Goal: Task Accomplishment & Management: Manage account settings

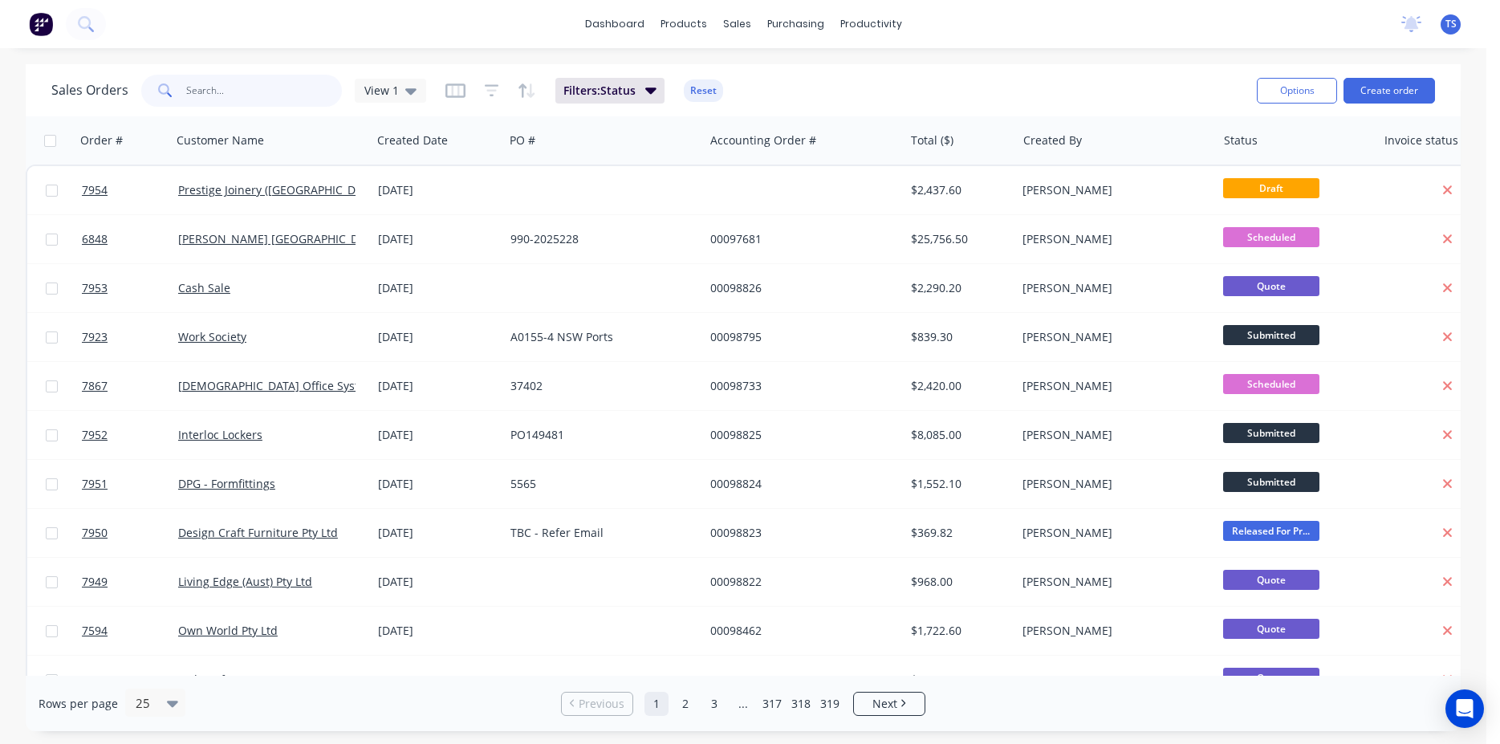
click at [209, 91] on input "text" at bounding box center [264, 91] width 157 height 32
click at [219, 106] on input "text" at bounding box center [264, 91] width 157 height 32
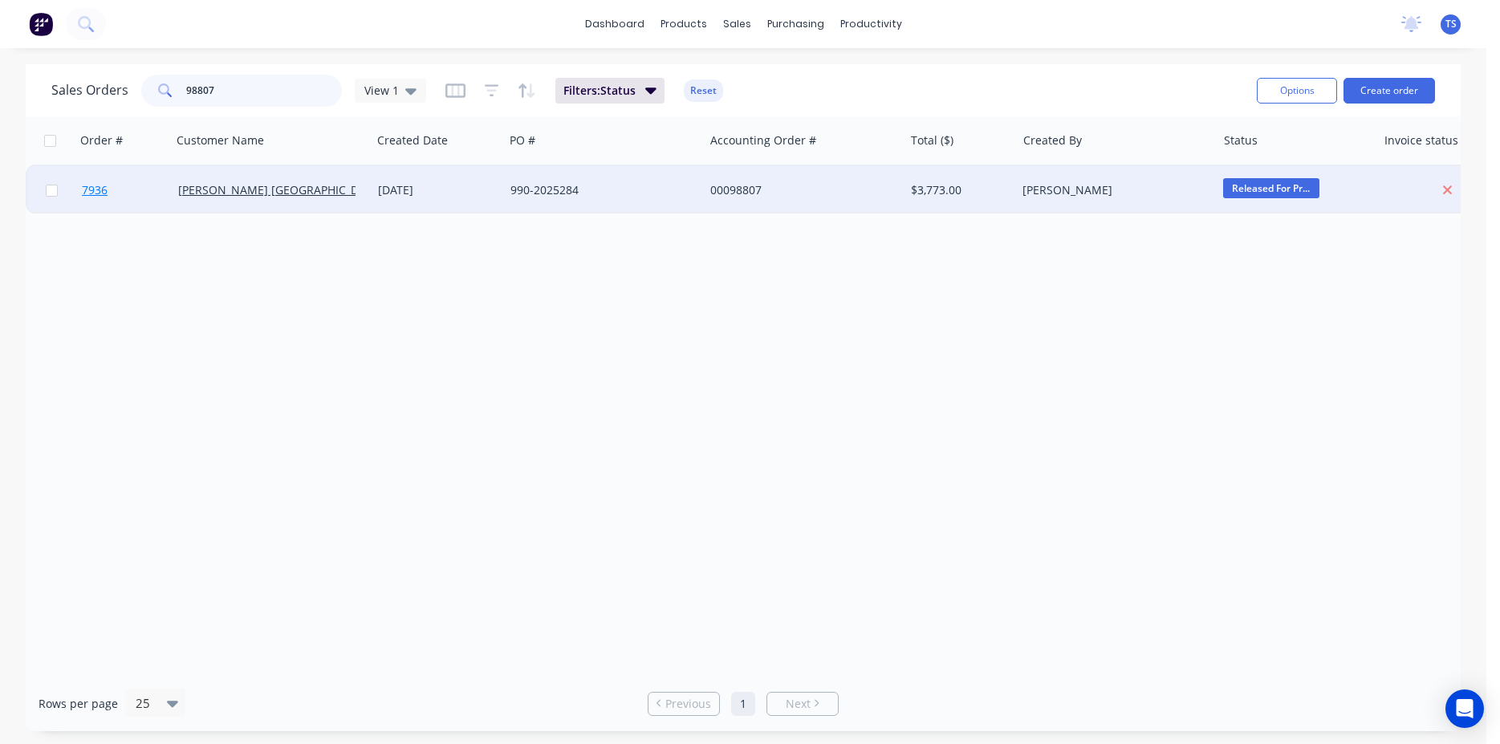
type input "98807"
click at [119, 201] on link "7936" at bounding box center [130, 190] width 96 height 48
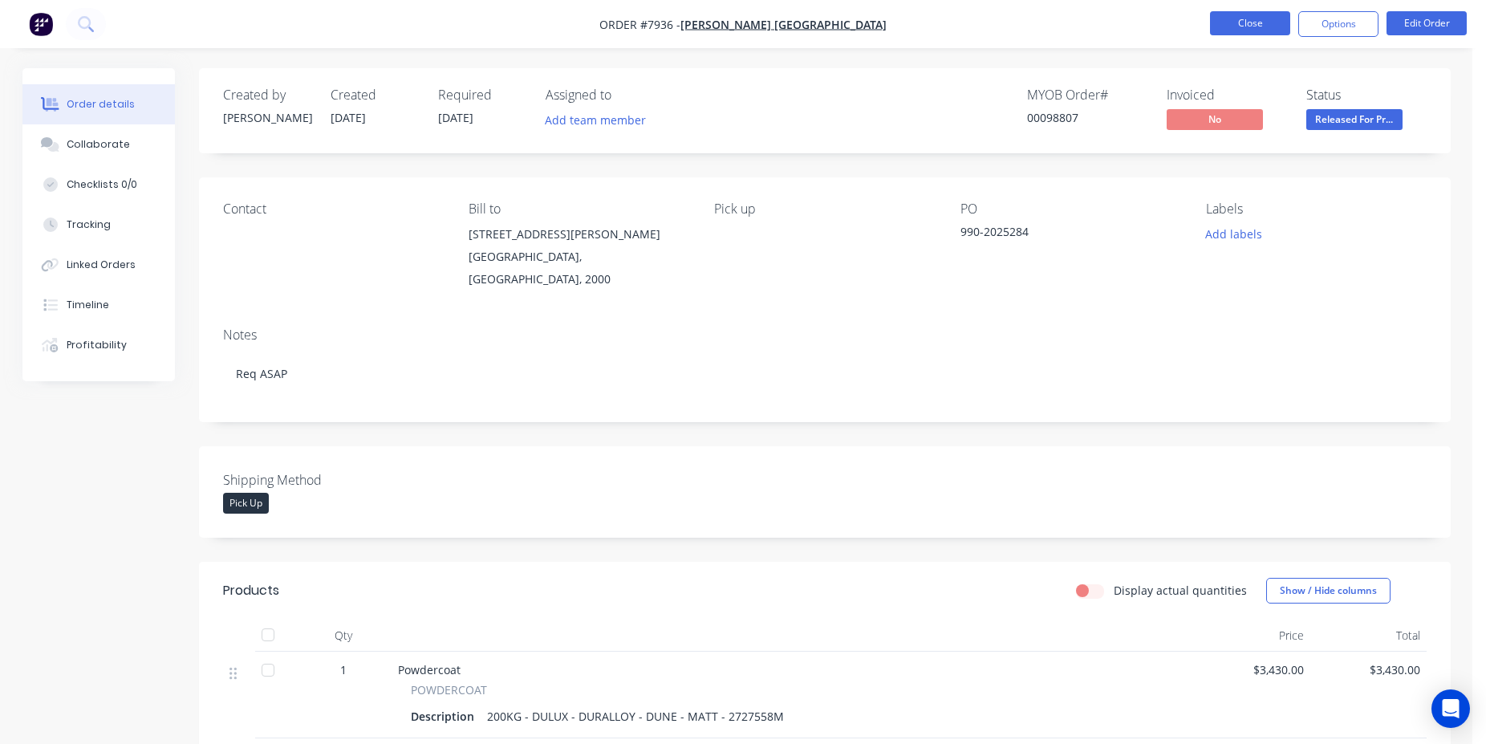
click at [1251, 23] on button "Close" at bounding box center [1250, 23] width 80 height 24
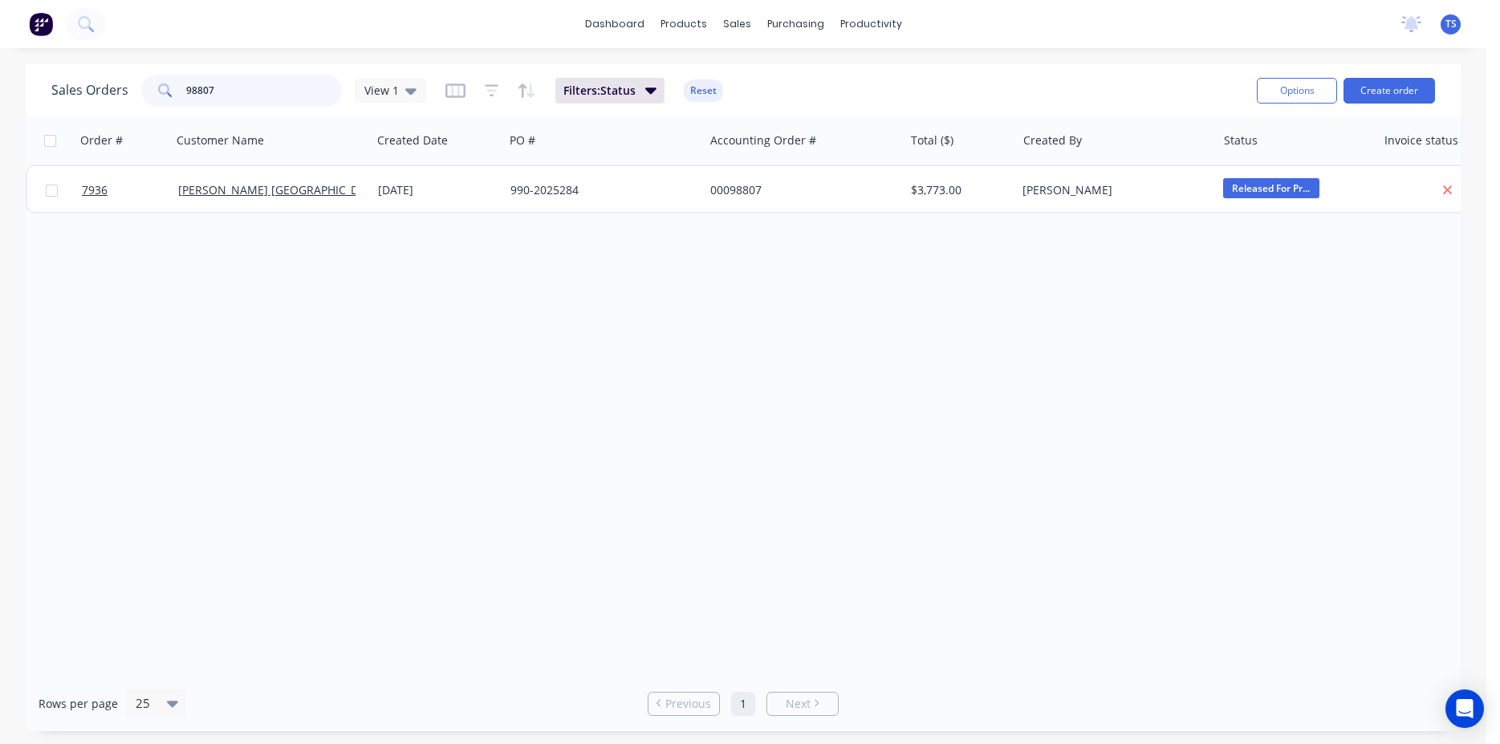
click at [258, 83] on input "98807" at bounding box center [264, 91] width 157 height 32
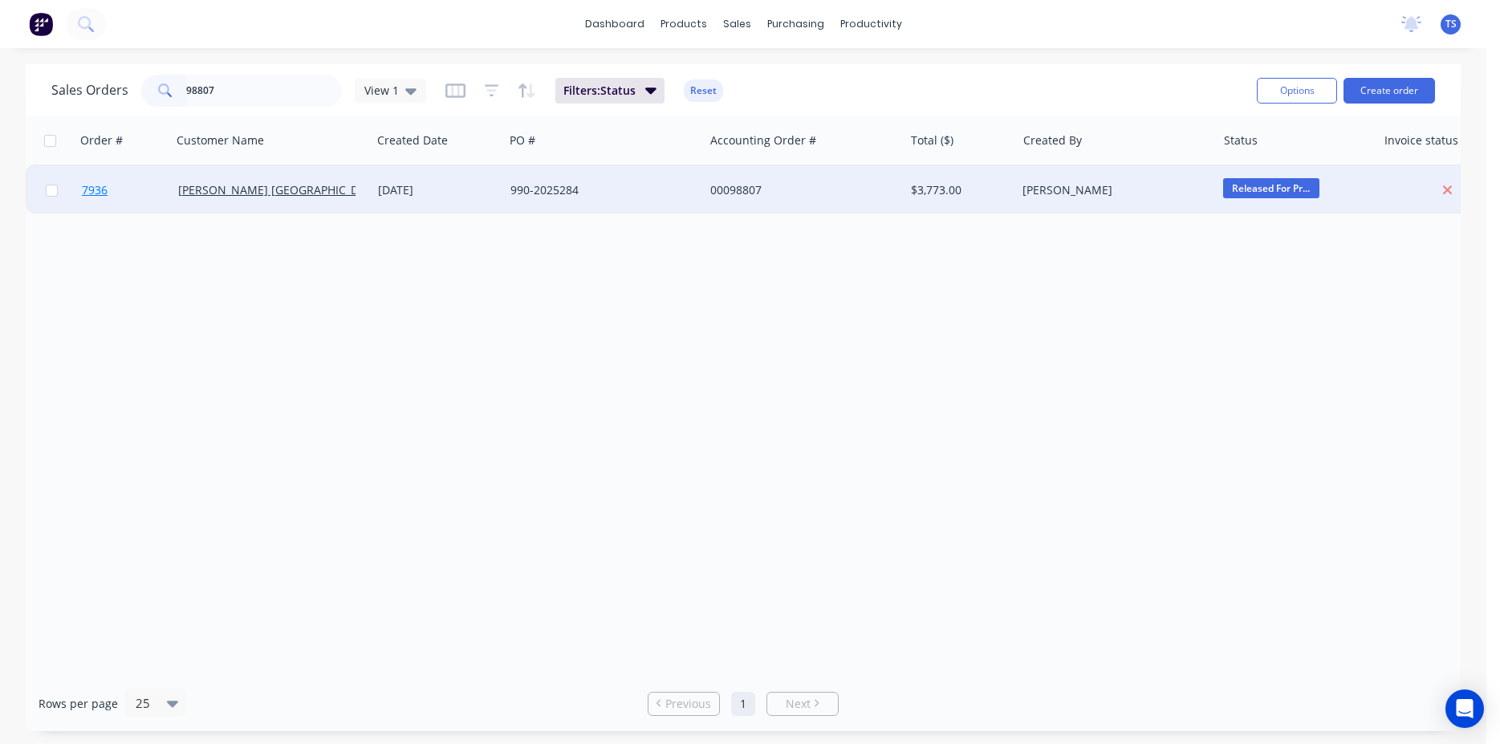
click at [130, 196] on link "7936" at bounding box center [130, 190] width 96 height 48
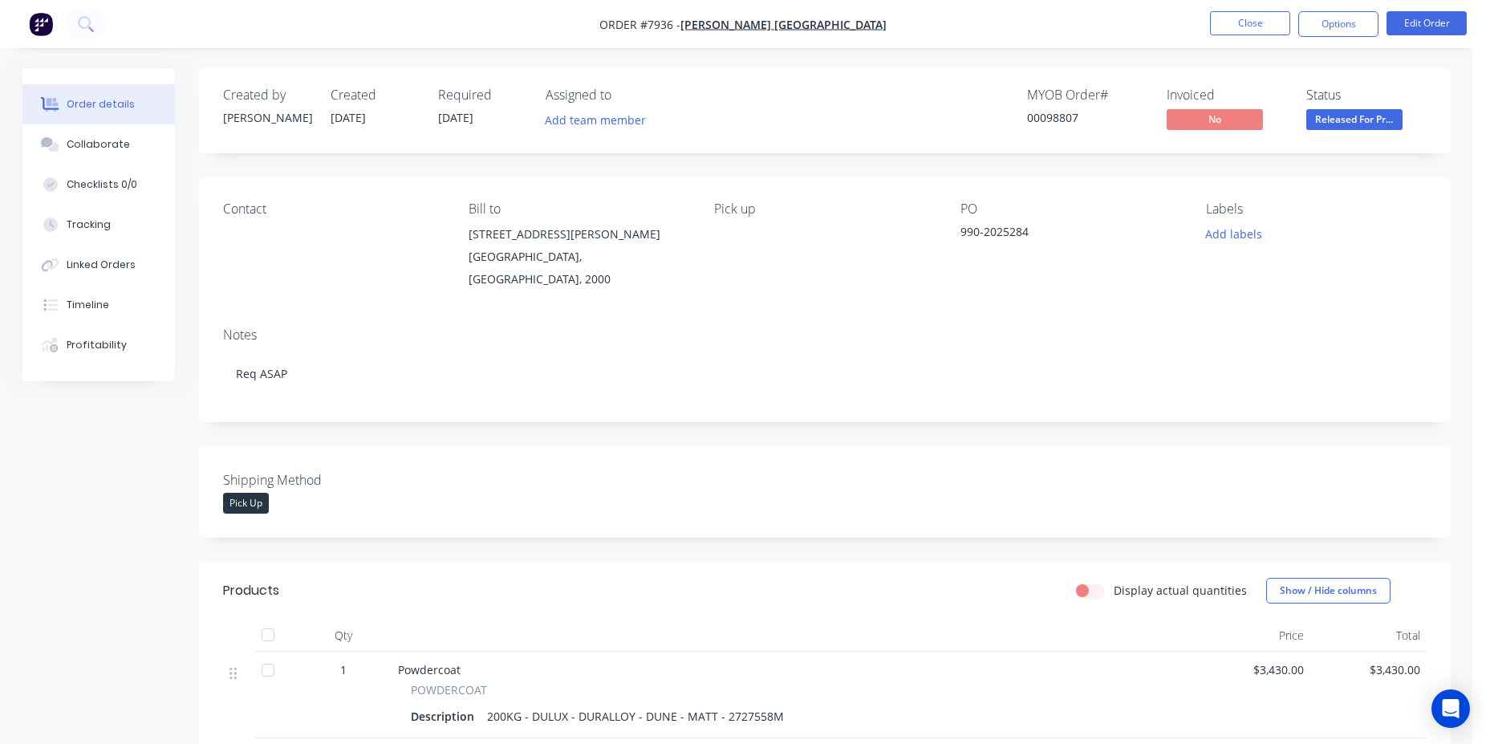
click at [1360, 110] on span "Released For Pr..." at bounding box center [1355, 119] width 96 height 20
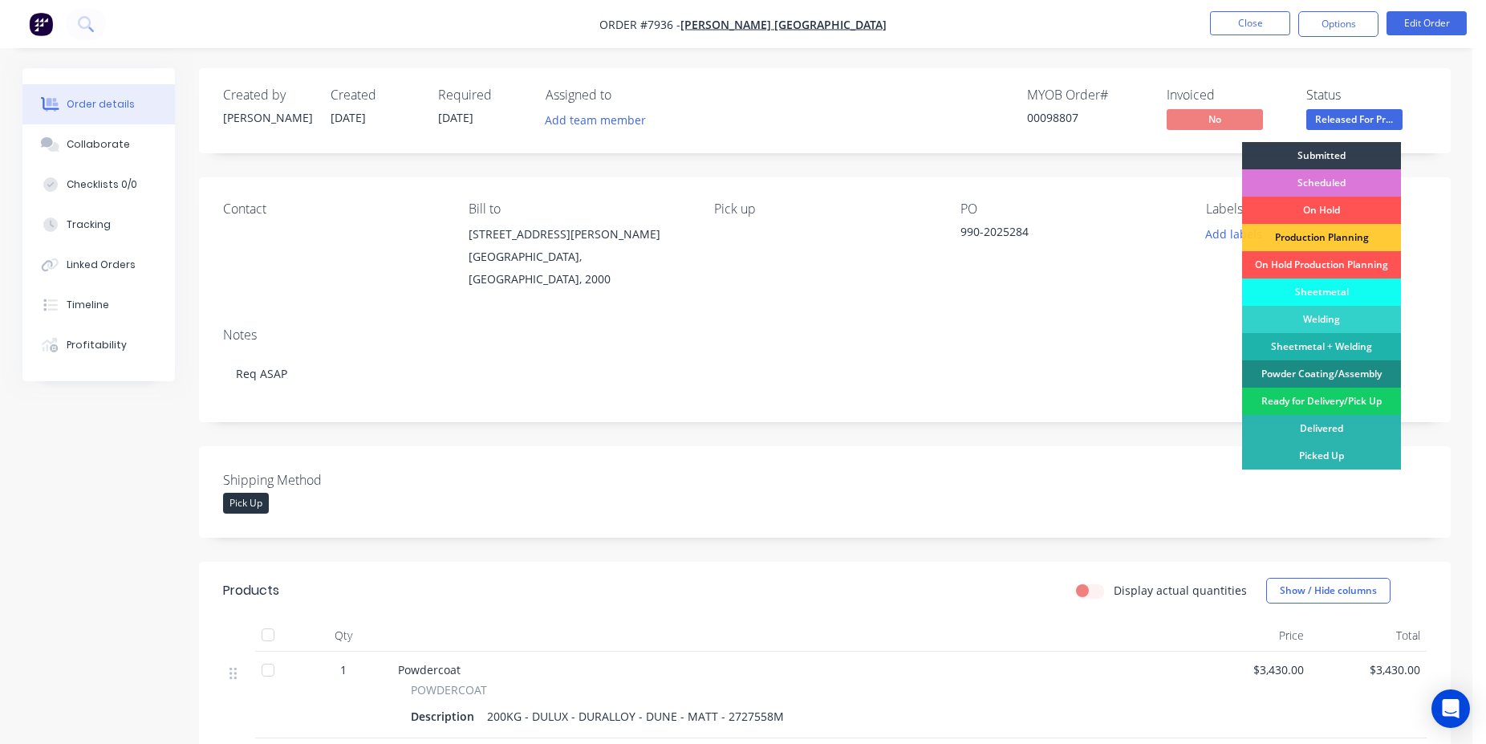
click at [1331, 399] on div "Ready for Delivery/Pick Up" at bounding box center [1321, 401] width 159 height 27
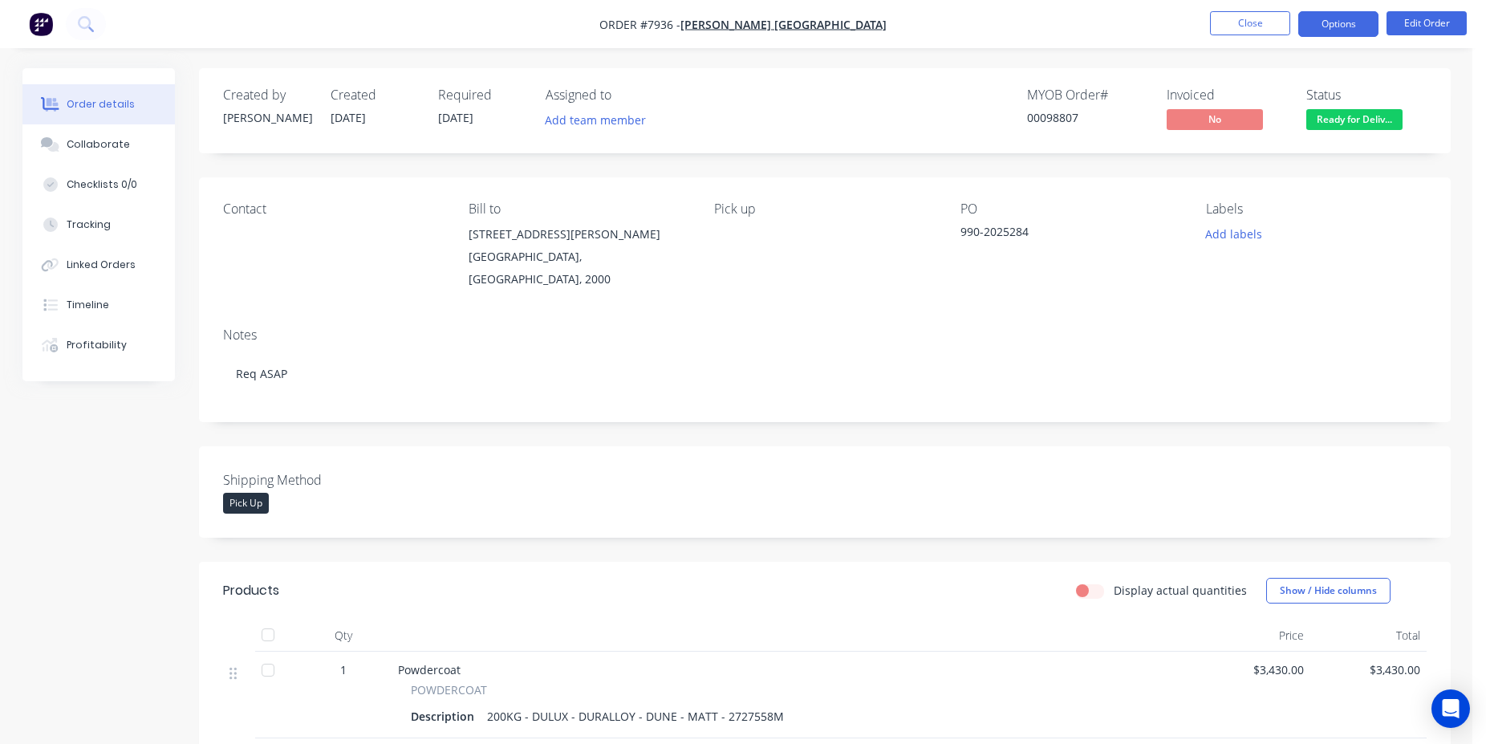
click at [1340, 24] on button "Options" at bounding box center [1339, 24] width 80 height 26
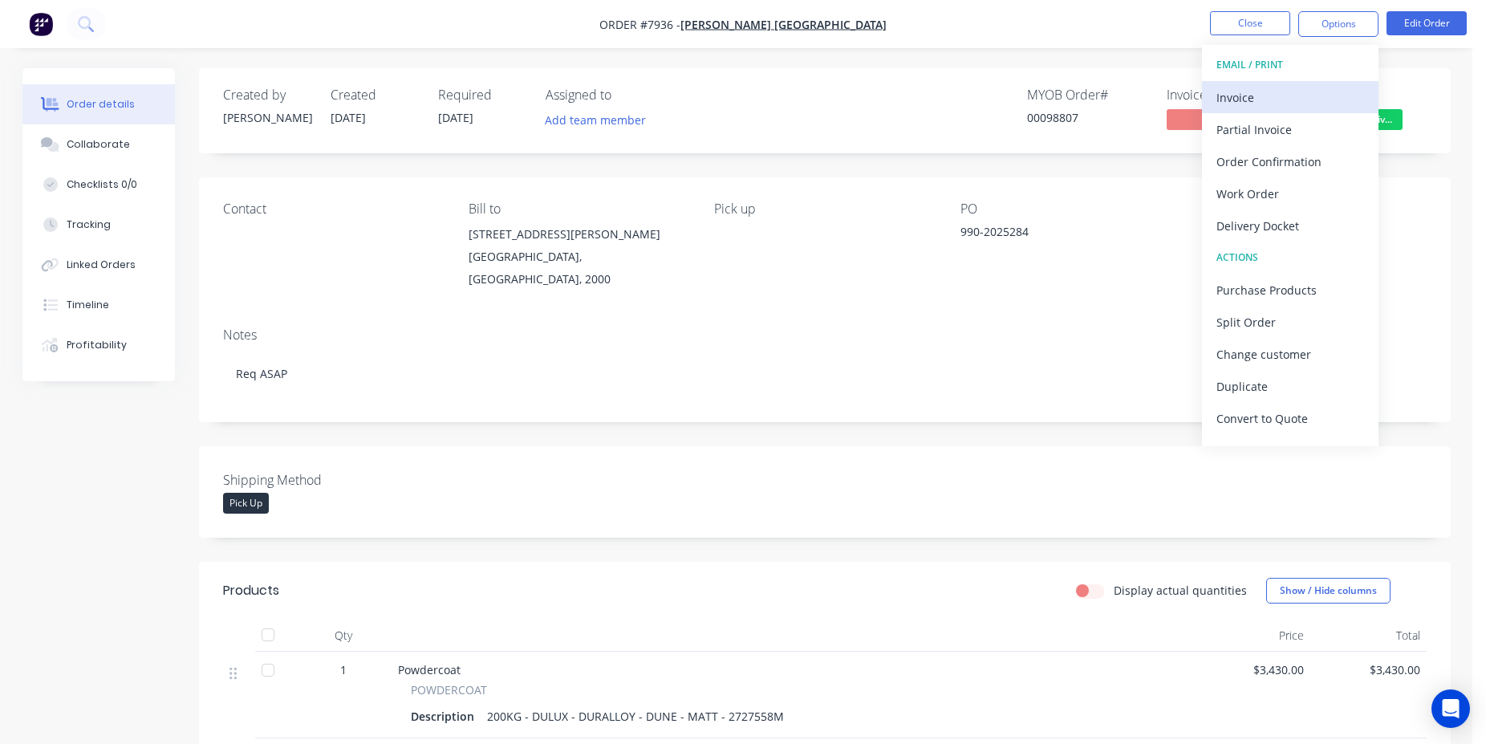
click at [1297, 88] on div "Invoice" at bounding box center [1291, 97] width 148 height 23
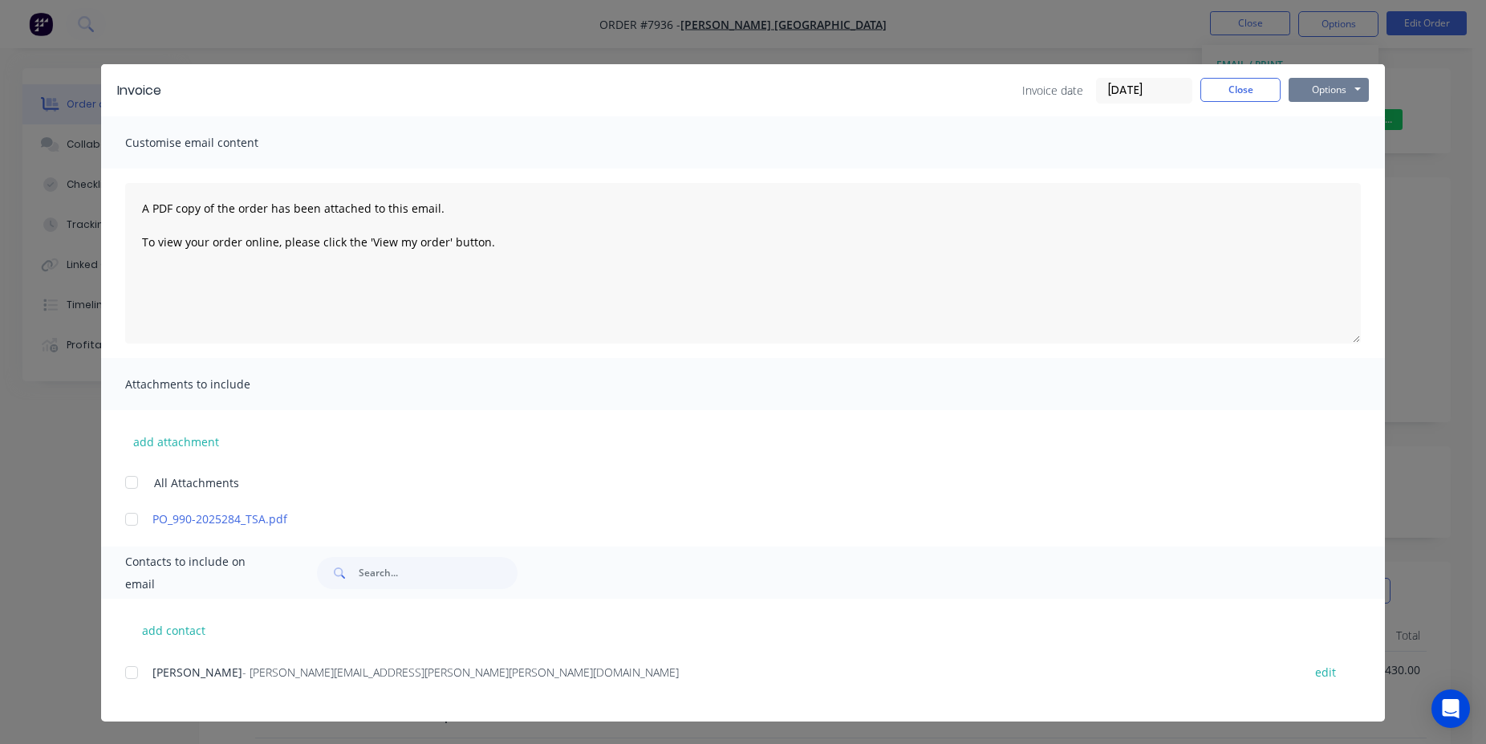
click at [1320, 92] on button "Options" at bounding box center [1329, 90] width 80 height 24
click at [1330, 158] on div "Preview Print Email" at bounding box center [1340, 144] width 103 height 79
click at [1337, 150] on button "Print" at bounding box center [1340, 145] width 103 height 26
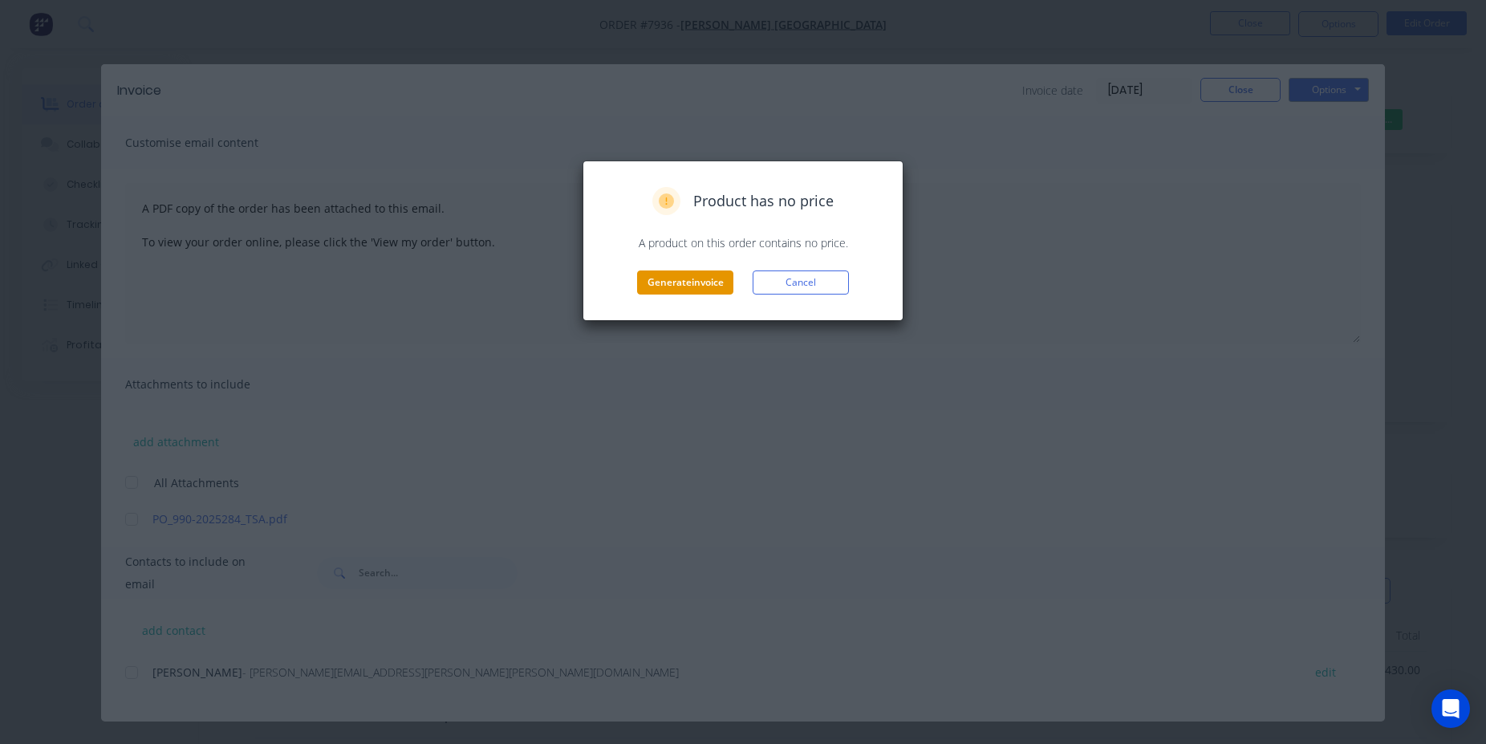
click at [691, 280] on button "Generate invoice" at bounding box center [685, 282] width 96 height 24
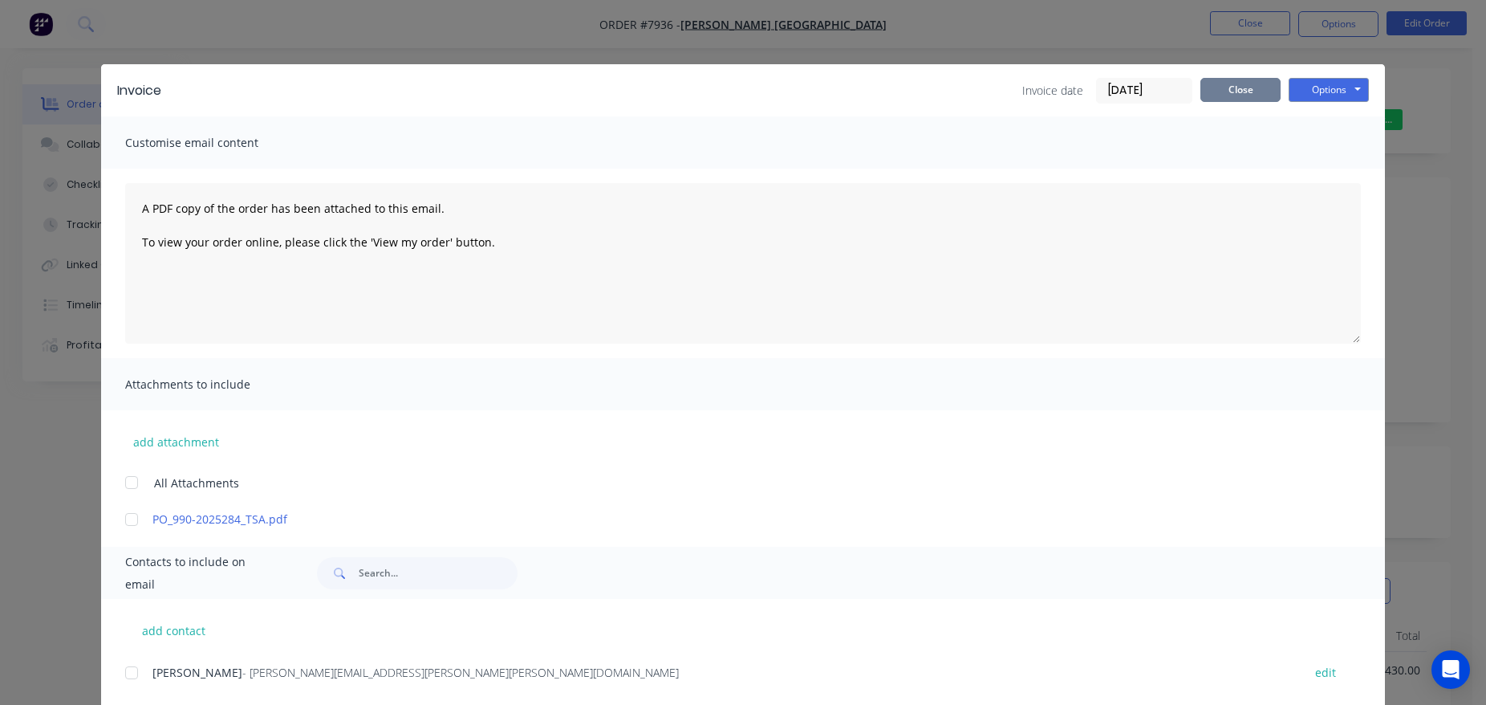
click at [1238, 90] on button "Close" at bounding box center [1241, 90] width 80 height 24
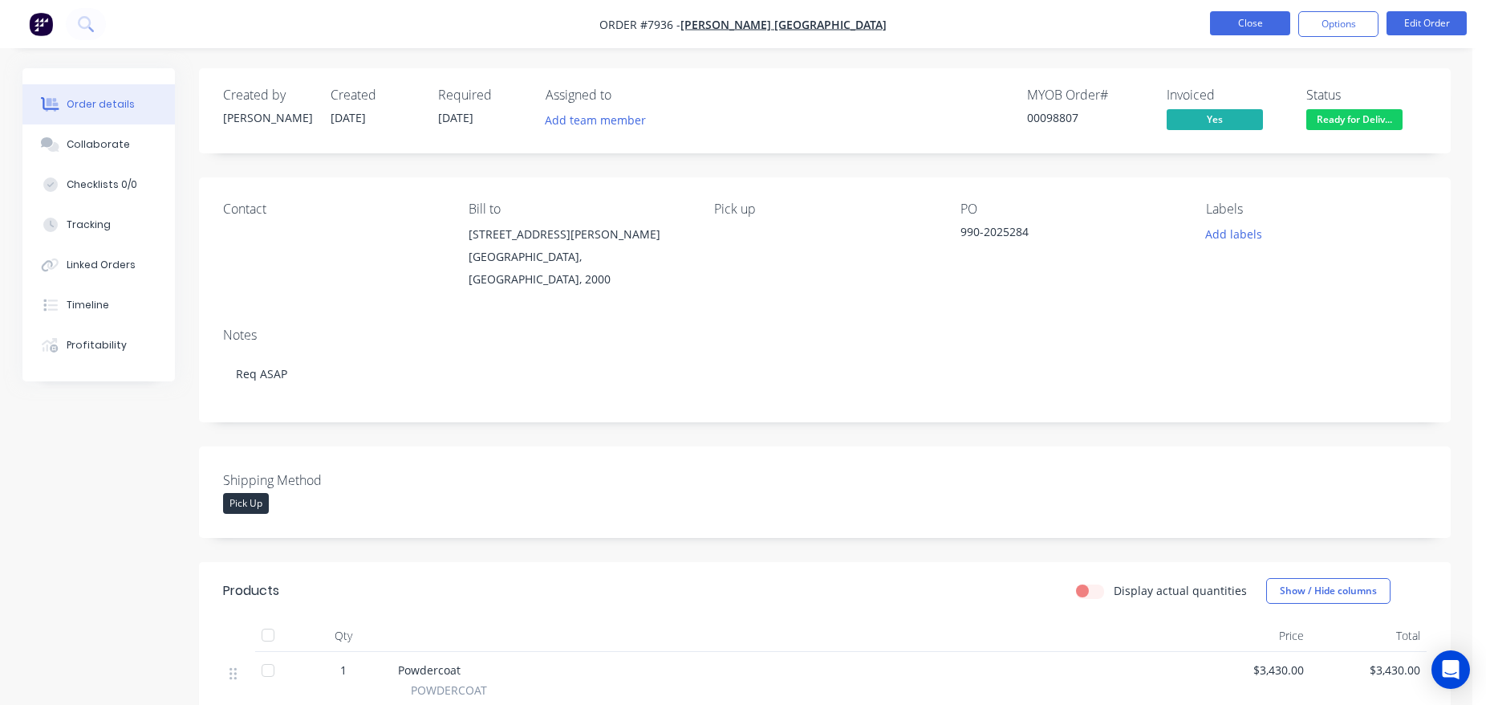
click at [1249, 29] on button "Close" at bounding box center [1250, 23] width 80 height 24
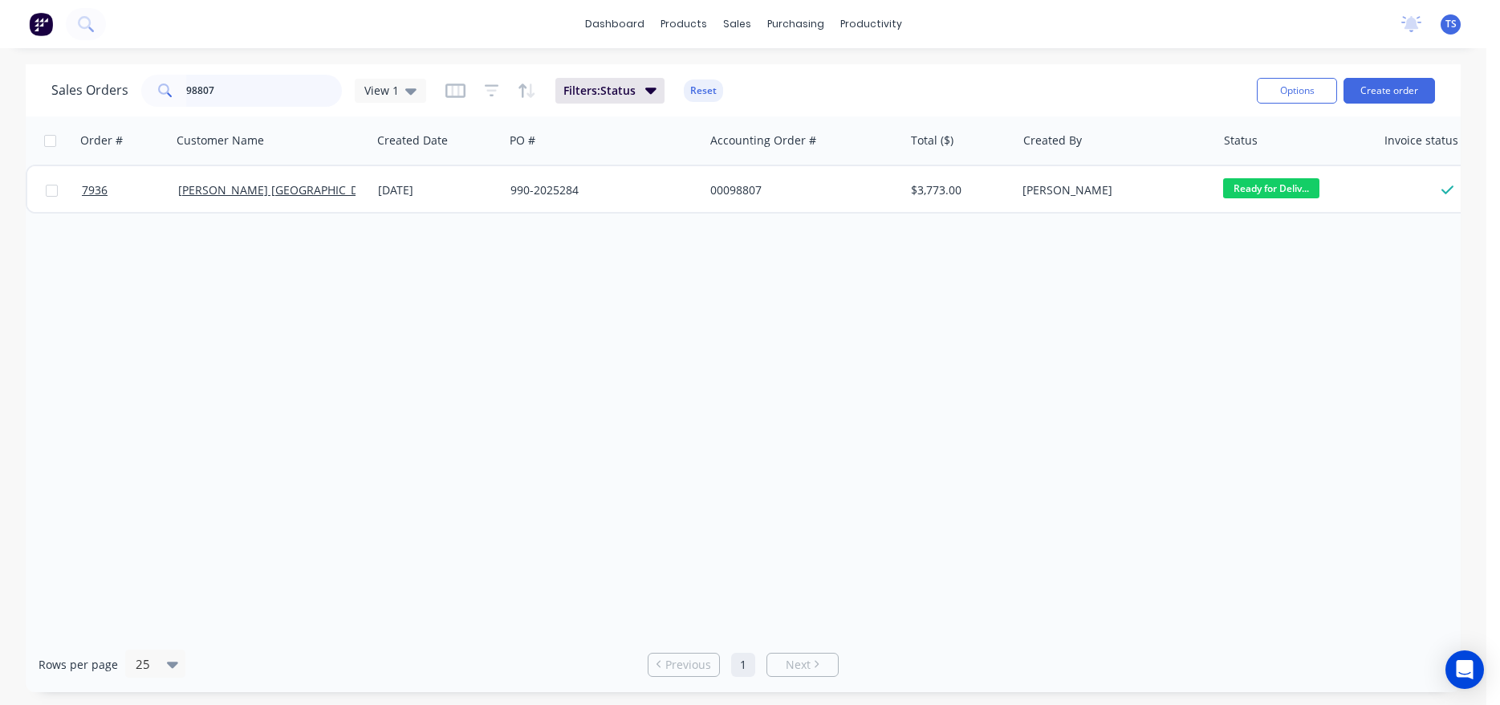
click at [260, 95] on input "98807" at bounding box center [264, 91] width 157 height 32
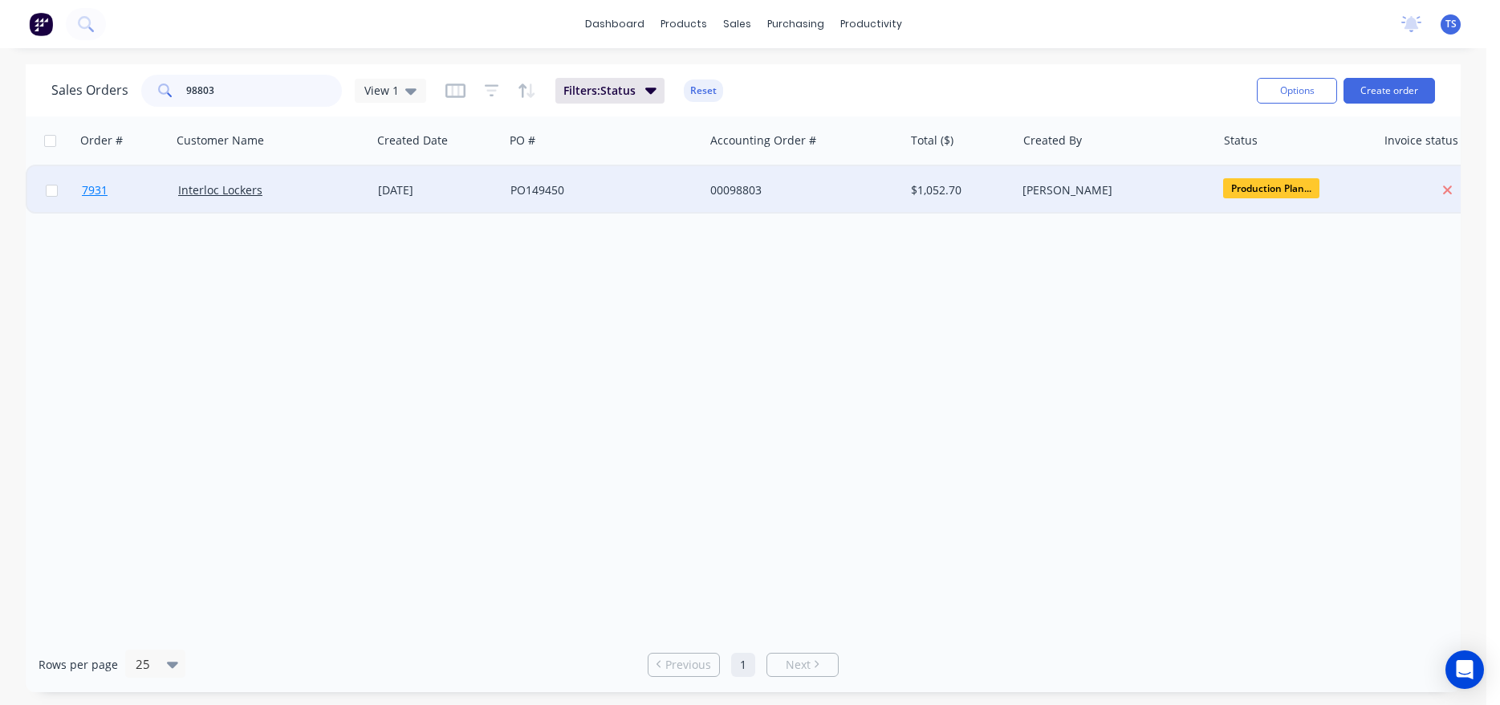
type input "98803"
click at [92, 188] on span "7931" at bounding box center [95, 190] width 26 height 16
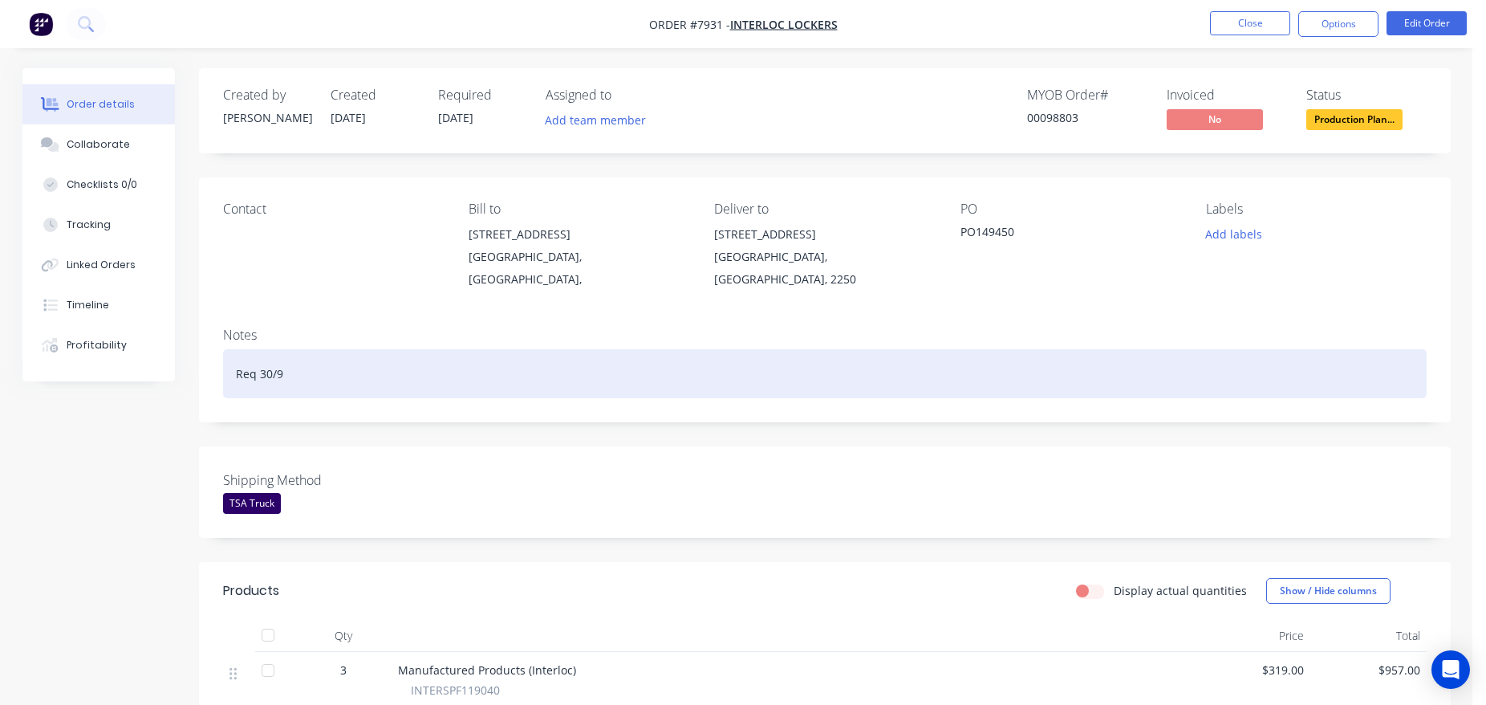
click at [287, 357] on div "Req 30/9" at bounding box center [825, 373] width 1204 height 49
click at [265, 358] on div "Req 30/9" at bounding box center [825, 373] width 1204 height 49
click at [274, 360] on div "Req 30/9" at bounding box center [825, 373] width 1204 height 49
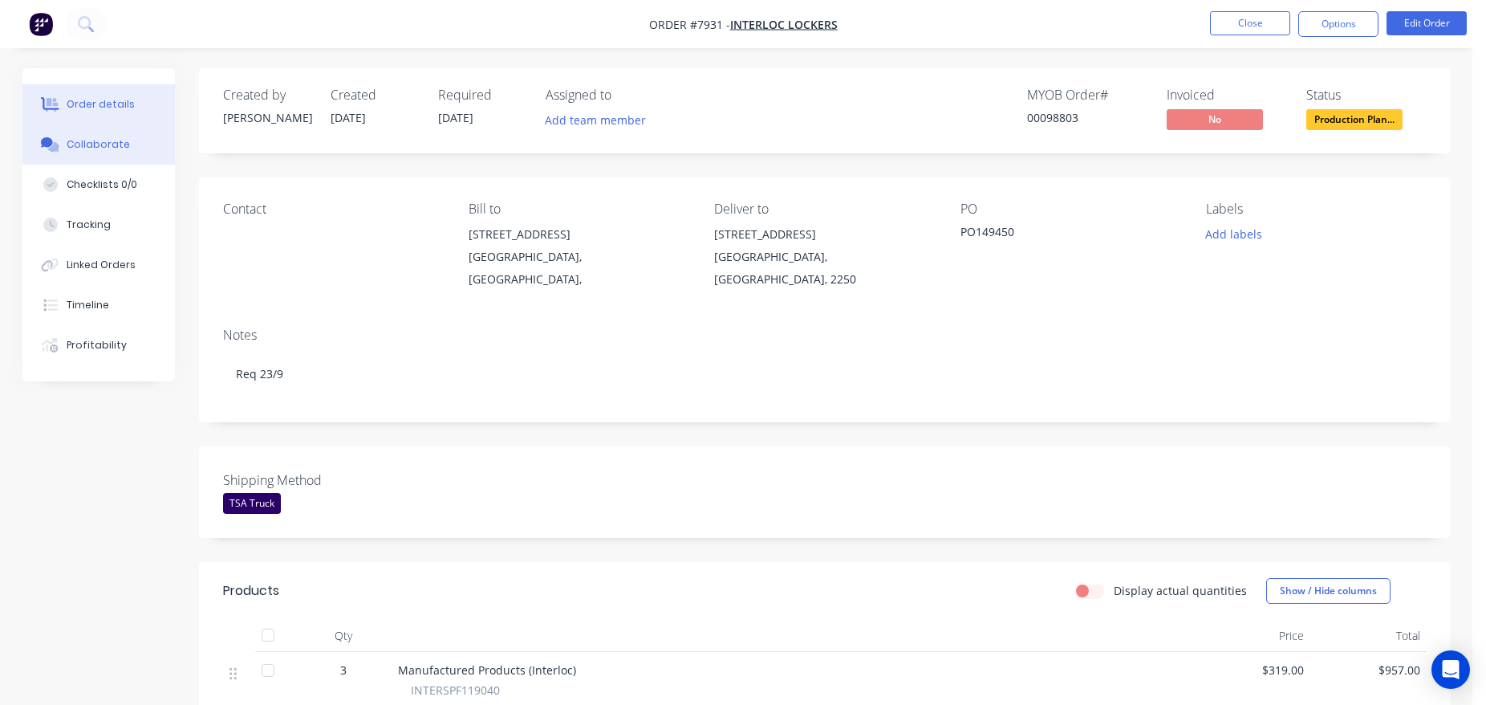
click at [152, 144] on button "Collaborate" at bounding box center [98, 144] width 152 height 40
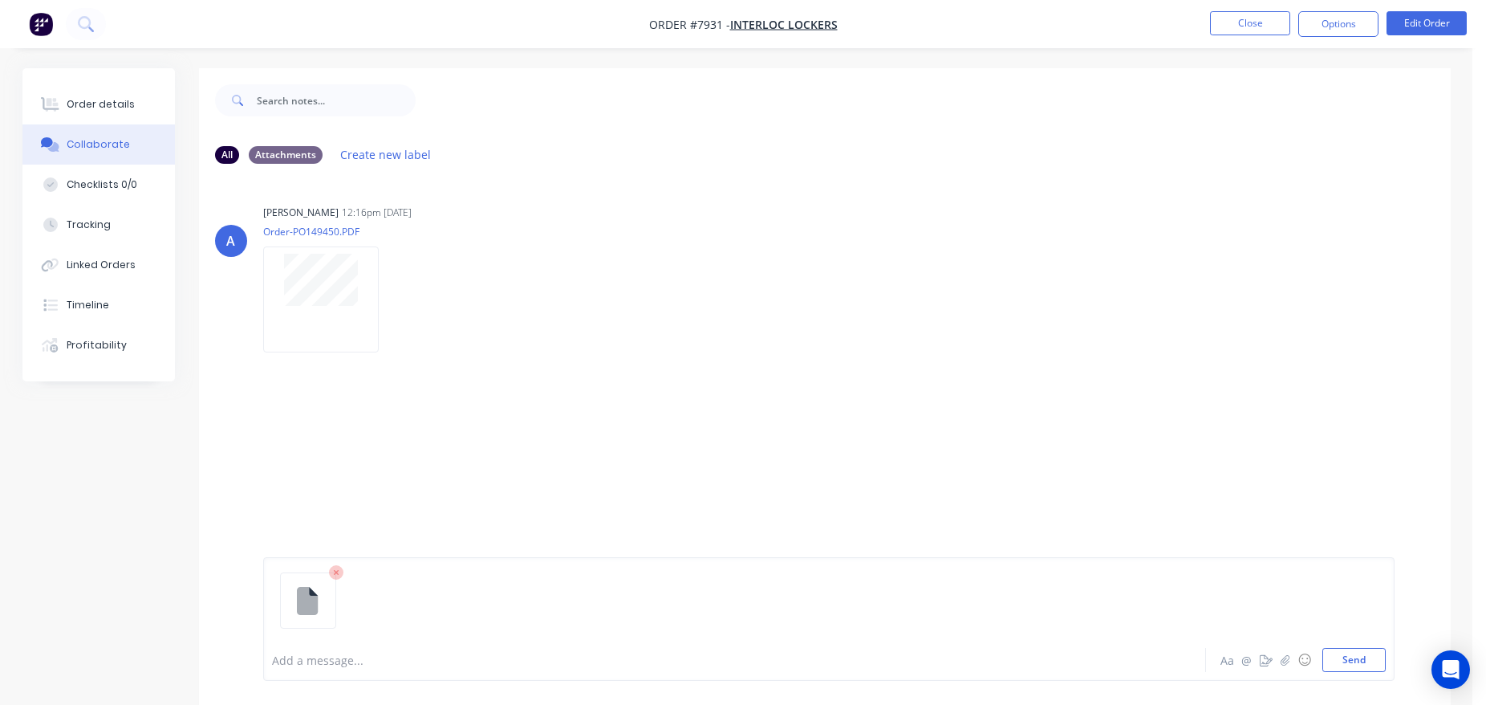
click at [346, 655] on div at bounding box center [690, 660] width 835 height 17
click at [1363, 651] on button "Send" at bounding box center [1354, 660] width 63 height 24
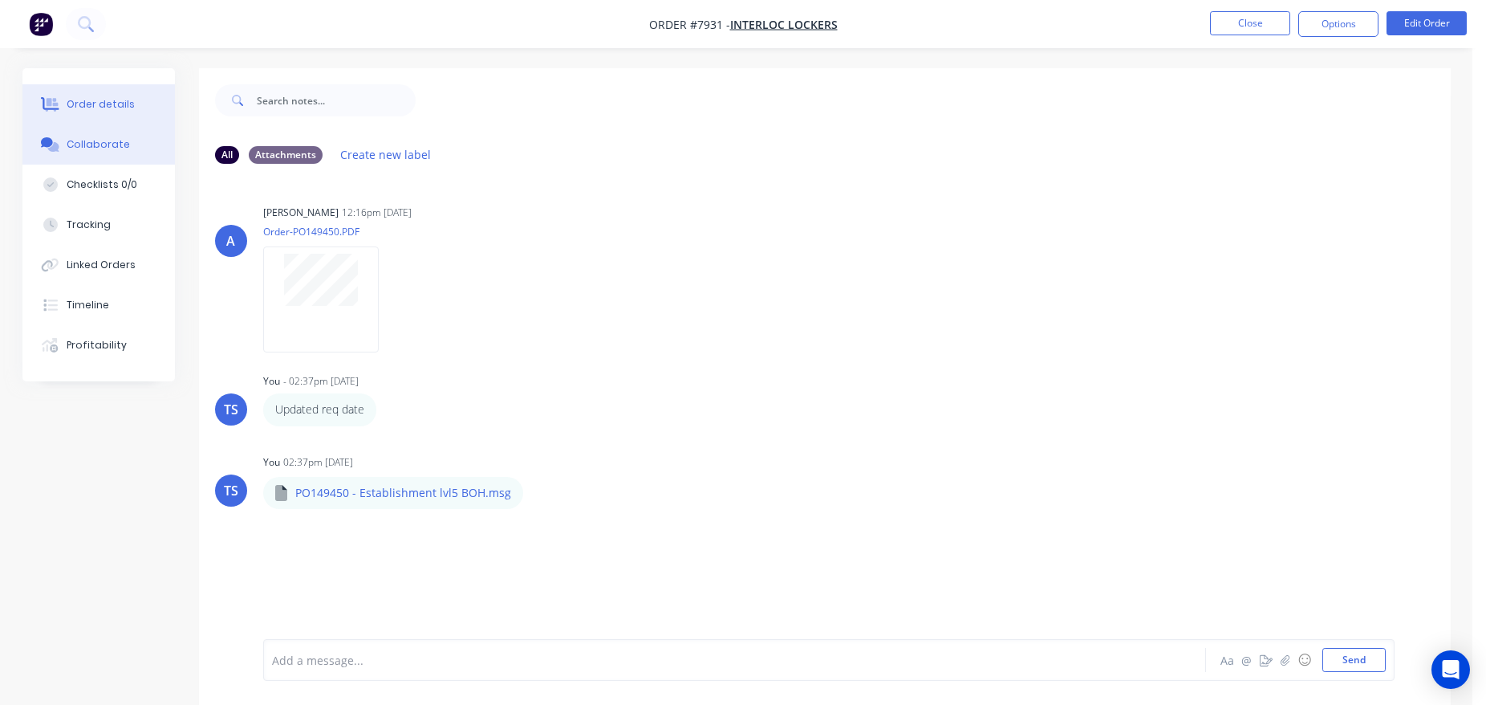
click at [128, 118] on button "Order details" at bounding box center [98, 104] width 152 height 40
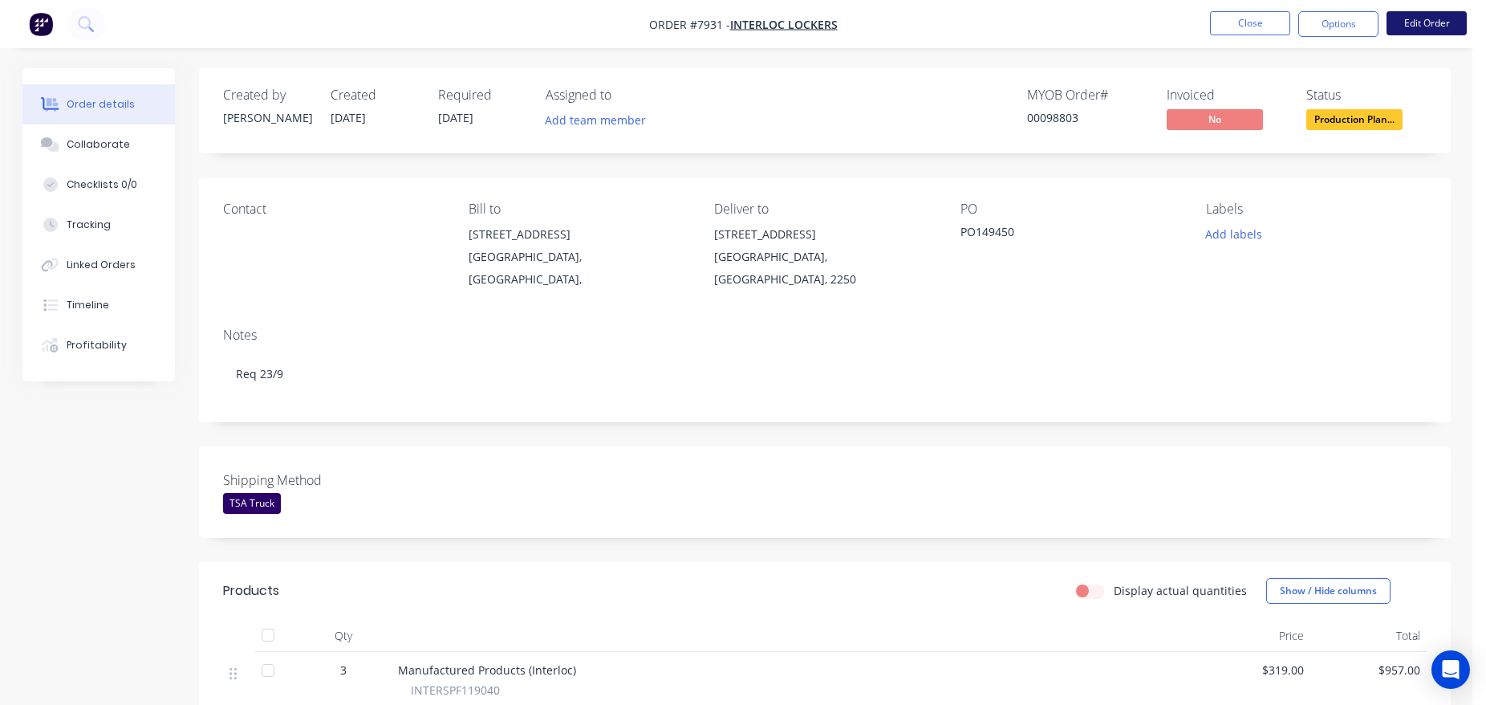
click at [1456, 23] on button "Edit Order" at bounding box center [1427, 23] width 80 height 24
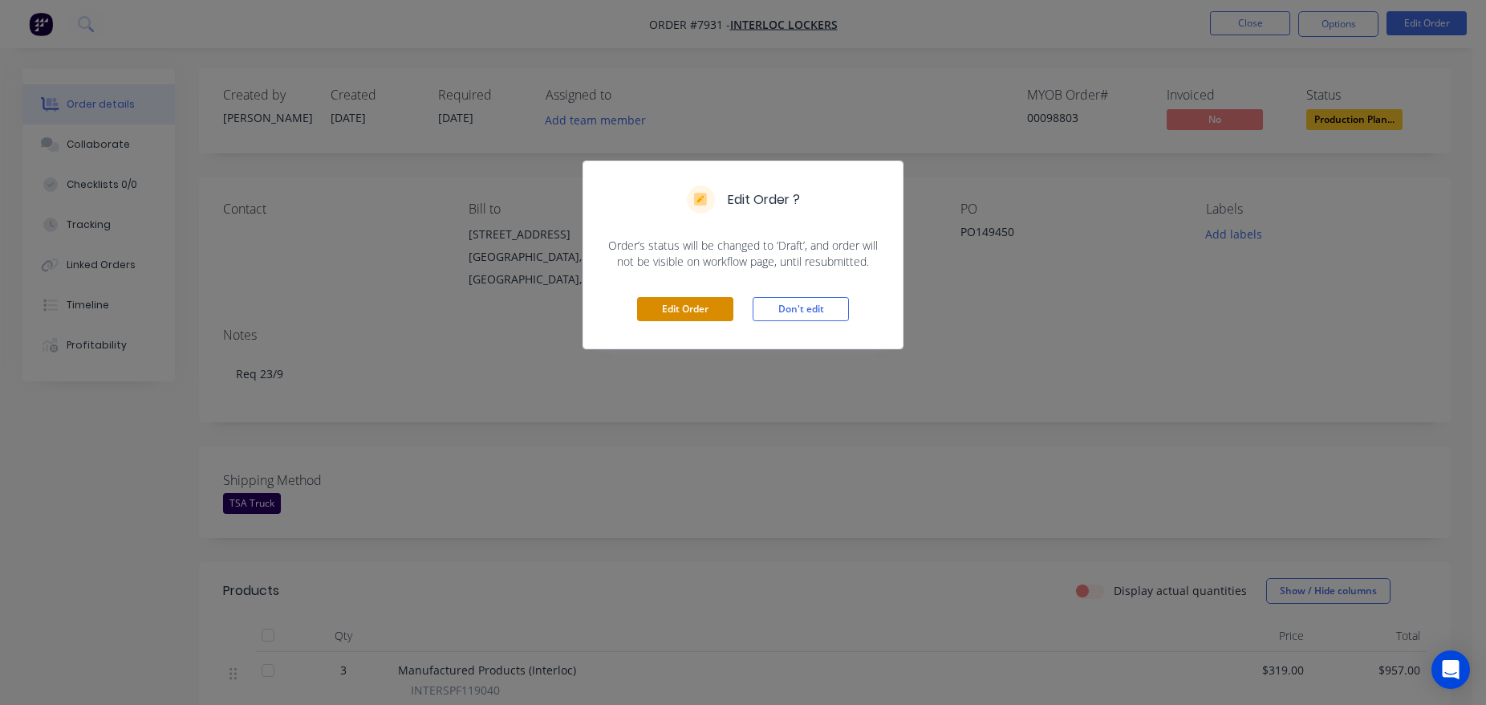
click at [674, 307] on button "Edit Order" at bounding box center [685, 309] width 96 height 24
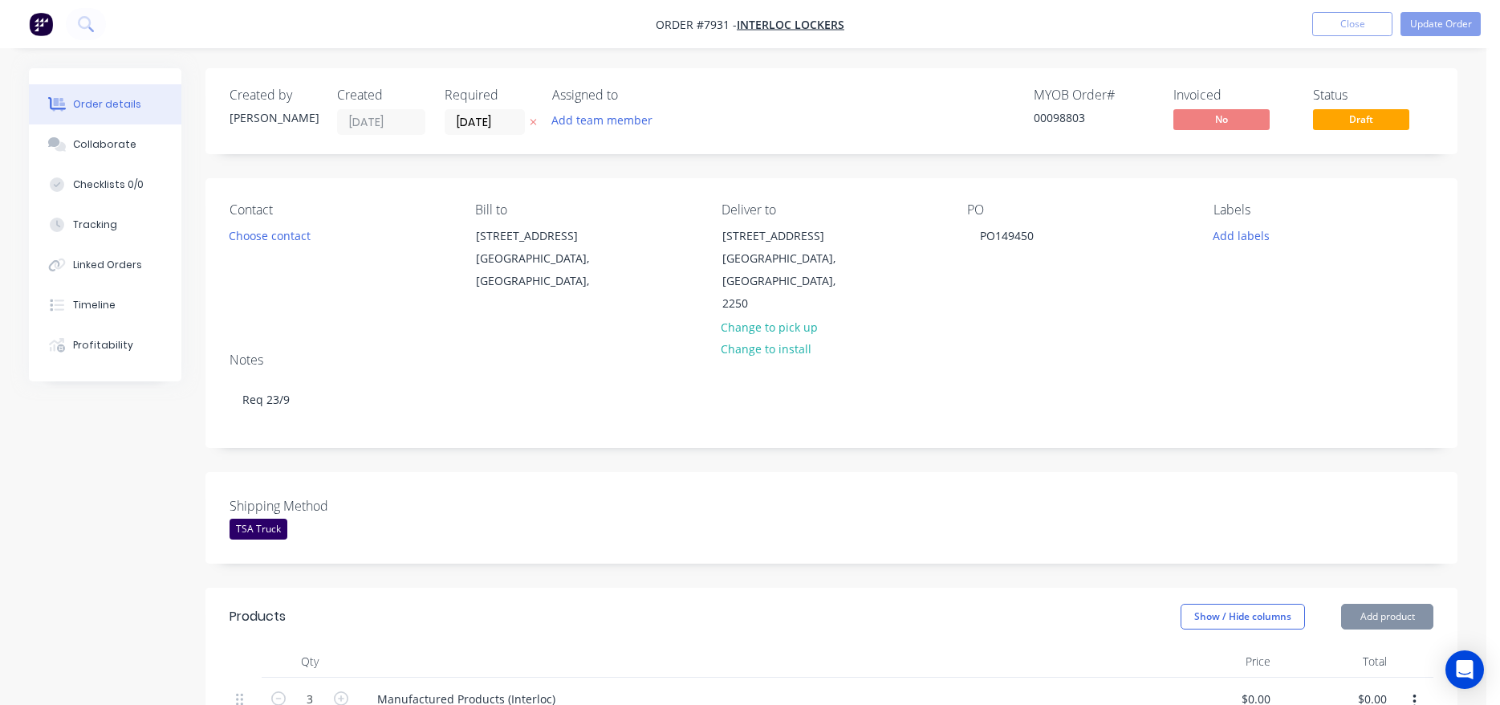
type input "$319.00"
type input "$957.00"
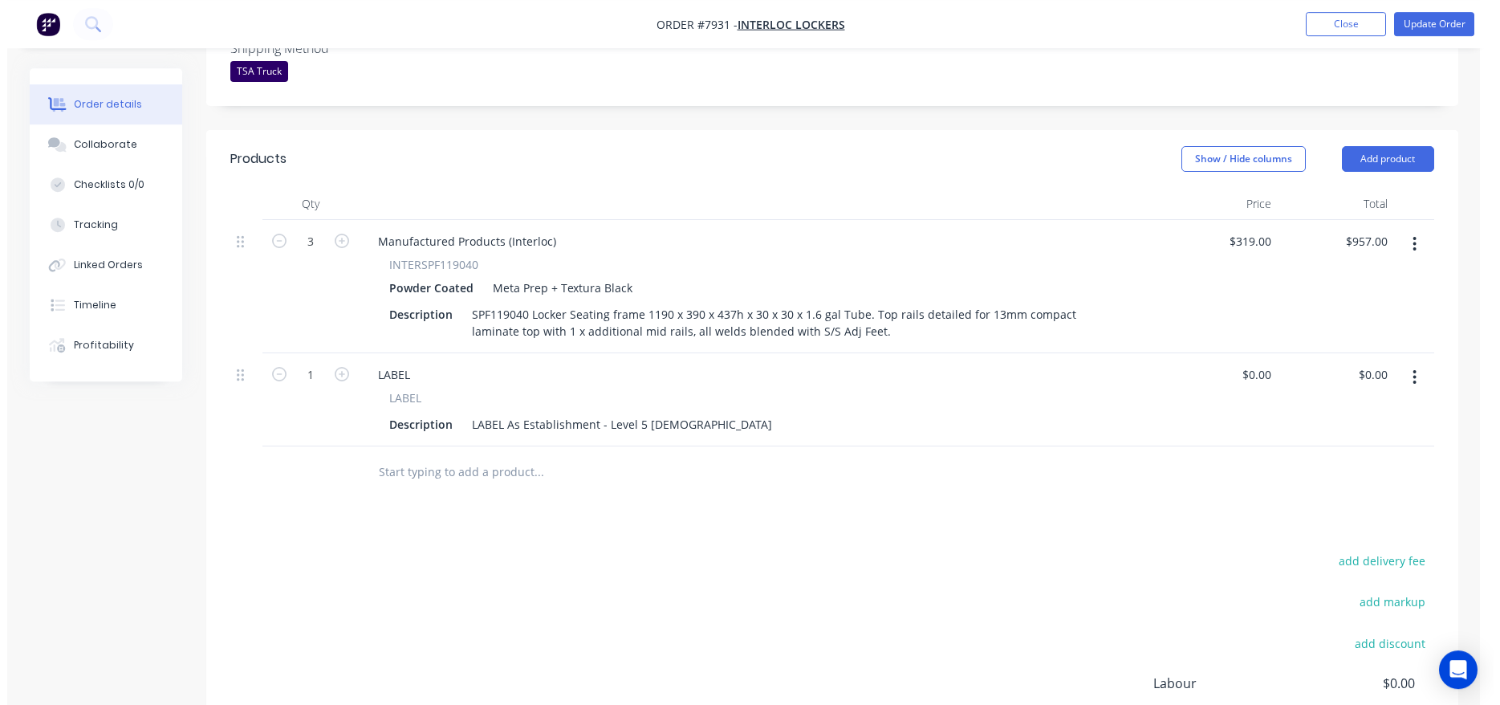
scroll to position [521, 0]
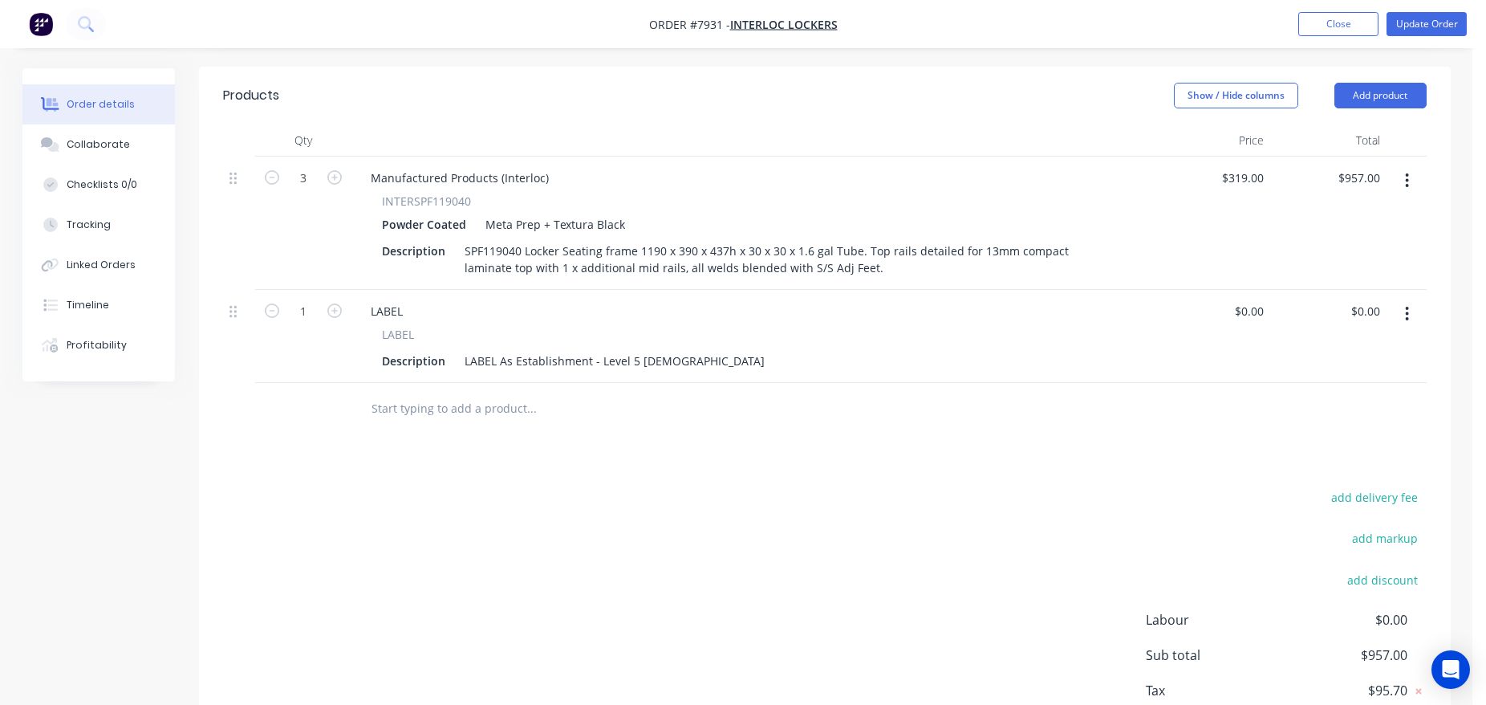
click at [439, 392] on input "text" at bounding box center [531, 408] width 321 height 32
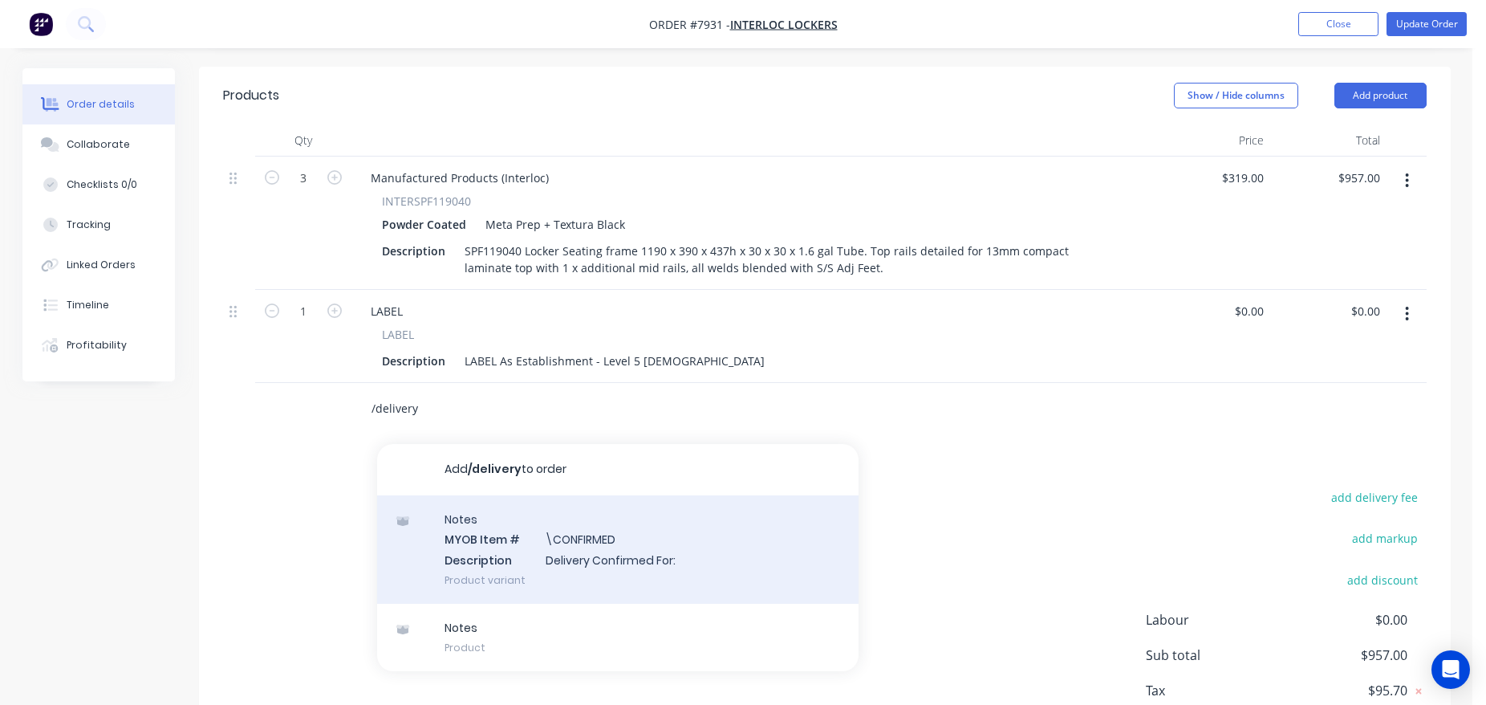
type input "/delivery"
click at [502, 513] on div "Notes MYOB Item # \CONFIRMED Description Delivery Confirmed For: Product variant" at bounding box center [618, 549] width 482 height 108
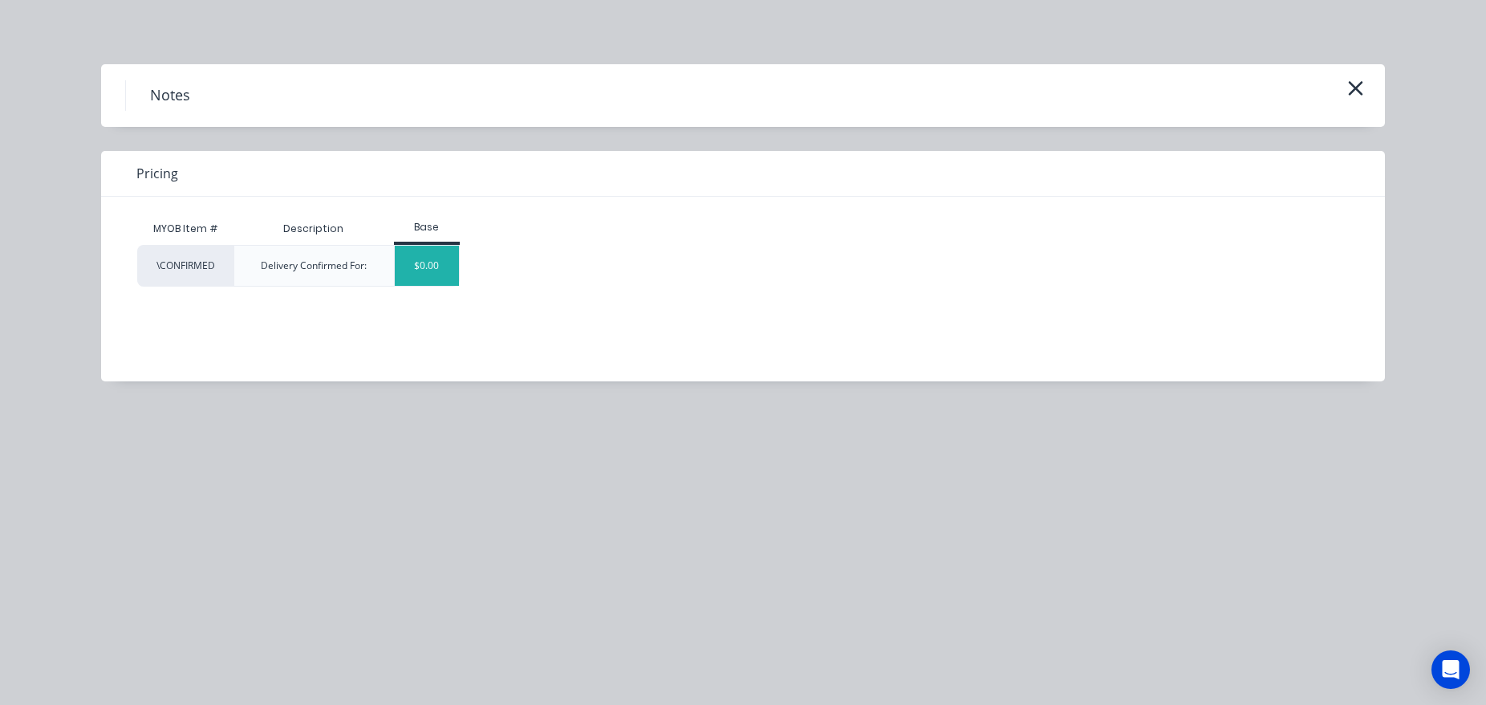
click at [443, 266] on div "$0.00" at bounding box center [427, 266] width 65 height 40
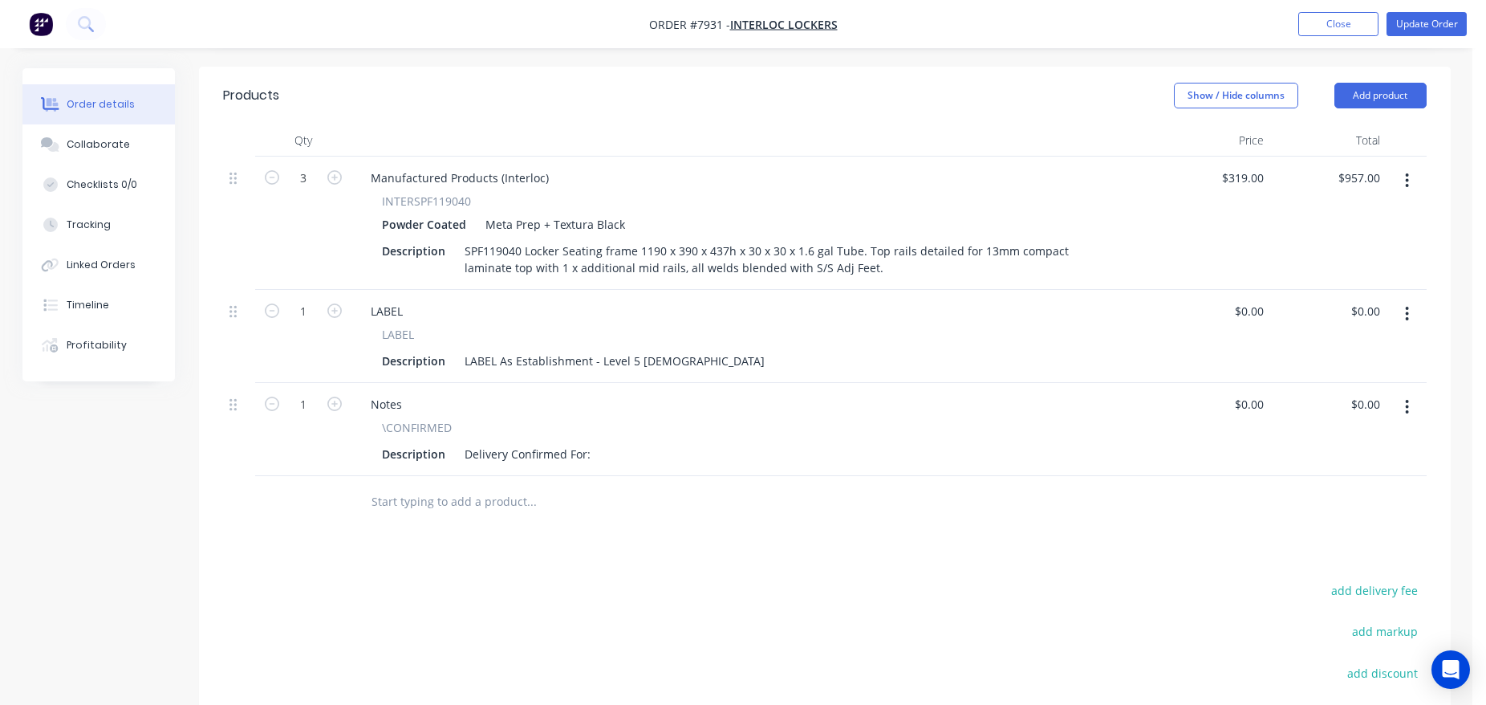
click at [594, 442] on div "Description Delivery Confirmed For:" at bounding box center [750, 453] width 748 height 23
click at [592, 442] on div "Delivery Confirmed For:" at bounding box center [527, 453] width 139 height 23
click at [1437, 33] on button "Update Order" at bounding box center [1427, 24] width 80 height 24
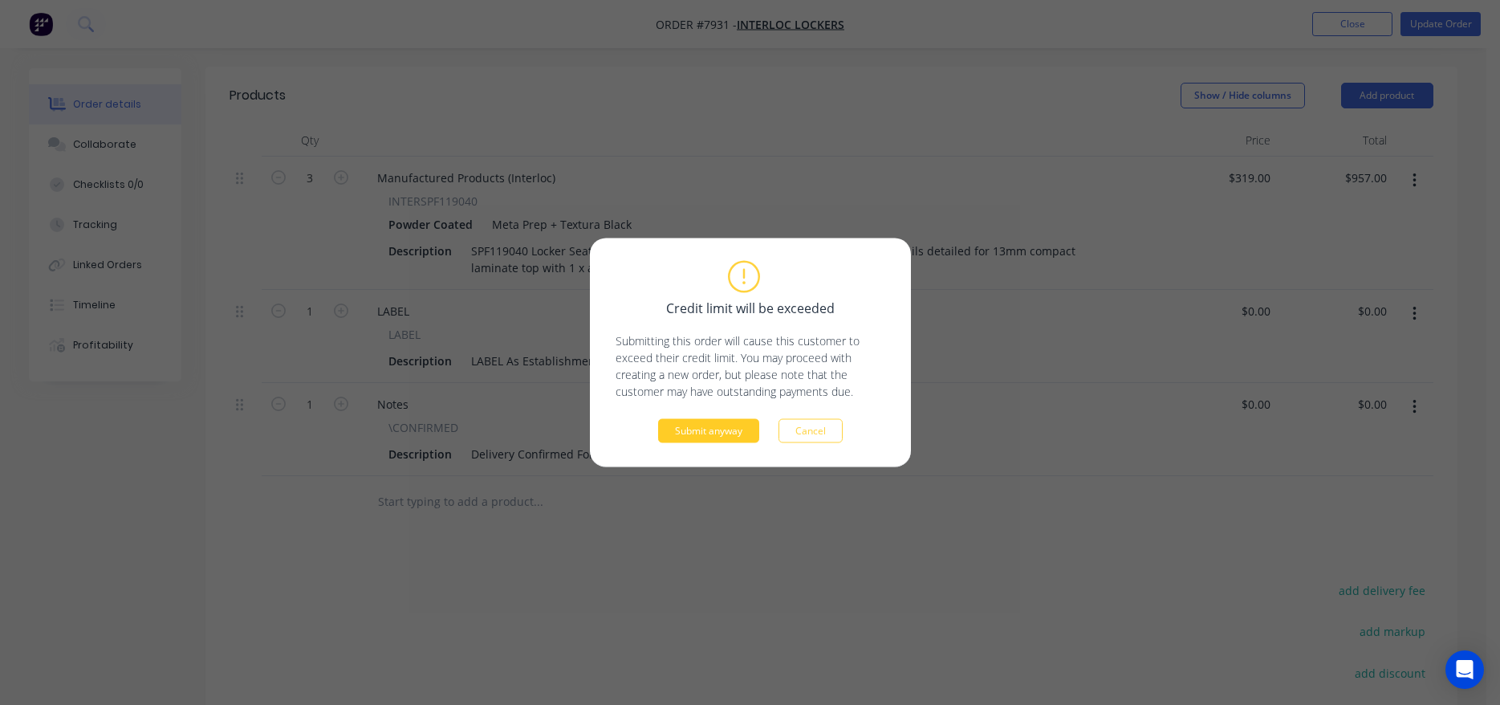
click at [714, 430] on button "Submit anyway" at bounding box center [708, 431] width 101 height 24
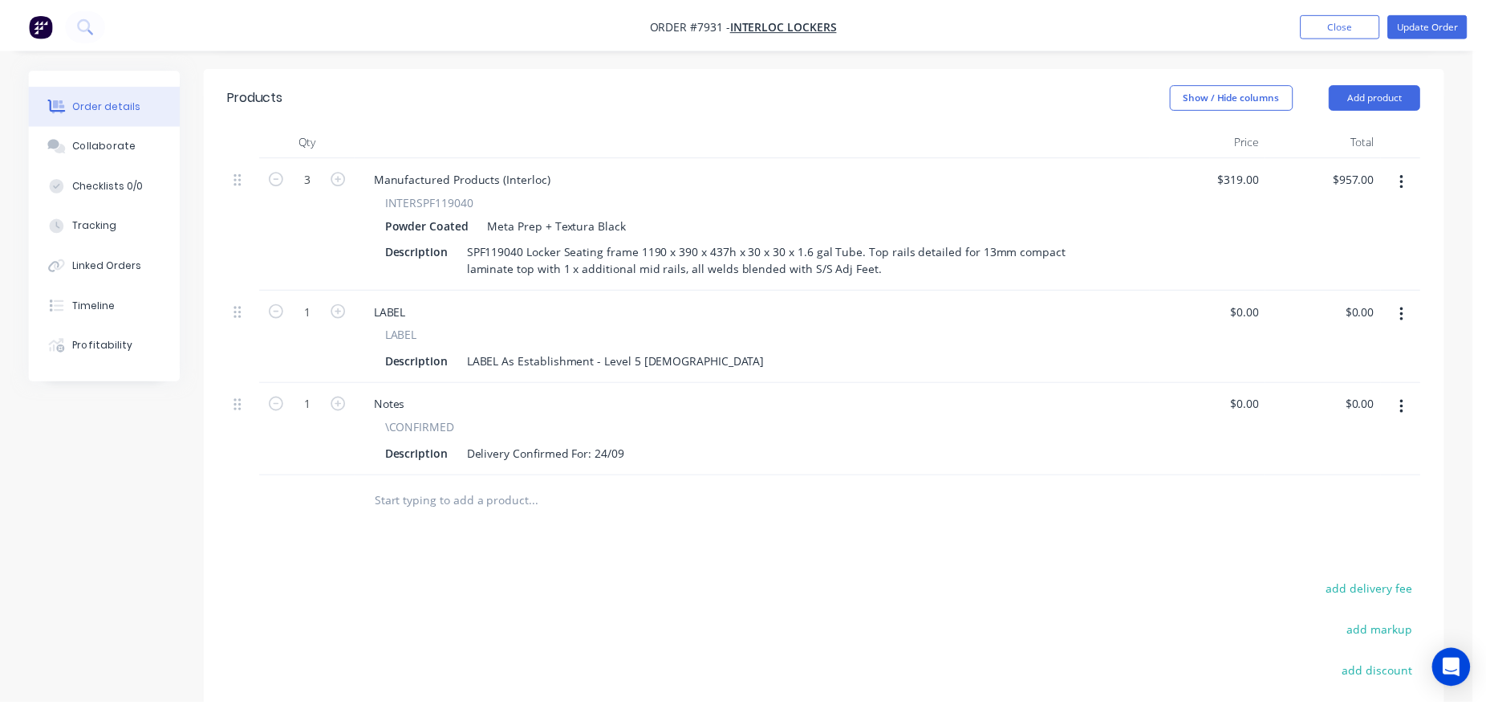
scroll to position [500, 0]
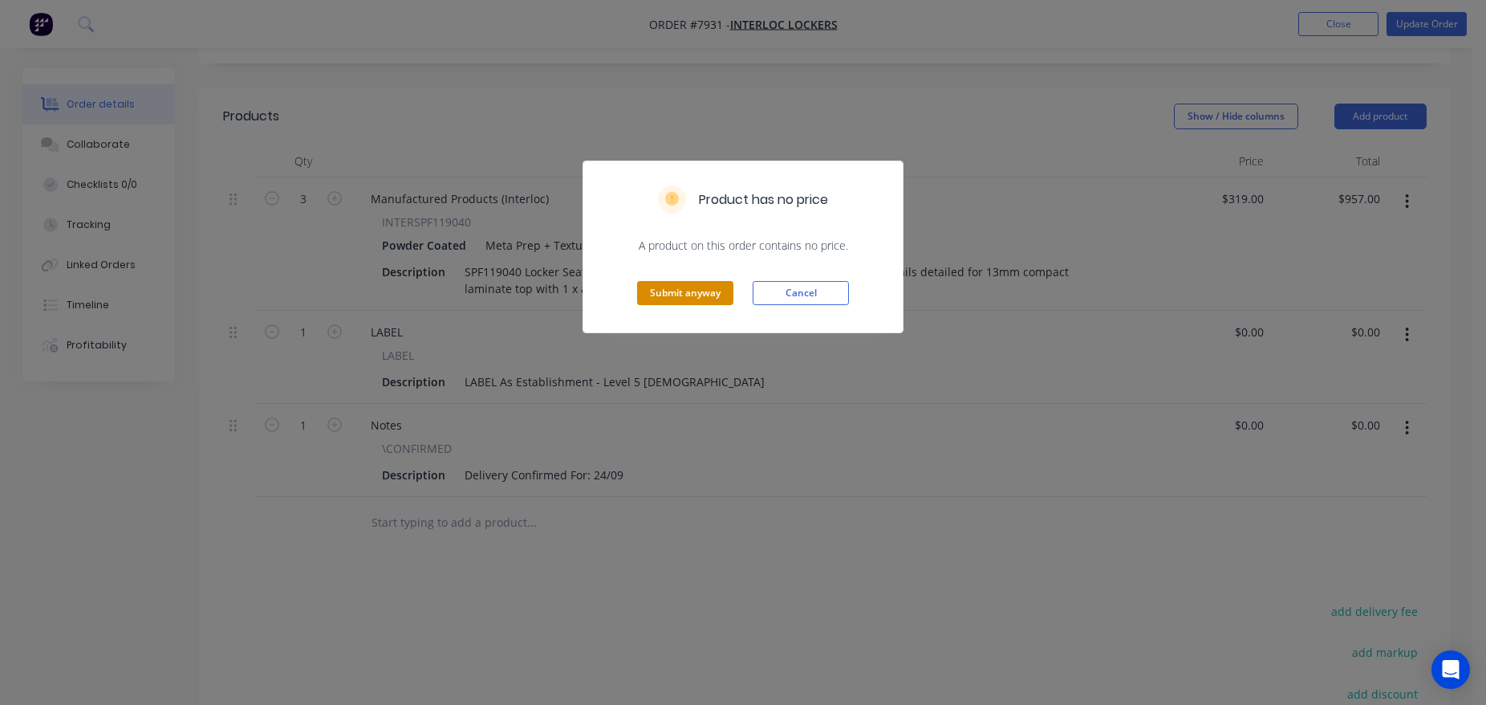
click at [691, 287] on button "Submit anyway" at bounding box center [685, 293] width 96 height 24
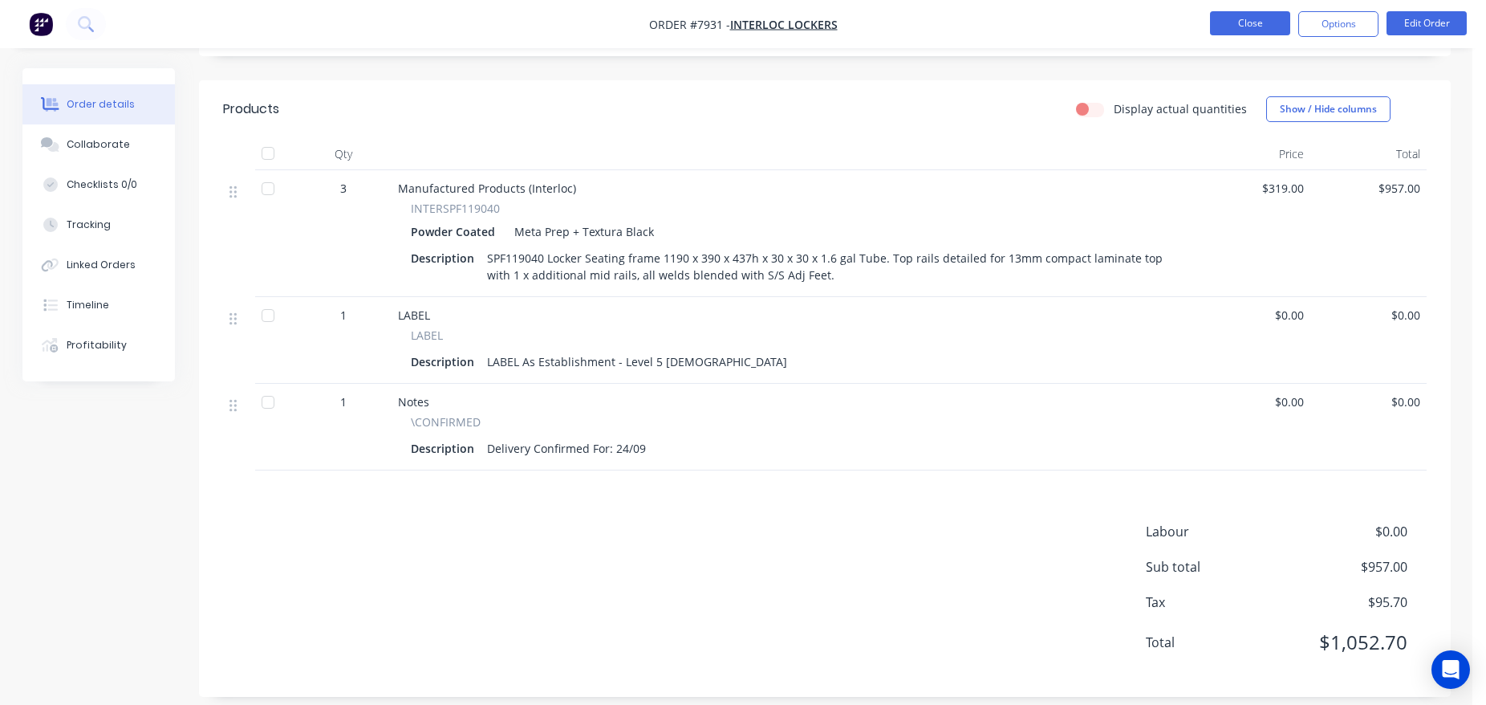
click at [1267, 28] on button "Close" at bounding box center [1250, 23] width 80 height 24
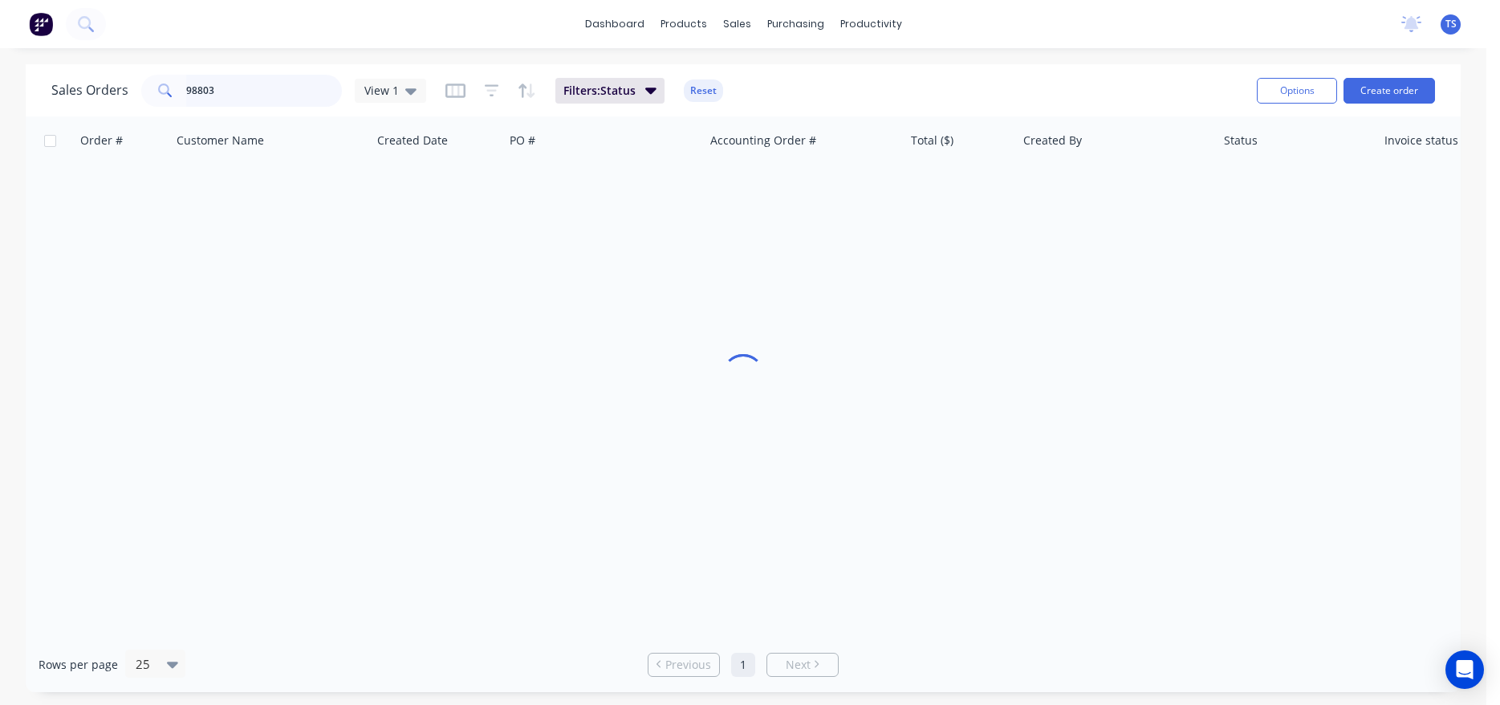
click at [248, 95] on input "98803" at bounding box center [264, 91] width 157 height 32
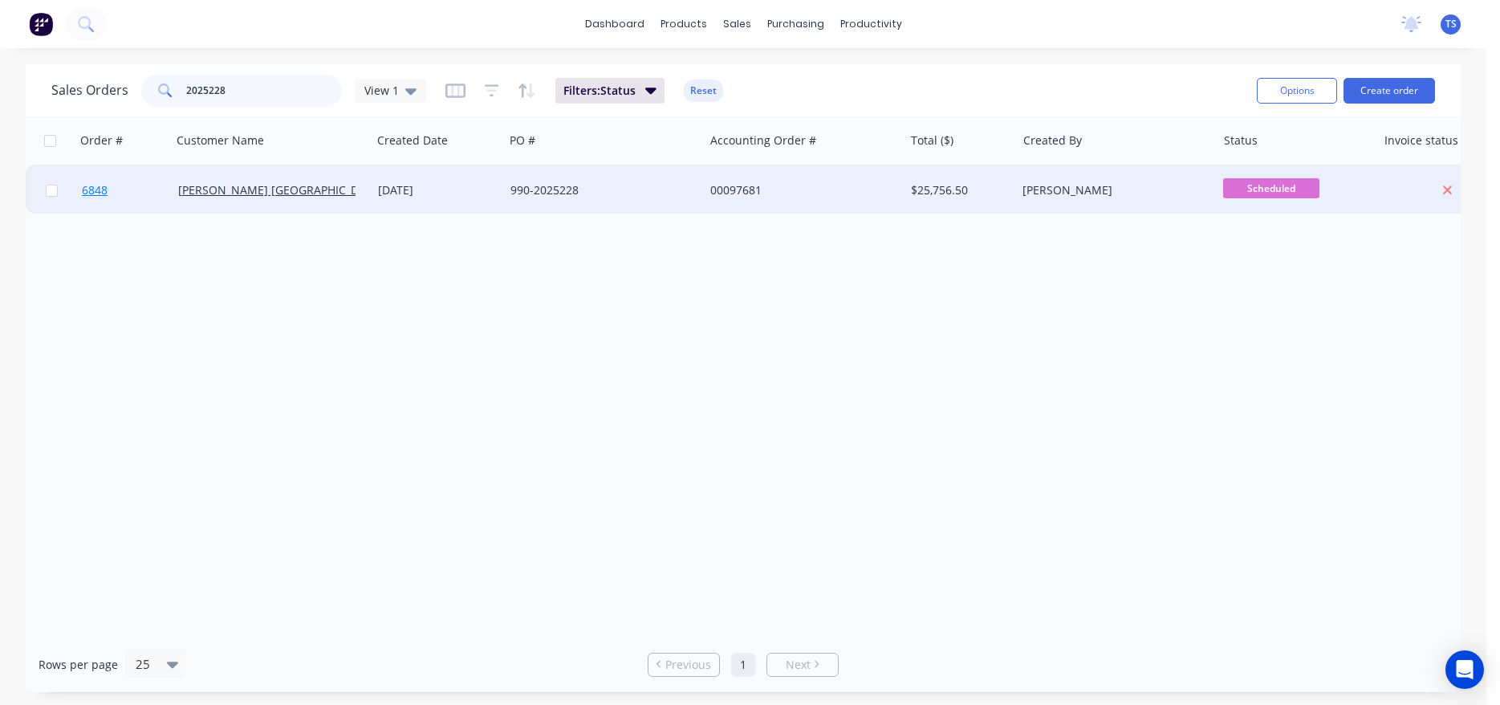
type input "2025228"
click at [134, 200] on link "6848" at bounding box center [130, 190] width 96 height 48
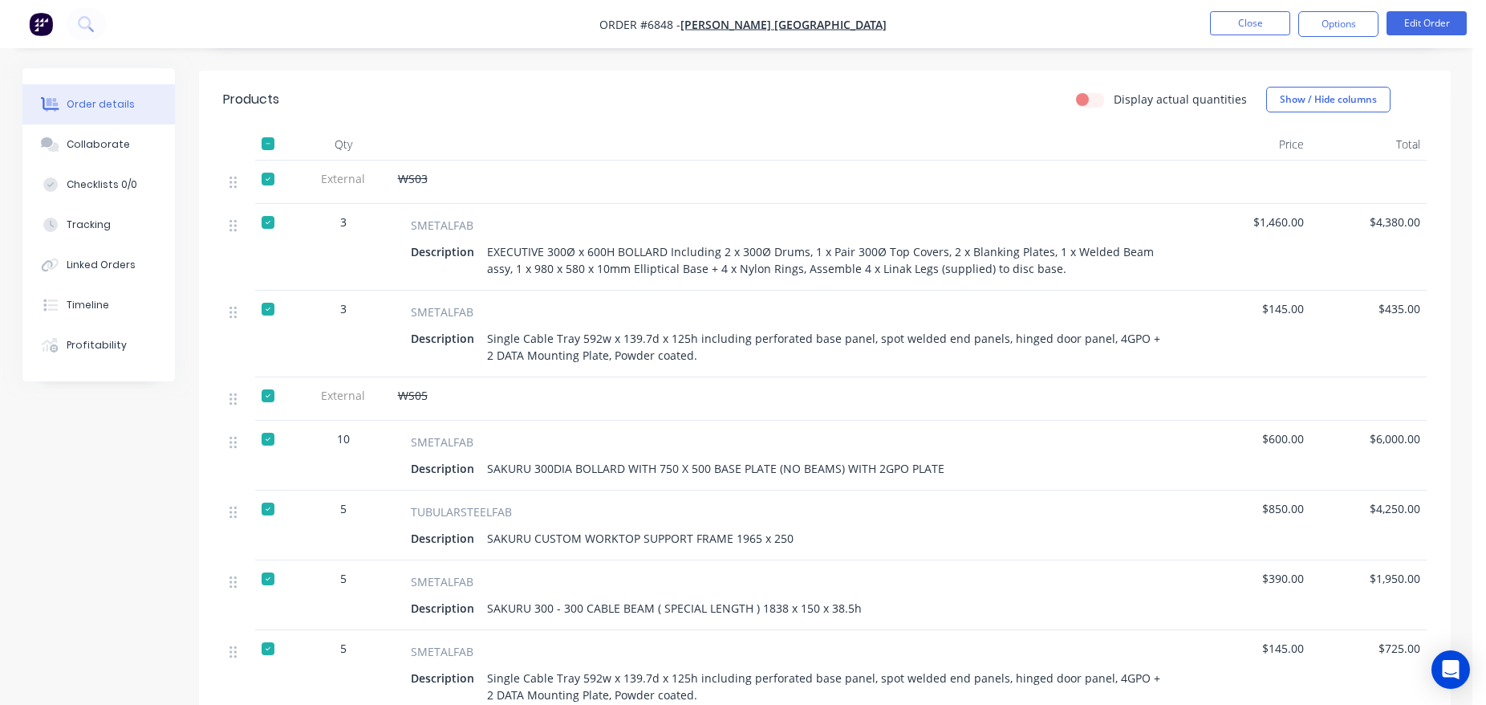
scroll to position [409, 0]
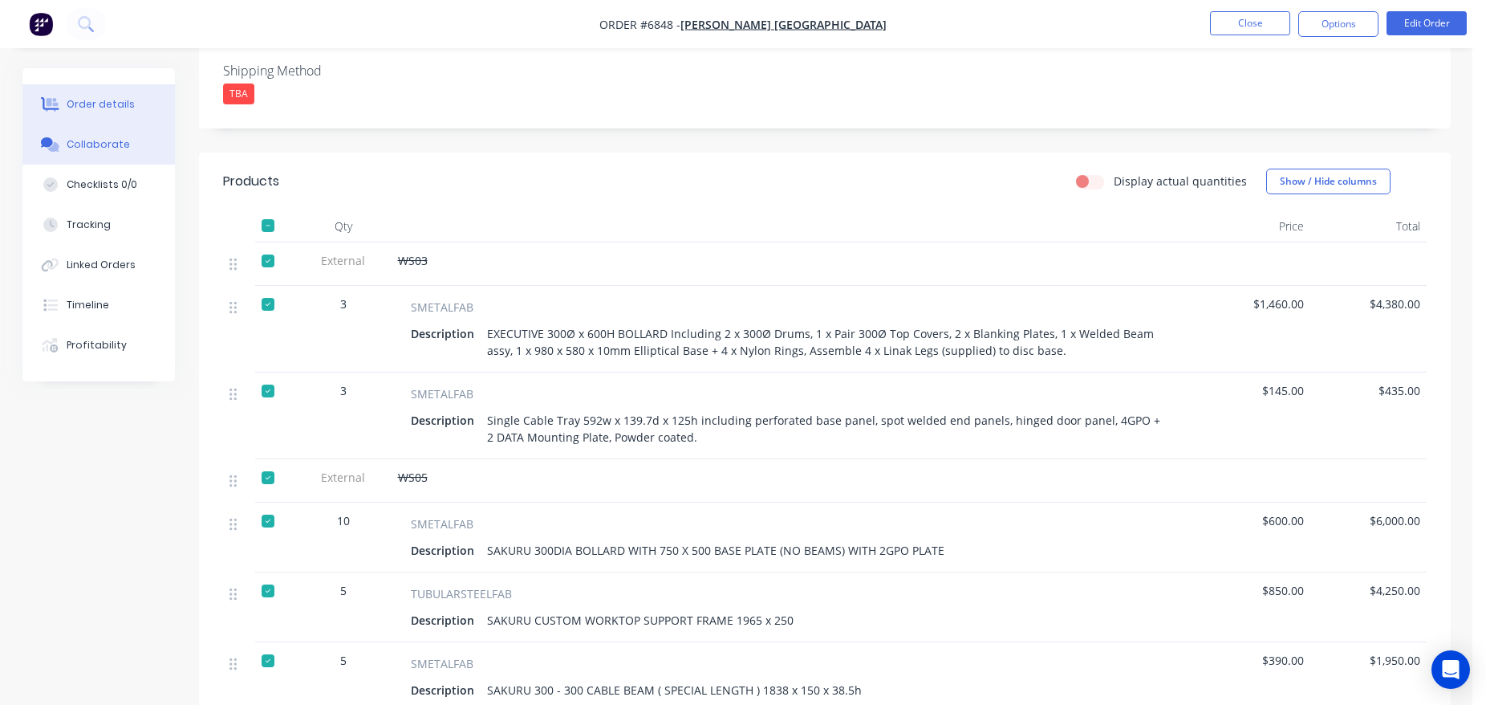
click at [115, 163] on button "Collaborate" at bounding box center [98, 144] width 152 height 40
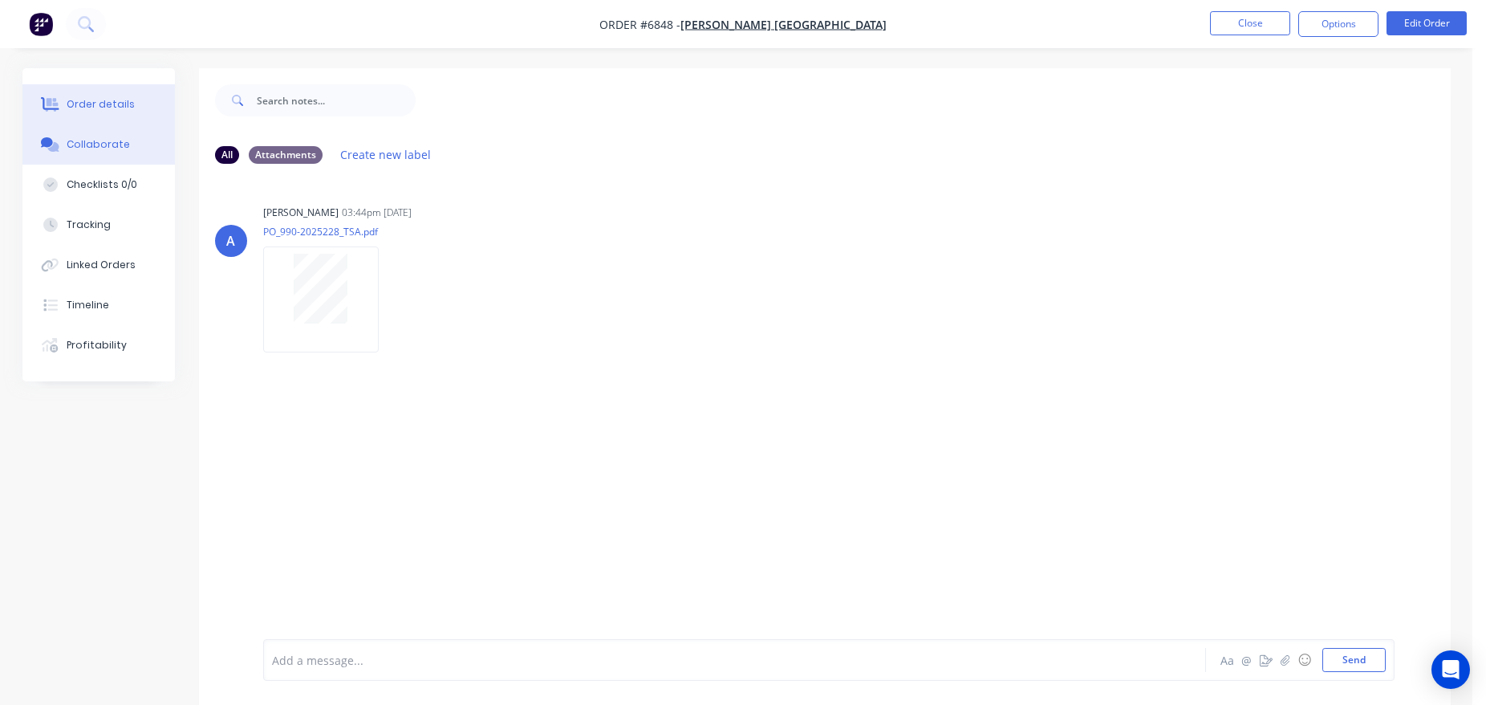
click at [100, 111] on div "Order details" at bounding box center [101, 104] width 68 height 14
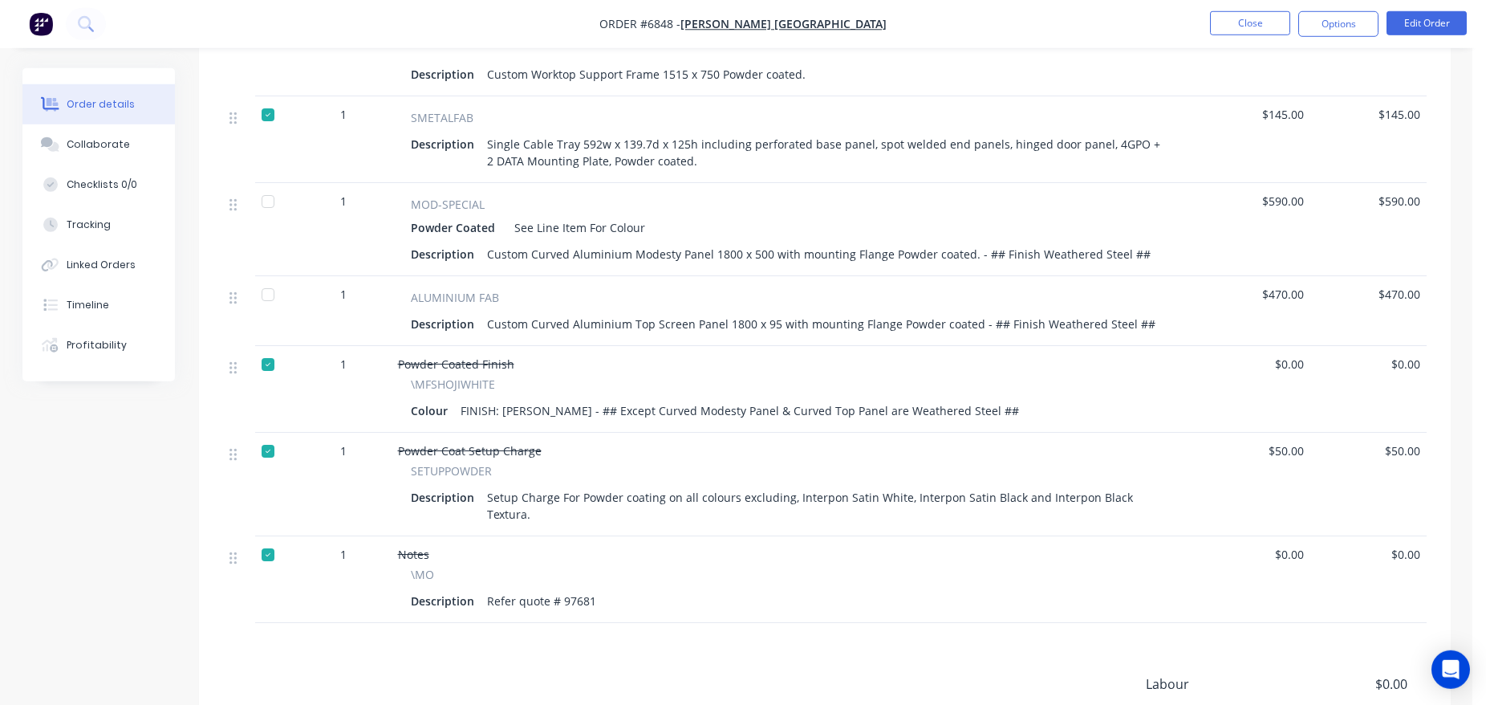
scroll to position [1392, 0]
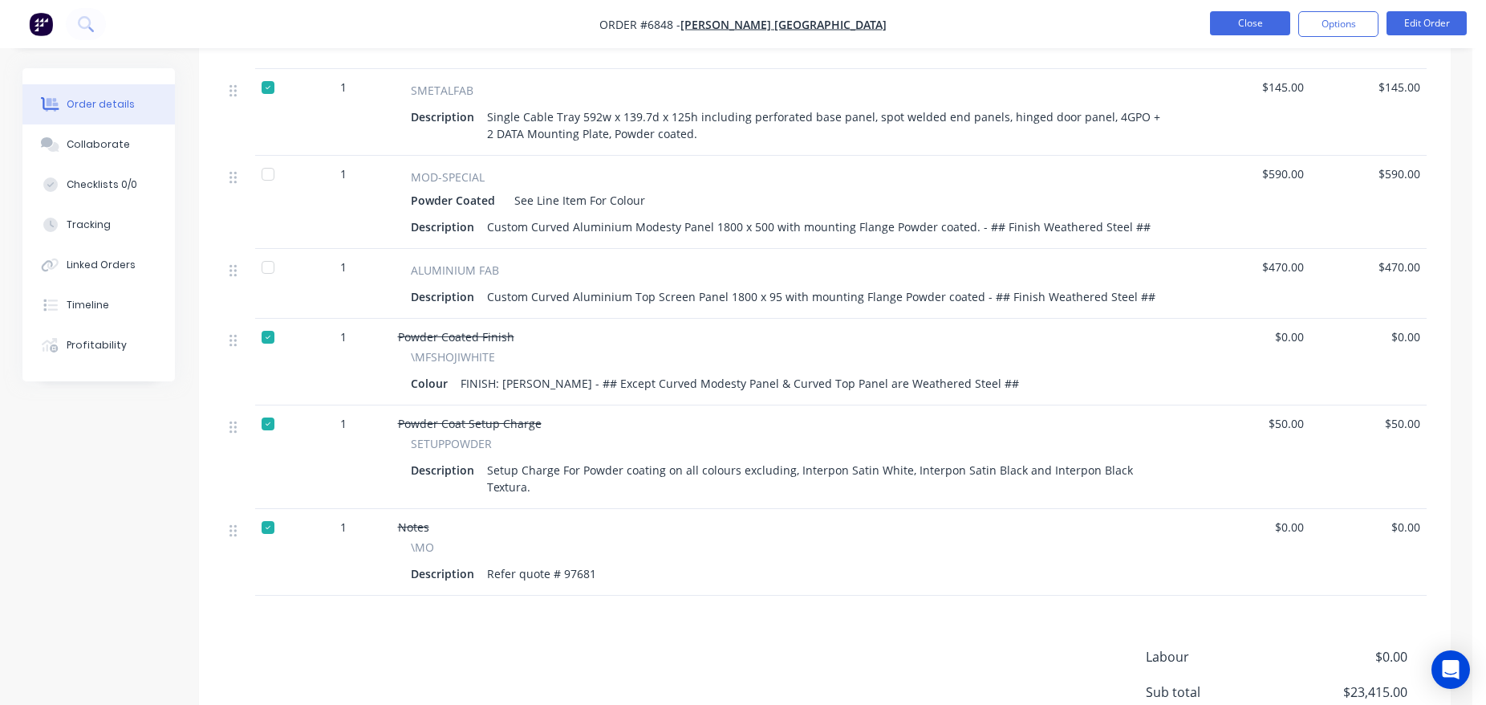
click at [1230, 21] on button "Close" at bounding box center [1250, 23] width 80 height 24
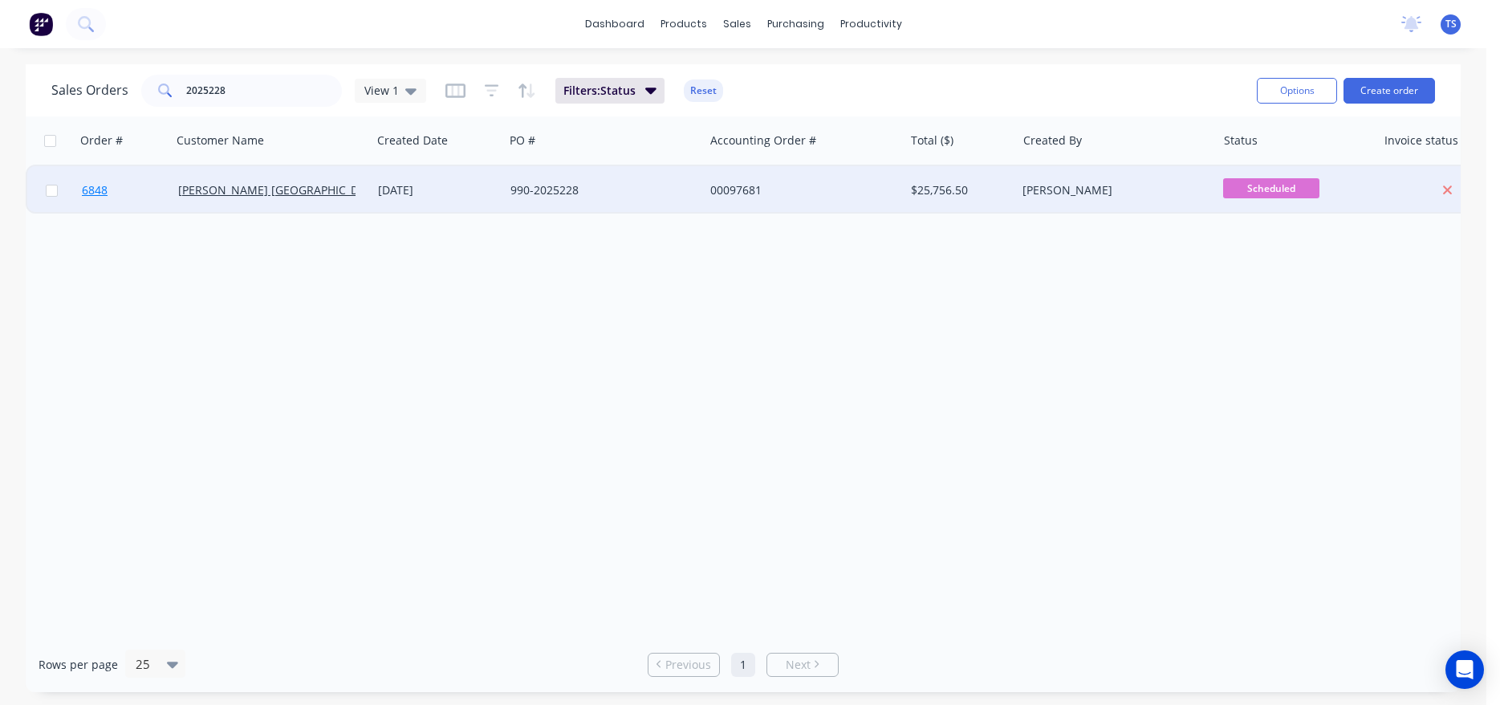
click at [96, 191] on span "6848" at bounding box center [95, 190] width 26 height 16
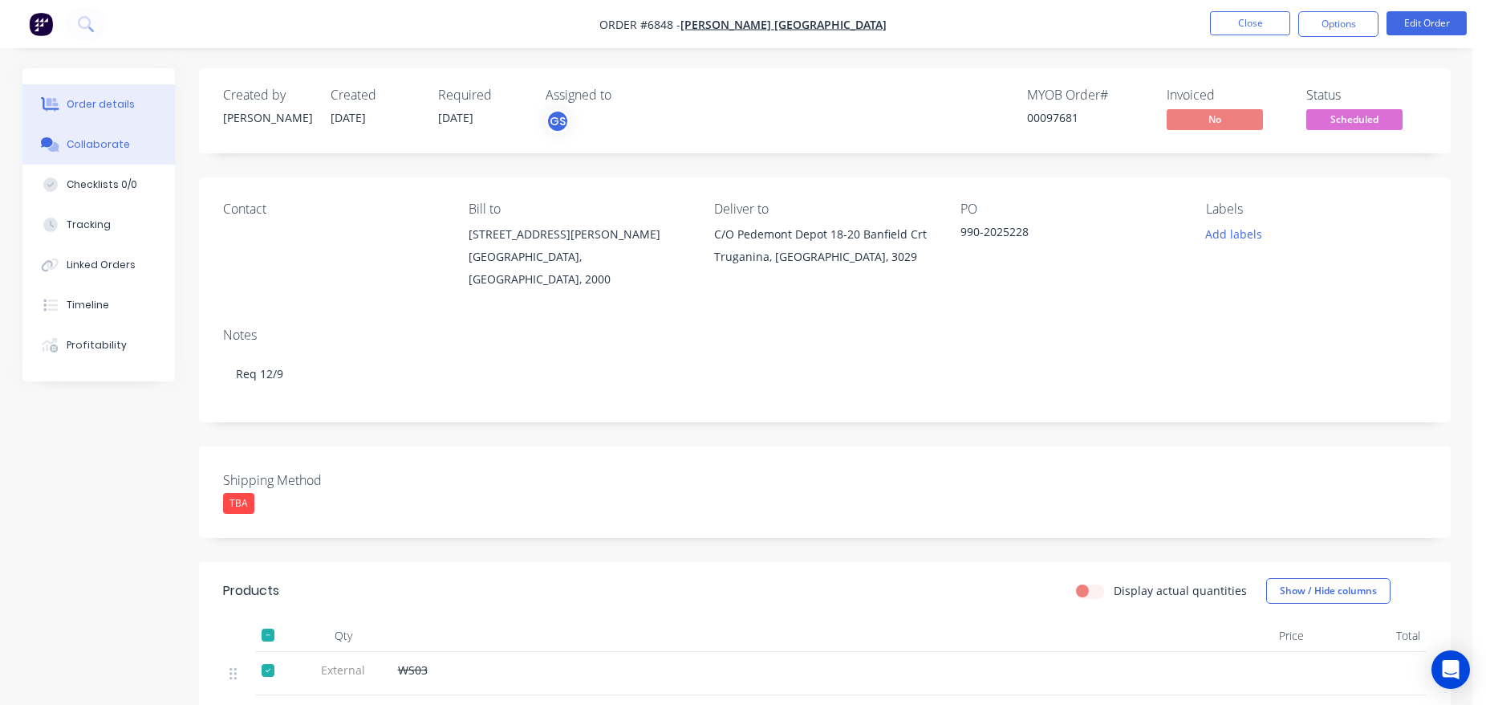
click at [135, 150] on button "Collaborate" at bounding box center [98, 144] width 152 height 40
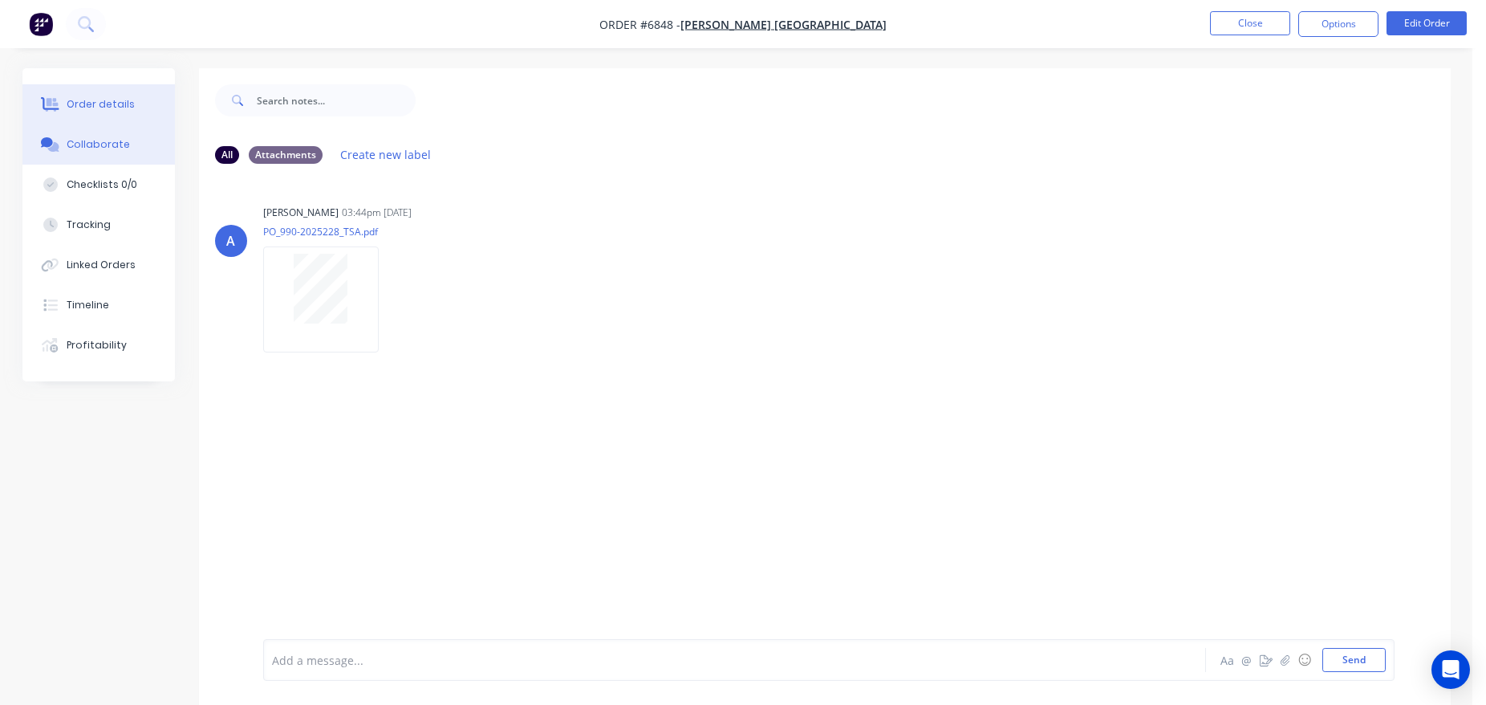
click at [79, 100] on div "Order details" at bounding box center [101, 104] width 68 height 14
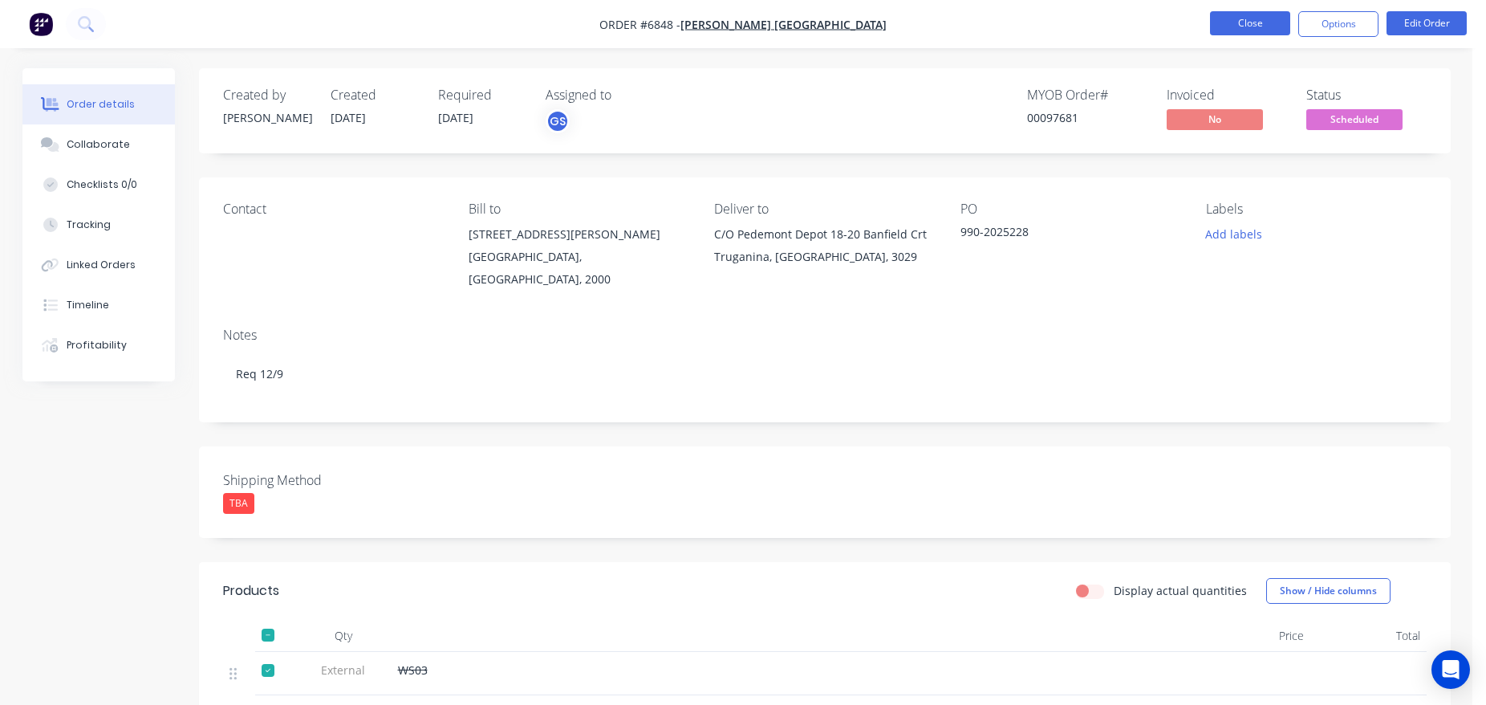
click at [1263, 18] on button "Close" at bounding box center [1250, 23] width 80 height 24
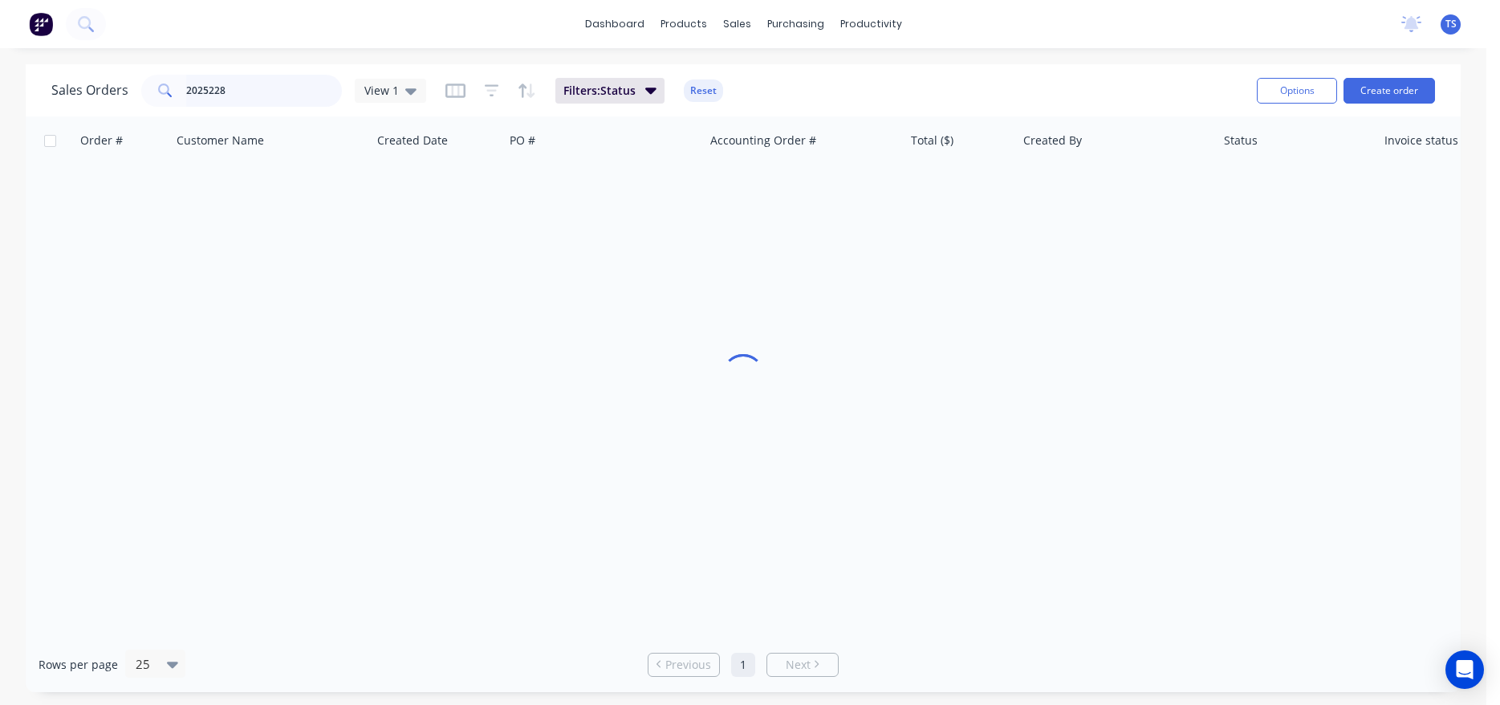
click at [245, 96] on input "2025228" at bounding box center [264, 91] width 157 height 32
type input "98643"
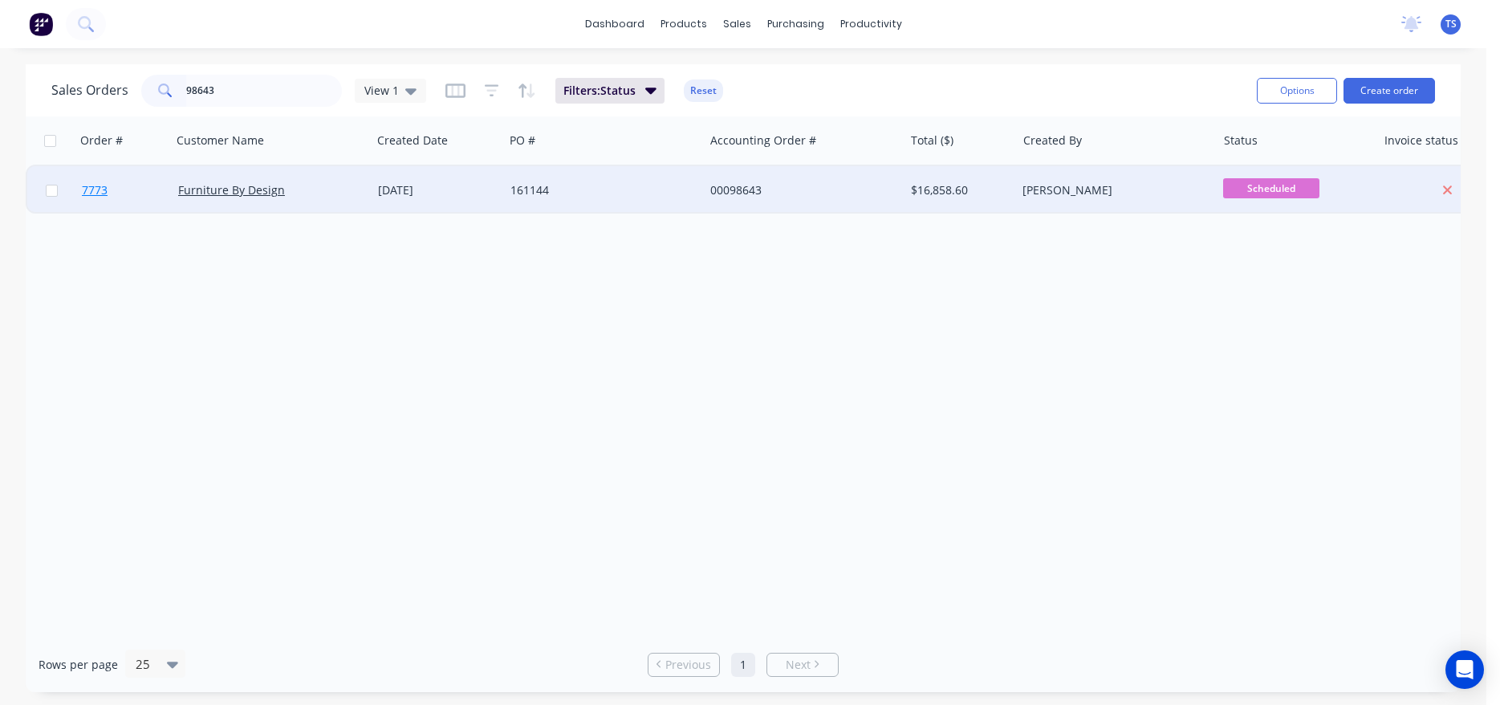
click at [132, 204] on link "7773" at bounding box center [130, 190] width 96 height 48
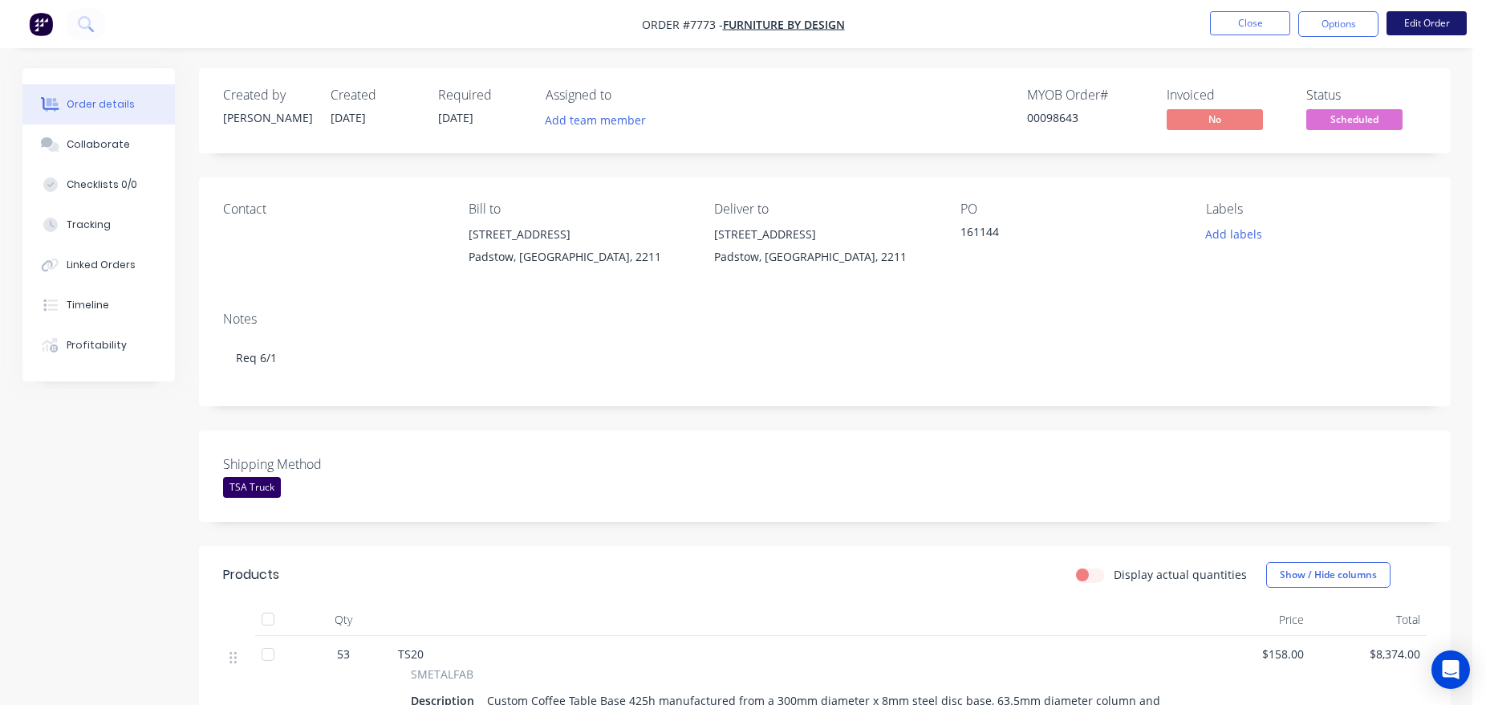
click at [1443, 24] on button "Edit Order" at bounding box center [1427, 23] width 80 height 24
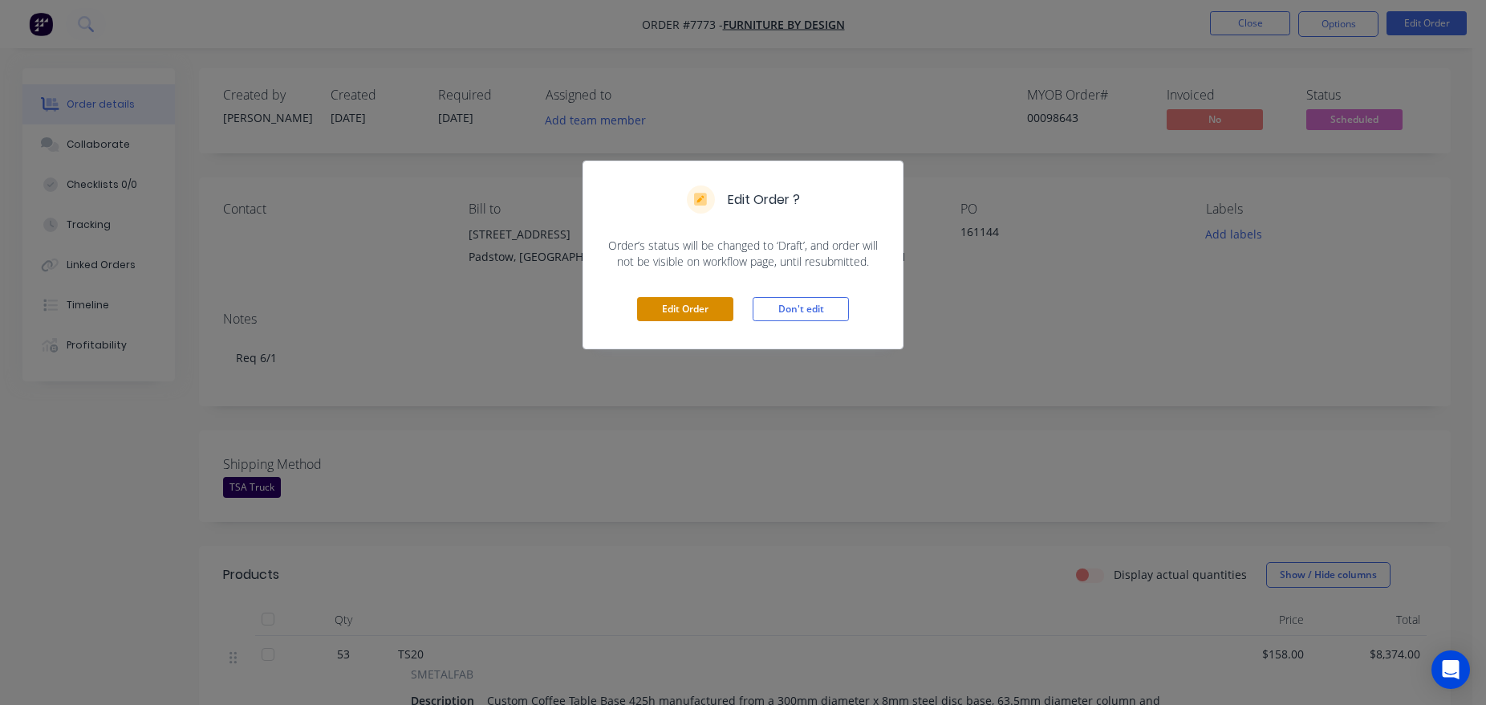
click at [677, 315] on button "Edit Order" at bounding box center [685, 309] width 96 height 24
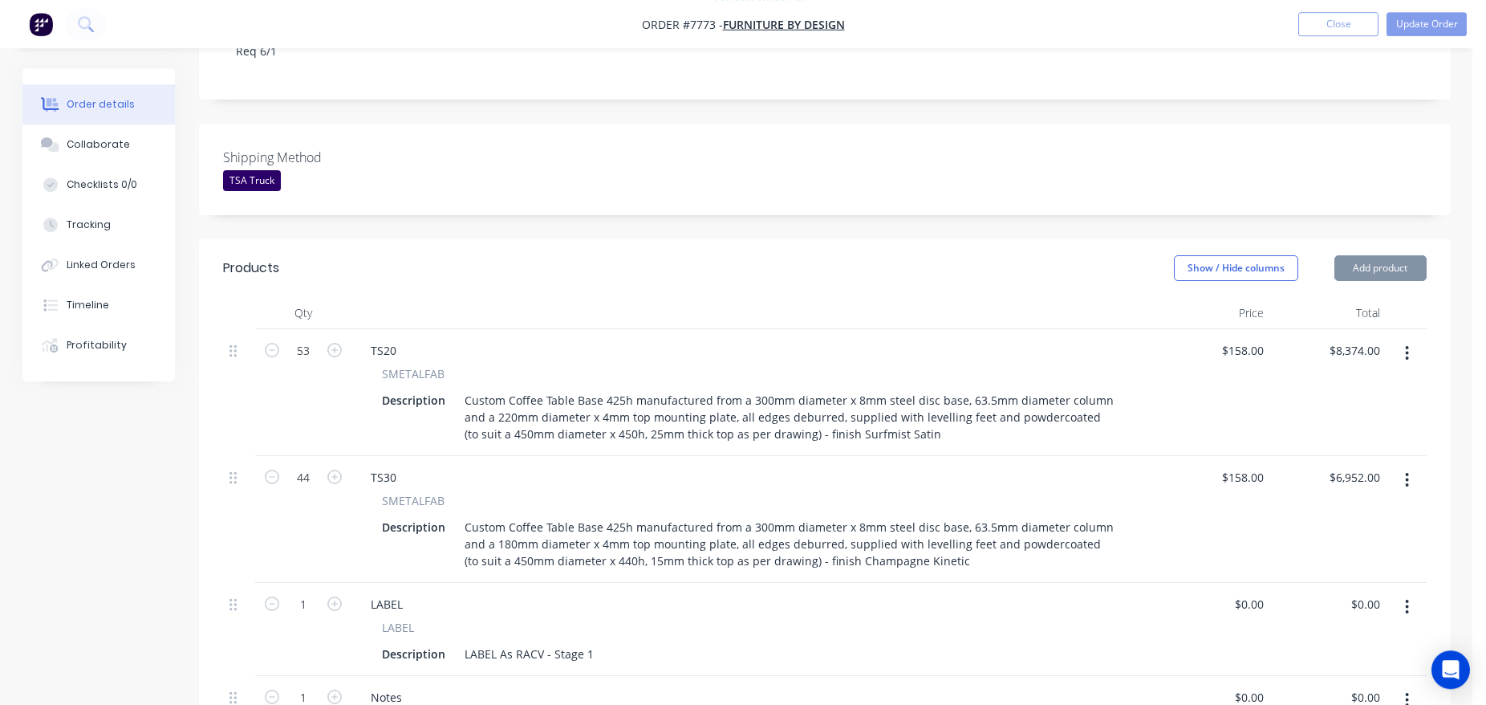
scroll to position [655, 0]
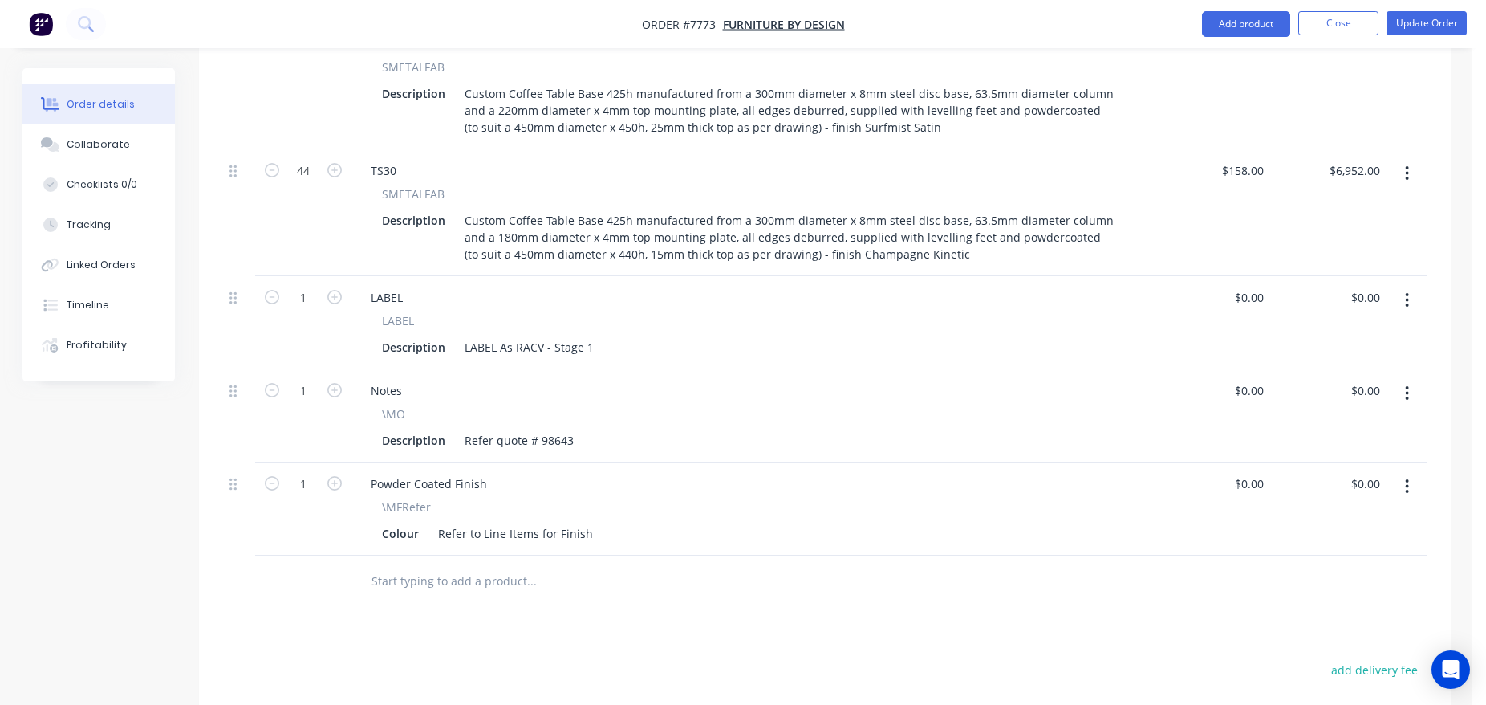
click at [462, 565] on input "text" at bounding box center [531, 581] width 321 height 32
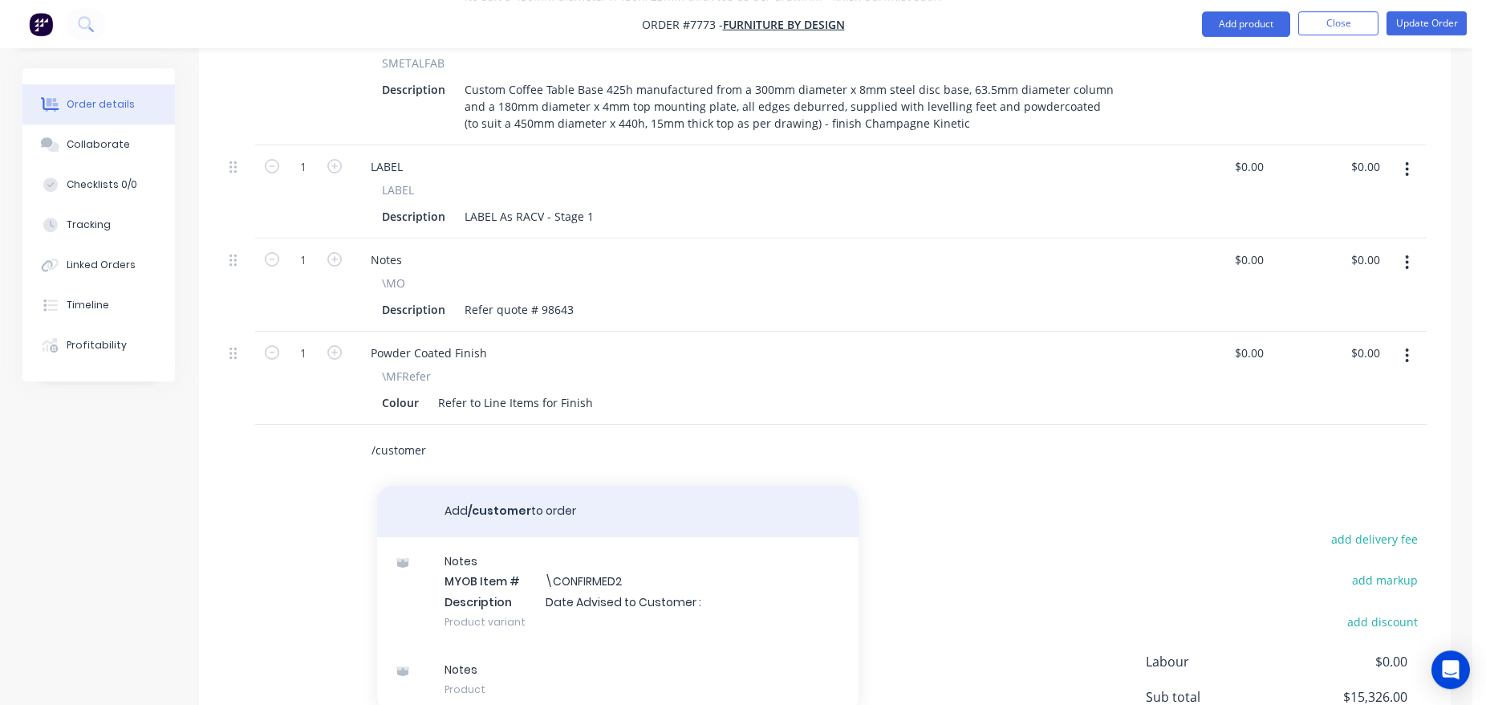
scroll to position [909, 0]
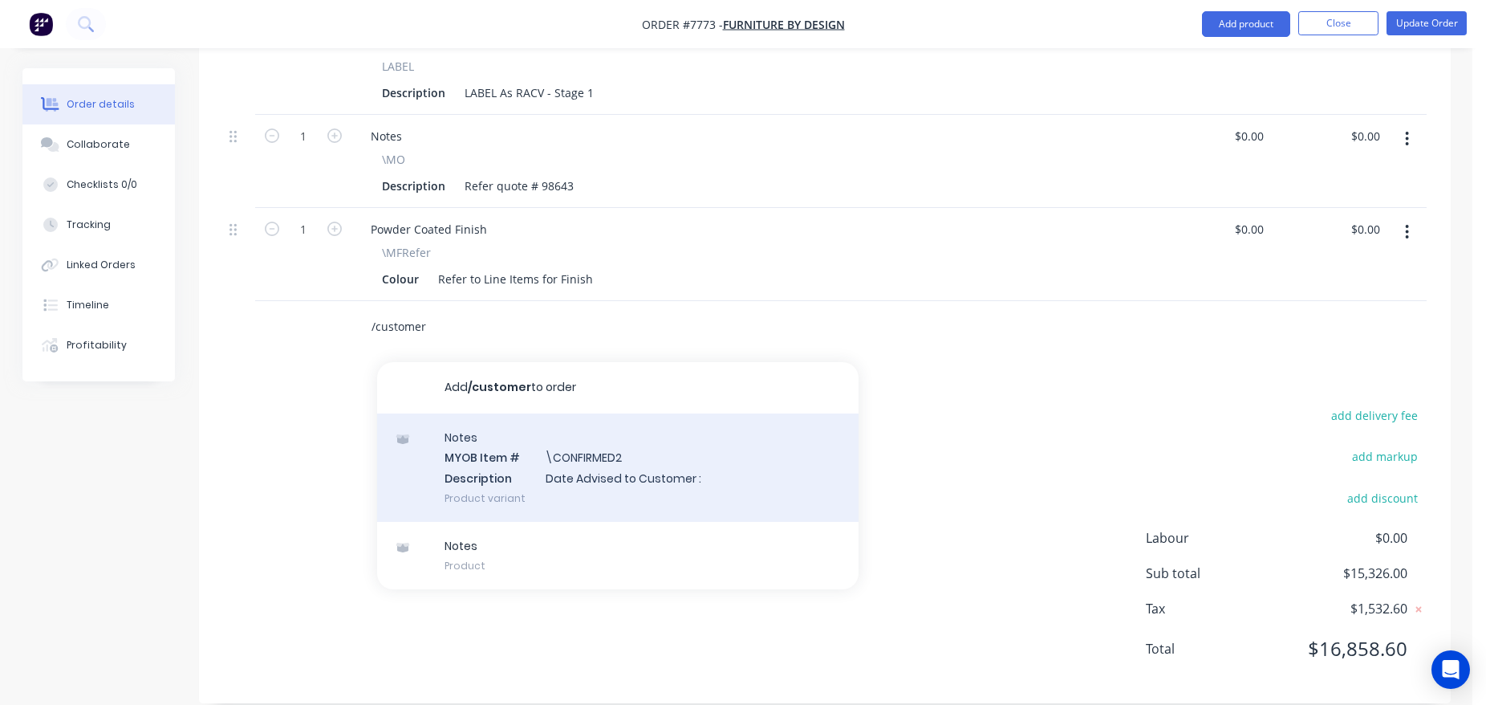
type input "/customer"
click at [586, 423] on div "Notes MYOB Item # \CONFIRMED2 Description Date Advised to Customer : Product va…" at bounding box center [618, 467] width 482 height 108
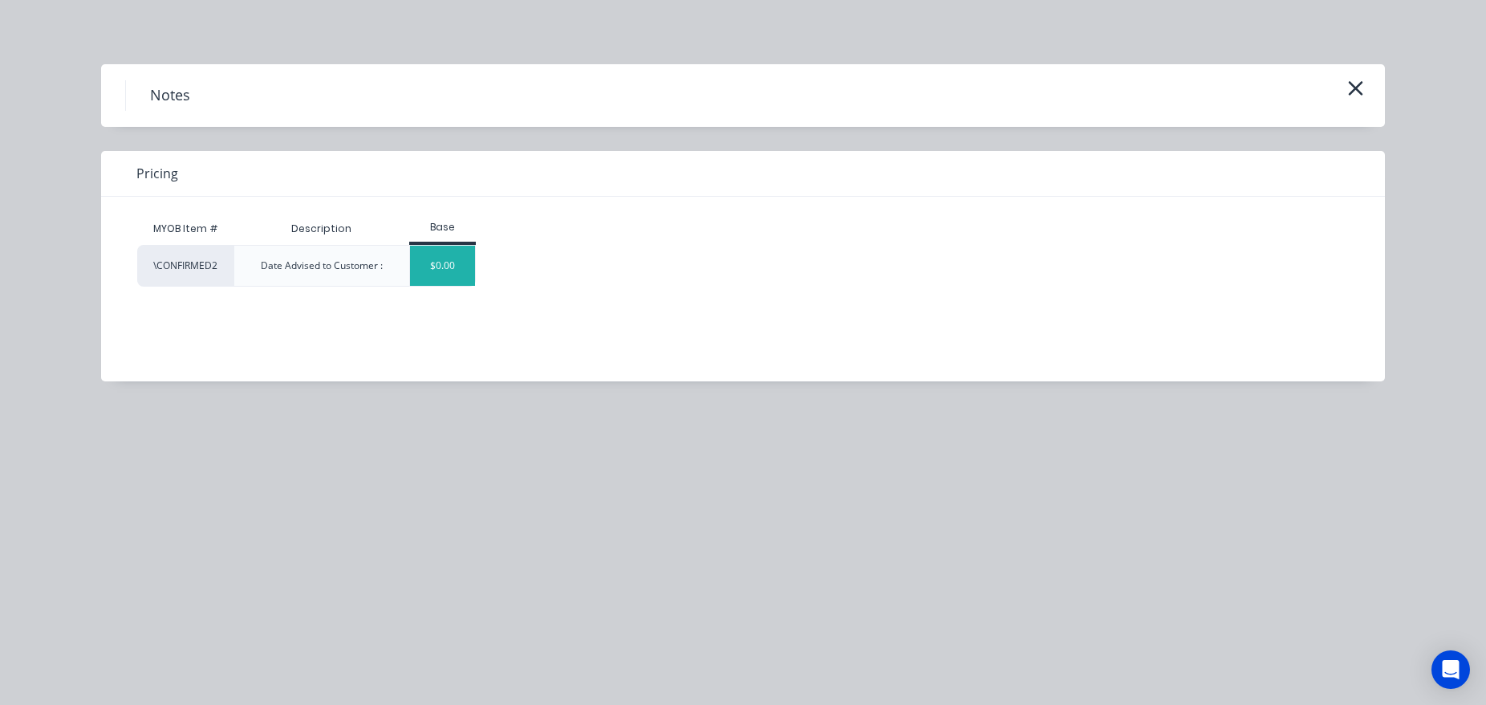
click at [454, 272] on div "$0.00" at bounding box center [442, 266] width 65 height 40
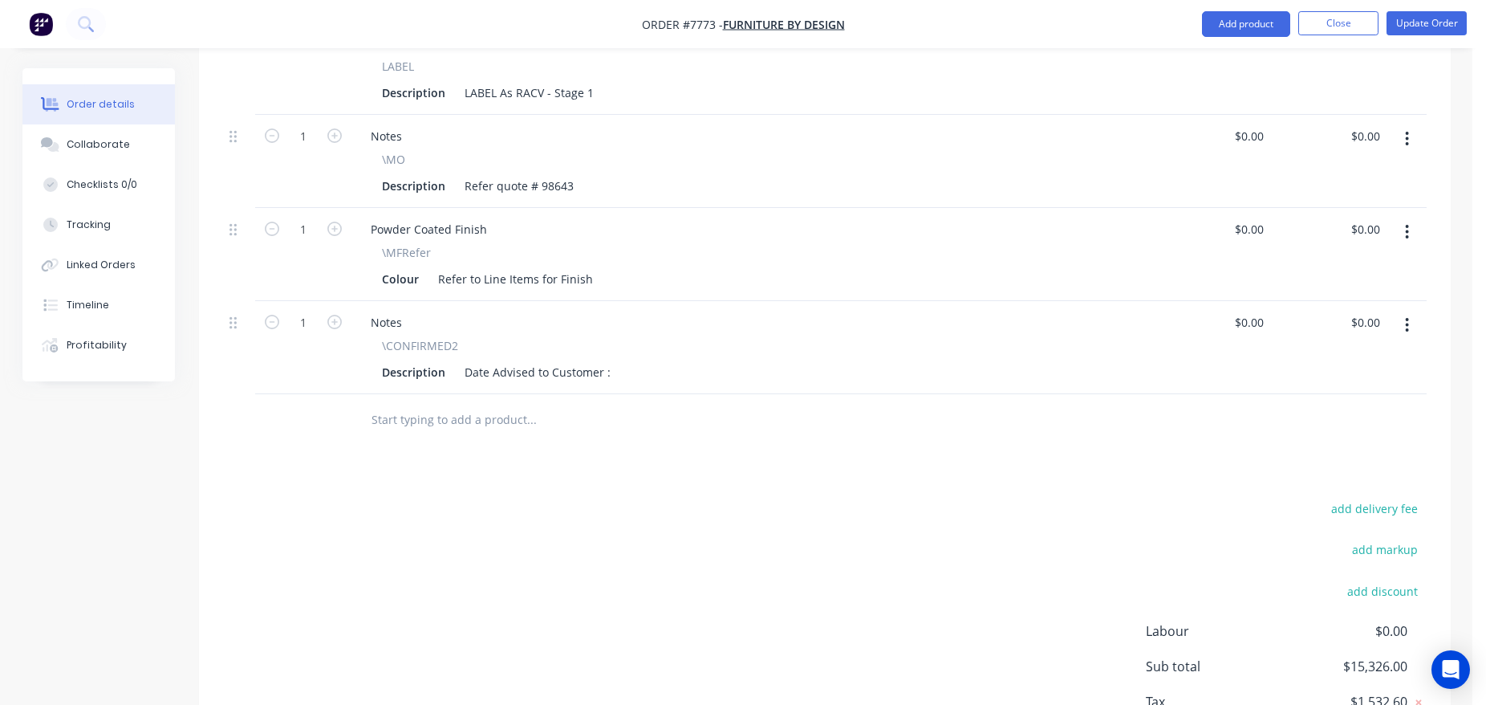
click at [613, 360] on div "Description Date Advised to Customer :" at bounding box center [750, 371] width 748 height 23
click at [608, 360] on div "Date Advised to Customer :" at bounding box center [537, 371] width 159 height 23
click at [1439, 23] on button "Update Order" at bounding box center [1427, 23] width 80 height 24
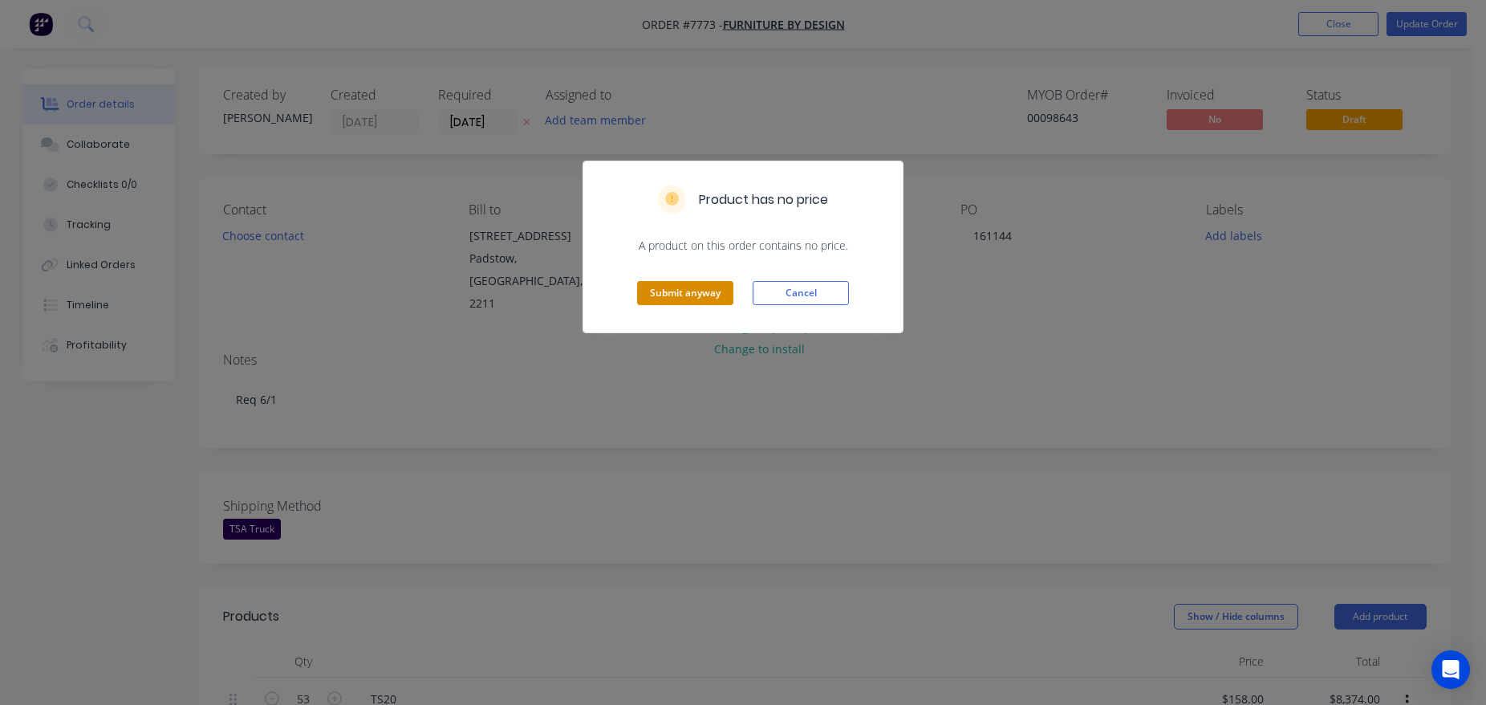
click at [697, 291] on button "Submit anyway" at bounding box center [685, 293] width 96 height 24
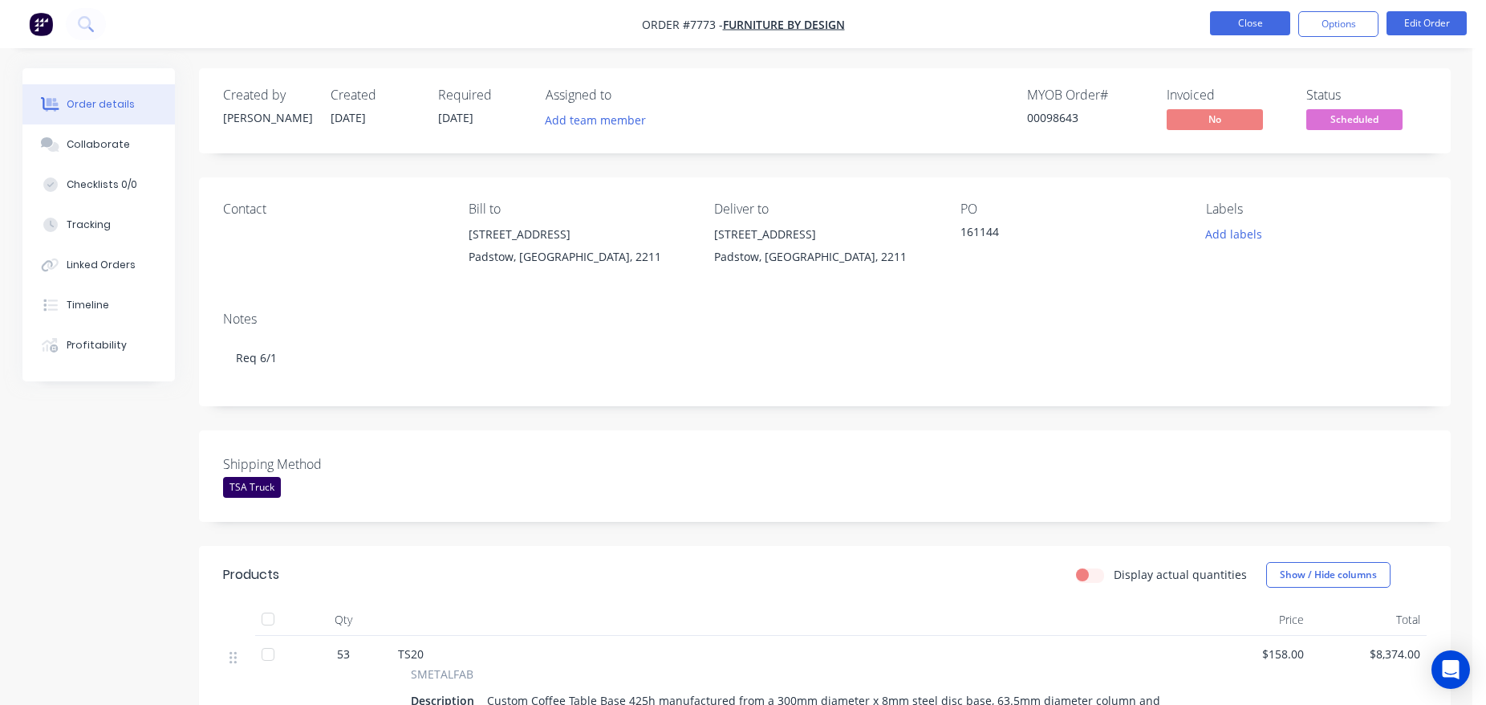
click at [1265, 29] on button "Close" at bounding box center [1250, 23] width 80 height 24
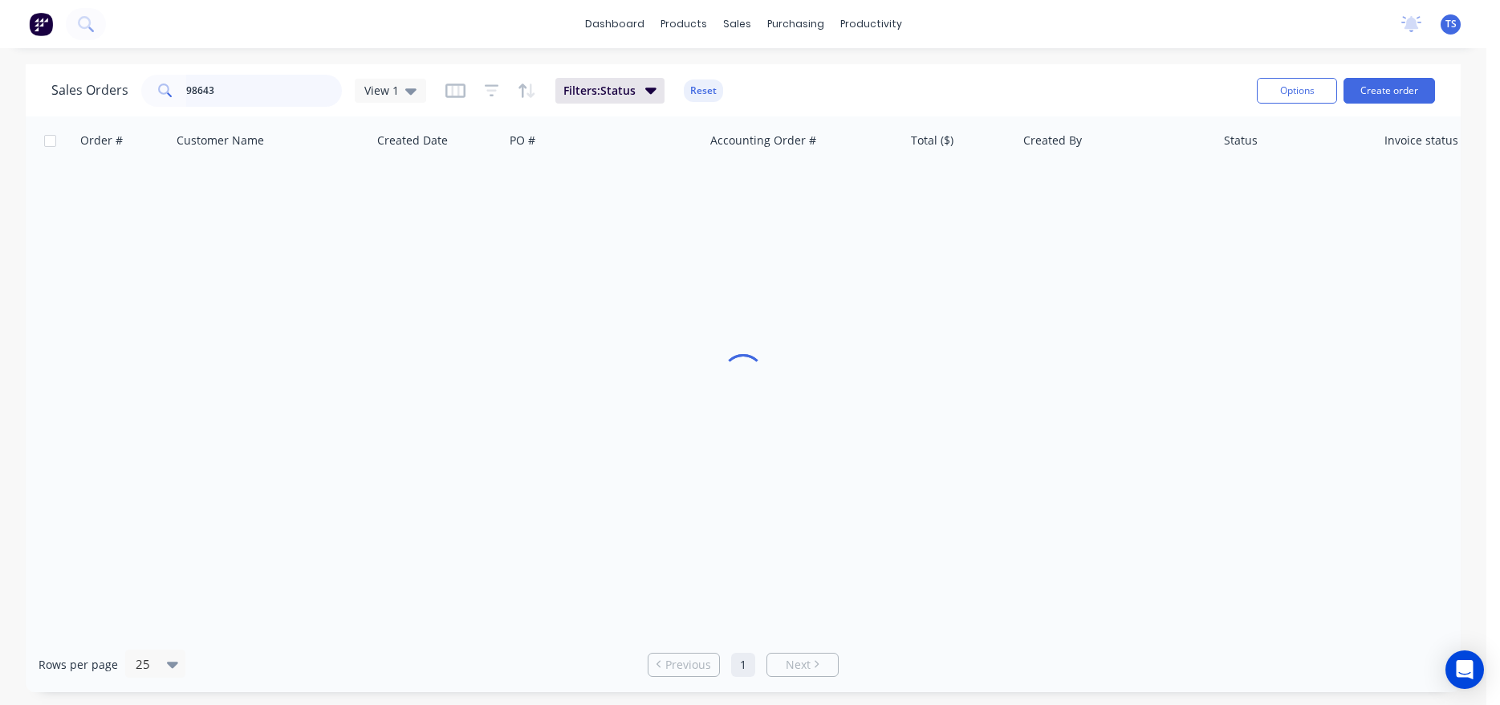
click at [214, 88] on input "98643" at bounding box center [264, 91] width 157 height 32
type input "98809"
click at [121, 197] on link "7938" at bounding box center [130, 190] width 96 height 48
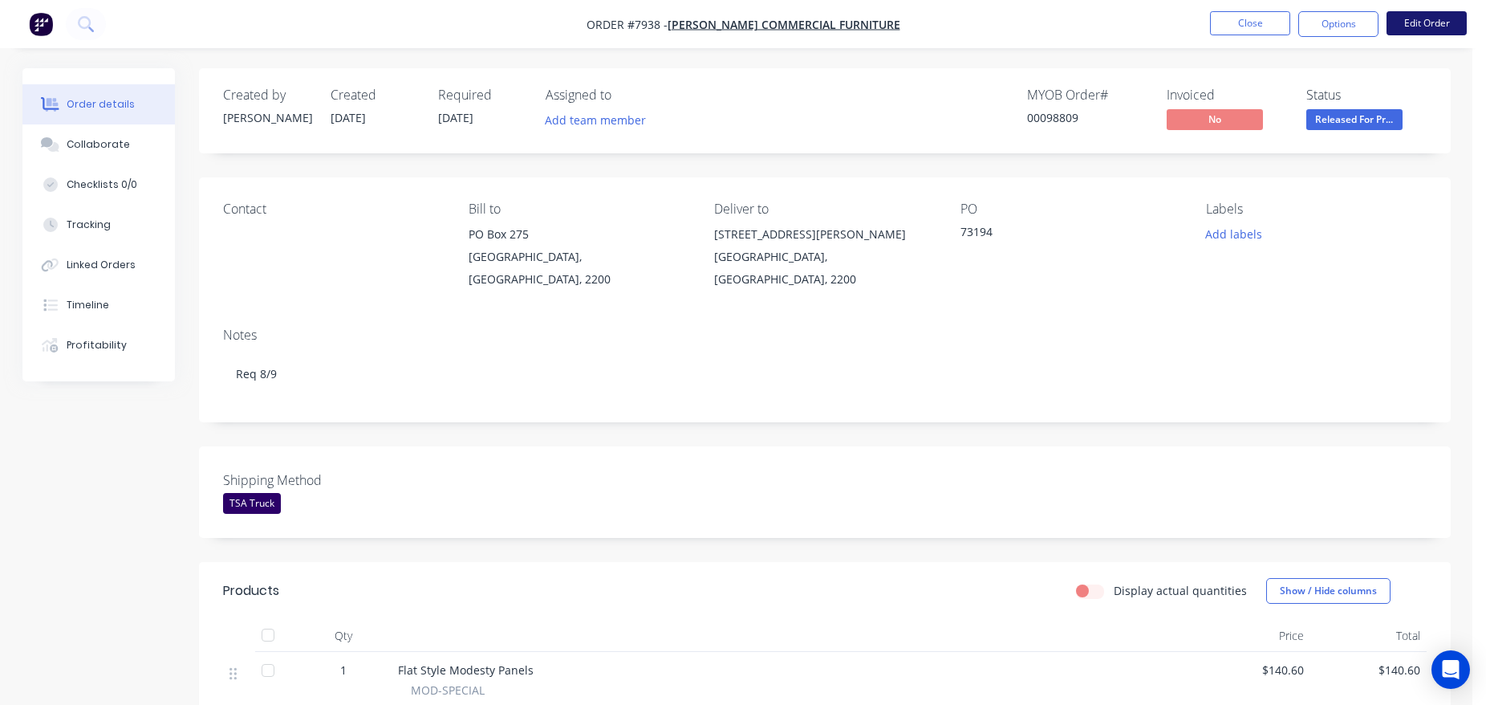
click at [1416, 26] on button "Edit Order" at bounding box center [1427, 23] width 80 height 24
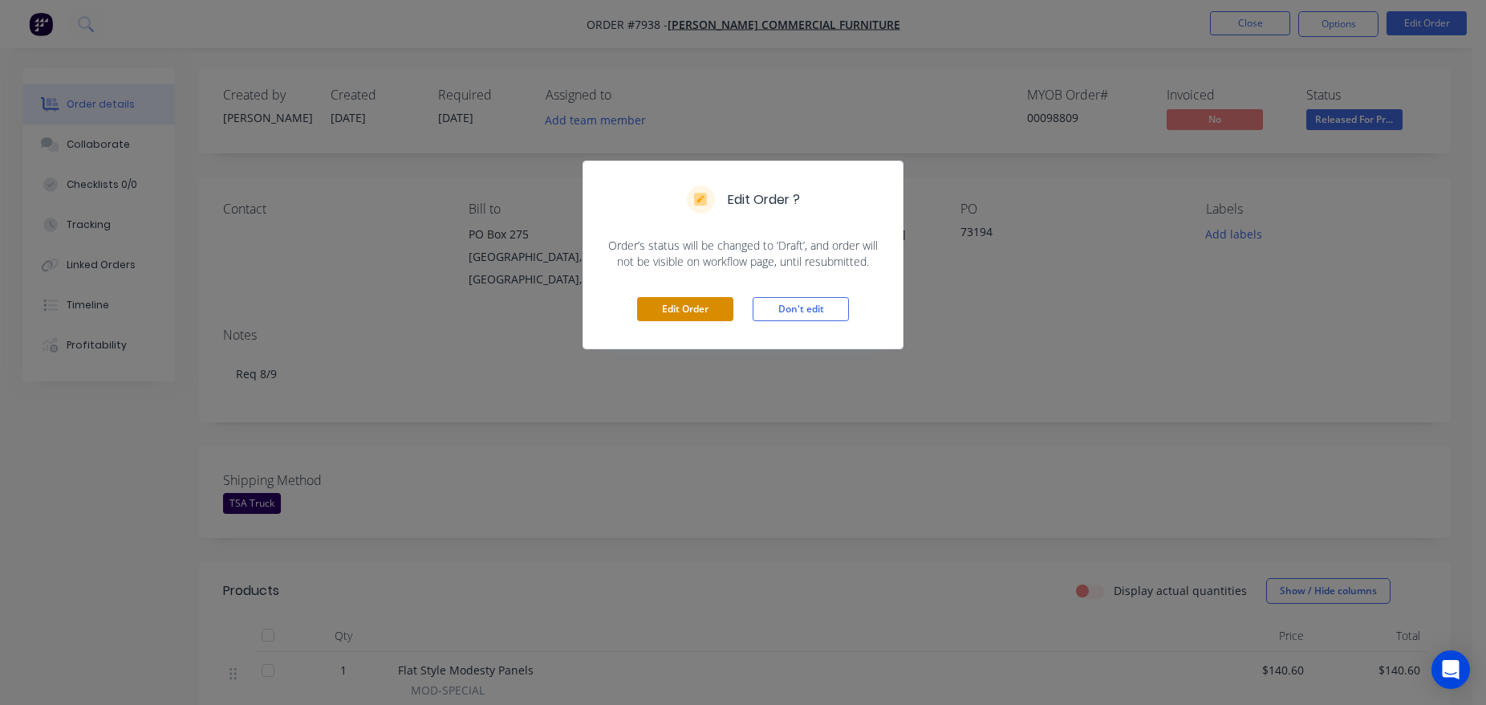
click at [672, 310] on button "Edit Order" at bounding box center [685, 309] width 96 height 24
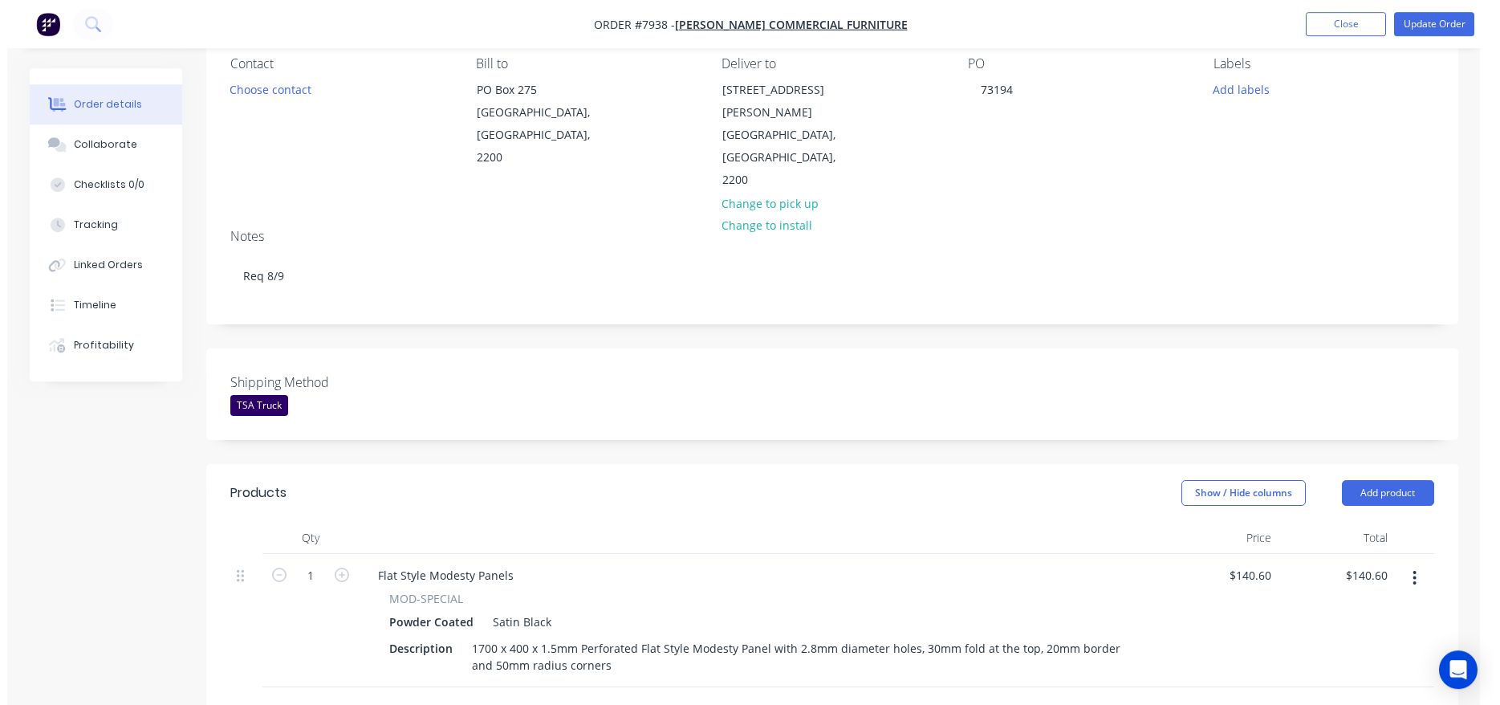
scroll to position [327, 0]
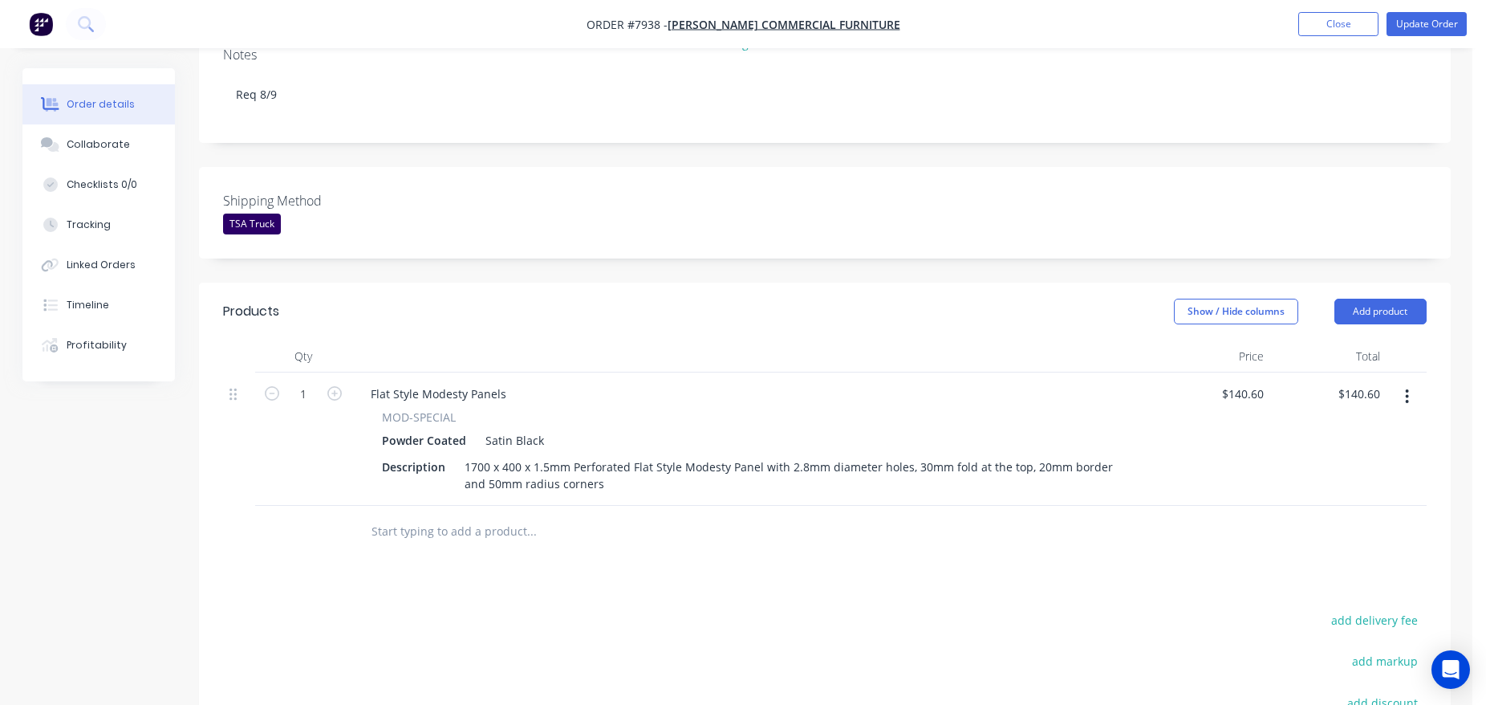
click at [418, 515] on input "text" at bounding box center [531, 531] width 321 height 32
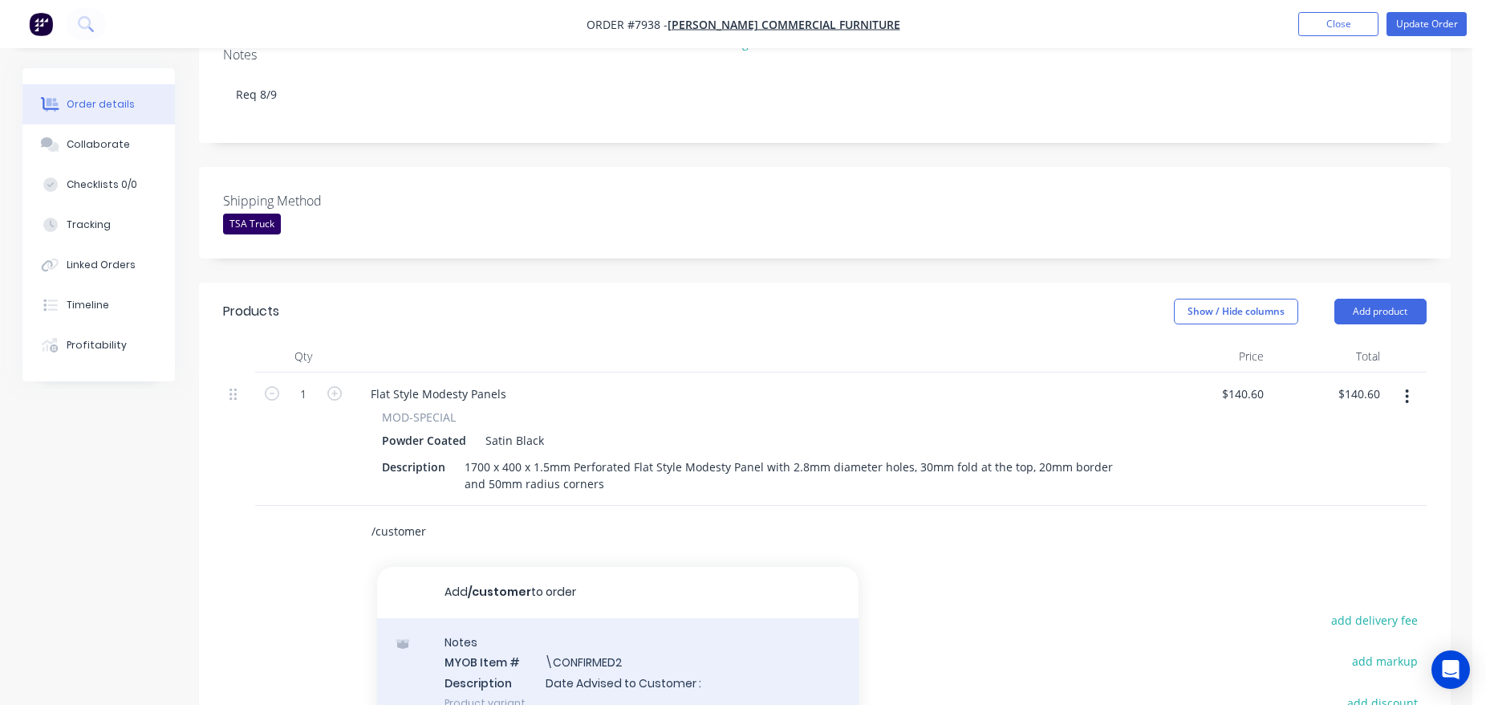
type input "/customer"
click at [523, 618] on div "Notes MYOB Item # \CONFIRMED2 Description Date Advised to Customer : Product va…" at bounding box center [618, 672] width 482 height 108
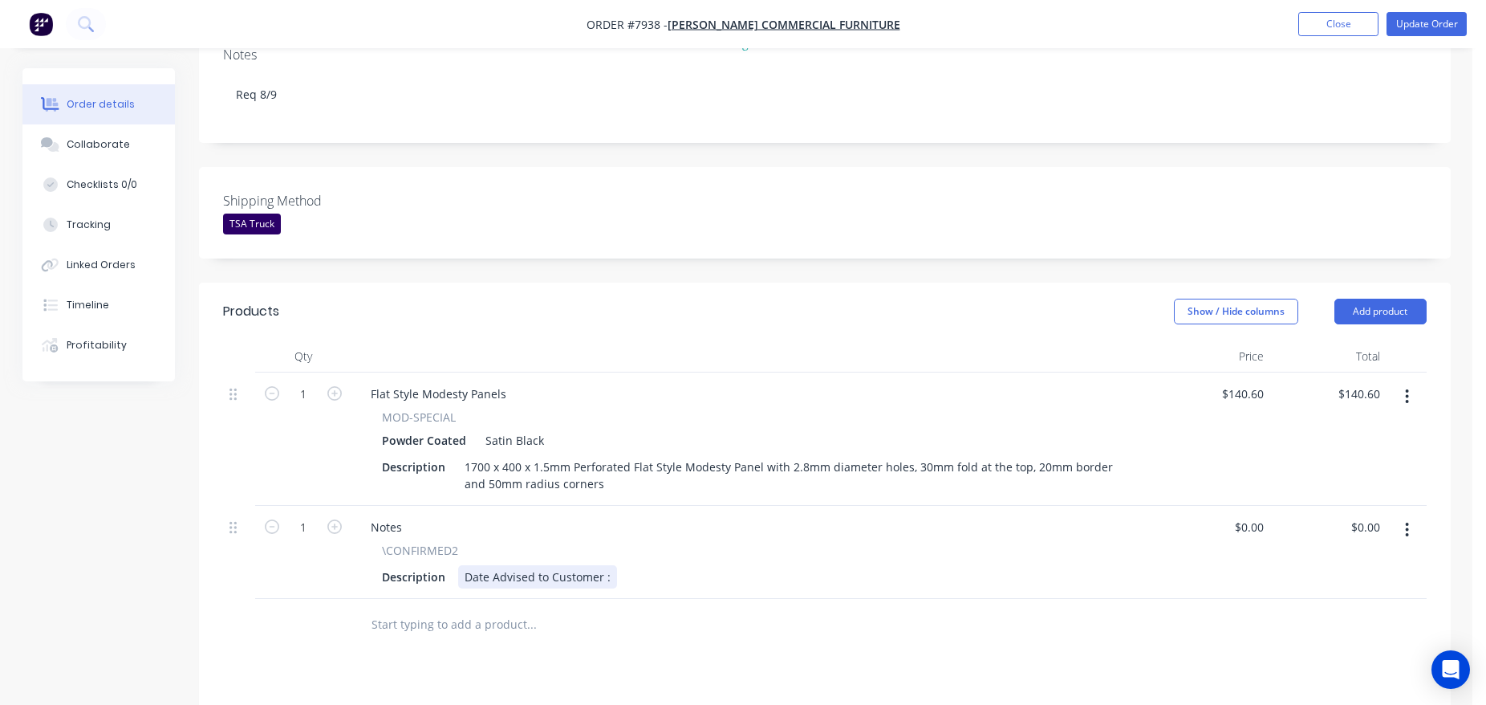
click at [608, 565] on div "Date Advised to Customer :" at bounding box center [537, 576] width 159 height 23
click at [1458, 23] on button "Update Order" at bounding box center [1427, 24] width 80 height 24
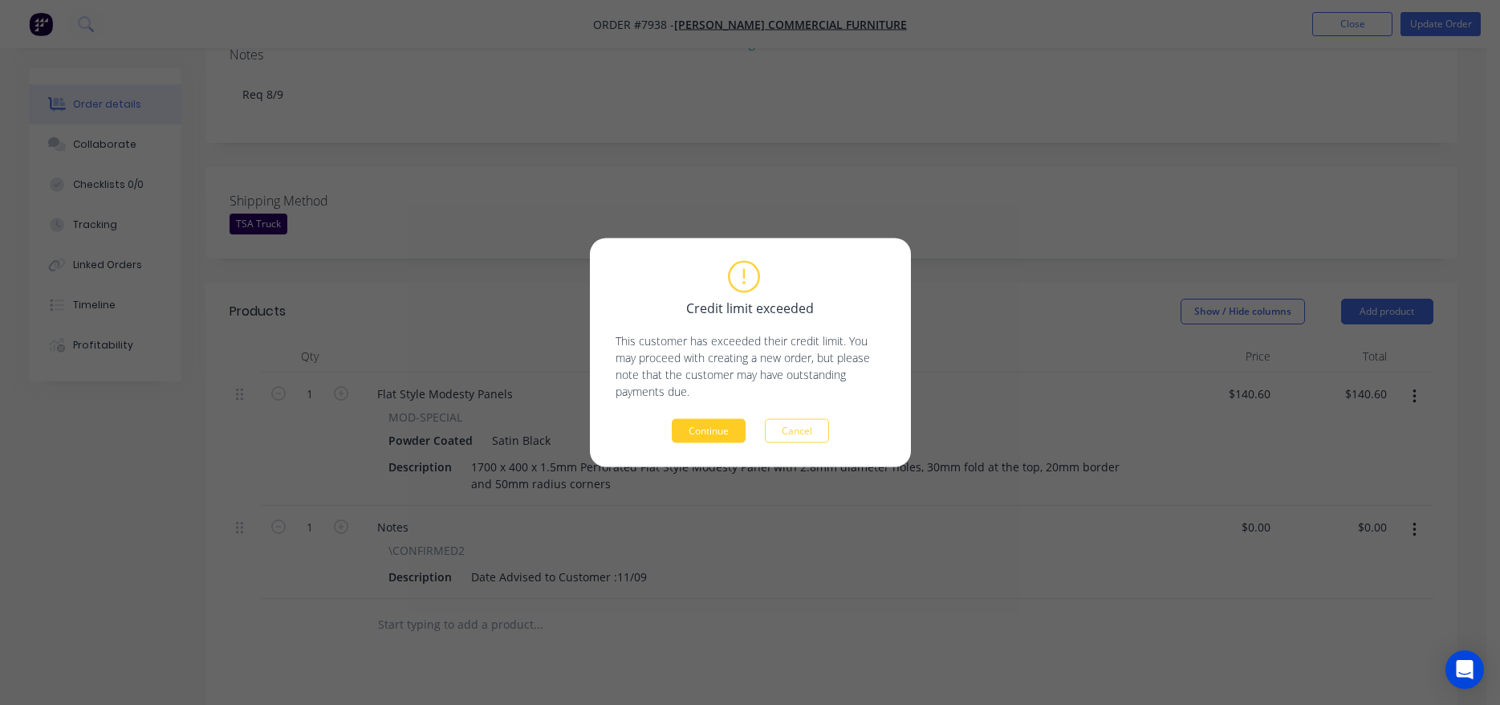
click at [711, 434] on button "Continue" at bounding box center [709, 431] width 74 height 24
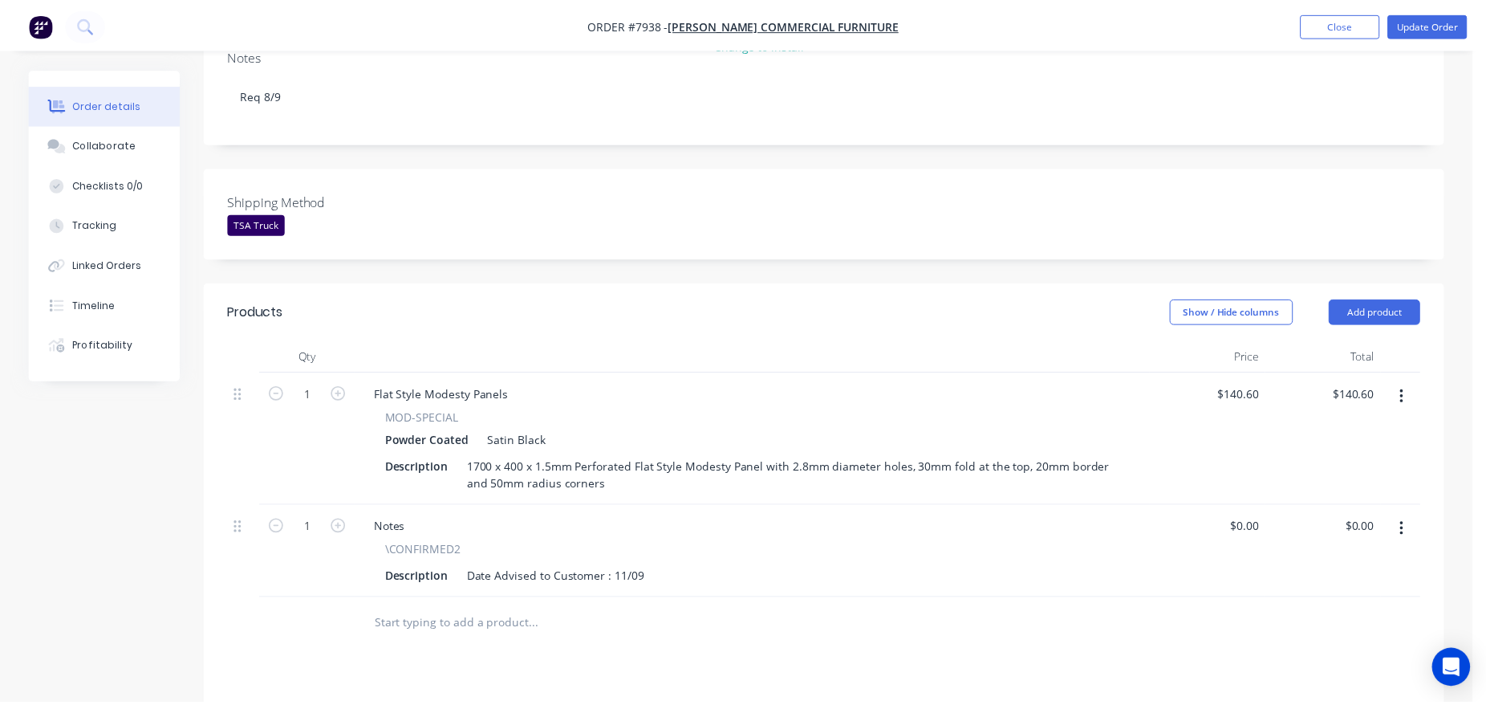
scroll to position [345, 0]
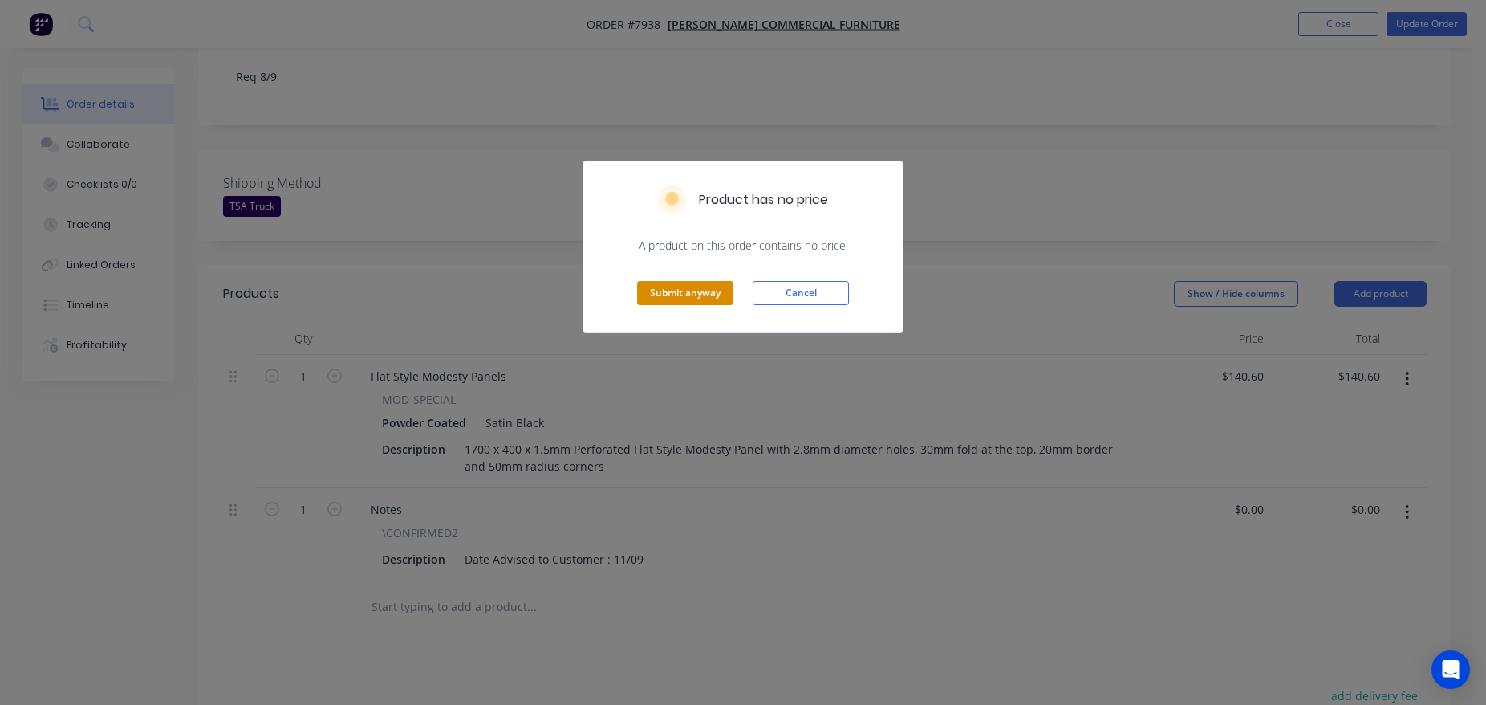
click at [680, 301] on button "Submit anyway" at bounding box center [685, 293] width 96 height 24
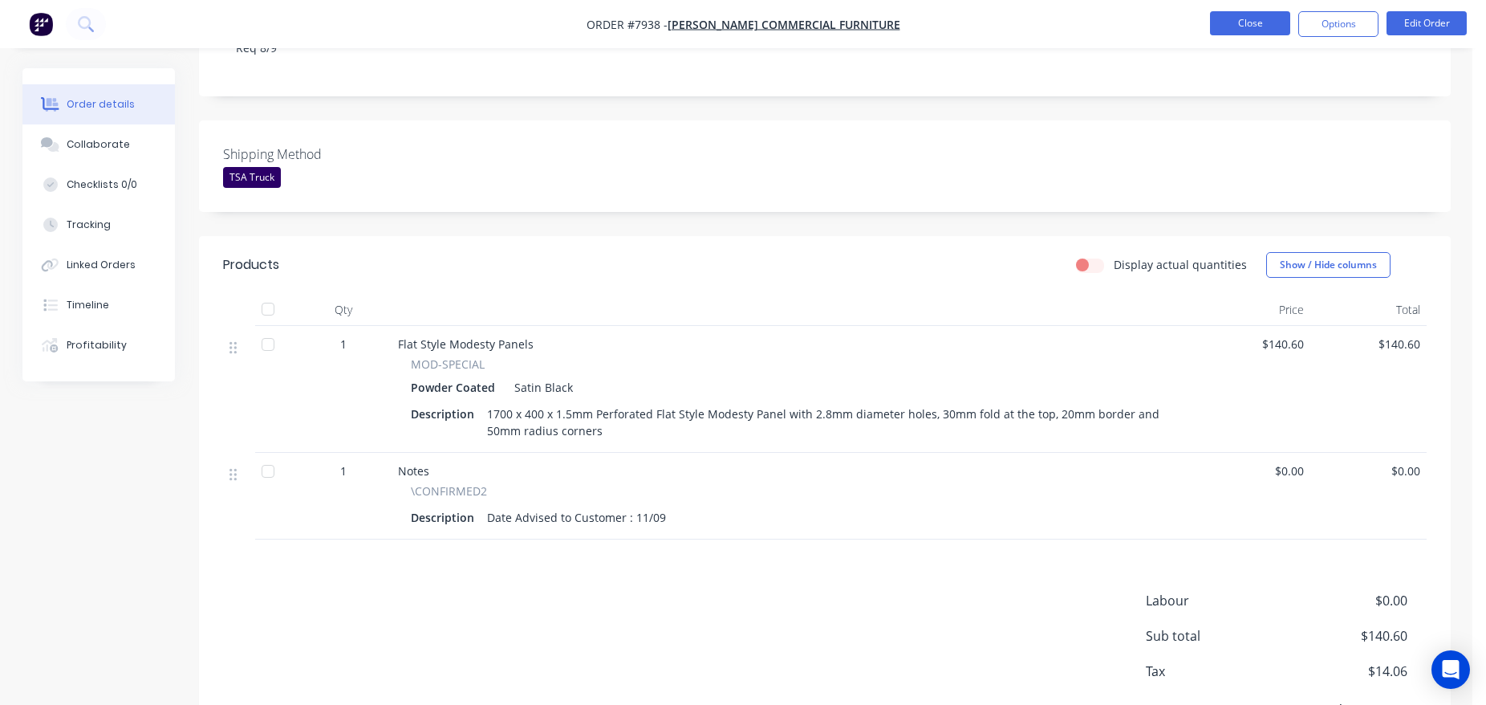
click at [1234, 19] on button "Close" at bounding box center [1250, 23] width 80 height 24
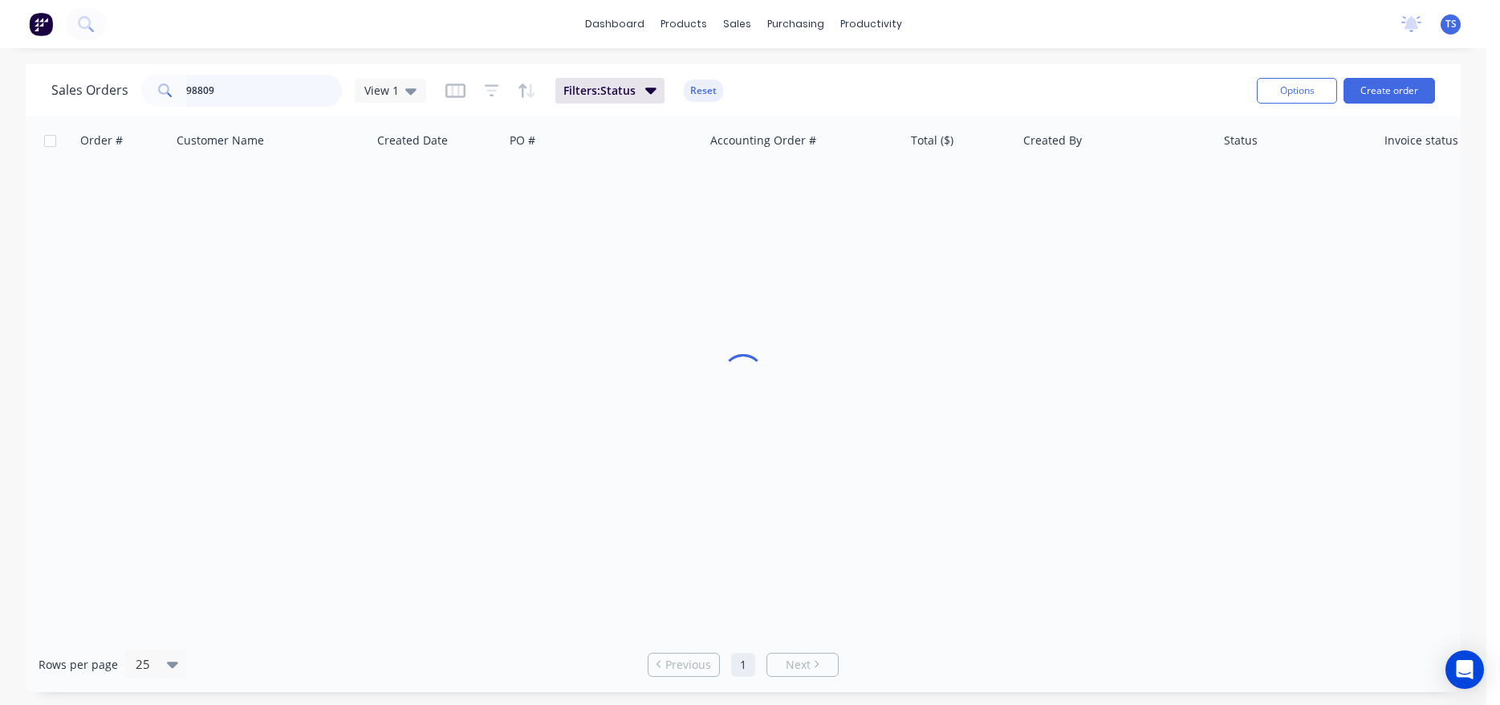
click at [313, 87] on input "98809" at bounding box center [264, 91] width 157 height 32
type input "98761"
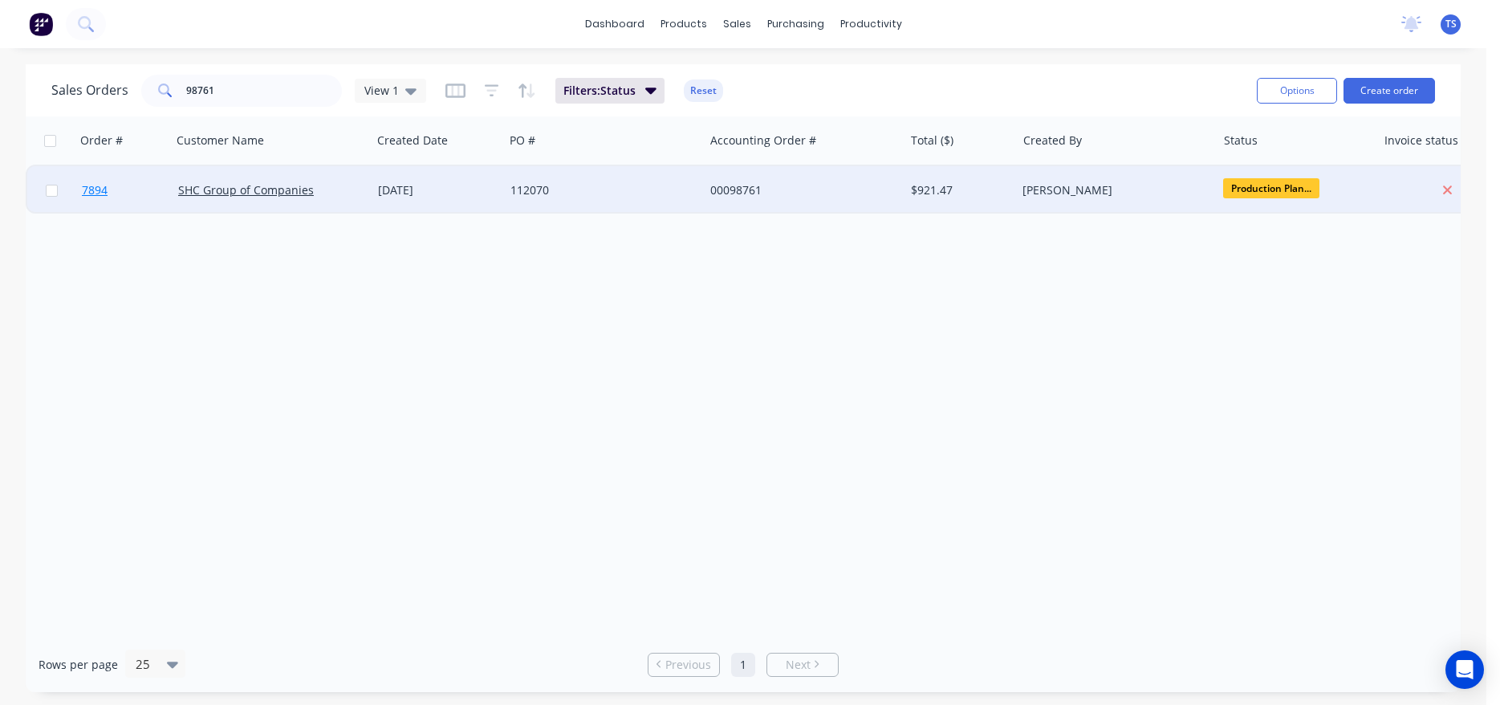
click at [107, 208] on link "7894" at bounding box center [130, 190] width 96 height 48
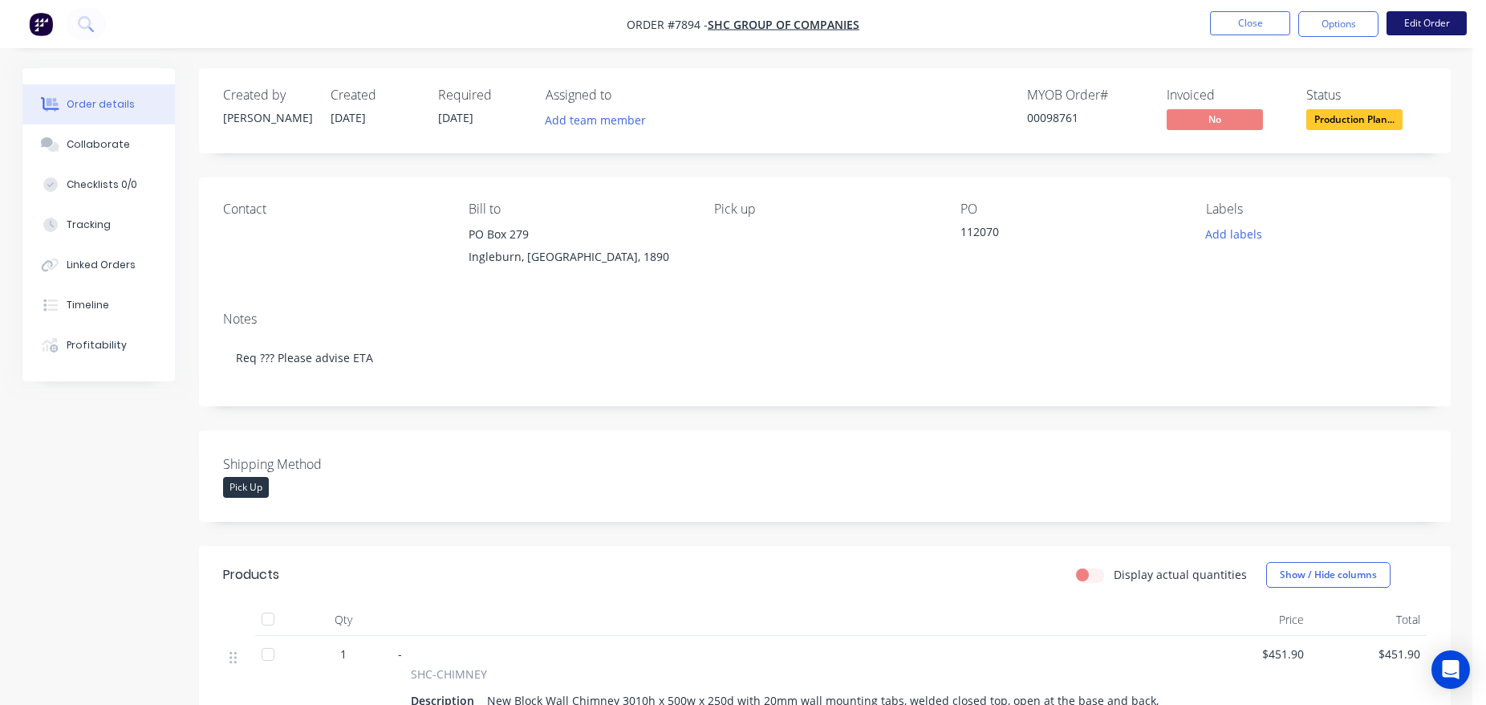
click at [1413, 35] on button "Edit Order" at bounding box center [1427, 23] width 80 height 24
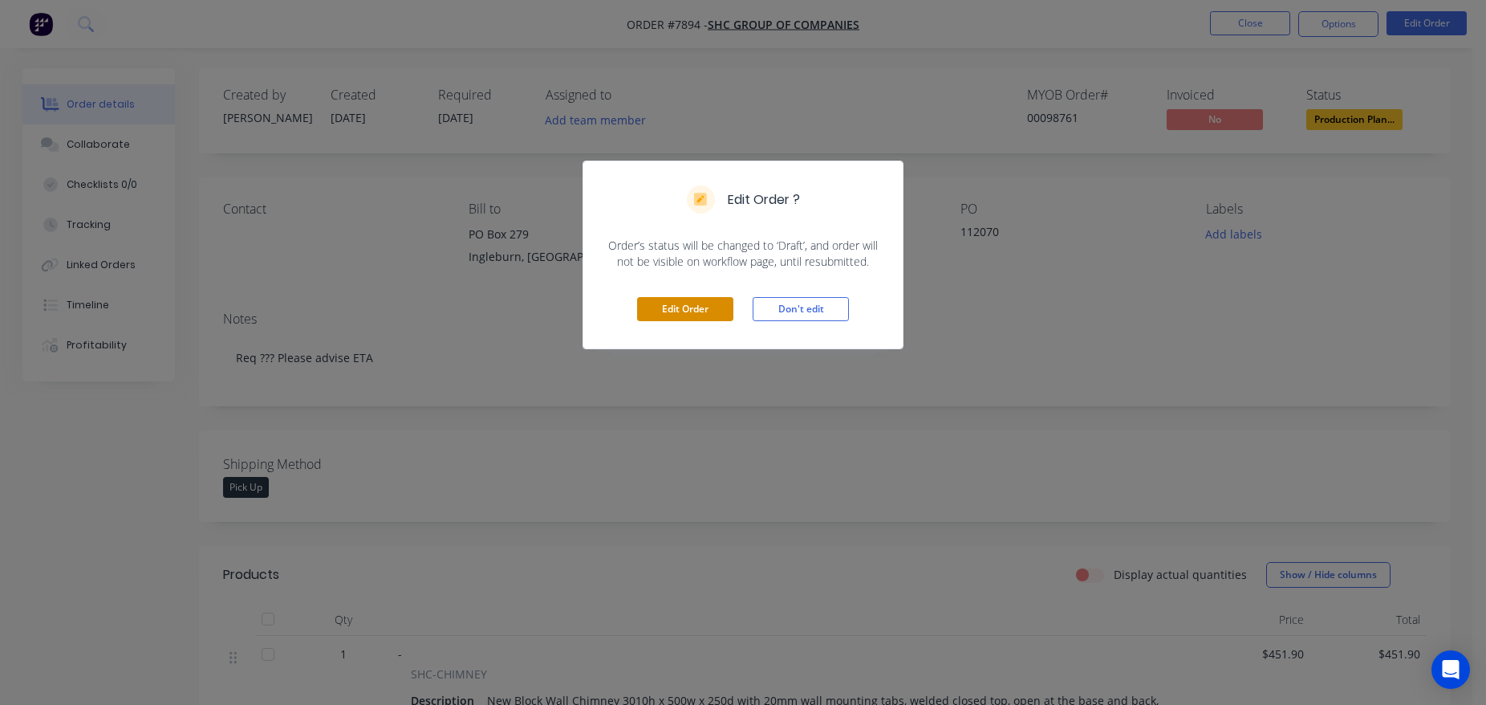
click at [718, 311] on button "Edit Order" at bounding box center [685, 309] width 96 height 24
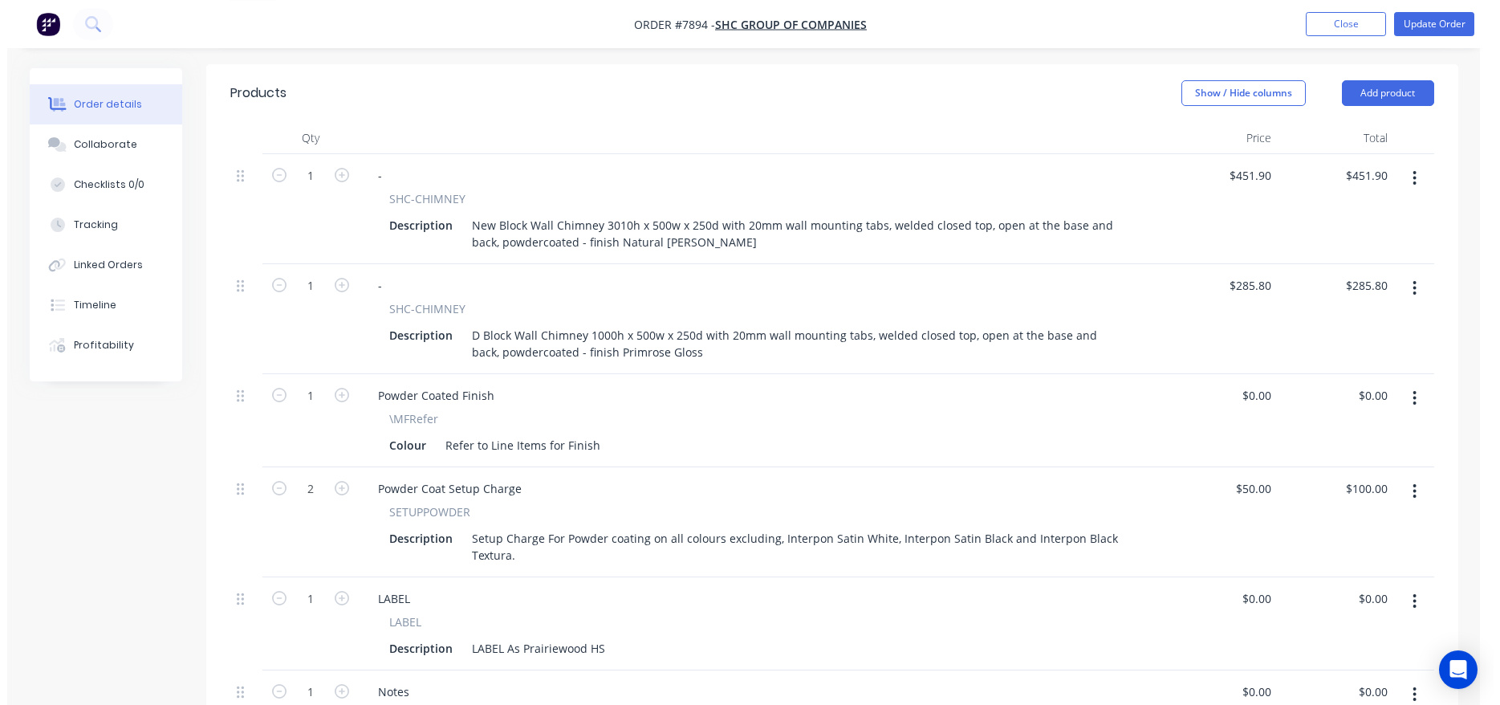
scroll to position [982, 0]
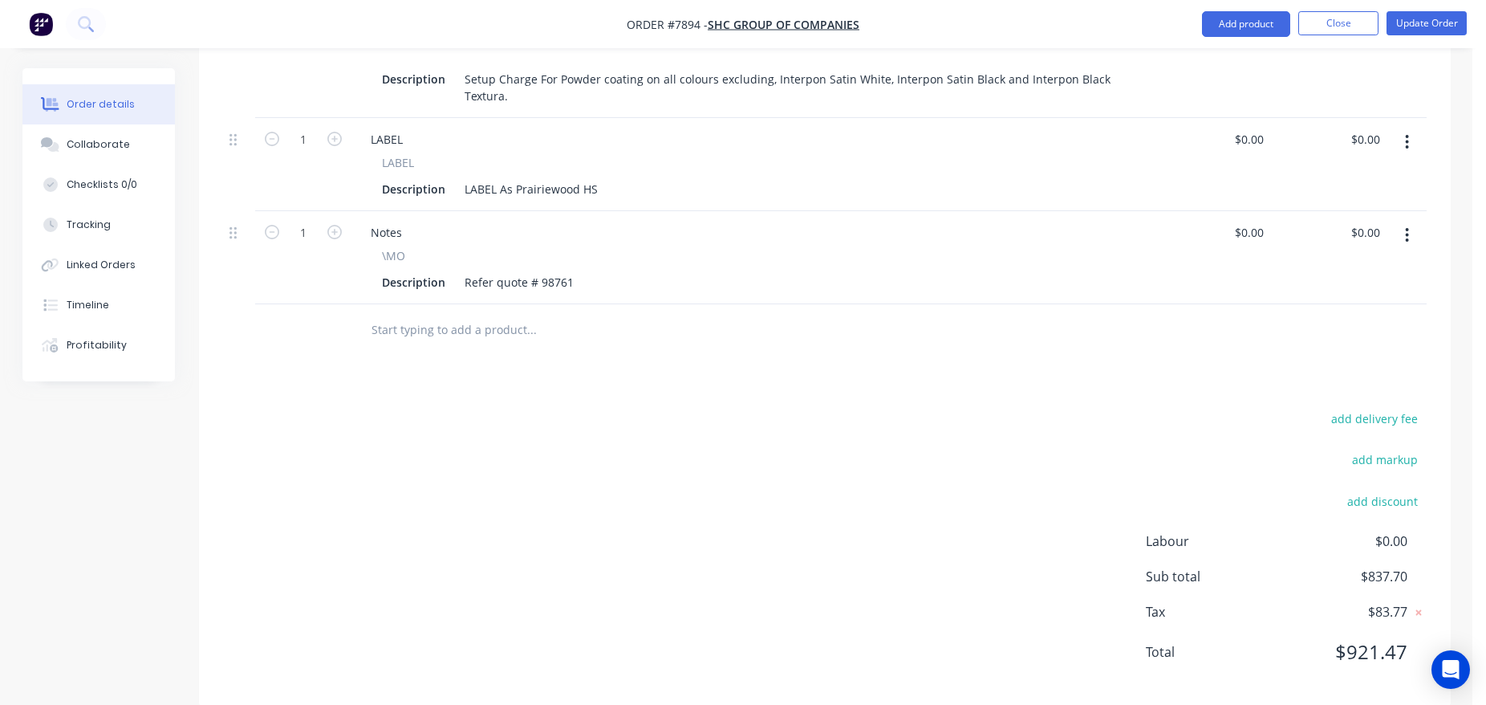
click at [488, 323] on input "text" at bounding box center [531, 330] width 321 height 32
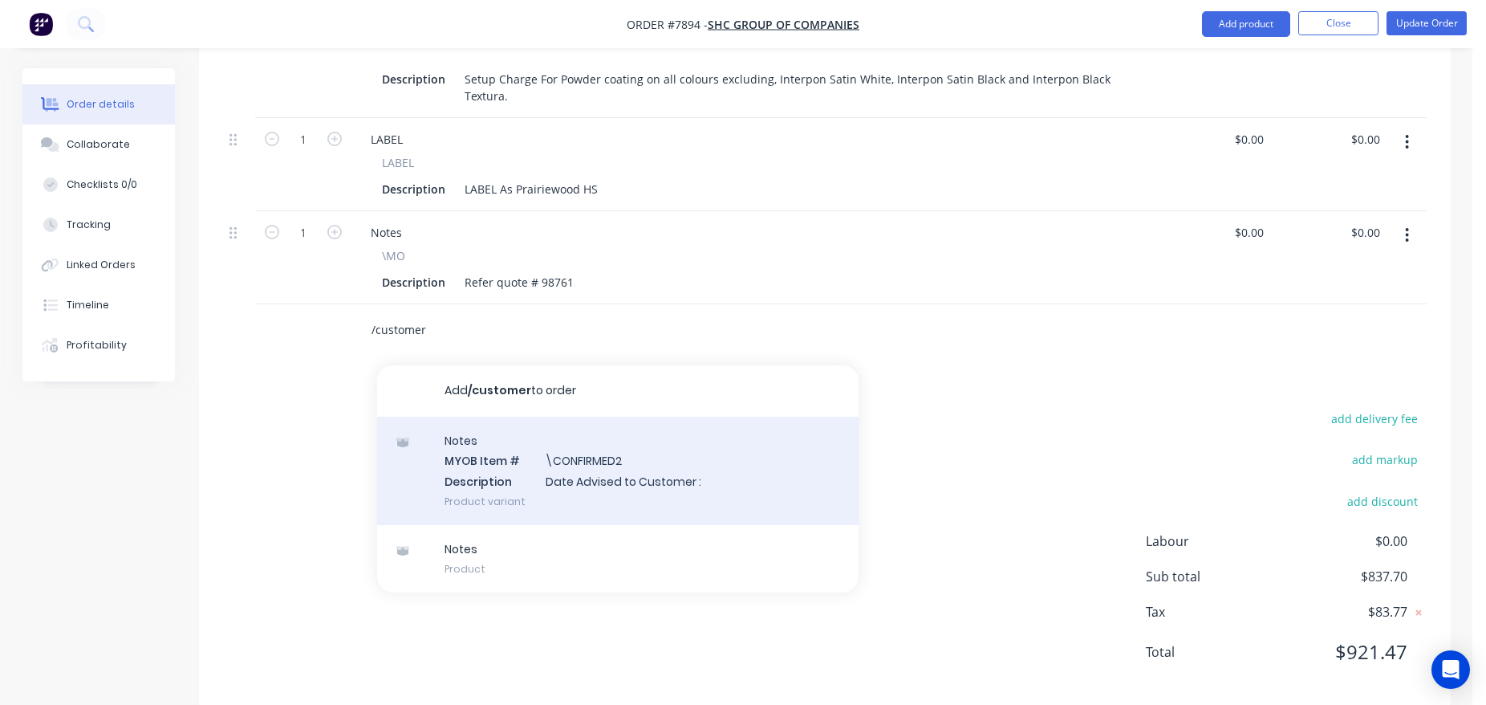
type input "/customer"
click at [479, 441] on div "Notes MYOB Item # \CONFIRMED2 Description Date Advised to Customer : Product va…" at bounding box center [618, 471] width 482 height 108
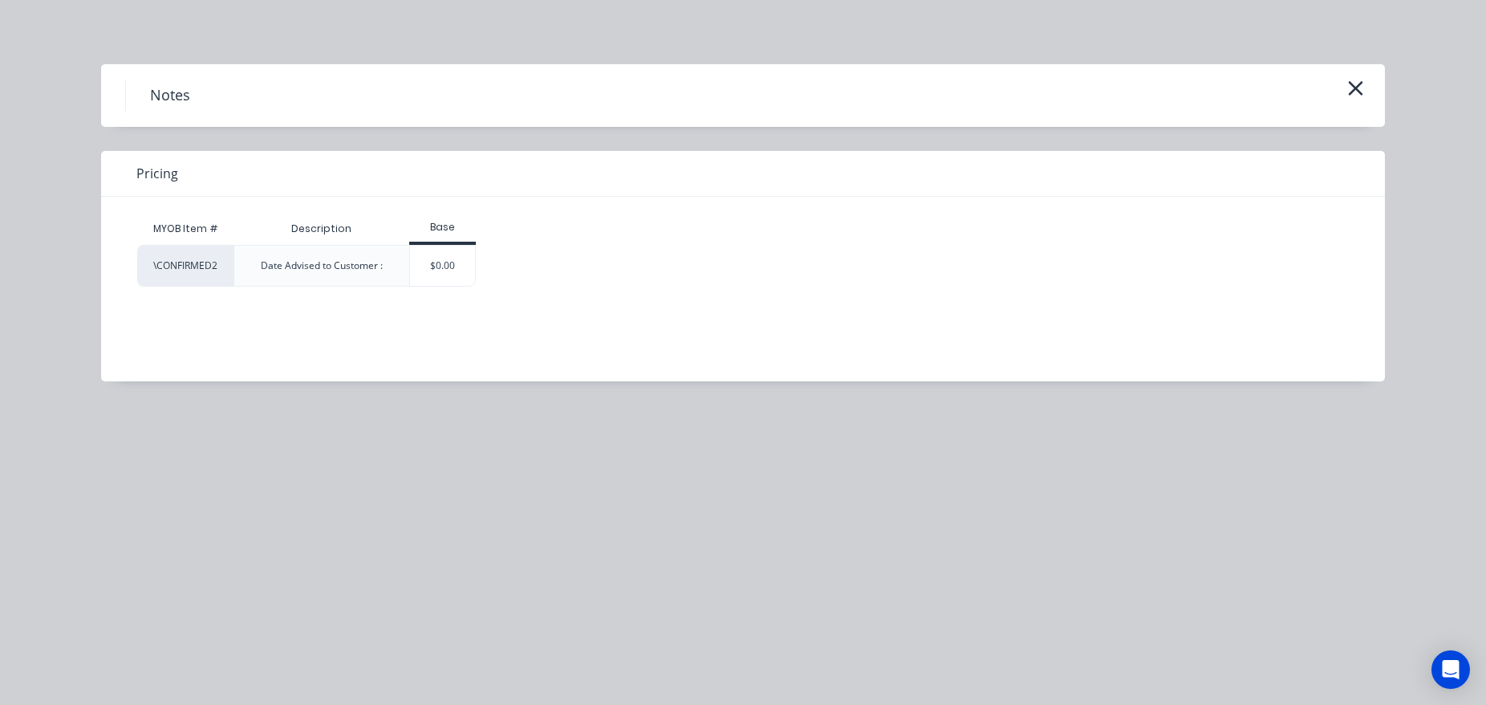
click at [449, 287] on div "MYOB Item # Description Base \CONFIRMED2 Date Advised to Customer : $0.00" at bounding box center [731, 277] width 1260 height 161
click at [449, 284] on div "$0.00" at bounding box center [442, 266] width 65 height 40
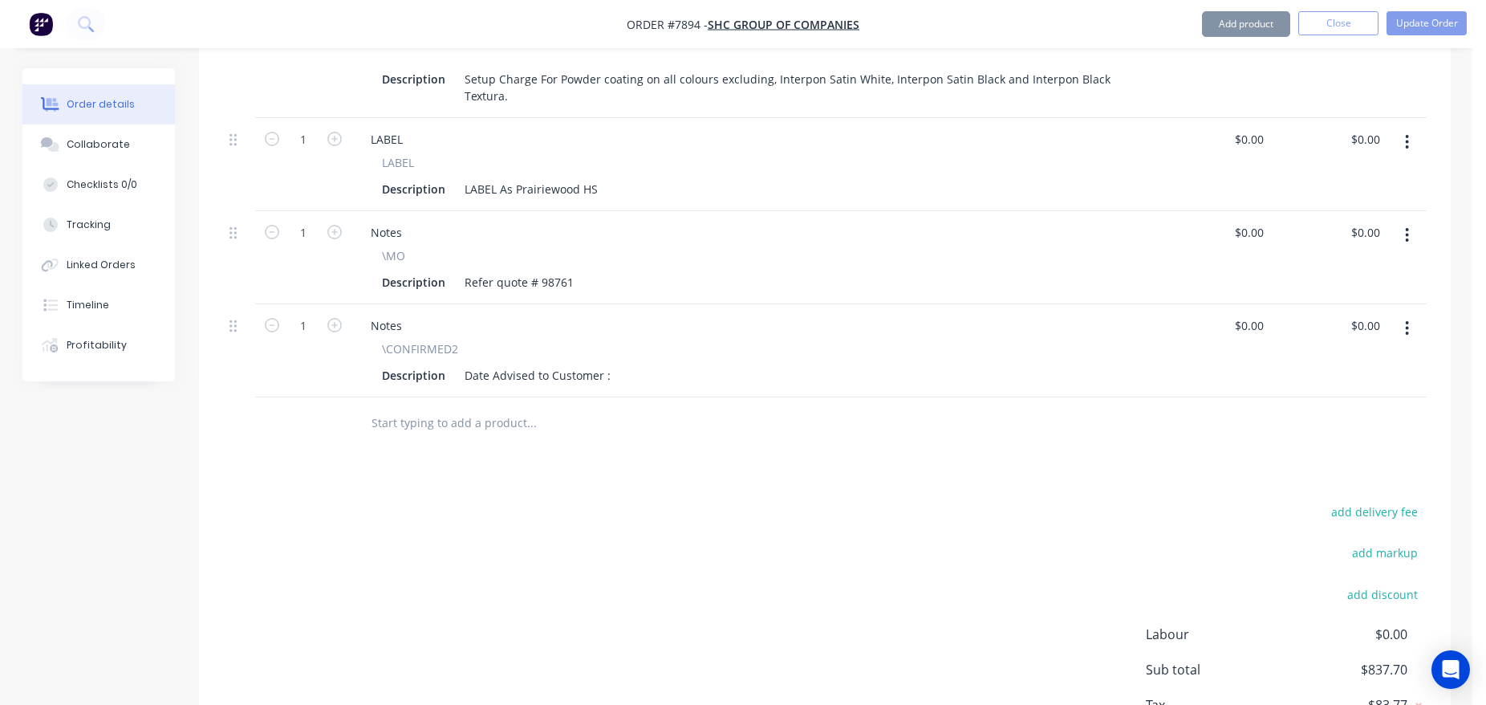
click at [606, 364] on div "Date Advised to Customer :" at bounding box center [537, 375] width 159 height 23
click at [607, 364] on div "Date Advised to Customer :" at bounding box center [537, 375] width 159 height 23
click at [612, 364] on div "Description Date Advised to Customer :" at bounding box center [750, 375] width 748 height 23
click at [608, 364] on div "Date Advised to Customer :" at bounding box center [537, 375] width 159 height 23
click at [1436, 23] on button "Update Order" at bounding box center [1427, 23] width 80 height 24
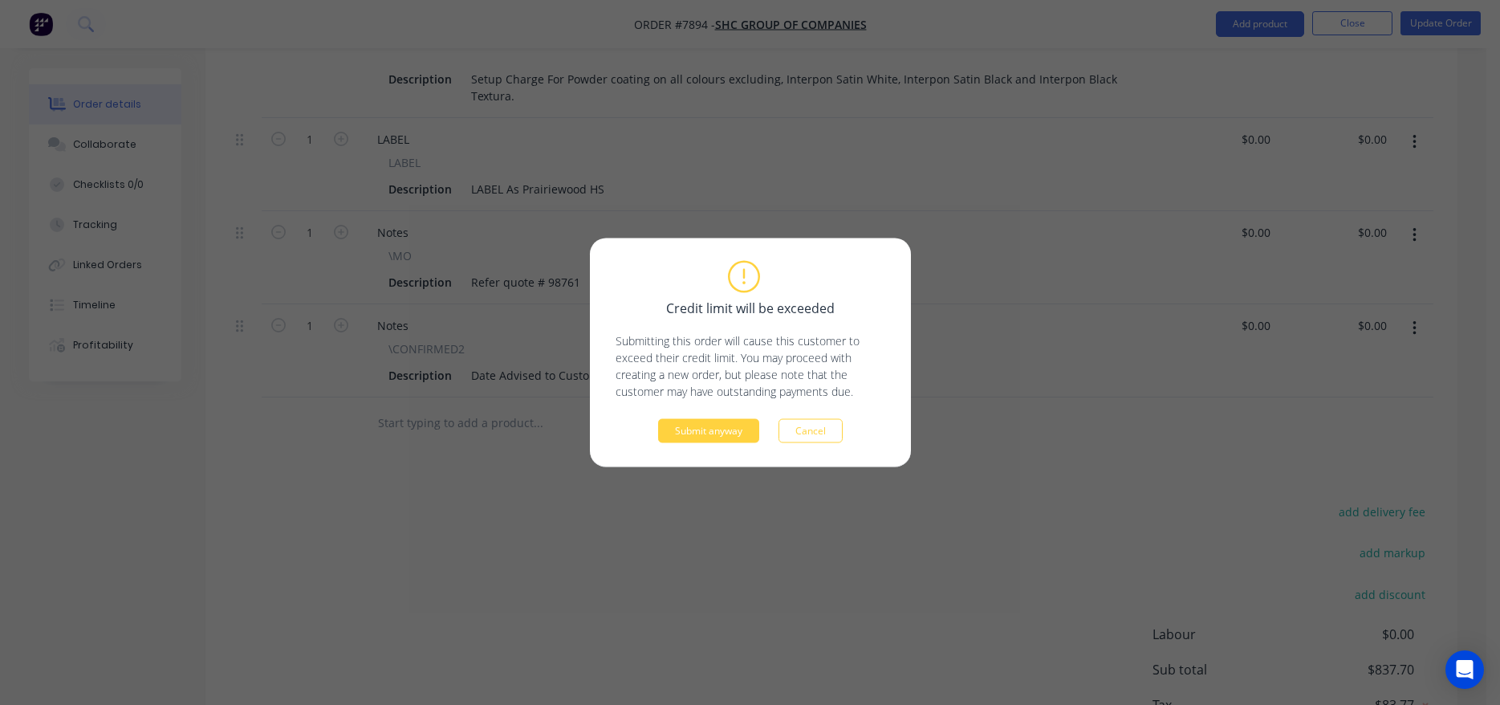
click at [702, 417] on div "Credit limit will be exceeded Submitting this order will cause this customer to…" at bounding box center [751, 352] width 270 height 181
click at [716, 439] on button "Submit anyway" at bounding box center [708, 431] width 101 height 24
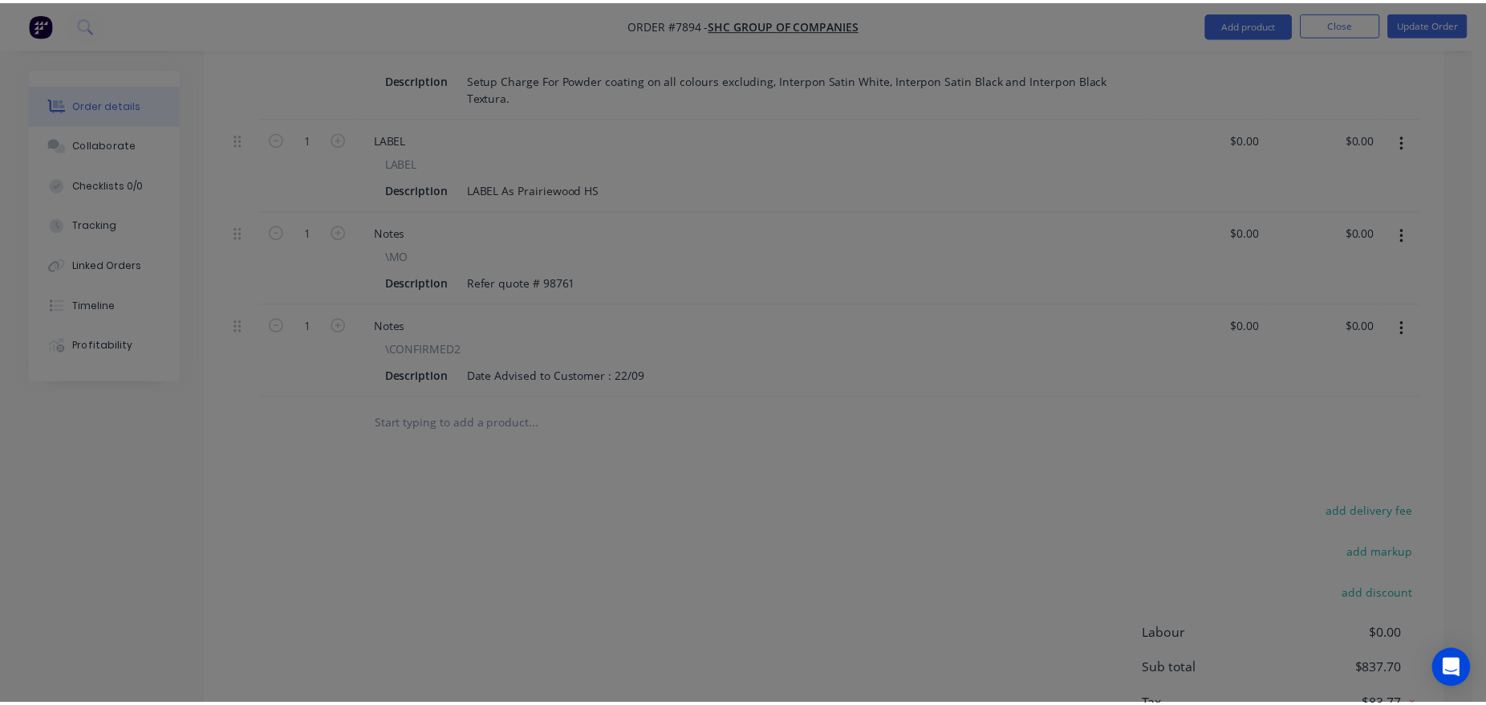
scroll to position [840, 0]
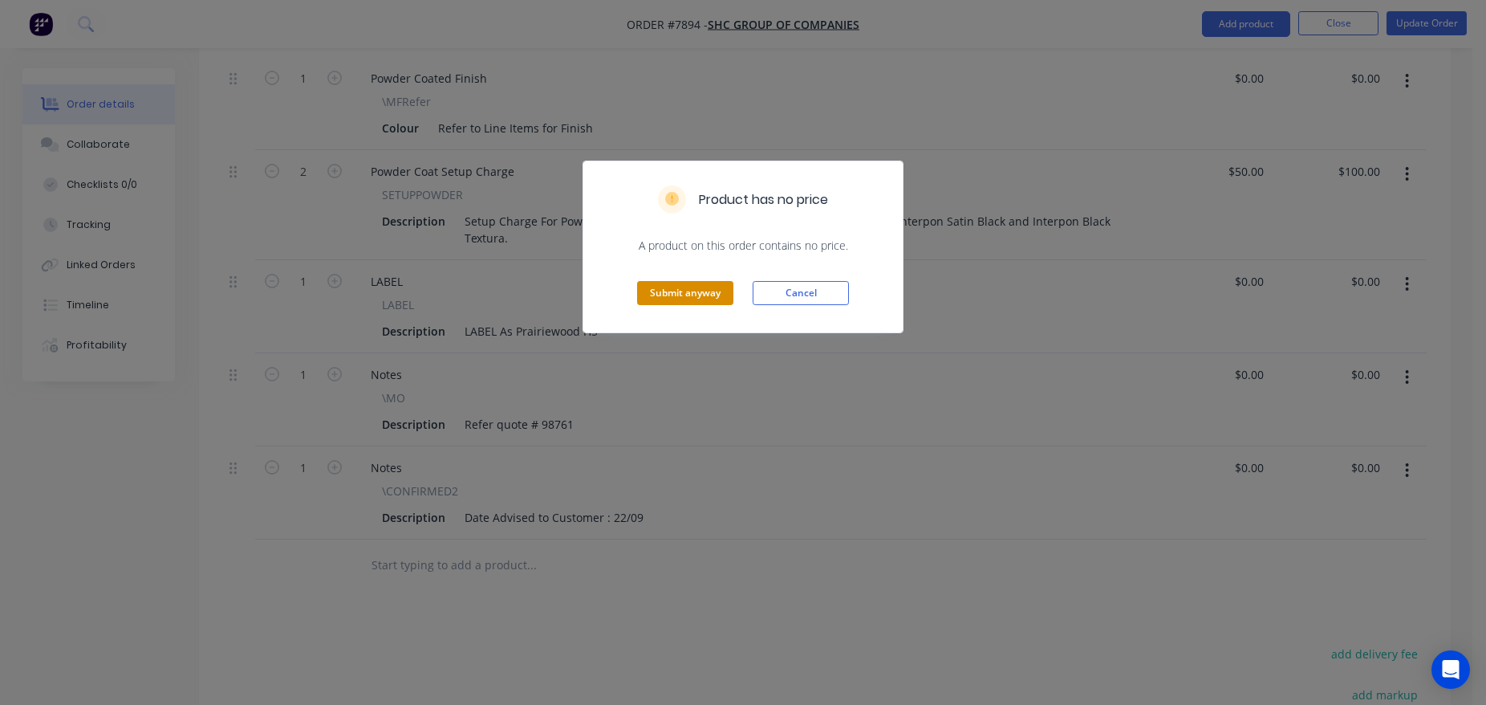
click at [660, 288] on button "Submit anyway" at bounding box center [685, 293] width 96 height 24
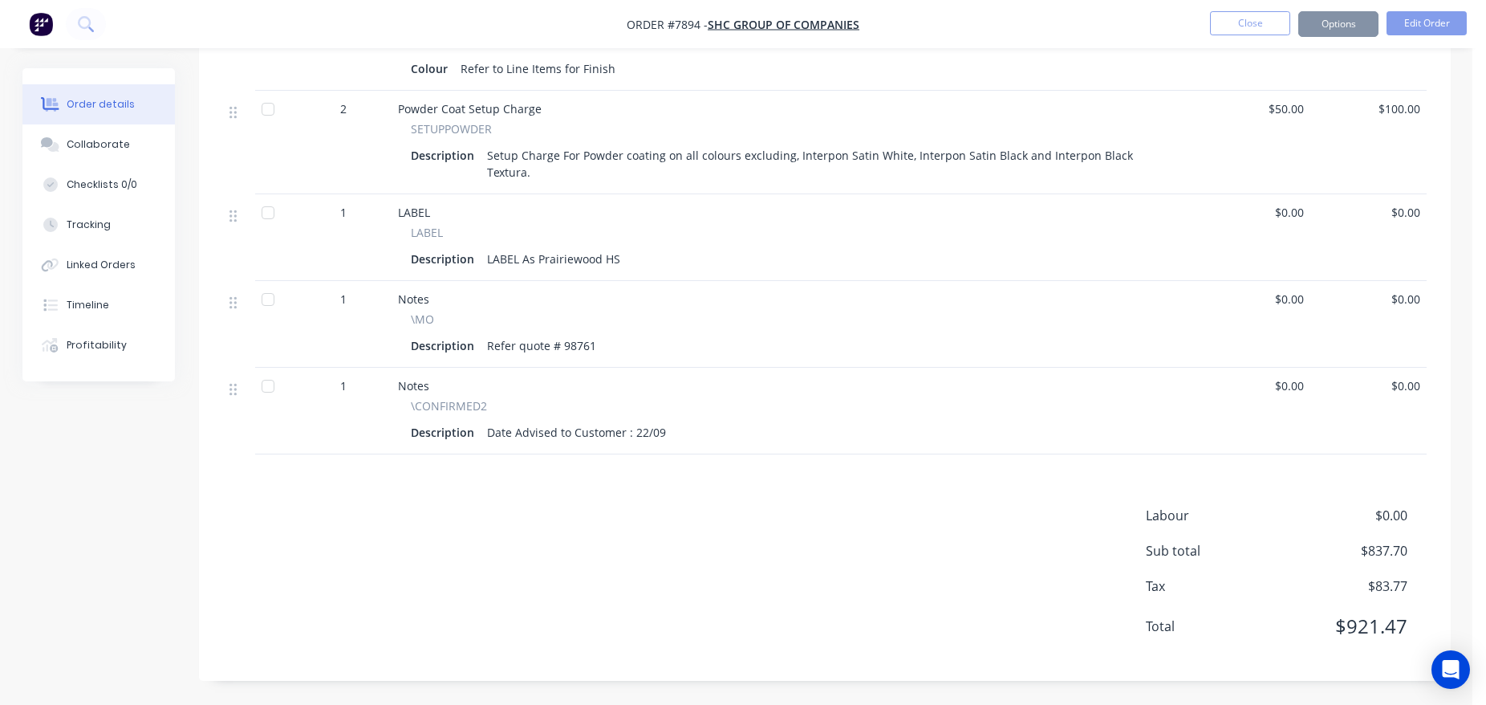
scroll to position [822, 0]
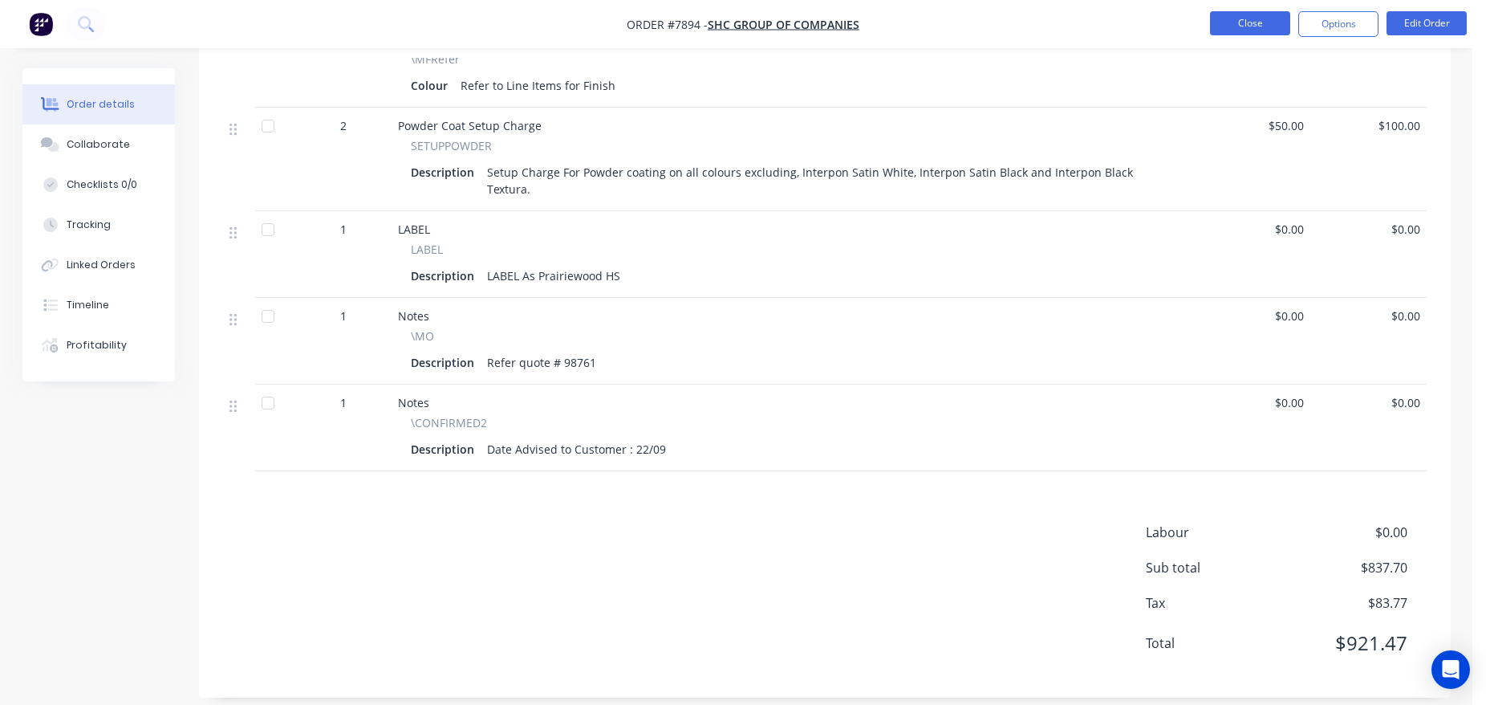
click at [1229, 22] on button "Close" at bounding box center [1250, 23] width 80 height 24
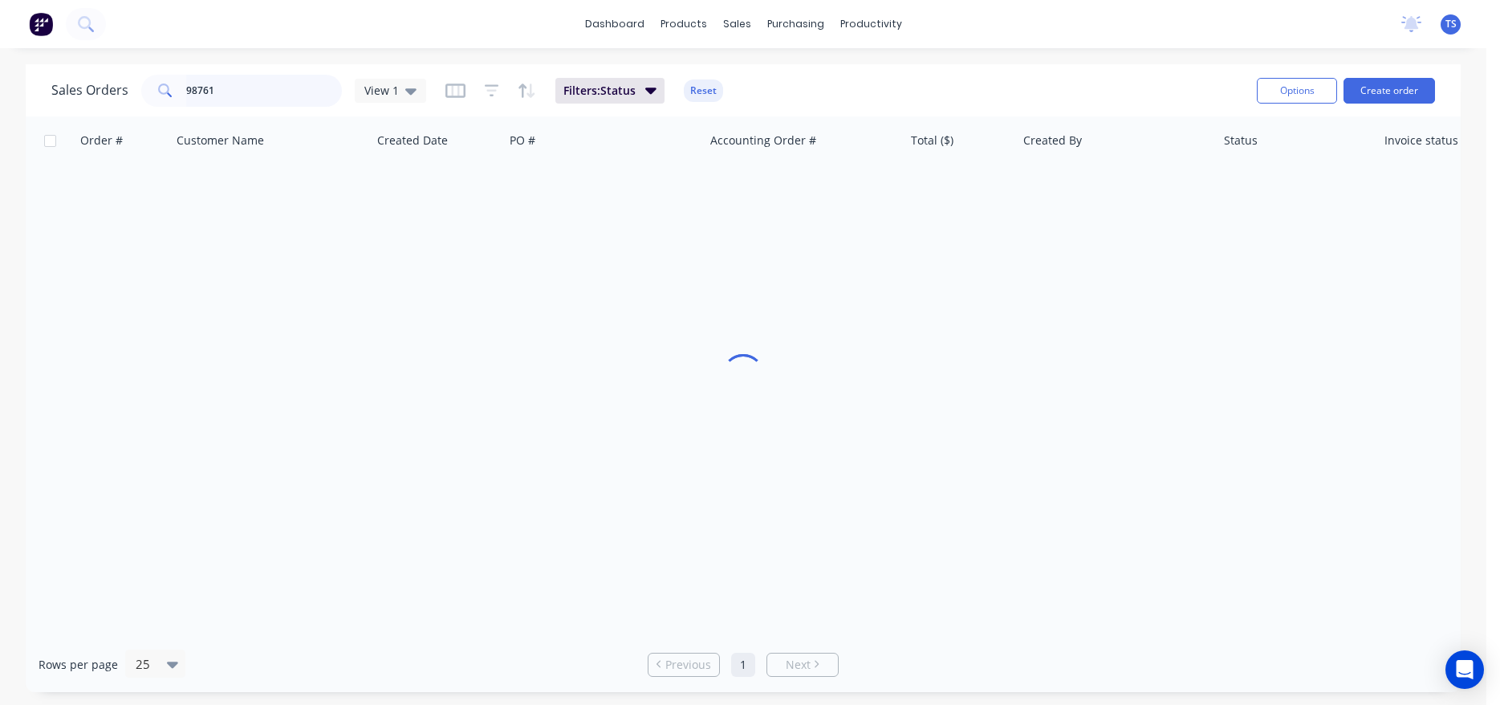
click at [220, 81] on input "98761" at bounding box center [264, 91] width 157 height 32
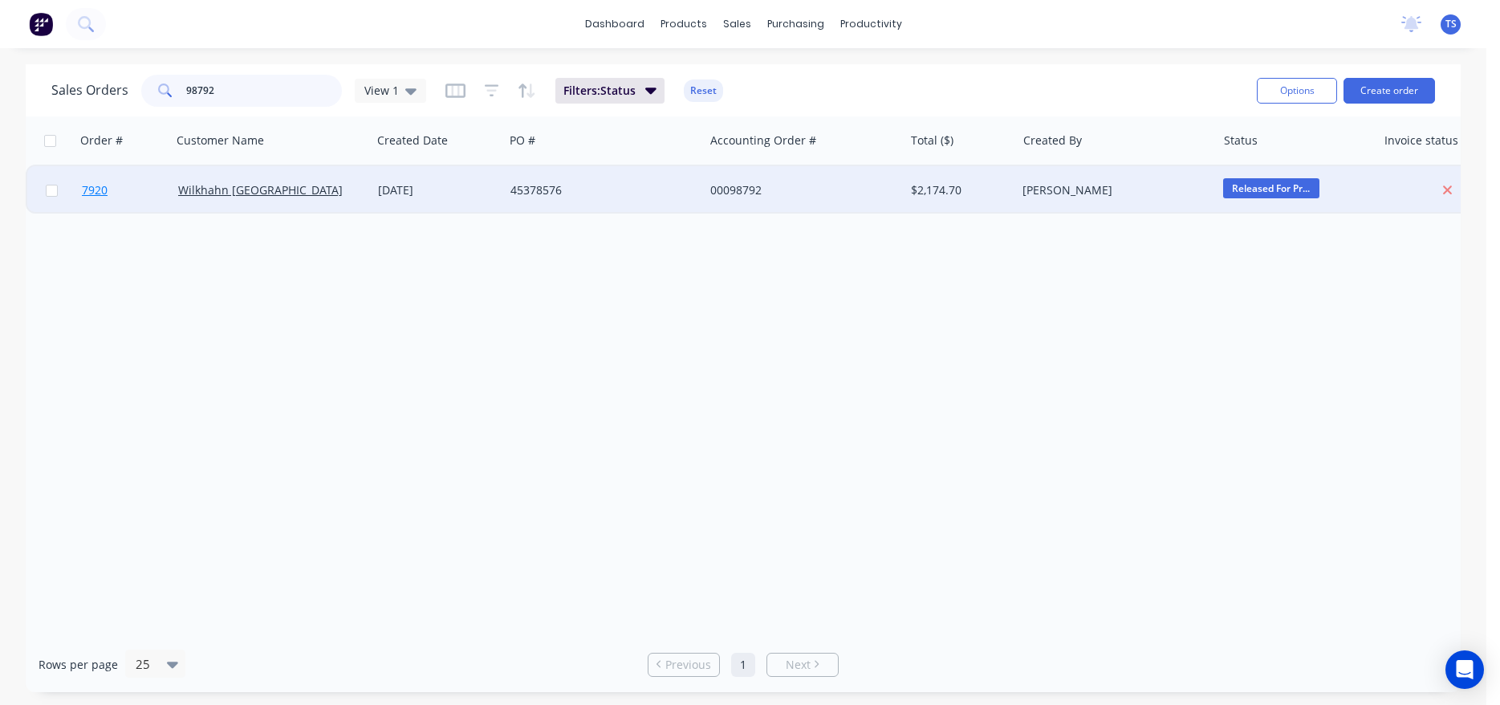
type input "98792"
click at [127, 202] on link "7920" at bounding box center [130, 190] width 96 height 48
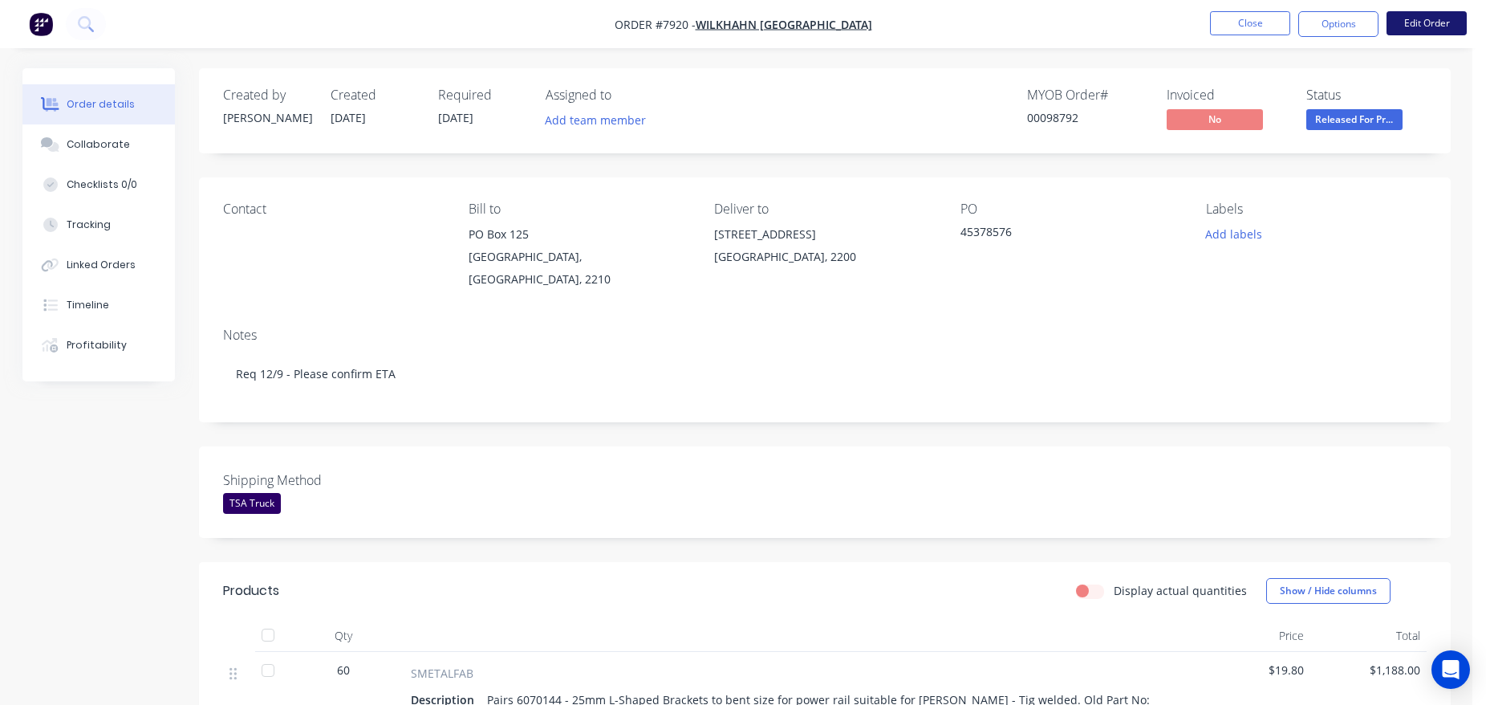
click at [1426, 11] on button "Edit Order" at bounding box center [1427, 23] width 80 height 24
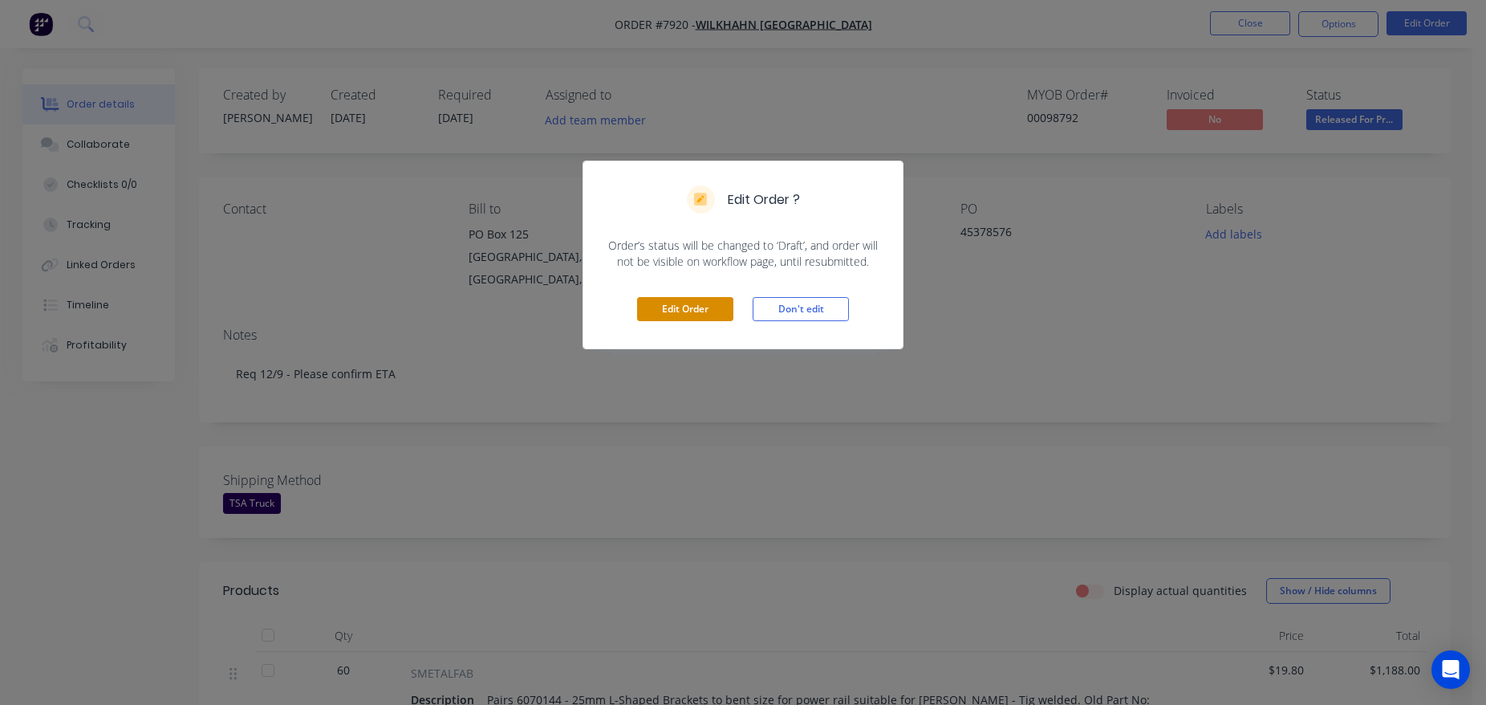
click at [669, 298] on div "Edit Order Don't edit" at bounding box center [743, 309] width 319 height 79
click at [676, 313] on button "Edit Order" at bounding box center [685, 309] width 96 height 24
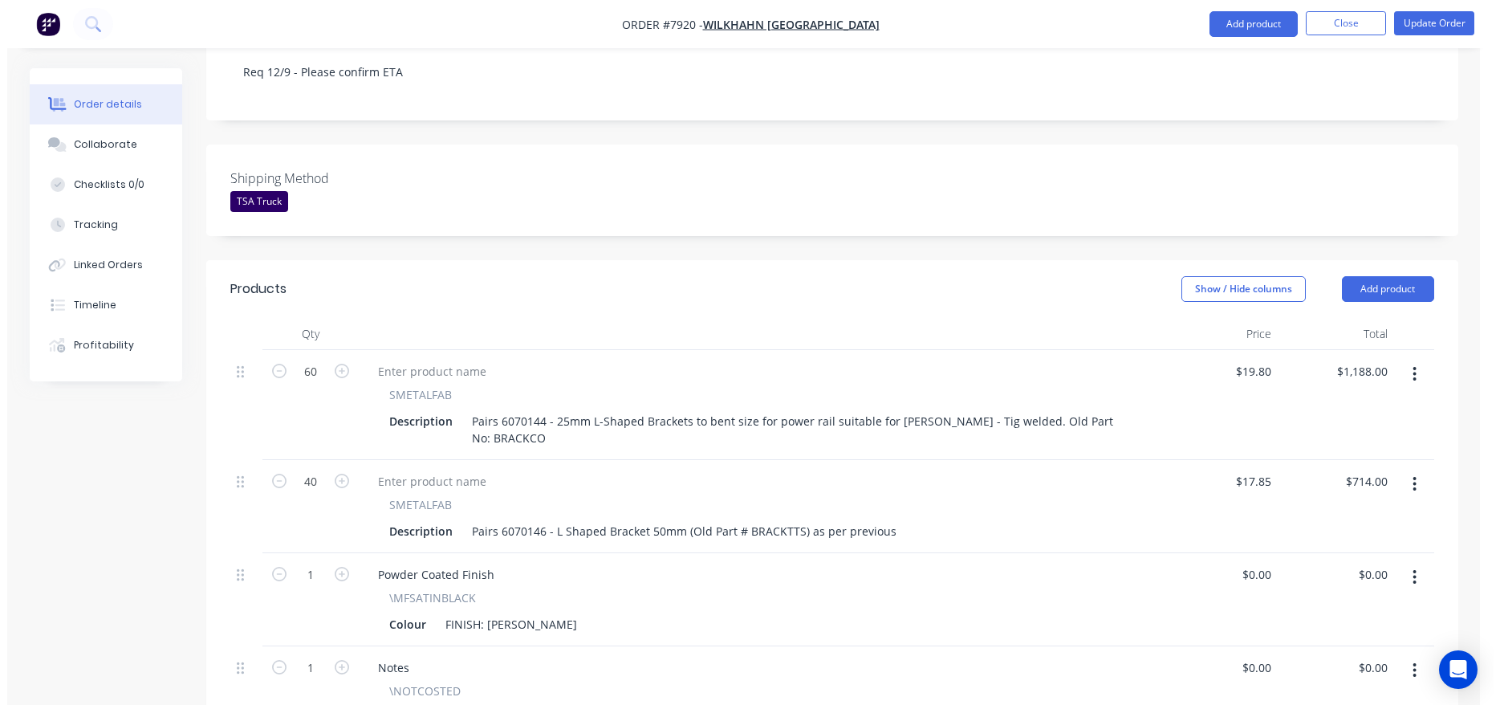
scroll to position [741, 0]
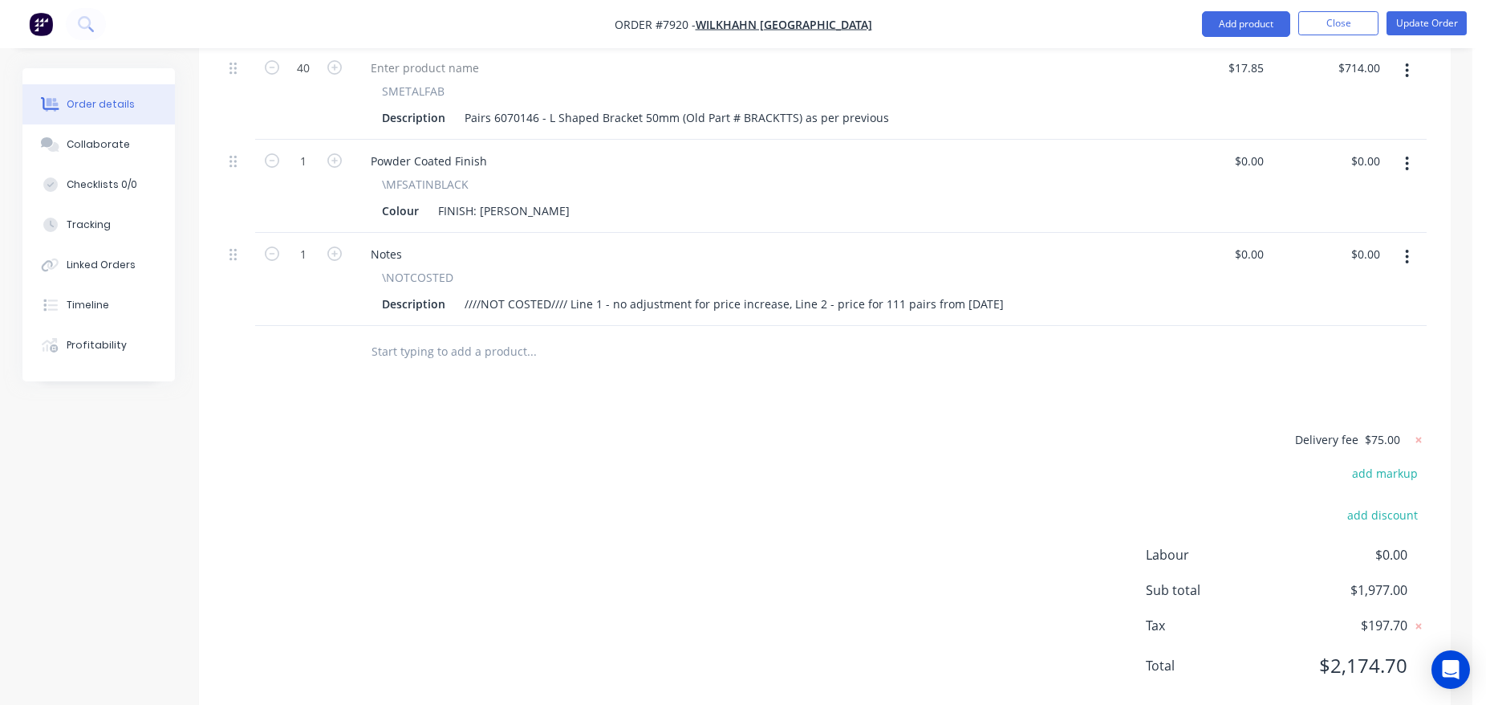
click at [457, 285] on div "Notes \NOTCOSTED Description ////NOT COSTED//// Line 1 - no adjustment for pric…" at bounding box center [753, 279] width 803 height 93
click at [464, 335] on input "text" at bounding box center [531, 351] width 321 height 32
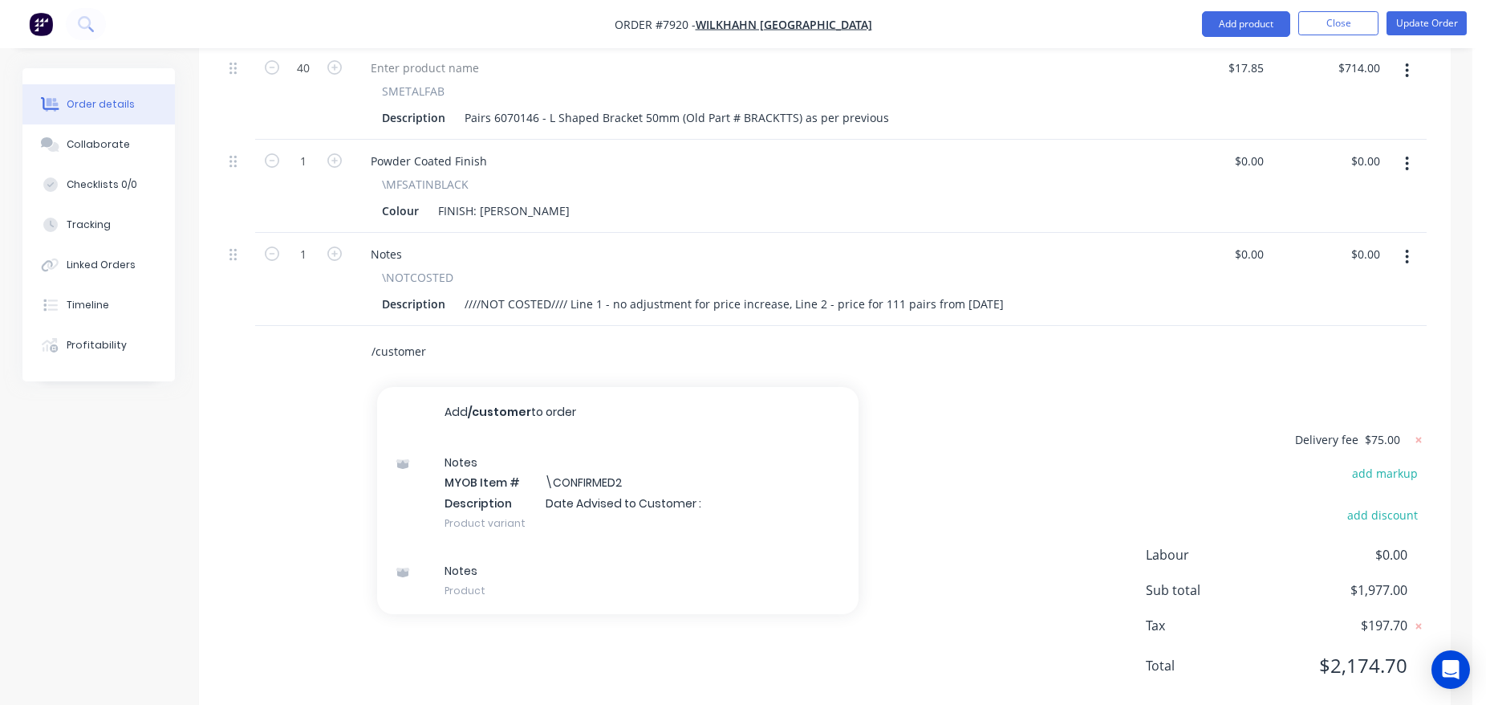
type input "/customer"
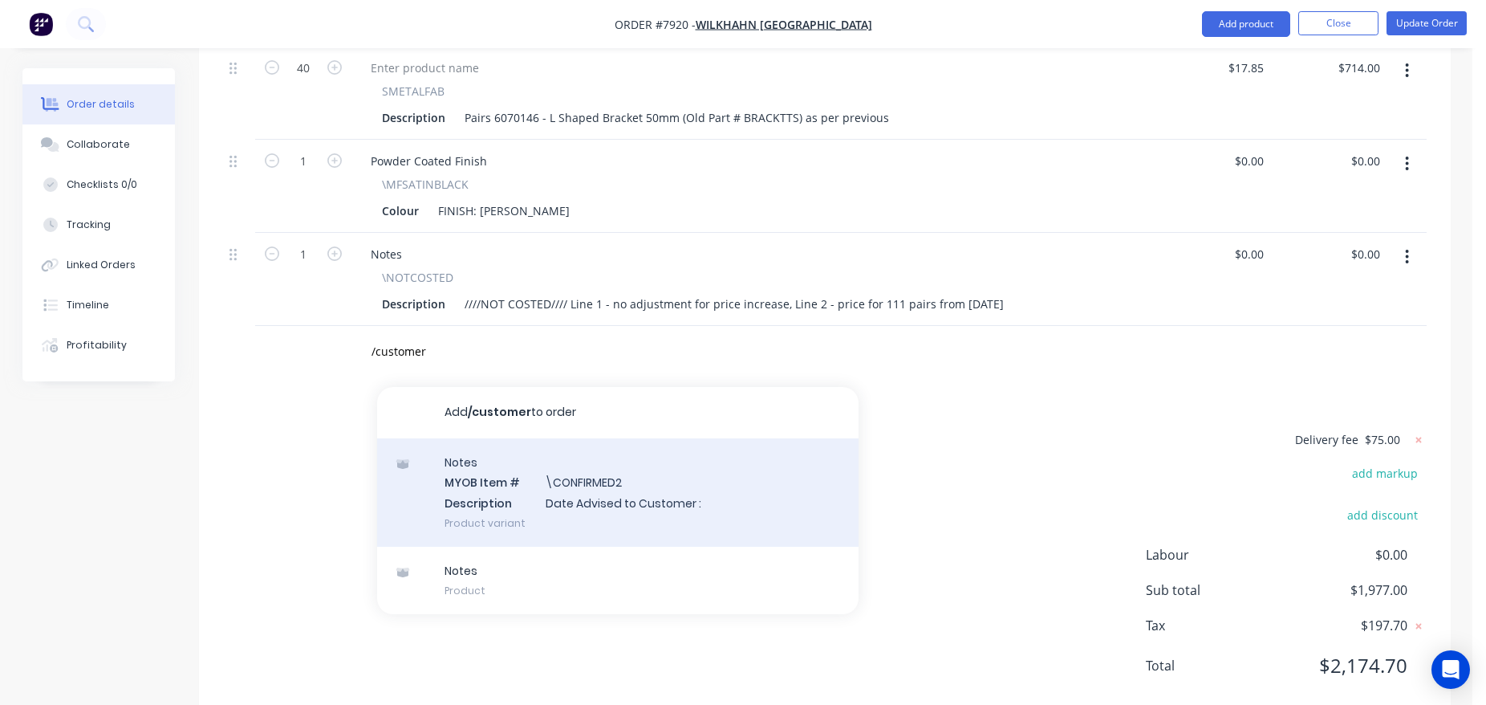
click at [547, 438] on div "Notes MYOB Item # \CONFIRMED2 Description Date Advised to Customer : Product va…" at bounding box center [618, 492] width 482 height 108
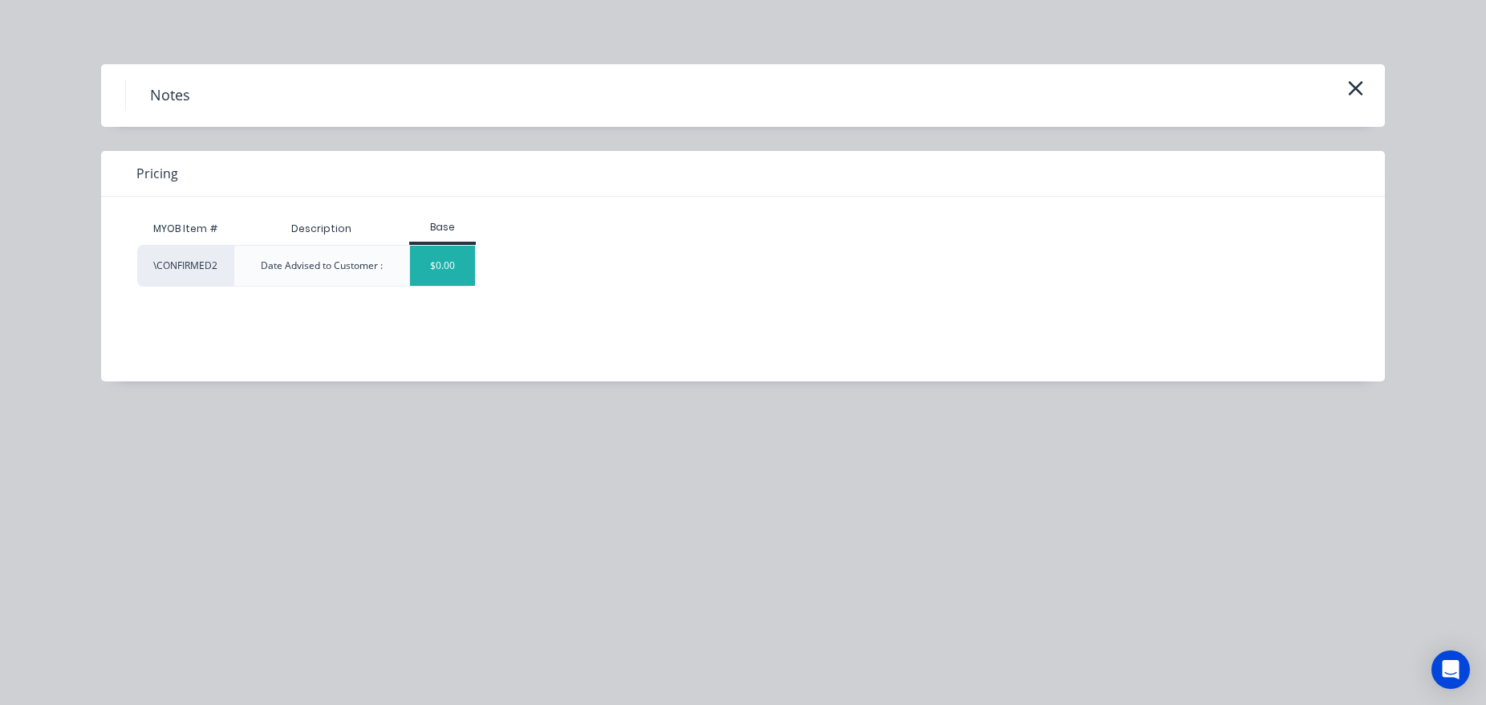
click at [437, 259] on div "$0.00" at bounding box center [442, 266] width 65 height 40
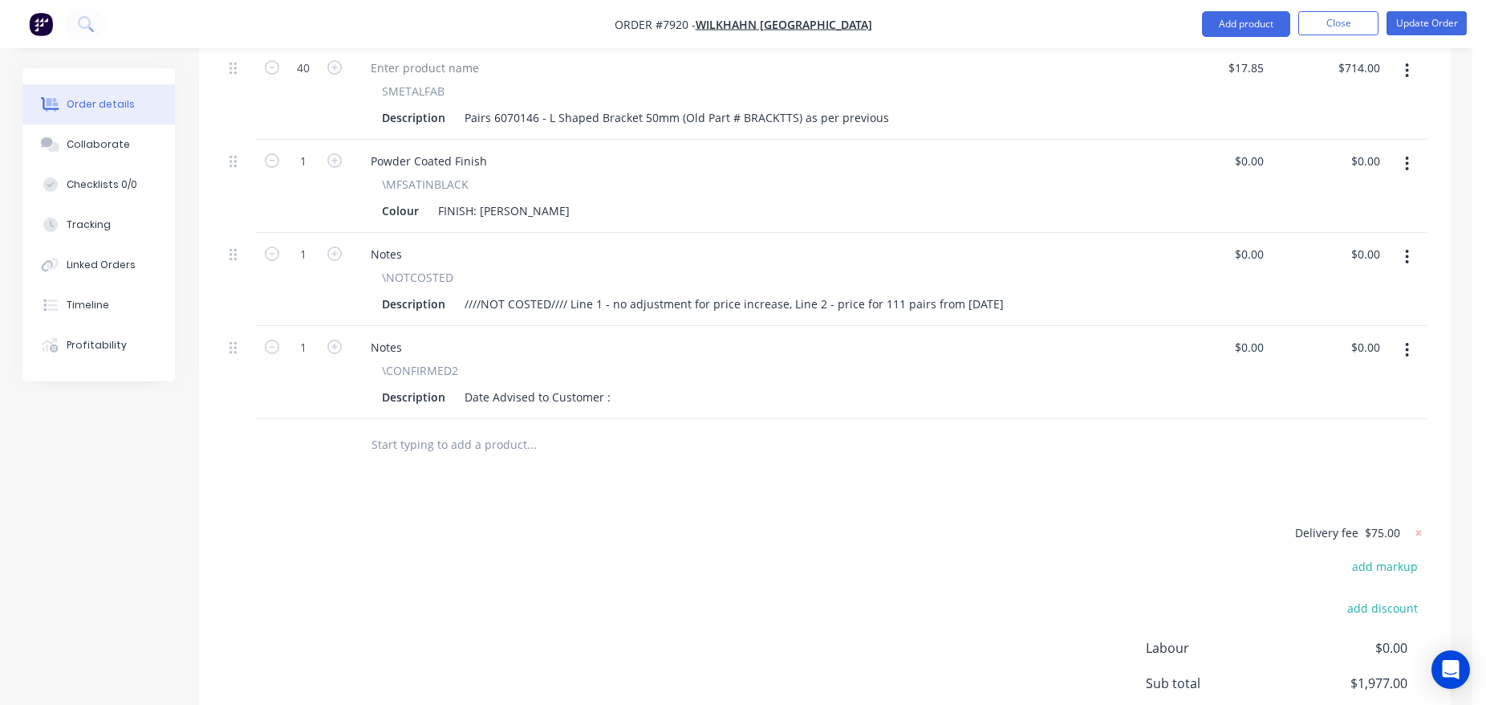
click at [614, 385] on div "Description Date Advised to Customer :" at bounding box center [750, 396] width 748 height 23
click at [608, 385] on div "Date Advised to Customer :" at bounding box center [537, 396] width 159 height 23
click at [1438, 14] on button "Update Order" at bounding box center [1427, 23] width 80 height 24
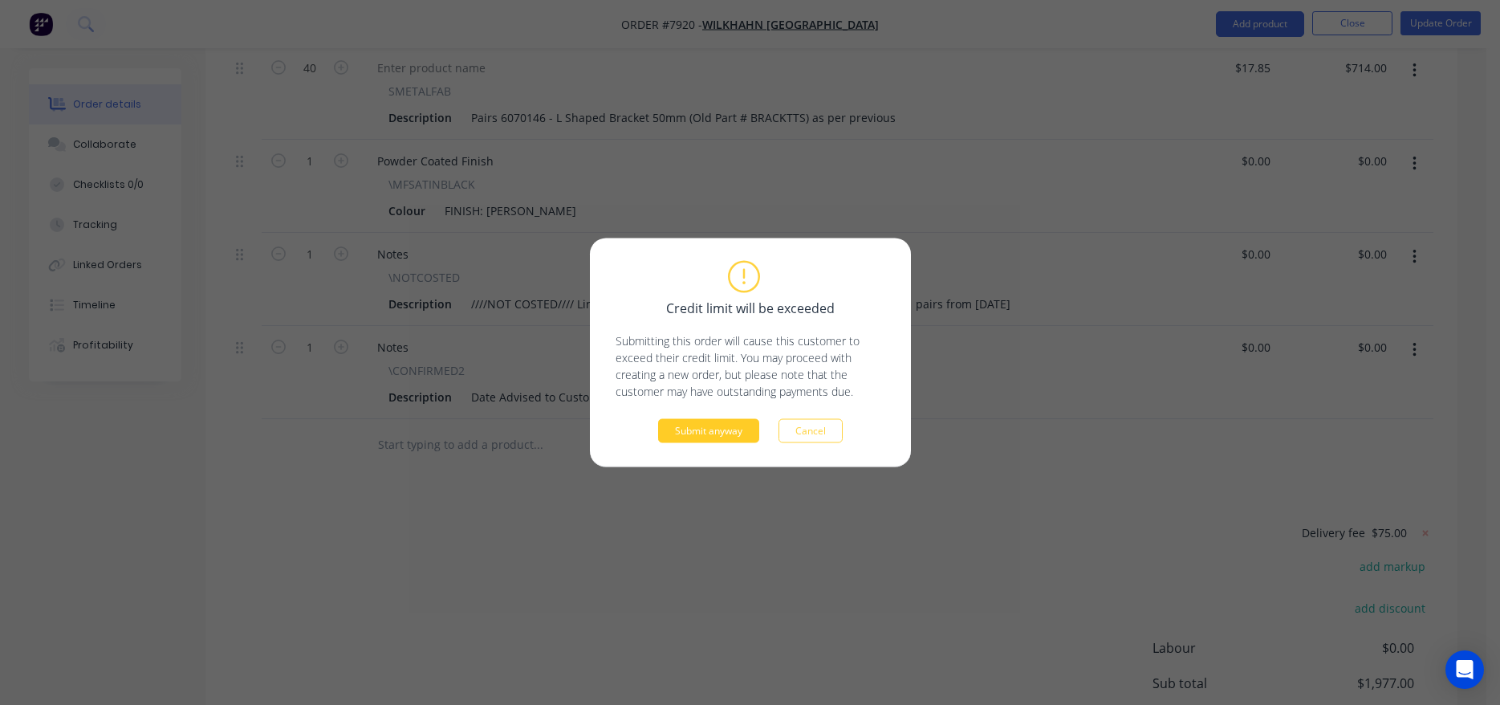
click at [723, 427] on button "Submit anyway" at bounding box center [708, 431] width 101 height 24
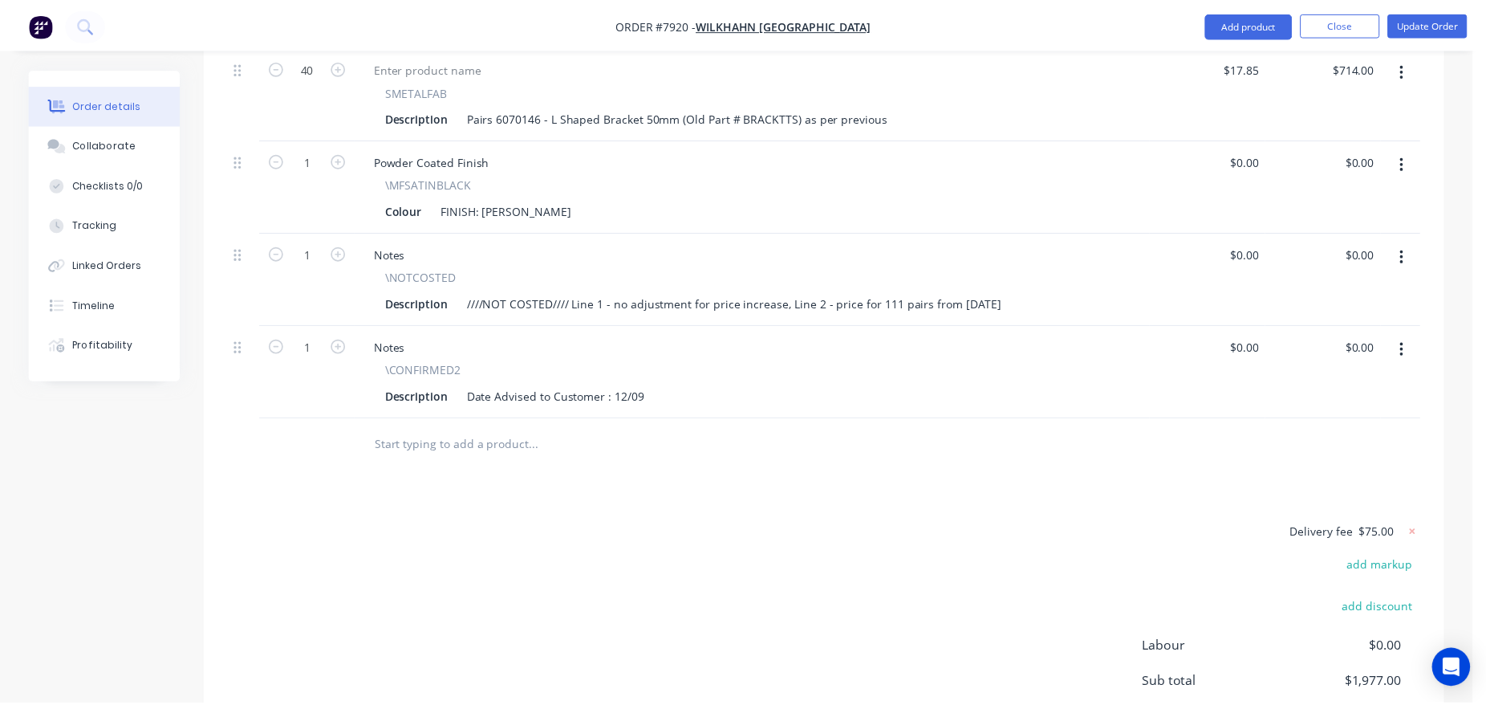
scroll to position [635, 0]
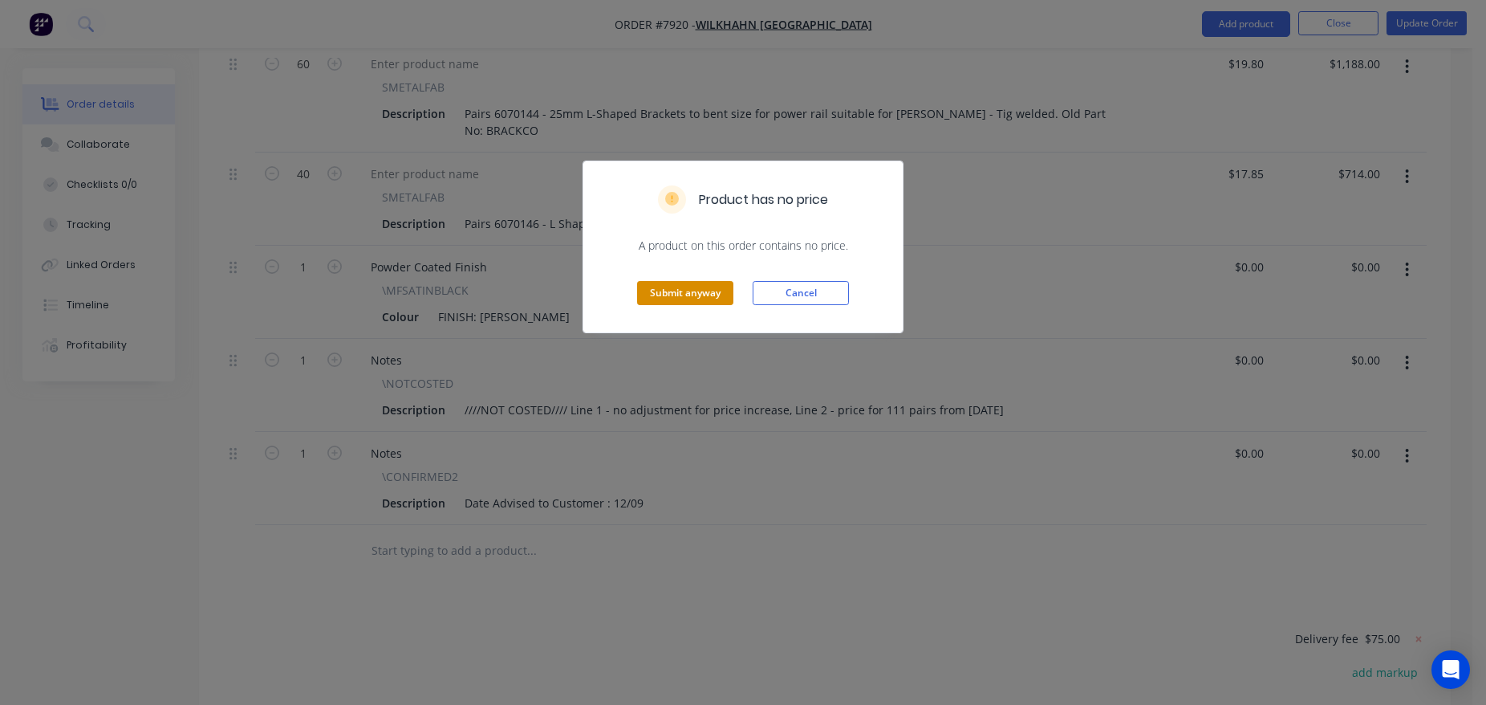
click at [682, 288] on button "Submit anyway" at bounding box center [685, 293] width 96 height 24
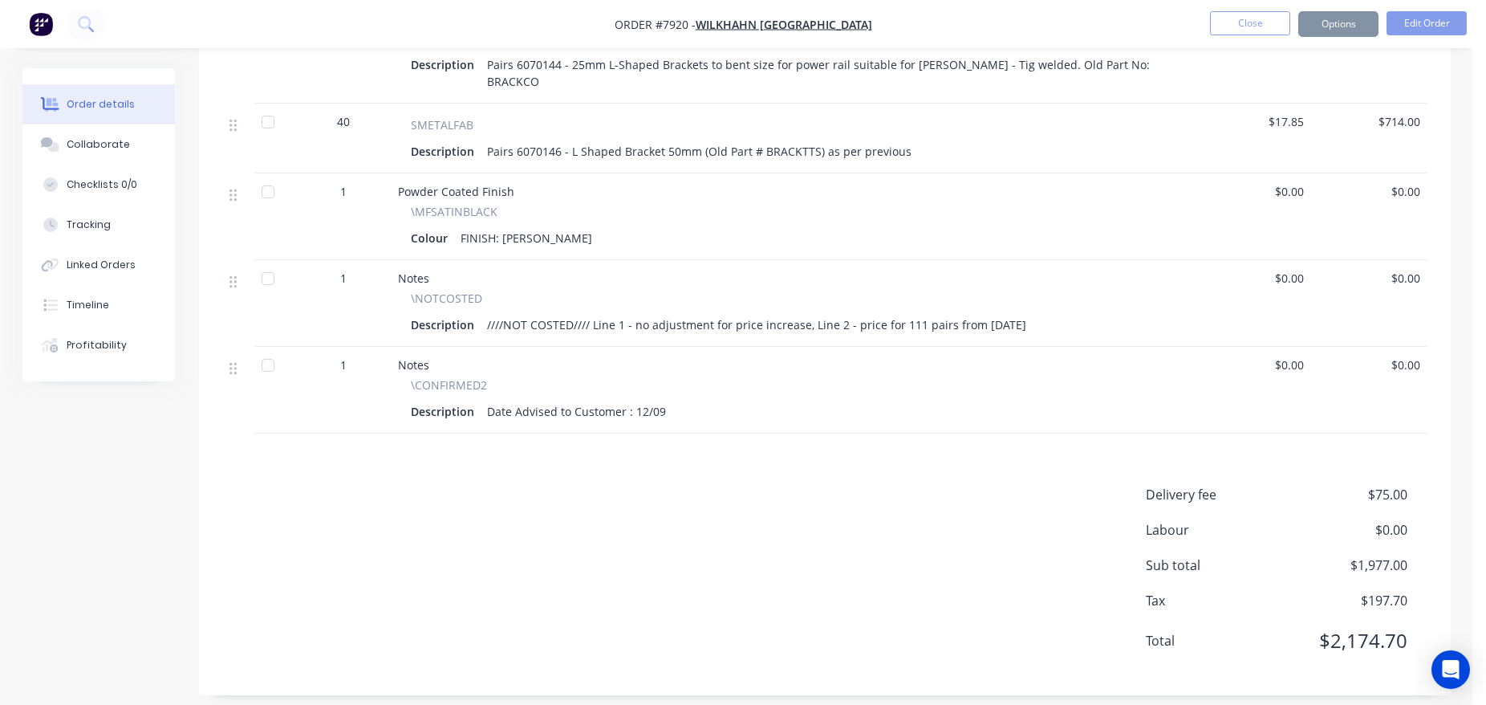
scroll to position [616, 0]
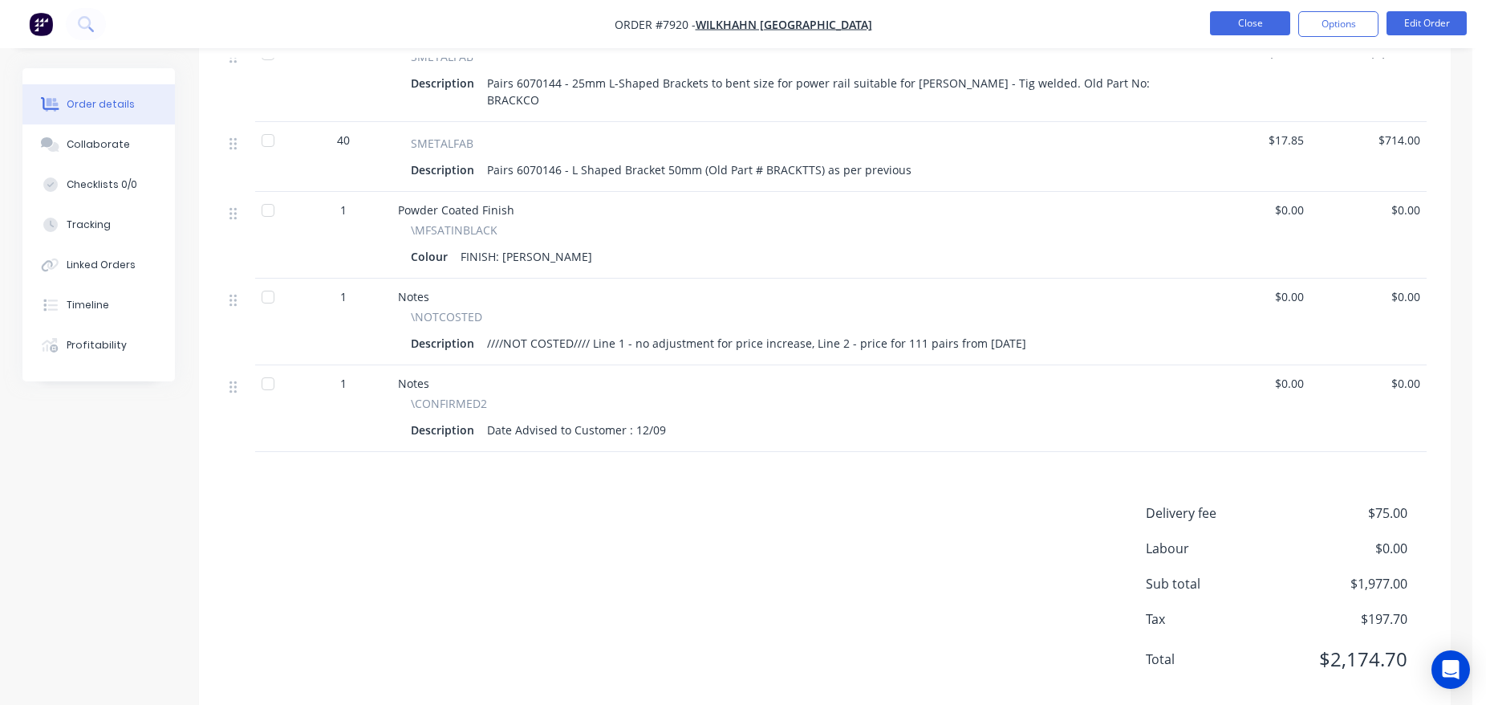
click at [1259, 14] on button "Close" at bounding box center [1250, 23] width 80 height 24
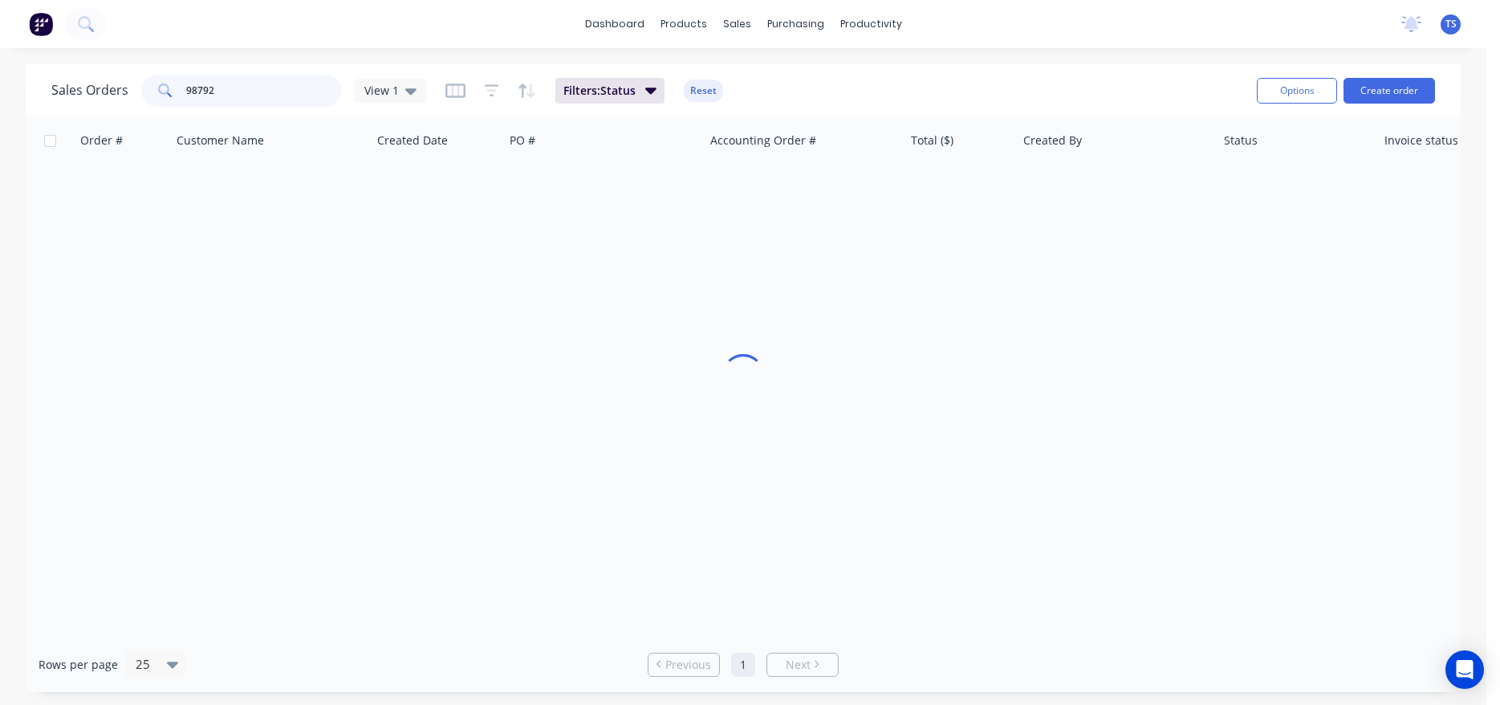
click at [237, 78] on input "98792" at bounding box center [264, 91] width 157 height 32
paste input "2025228"
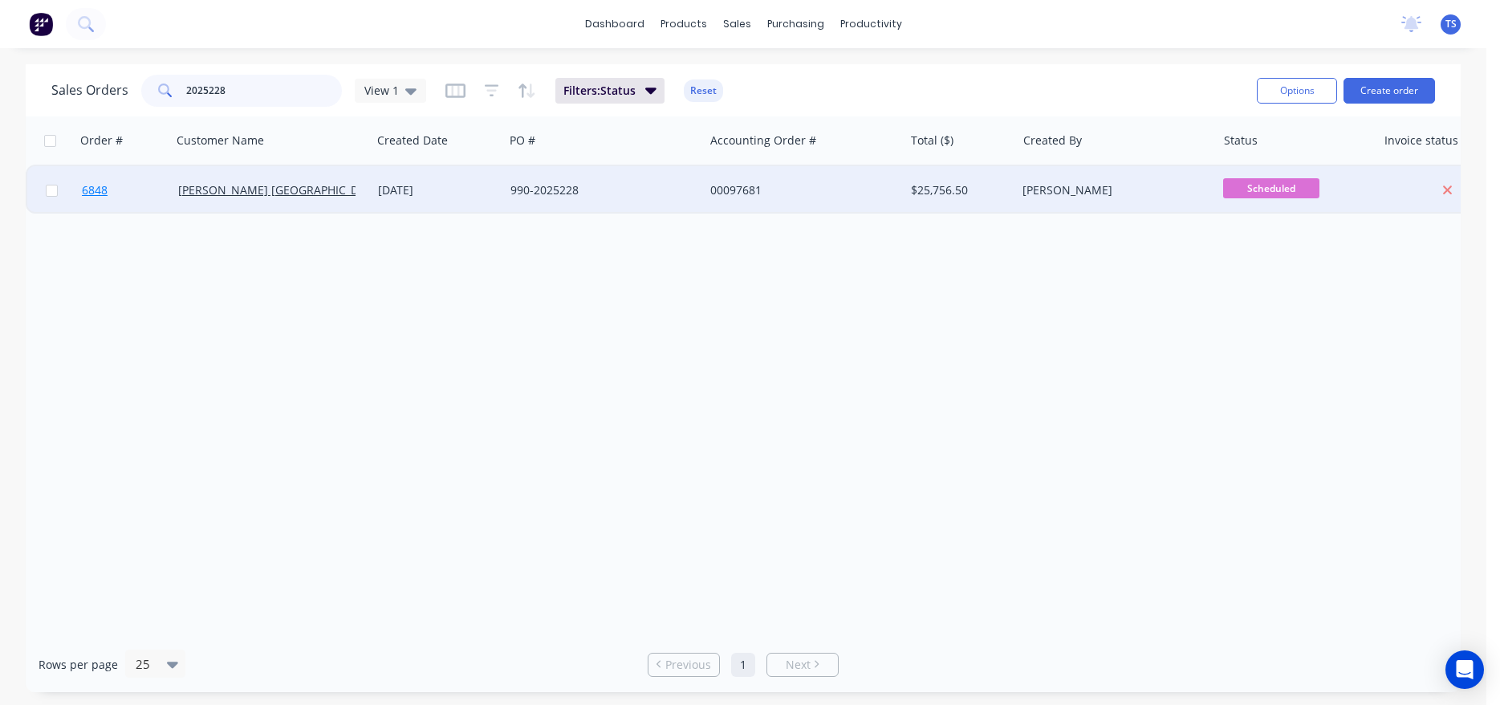
type input "2025228"
click at [140, 193] on link "6848" at bounding box center [130, 190] width 96 height 48
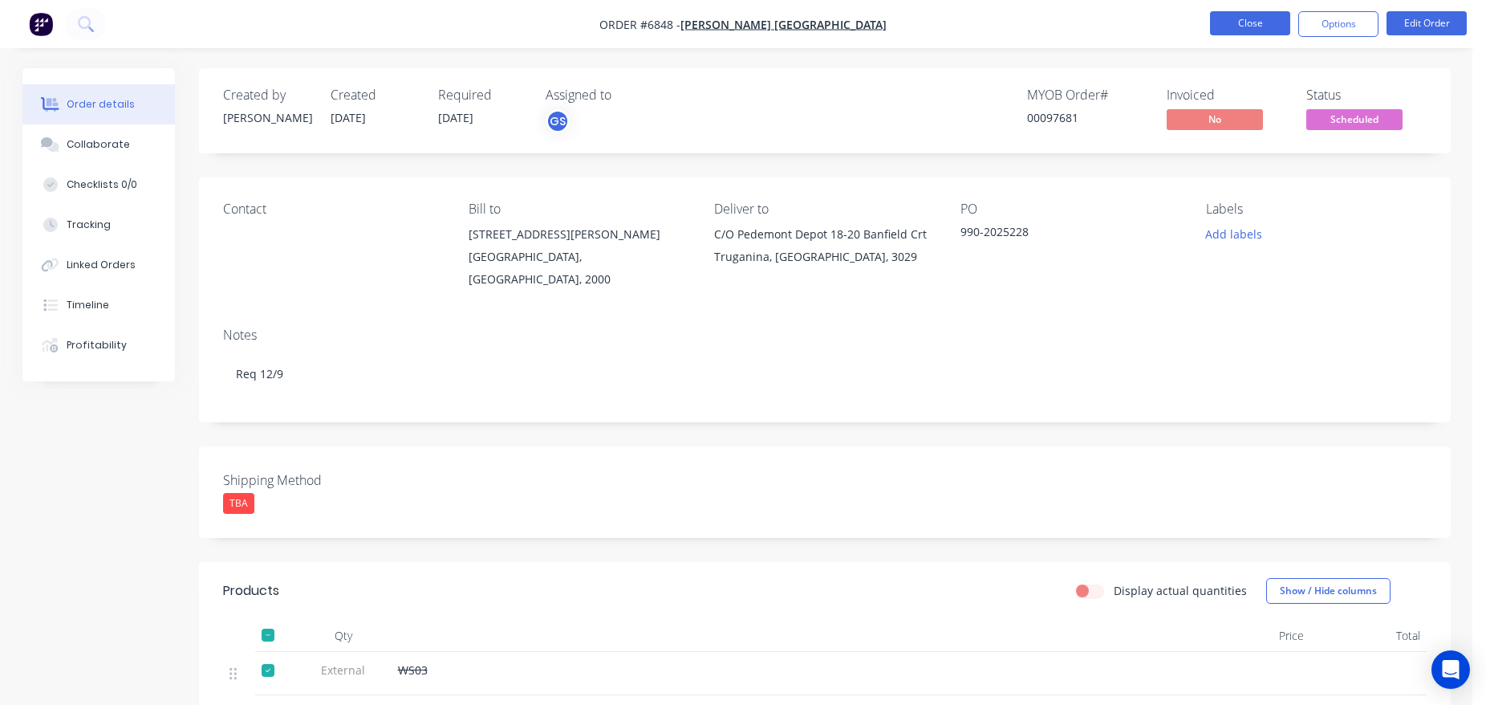
click at [1252, 34] on button "Close" at bounding box center [1250, 23] width 80 height 24
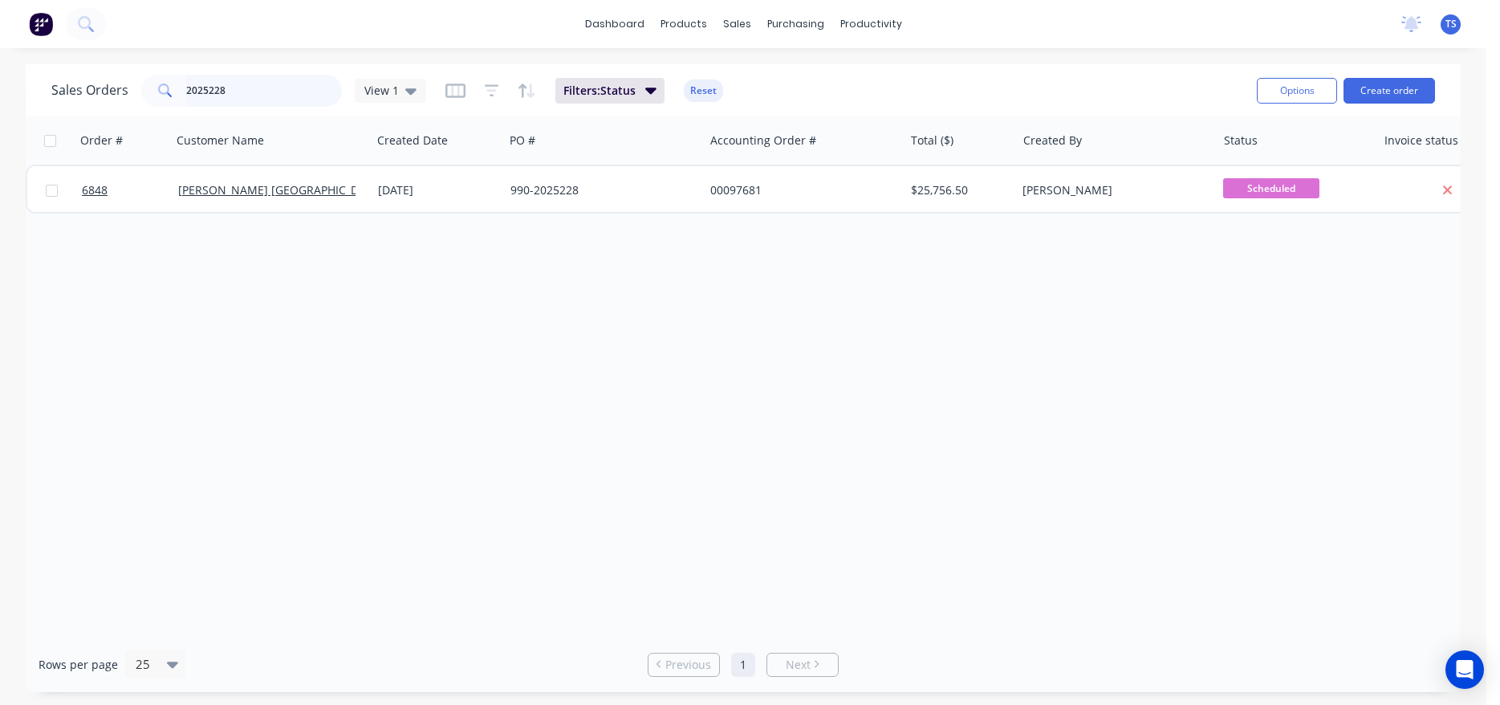
click at [238, 97] on input "2025228" at bounding box center [264, 91] width 157 height 32
type input "98805"
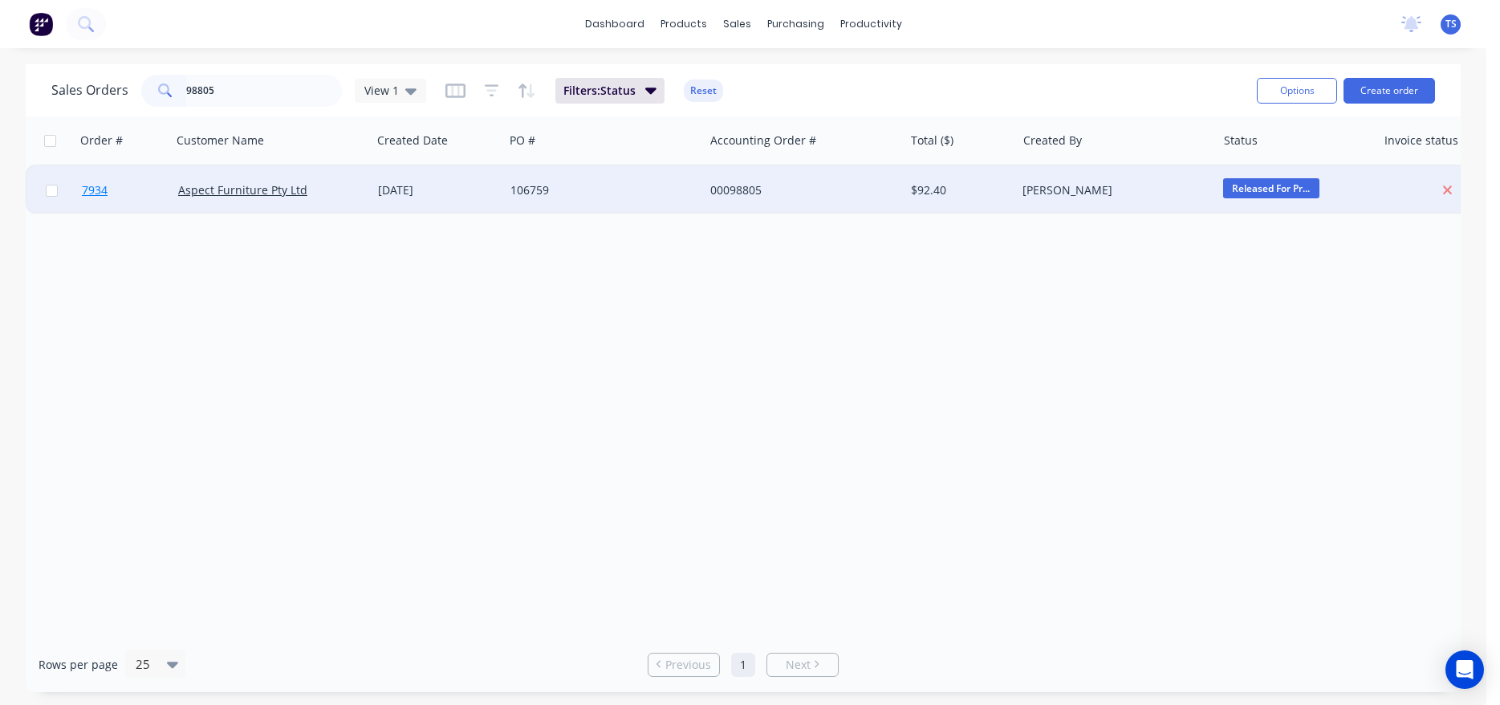
drag, startPoint x: 174, startPoint y: 196, endPoint x: 157, endPoint y: 197, distance: 16.9
click at [157, 197] on link "7934" at bounding box center [130, 190] width 96 height 48
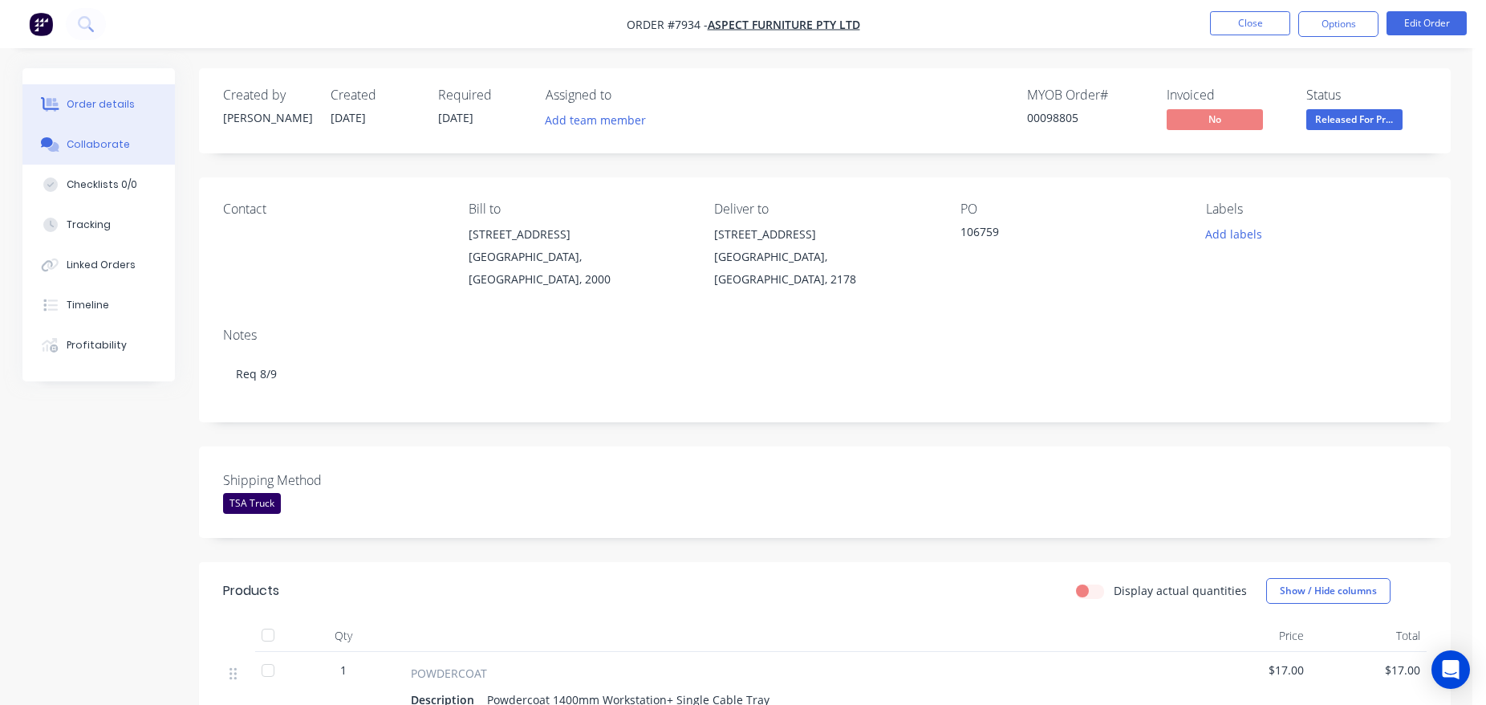
click at [140, 143] on button "Collaborate" at bounding box center [98, 144] width 152 height 40
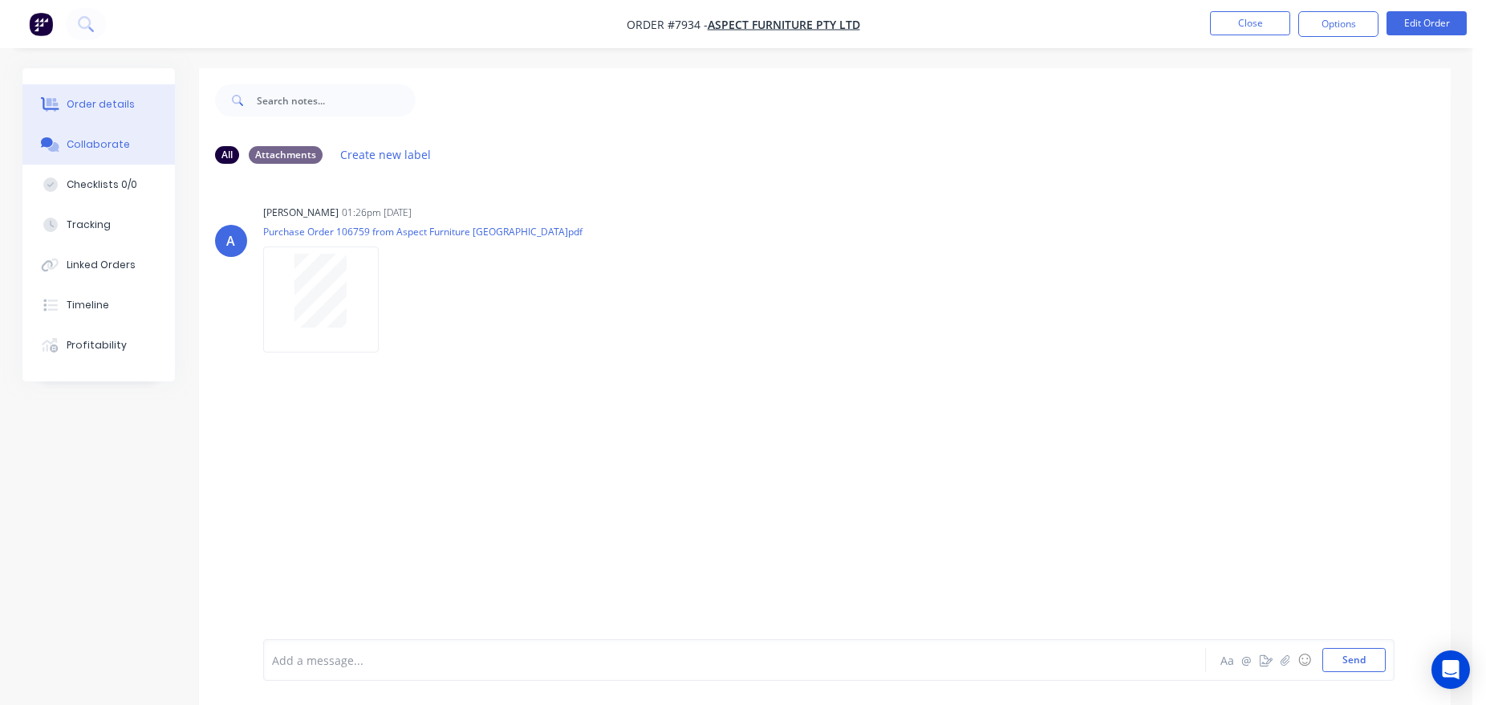
click at [117, 108] on div "Order details" at bounding box center [101, 104] width 68 height 14
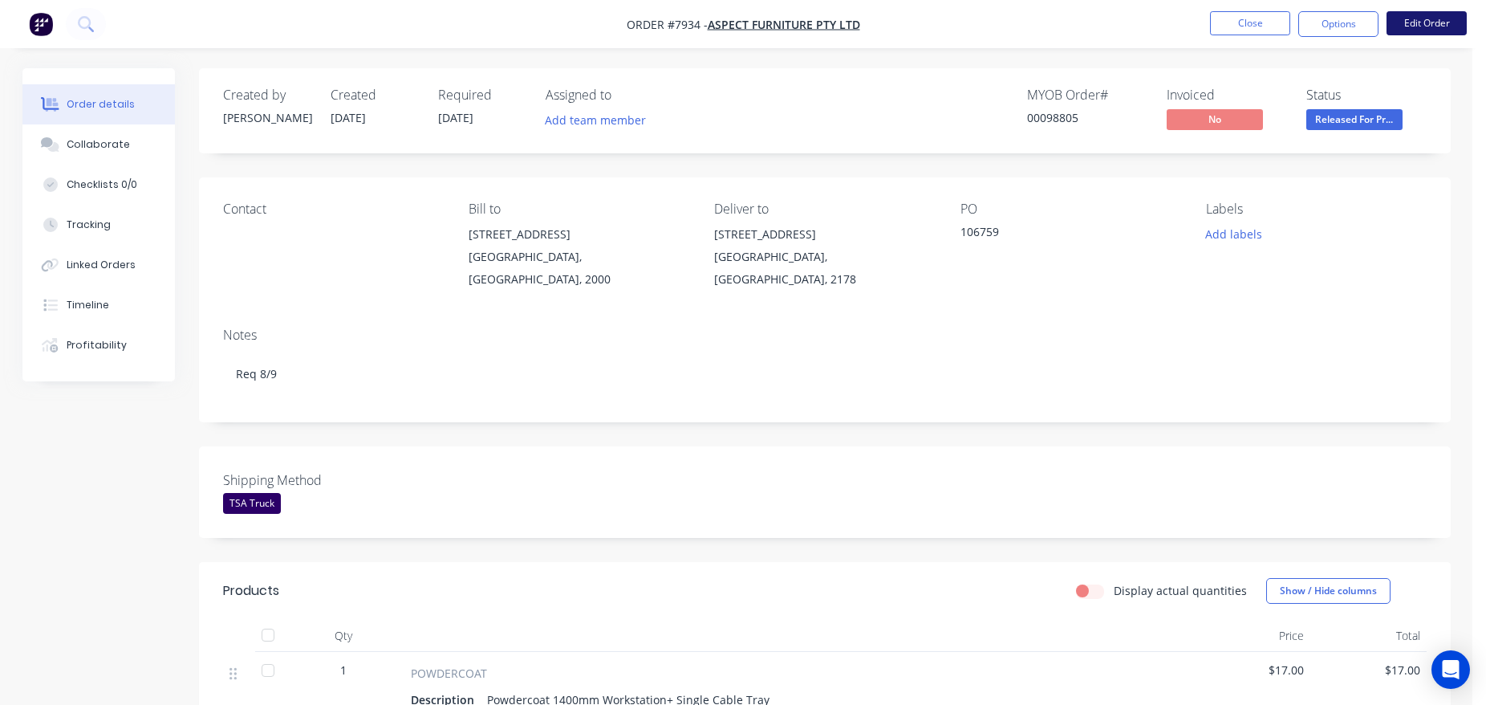
click at [1427, 17] on button "Edit Order" at bounding box center [1427, 23] width 80 height 24
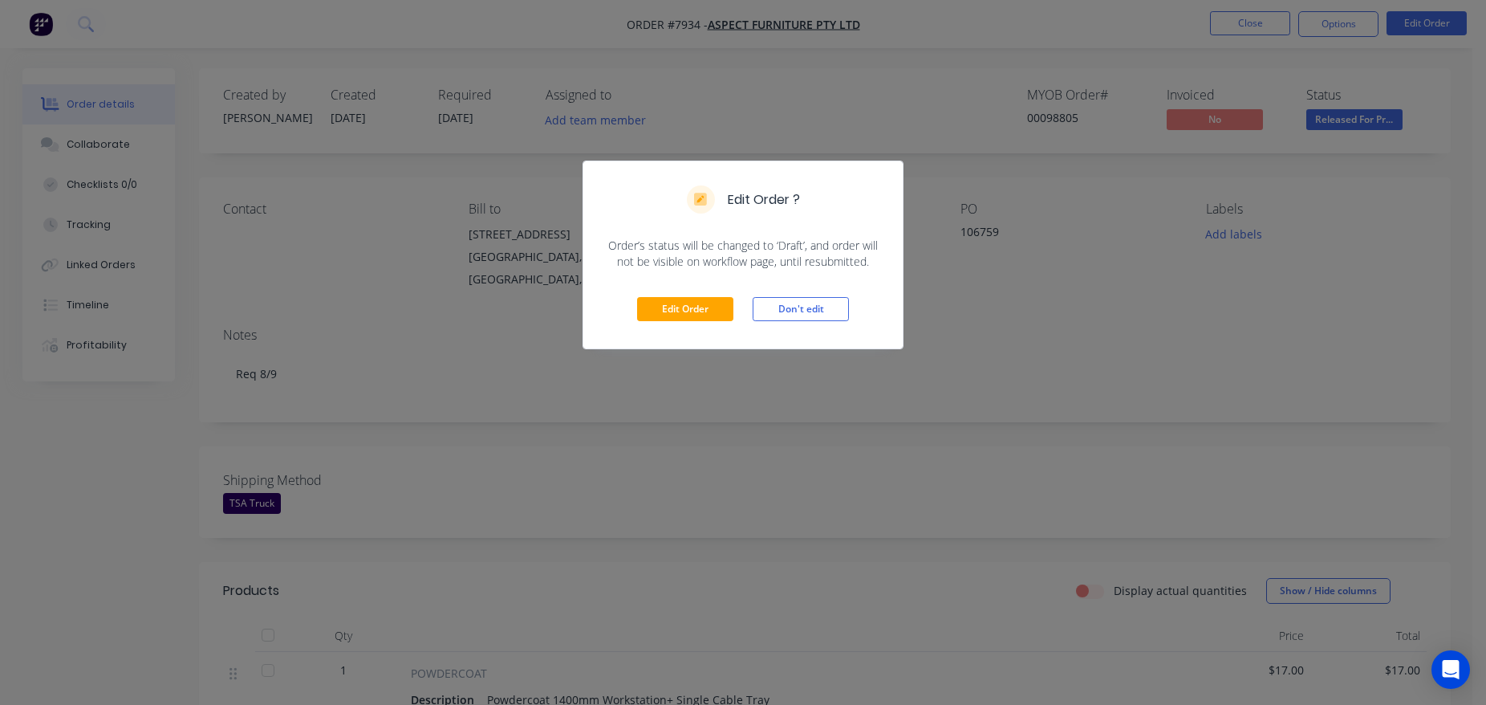
click at [697, 323] on div "Edit Order Don't edit" at bounding box center [743, 309] width 319 height 79
click at [697, 315] on button "Edit Order" at bounding box center [685, 309] width 96 height 24
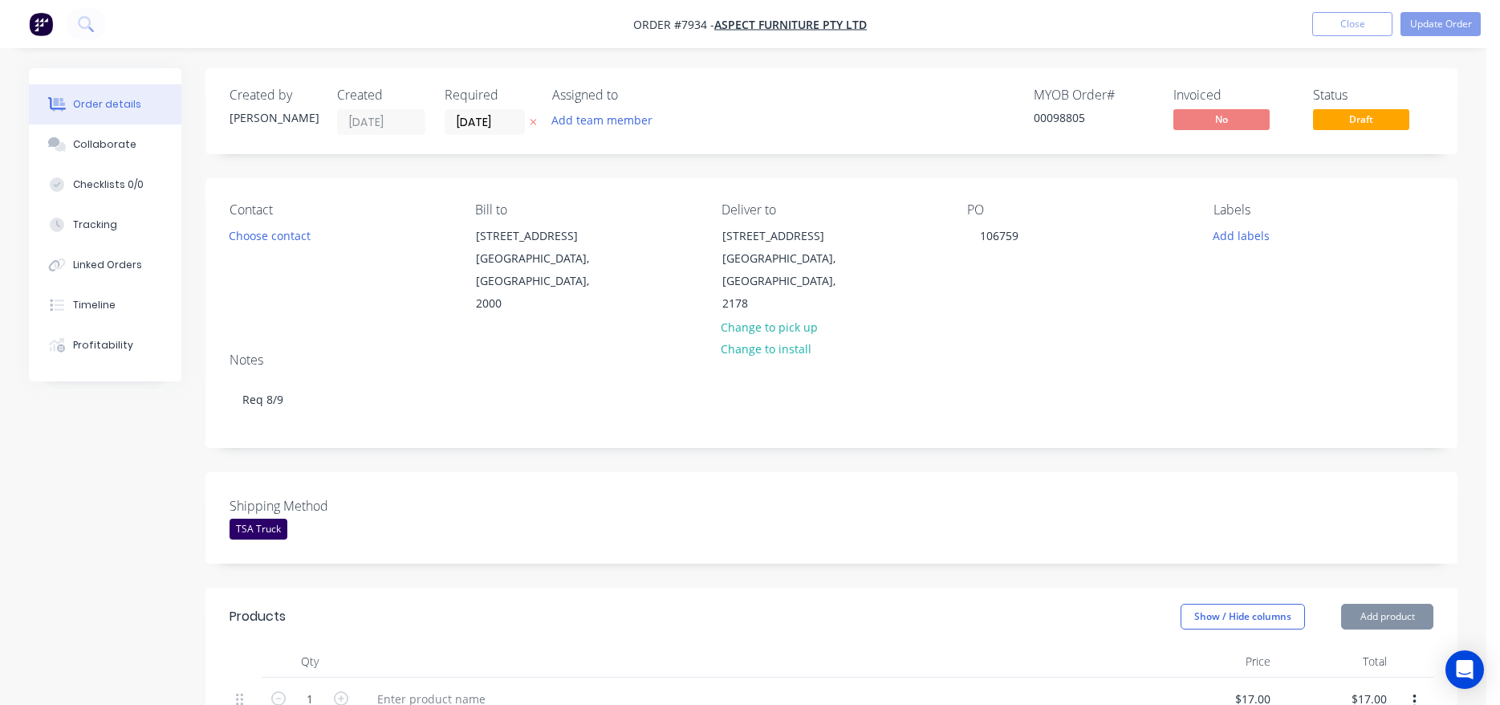
type input "$17.00"
type input "$50.00"
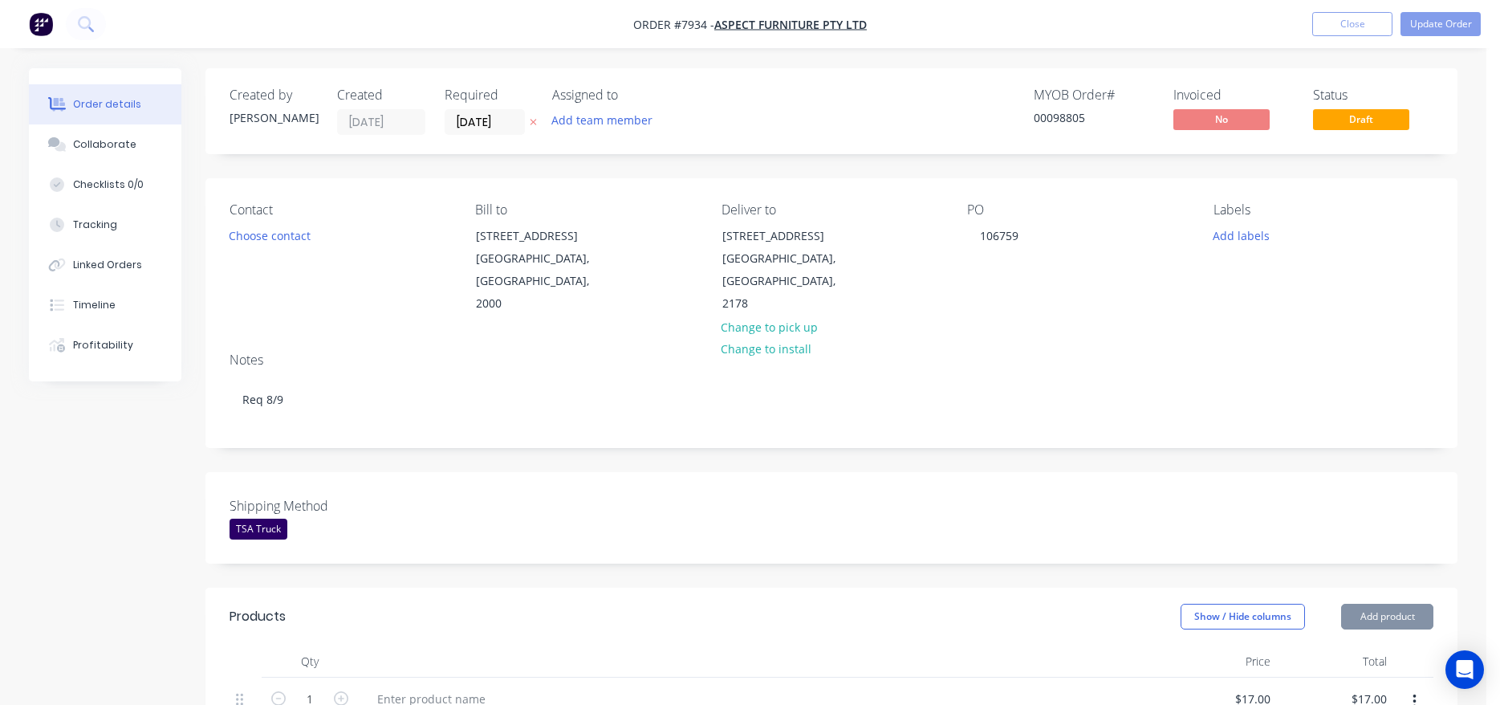
type input "$50.00"
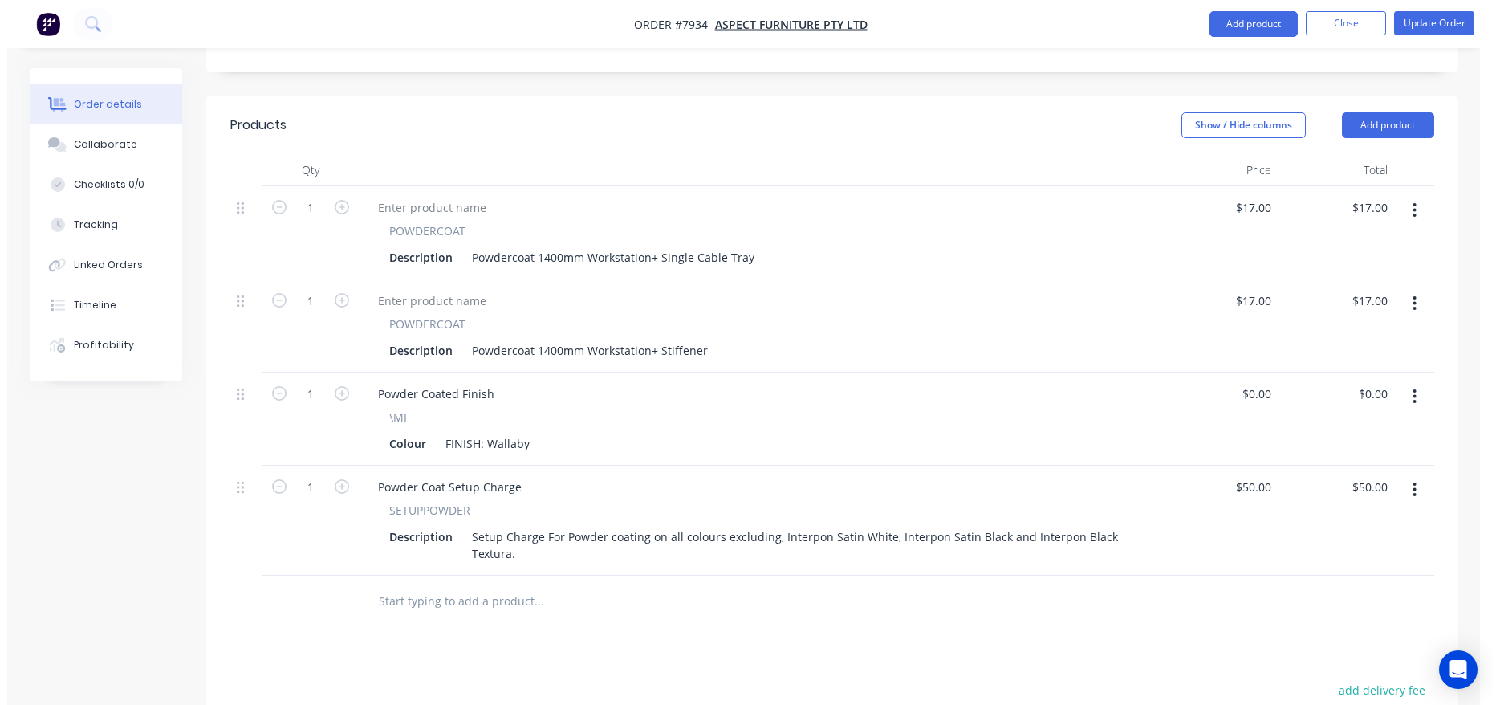
scroll to position [766, 0]
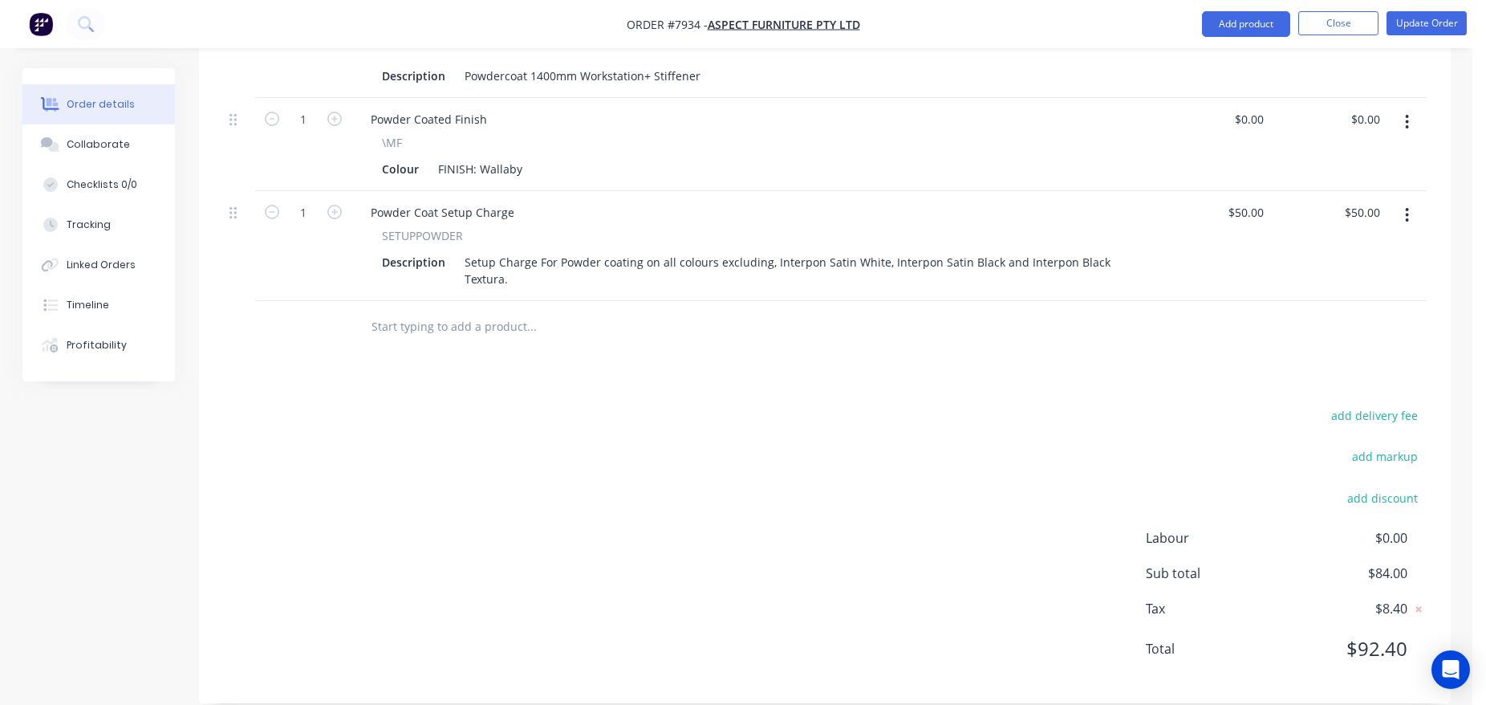
click at [443, 314] on input "text" at bounding box center [531, 327] width 321 height 32
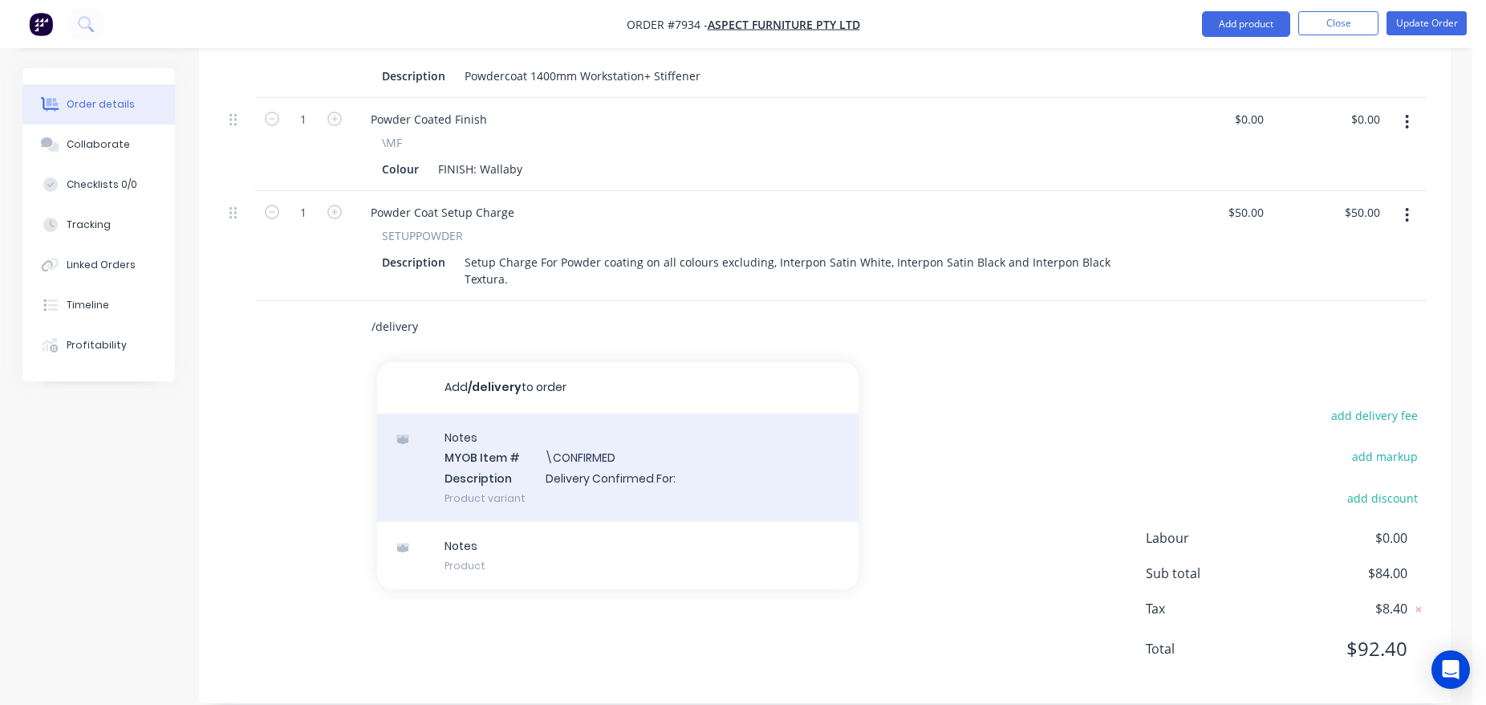
type input "/delivery"
click at [632, 477] on div "Notes MYOB Item # \CONFIRMED Description Delivery Confirmed For: Product variant" at bounding box center [618, 467] width 482 height 108
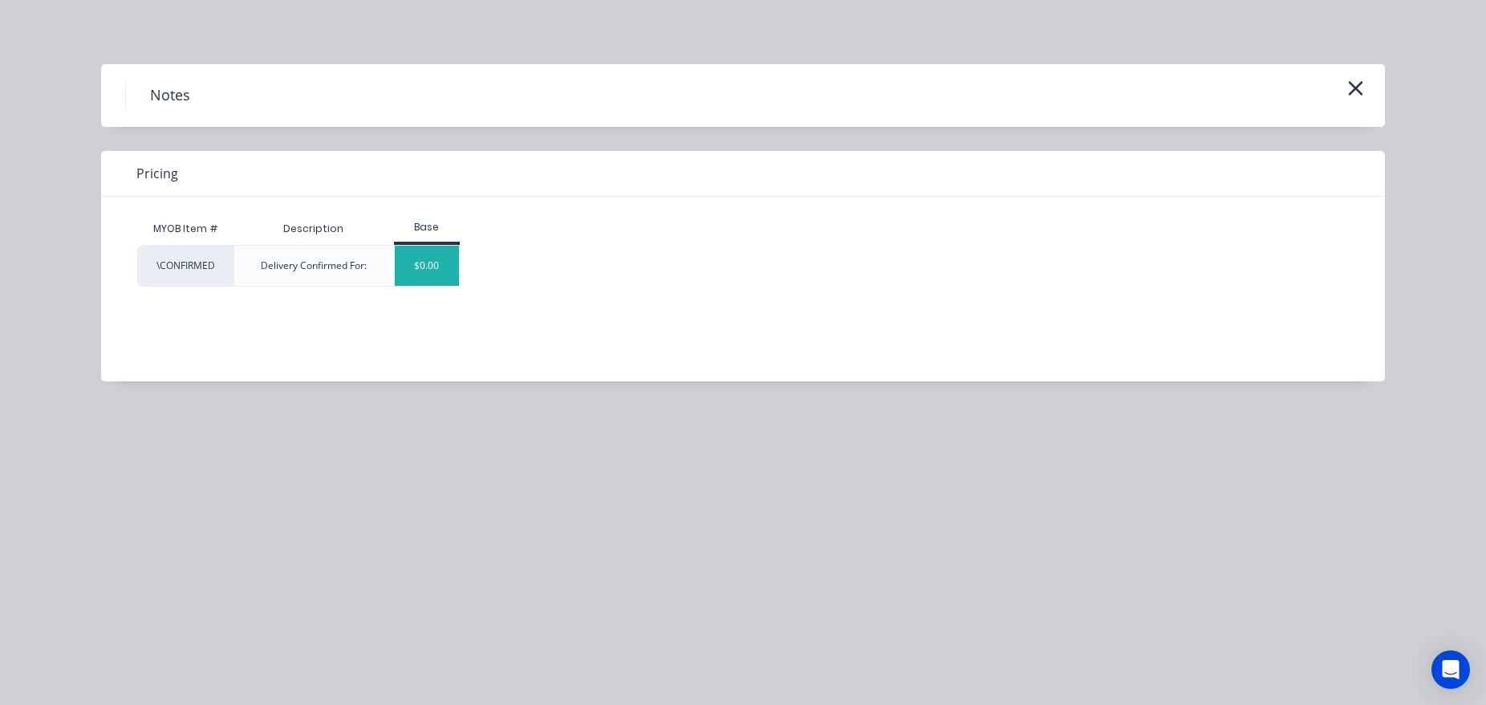
click at [441, 279] on div "$0.00" at bounding box center [427, 266] width 65 height 40
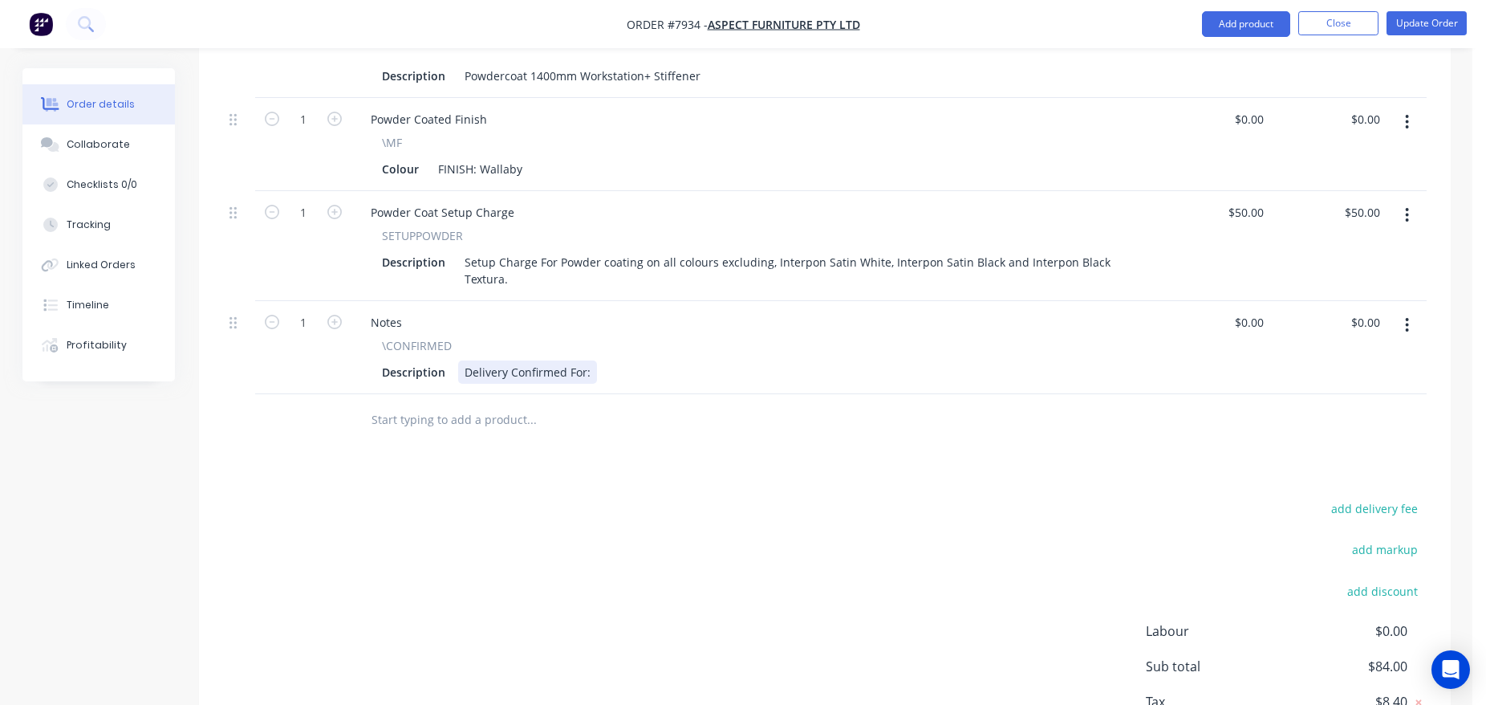
click at [591, 360] on div "Delivery Confirmed For:" at bounding box center [527, 371] width 139 height 23
click at [1422, 30] on button "Update Order" at bounding box center [1427, 23] width 80 height 24
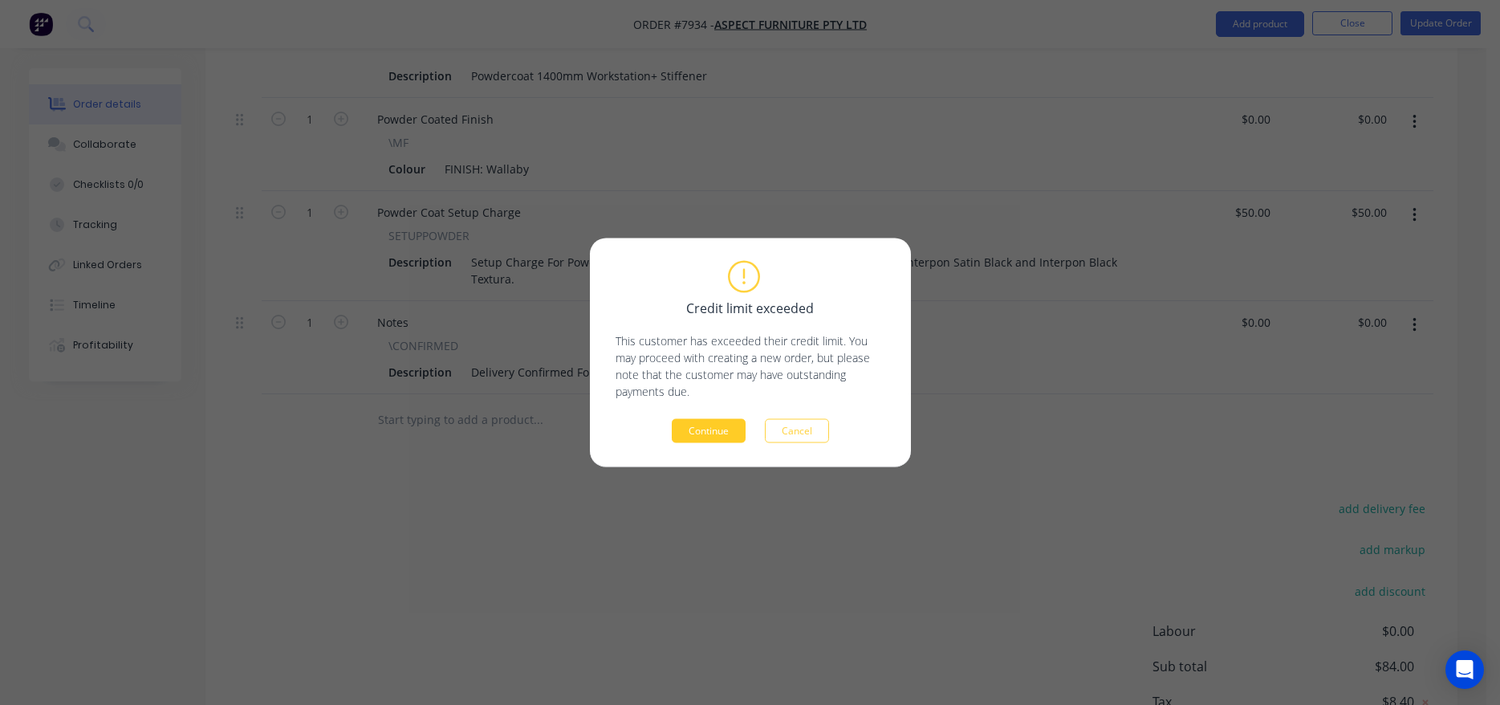
click at [705, 430] on button "Continue" at bounding box center [709, 431] width 74 height 24
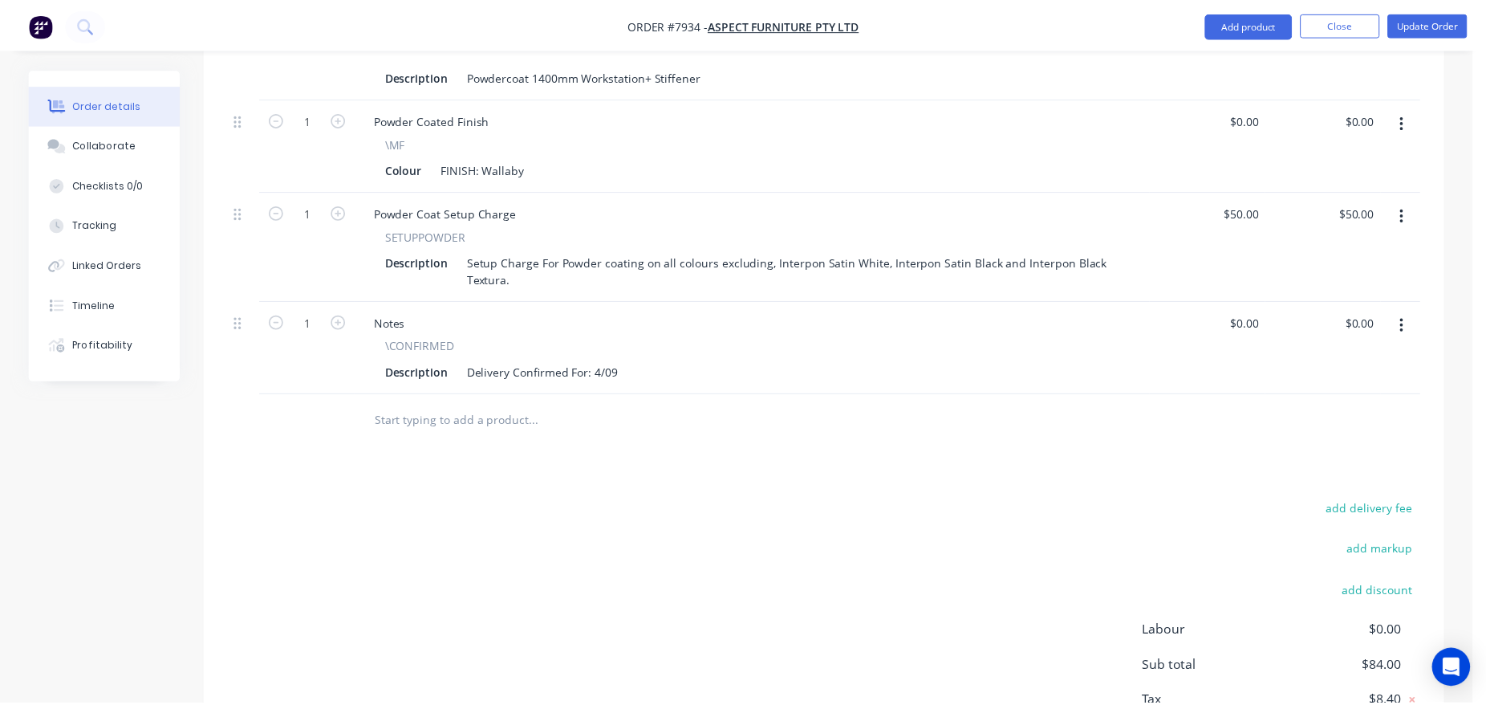
scroll to position [600, 0]
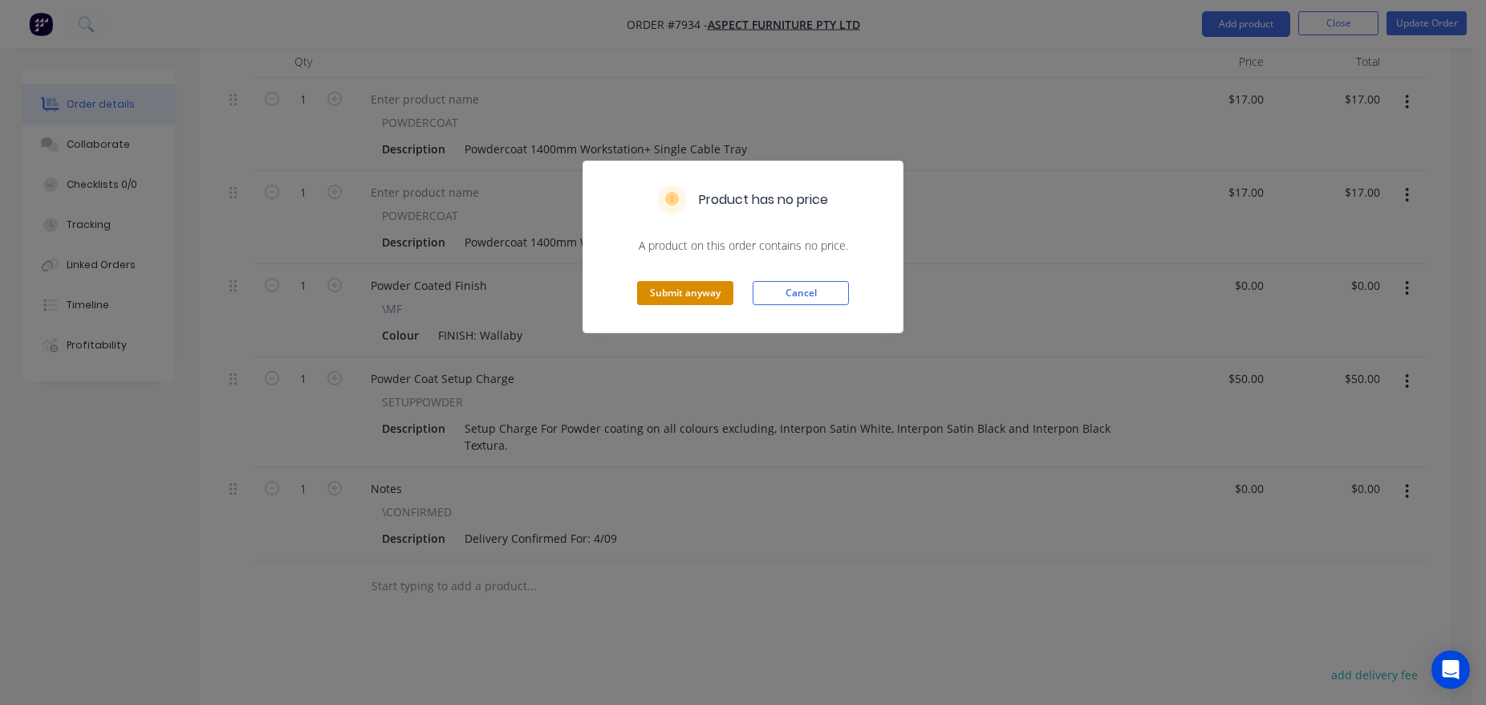
drag, startPoint x: 699, startPoint y: 307, endPoint x: 676, endPoint y: 300, distance: 24.1
click at [698, 307] on div "Submit anyway Cancel" at bounding box center [743, 293] width 319 height 79
click at [670, 292] on button "Submit anyway" at bounding box center [685, 293] width 96 height 24
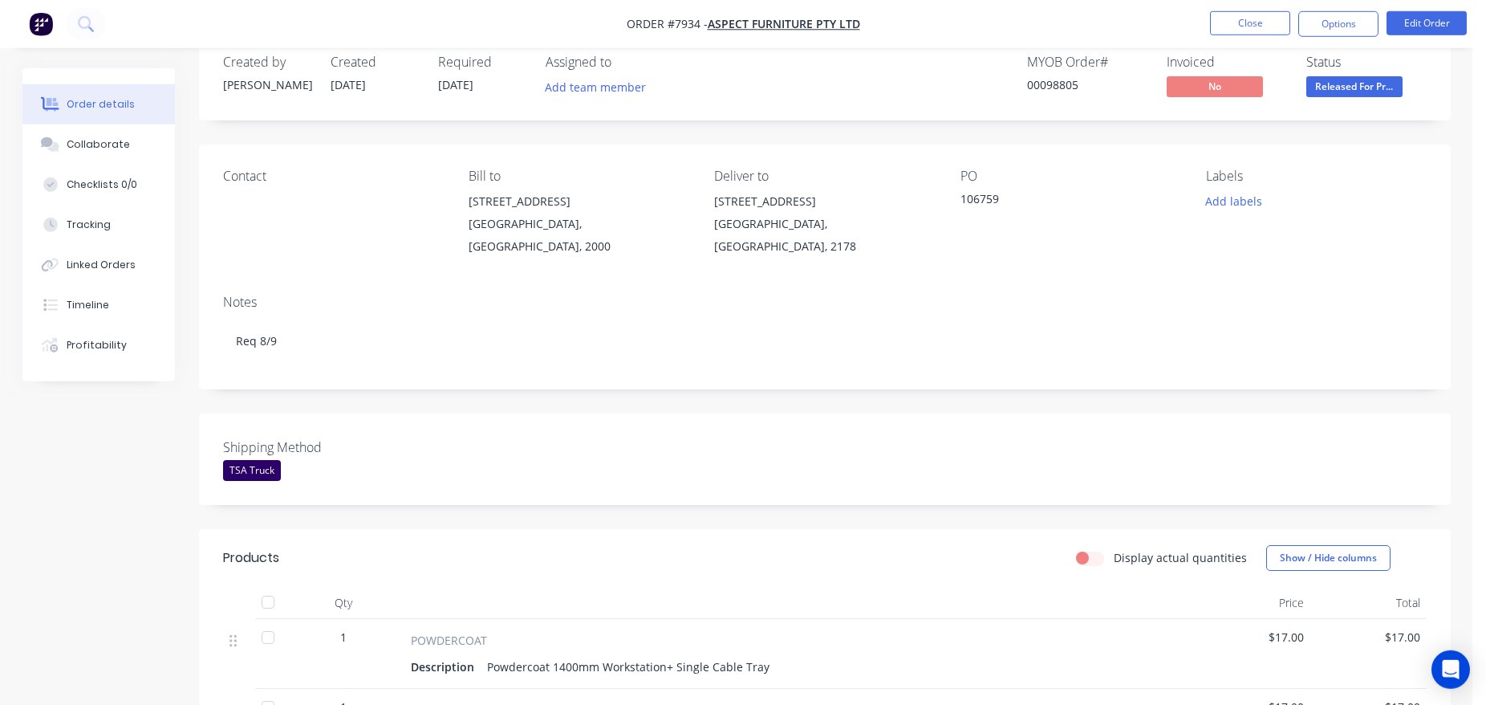
scroll to position [0, 0]
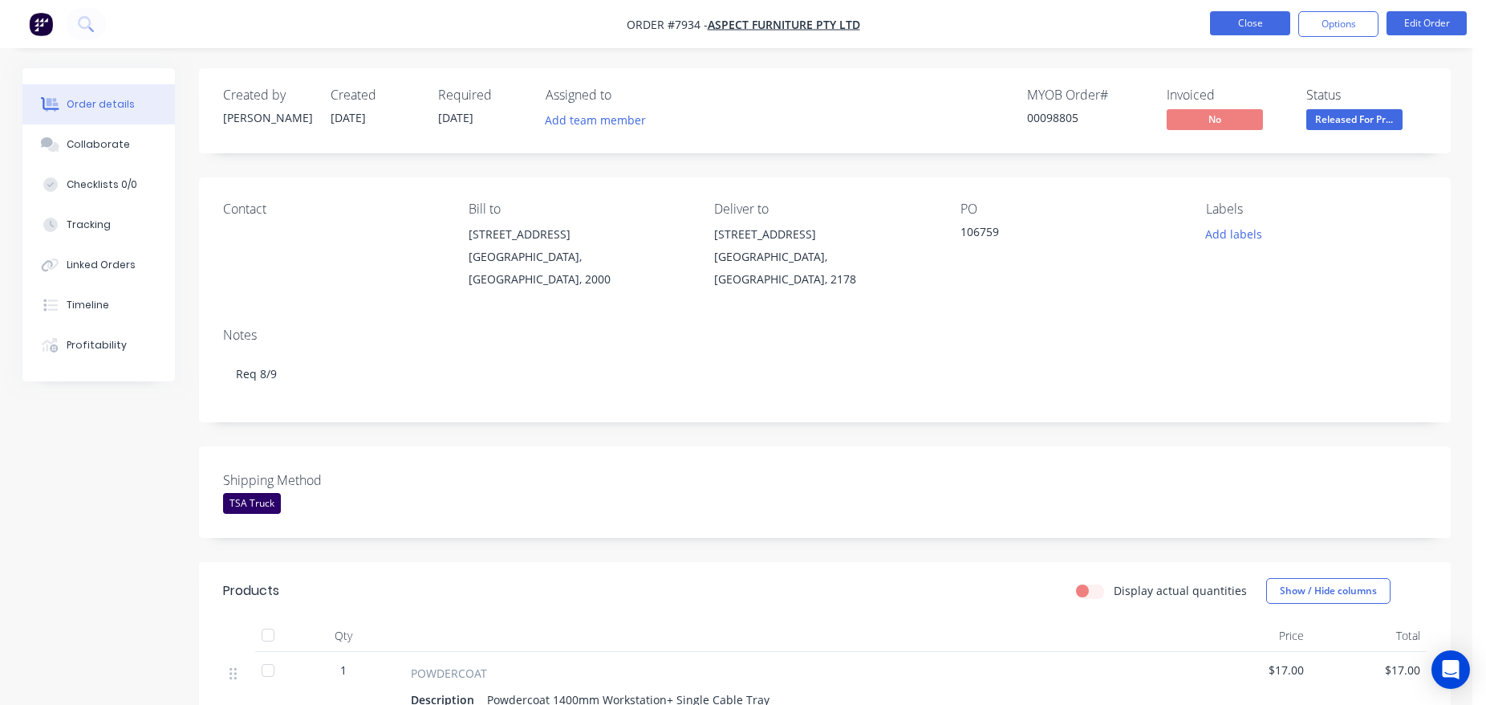
click at [1268, 14] on button "Close" at bounding box center [1250, 23] width 80 height 24
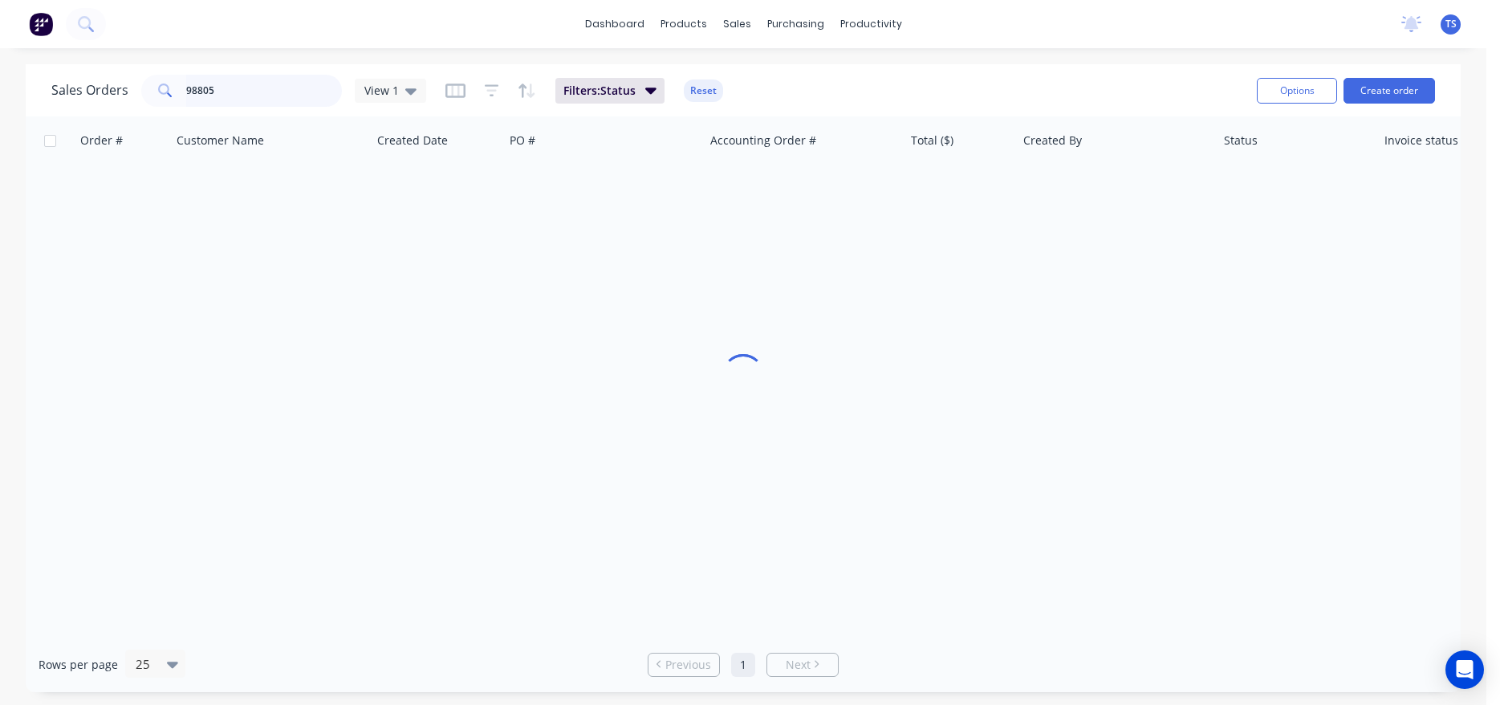
click at [233, 90] on input "98805" at bounding box center [264, 91] width 157 height 32
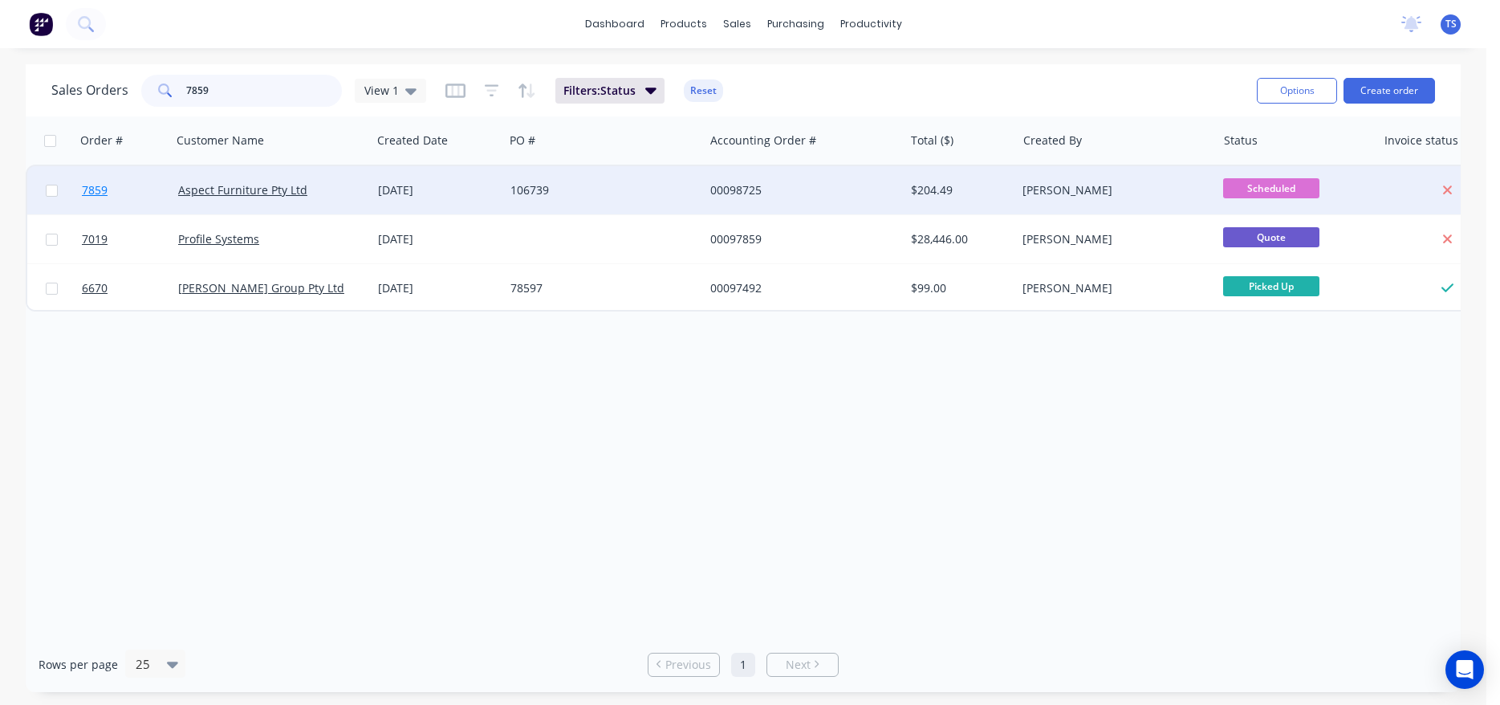
type input "7859"
click at [112, 182] on link "7859" at bounding box center [130, 190] width 96 height 48
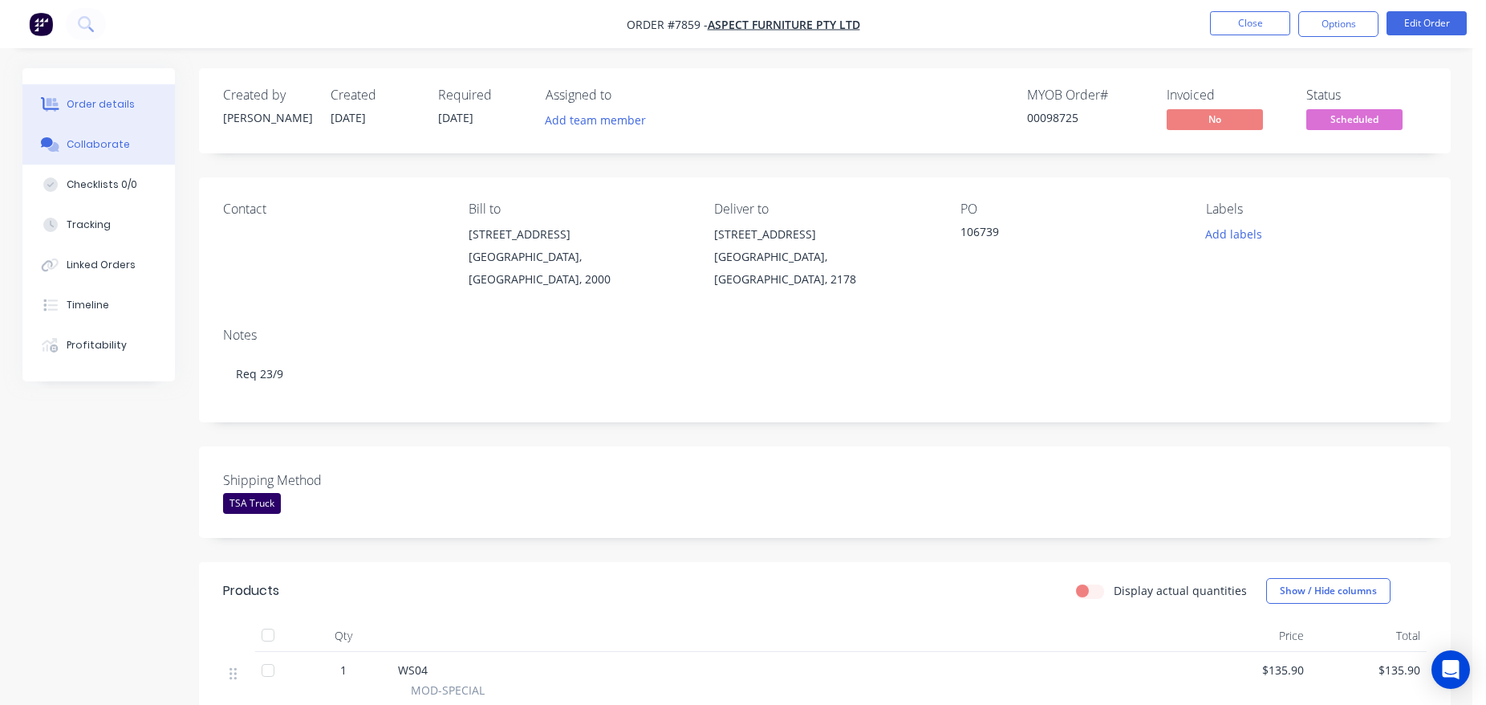
click at [120, 133] on button "Collaborate" at bounding box center [98, 144] width 152 height 40
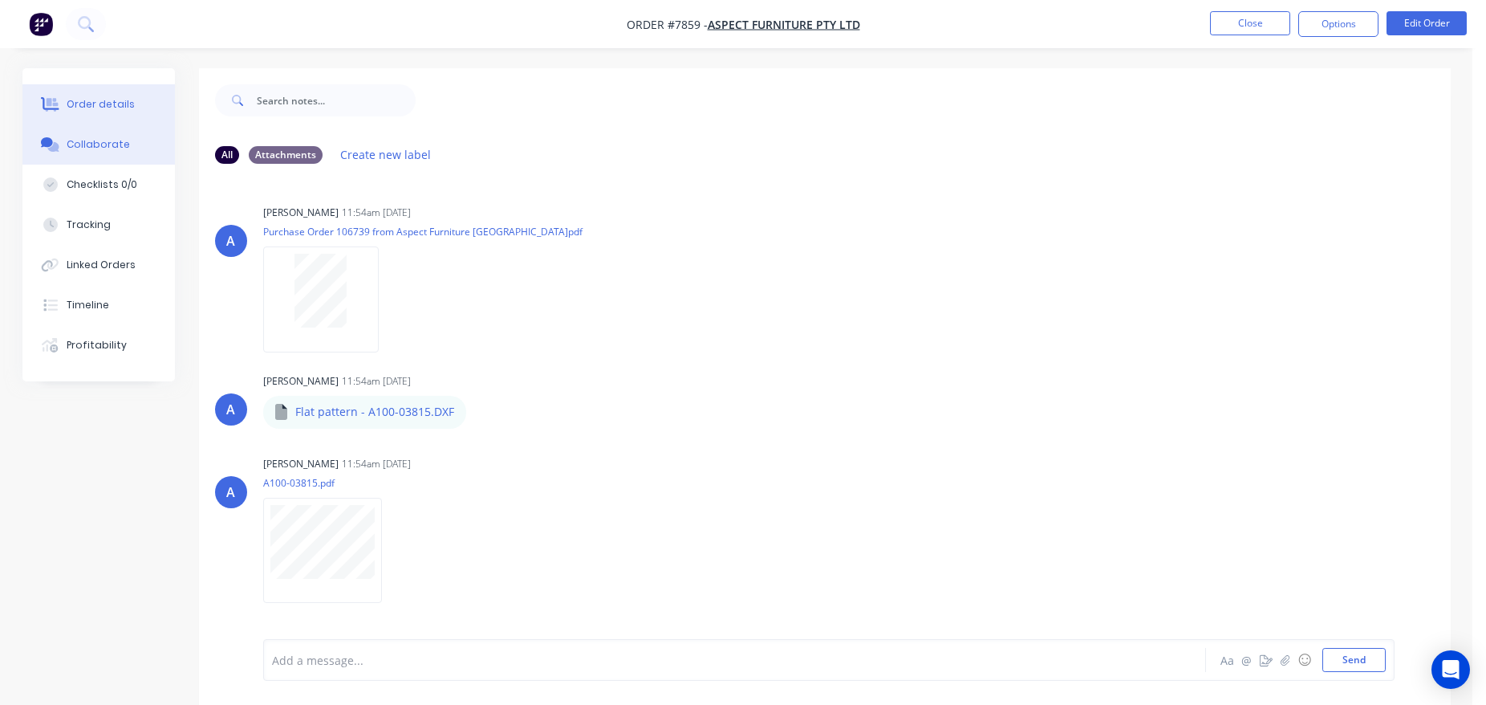
click at [136, 101] on button "Order details" at bounding box center [98, 104] width 152 height 40
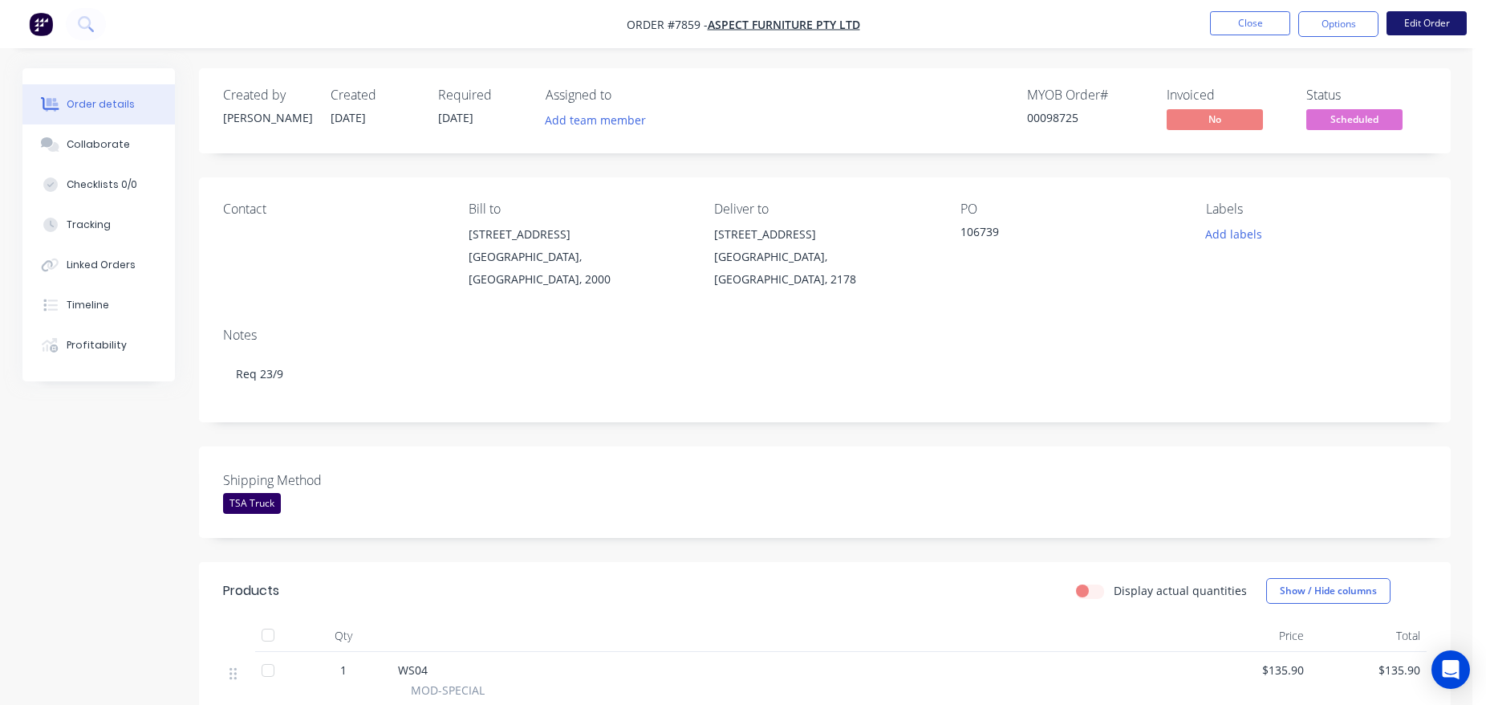
click at [1421, 18] on button "Edit Order" at bounding box center [1427, 23] width 80 height 24
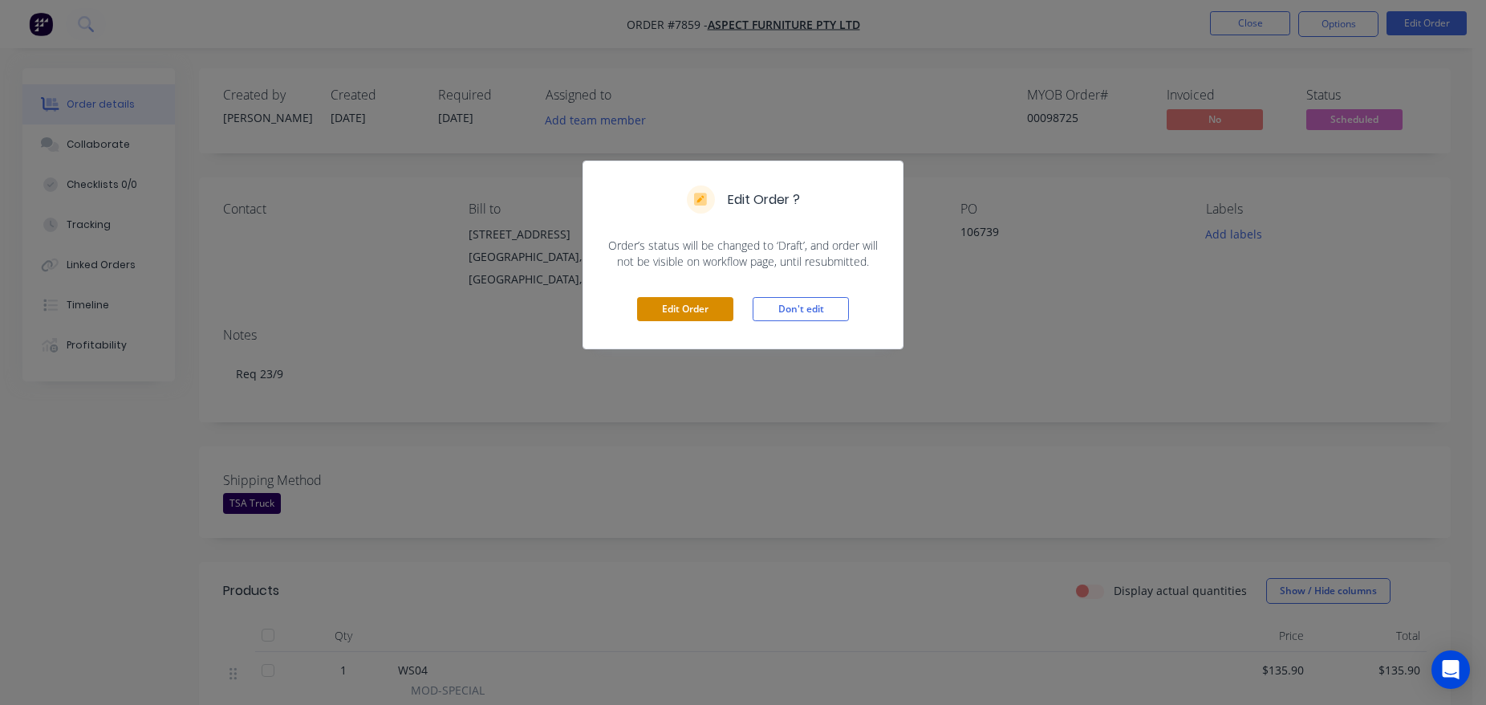
click at [693, 299] on button "Edit Order" at bounding box center [685, 309] width 96 height 24
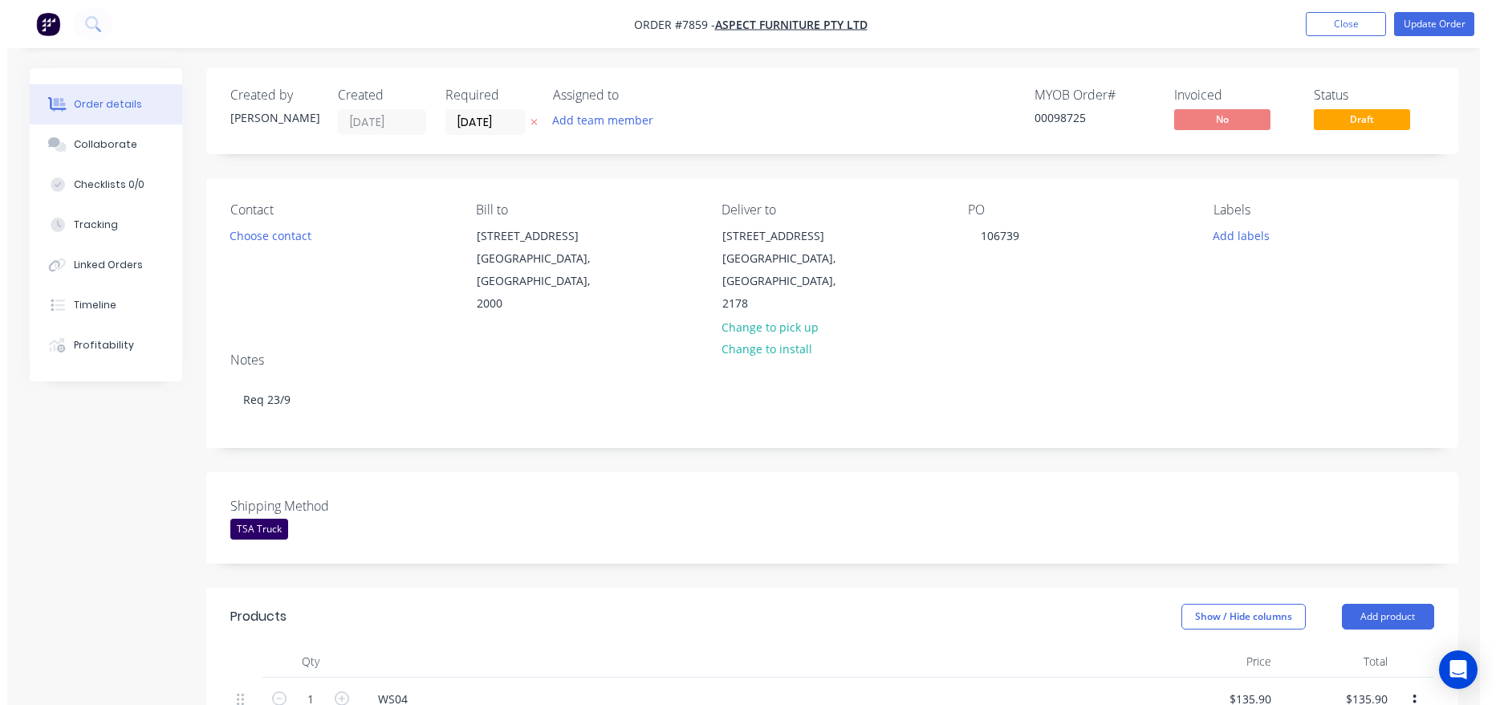
scroll to position [655, 0]
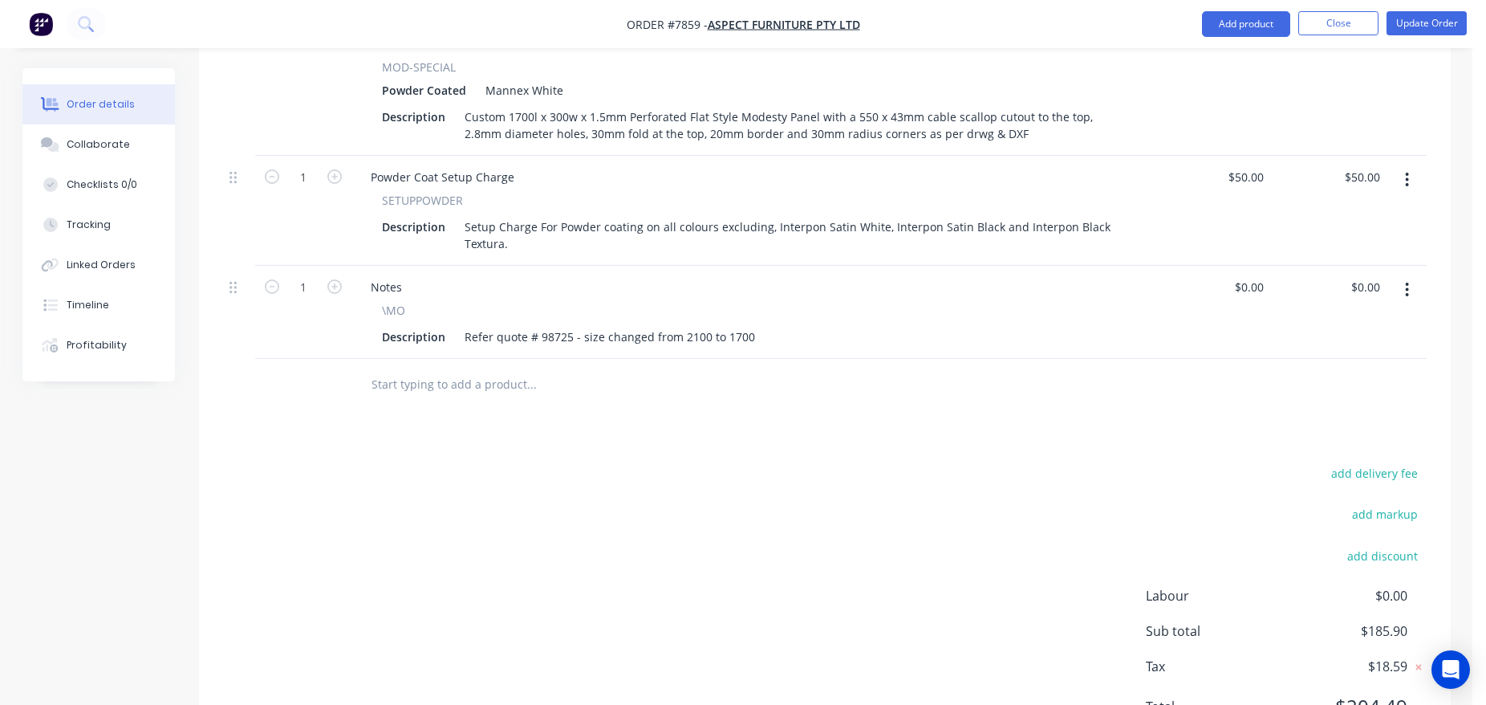
click at [484, 372] on input "text" at bounding box center [531, 384] width 321 height 32
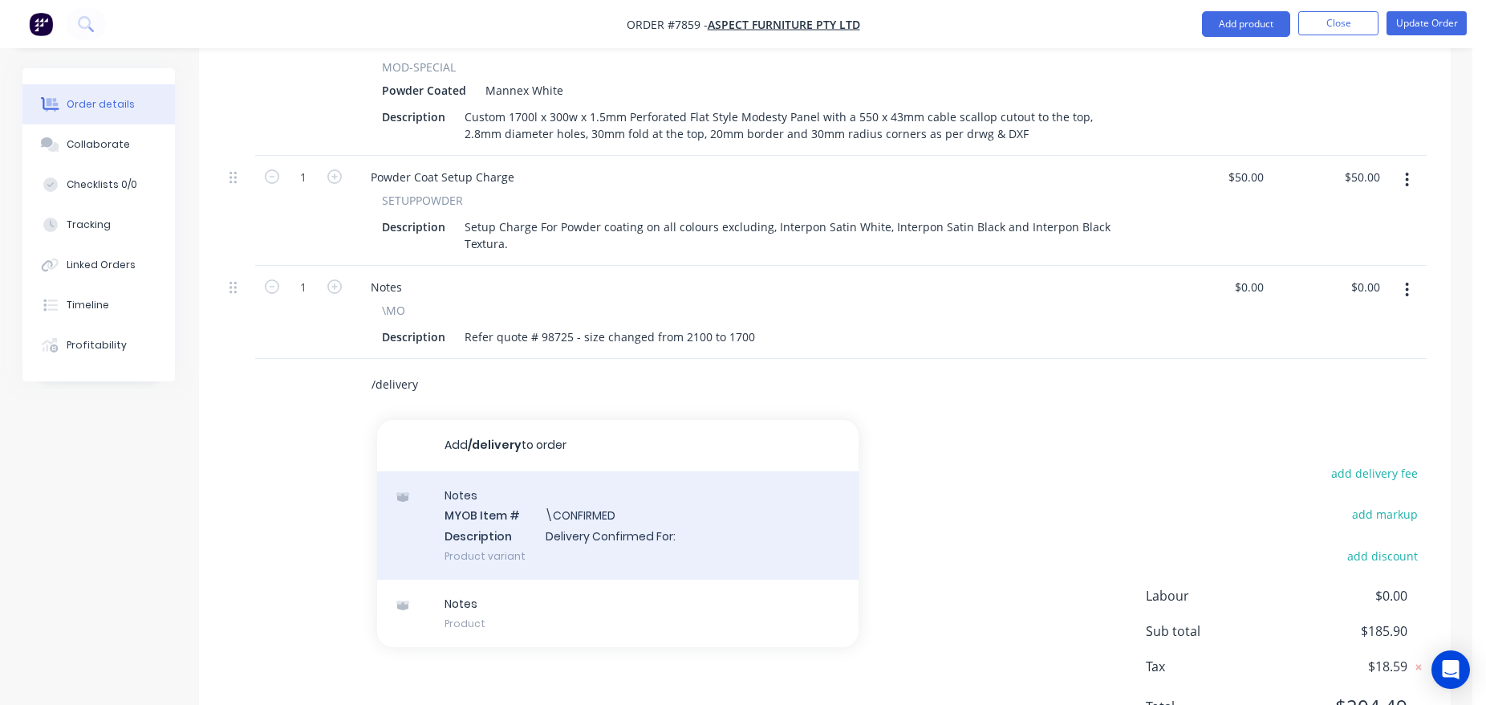
type input "/delivery"
click at [629, 532] on div "Notes MYOB Item # \CONFIRMED Description Delivery Confirmed For: Product variant" at bounding box center [618, 525] width 482 height 108
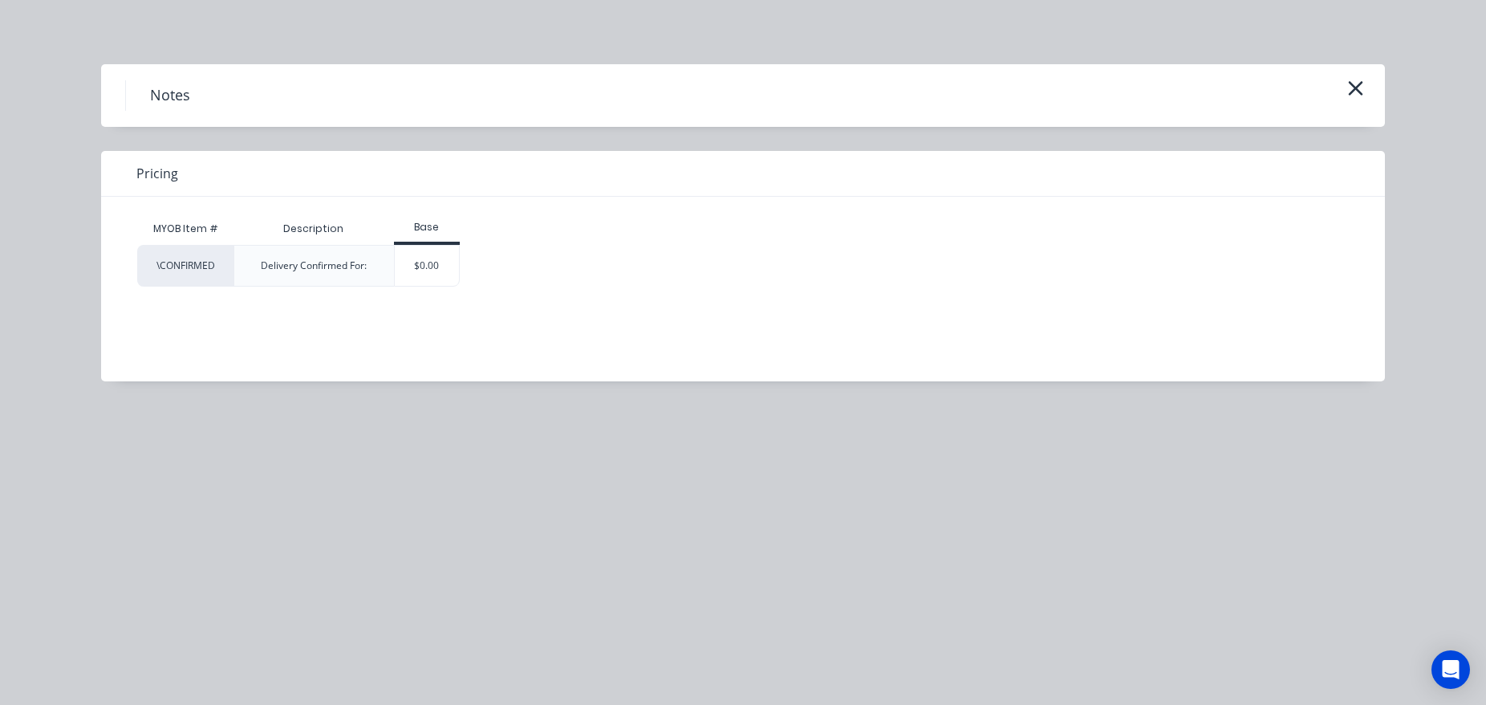
click at [434, 298] on div "MYOB Item # Description Base \CONFIRMED Delivery Confirmed For: $0.00" at bounding box center [731, 277] width 1260 height 161
click at [435, 280] on div "$0.00" at bounding box center [427, 266] width 65 height 40
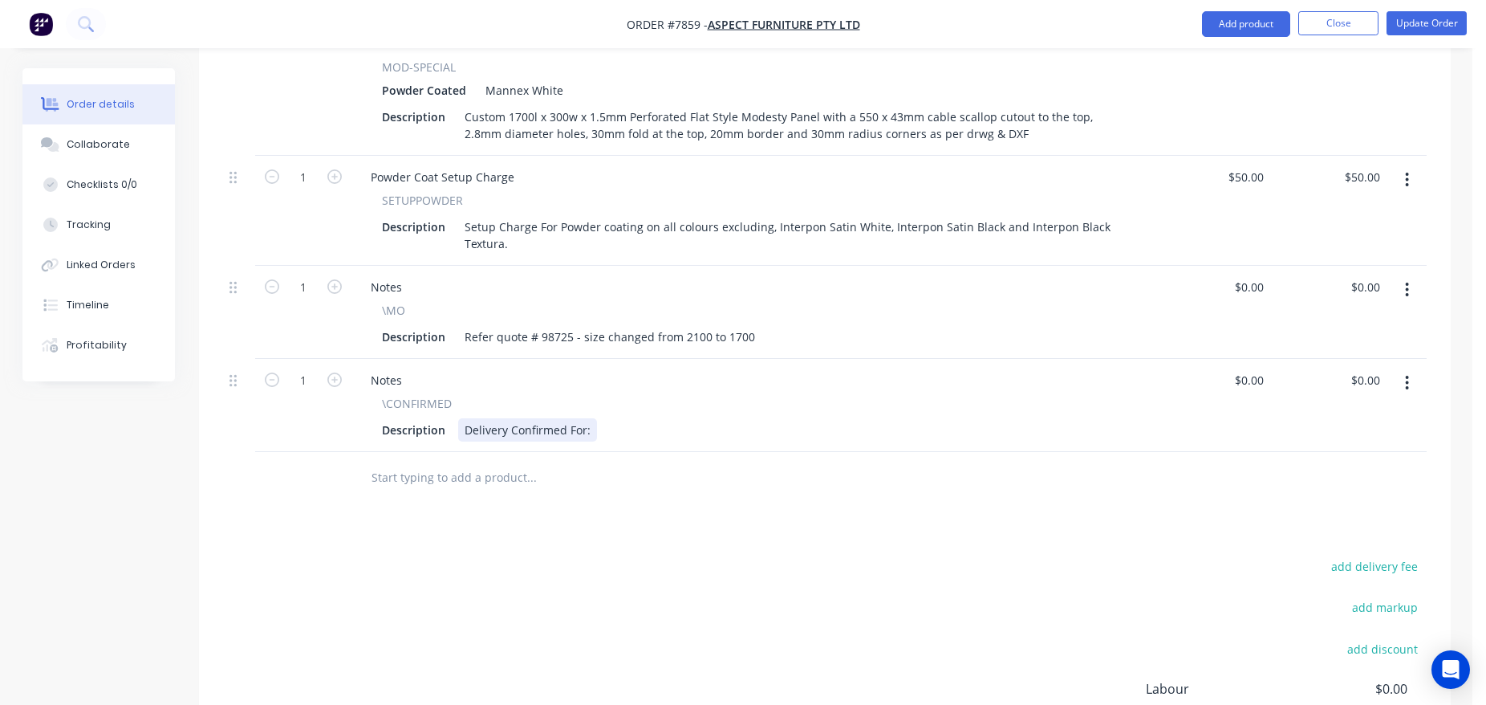
click at [576, 418] on div "Delivery Confirmed For:" at bounding box center [527, 429] width 139 height 23
click at [586, 418] on div "Delivery Confirmed For:" at bounding box center [527, 429] width 139 height 23
click at [1432, 25] on button "Update Order" at bounding box center [1427, 23] width 80 height 24
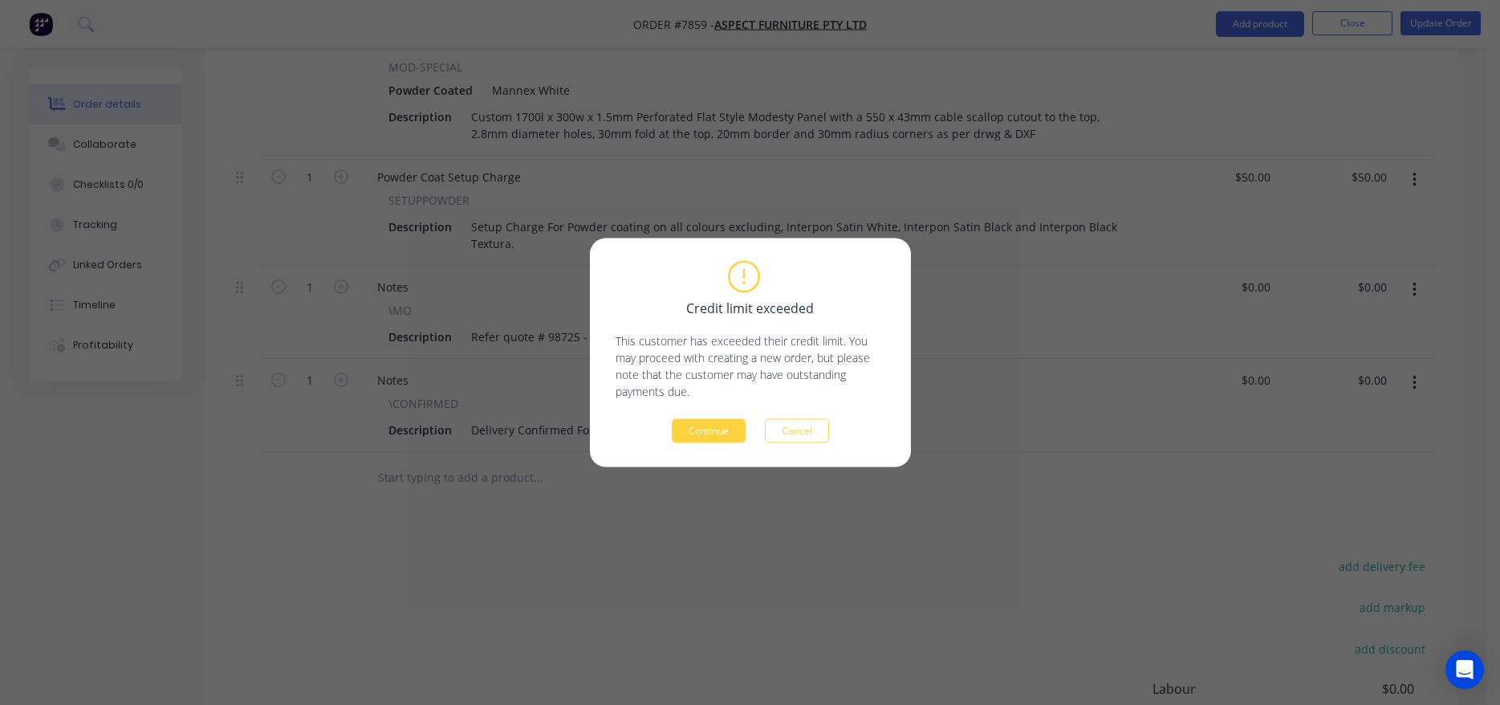
click at [719, 443] on div "Credit limit exceeded This customer has exceeded their credit limit. You may pr…" at bounding box center [750, 352] width 321 height 229
click at [722, 436] on button "Continue" at bounding box center [709, 431] width 74 height 24
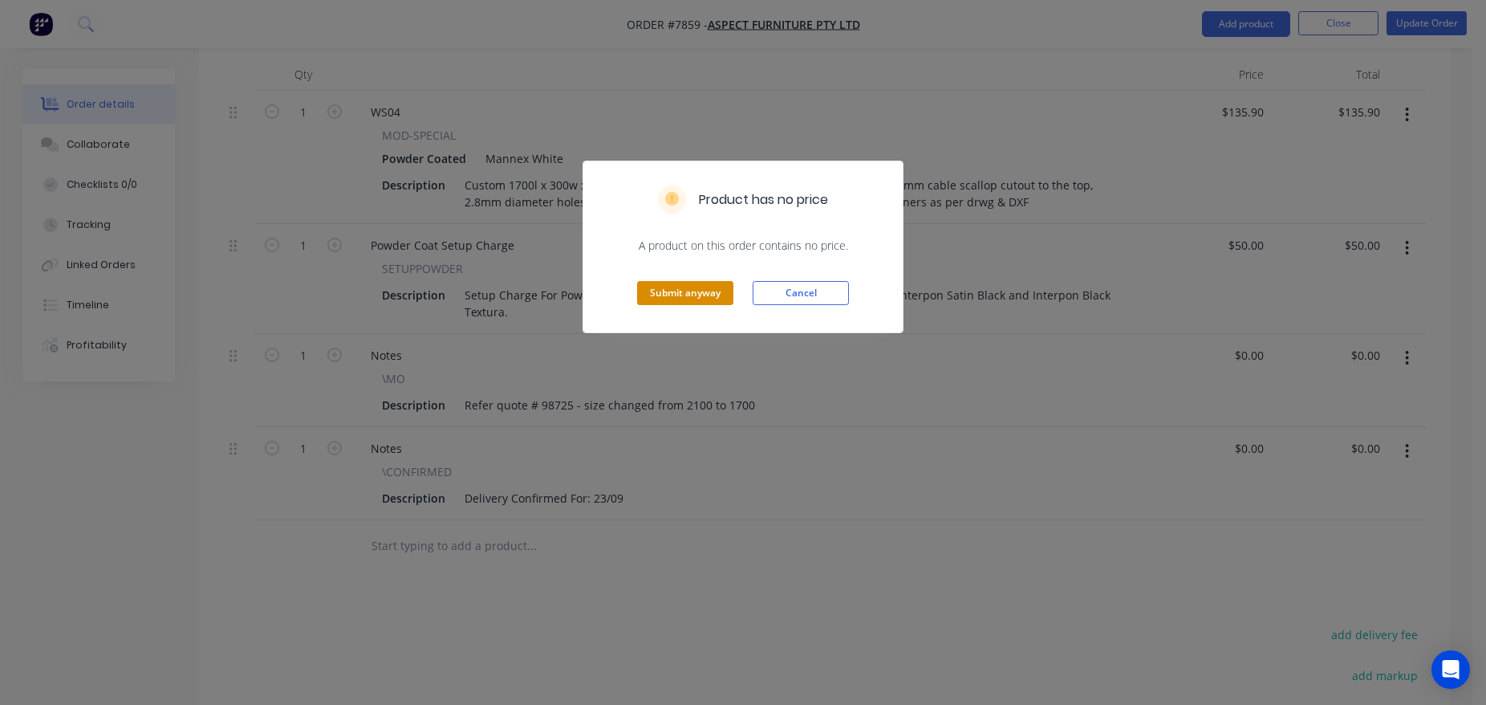
click at [676, 282] on button "Submit anyway" at bounding box center [685, 293] width 96 height 24
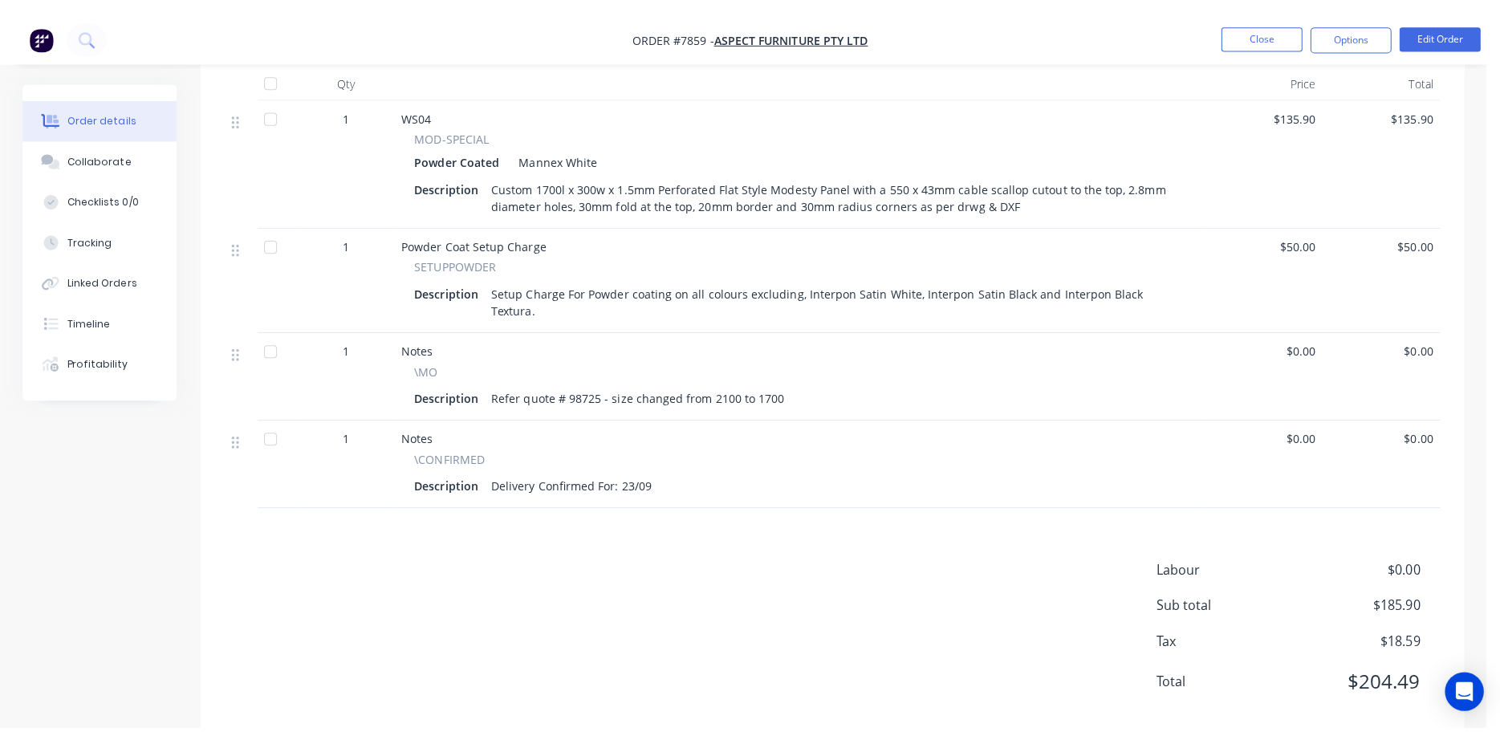
scroll to position [0, 0]
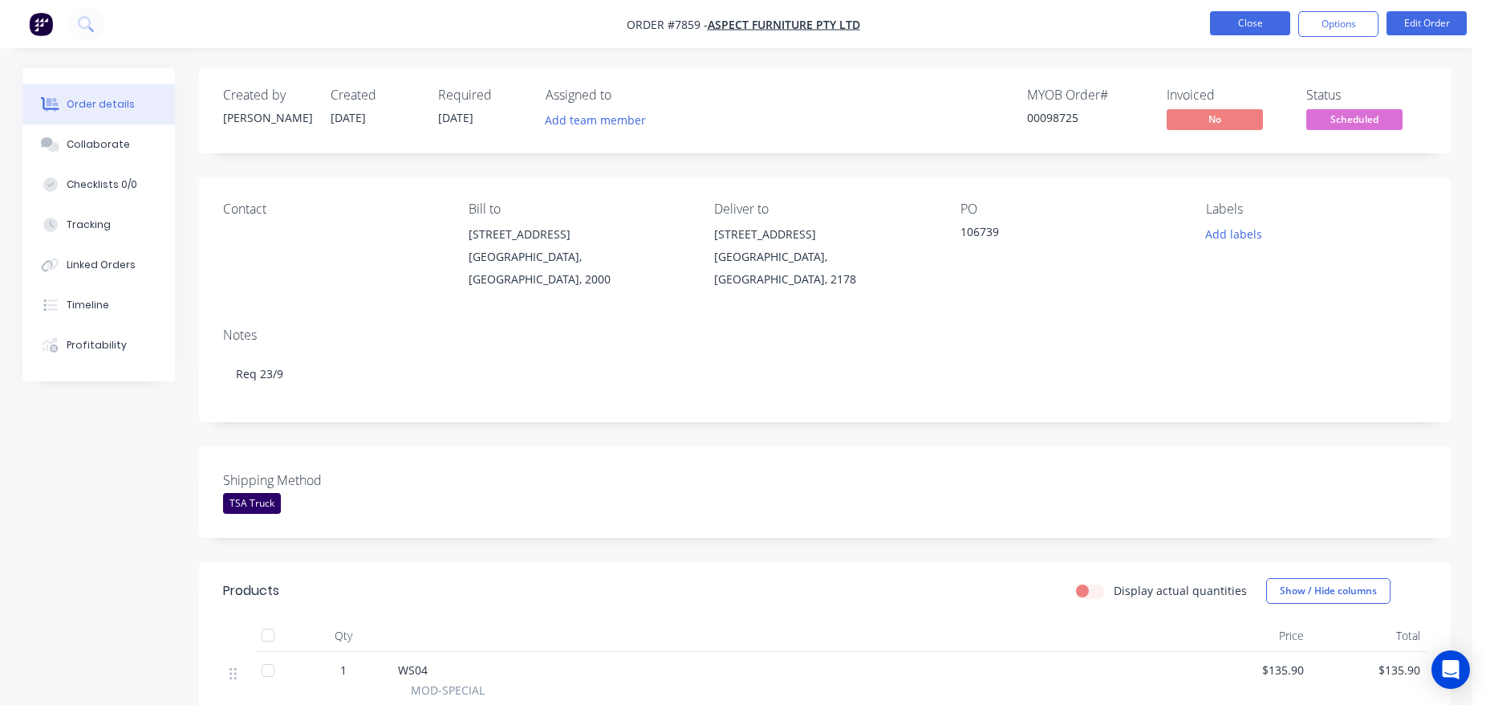
click at [1230, 27] on button "Close" at bounding box center [1250, 23] width 80 height 24
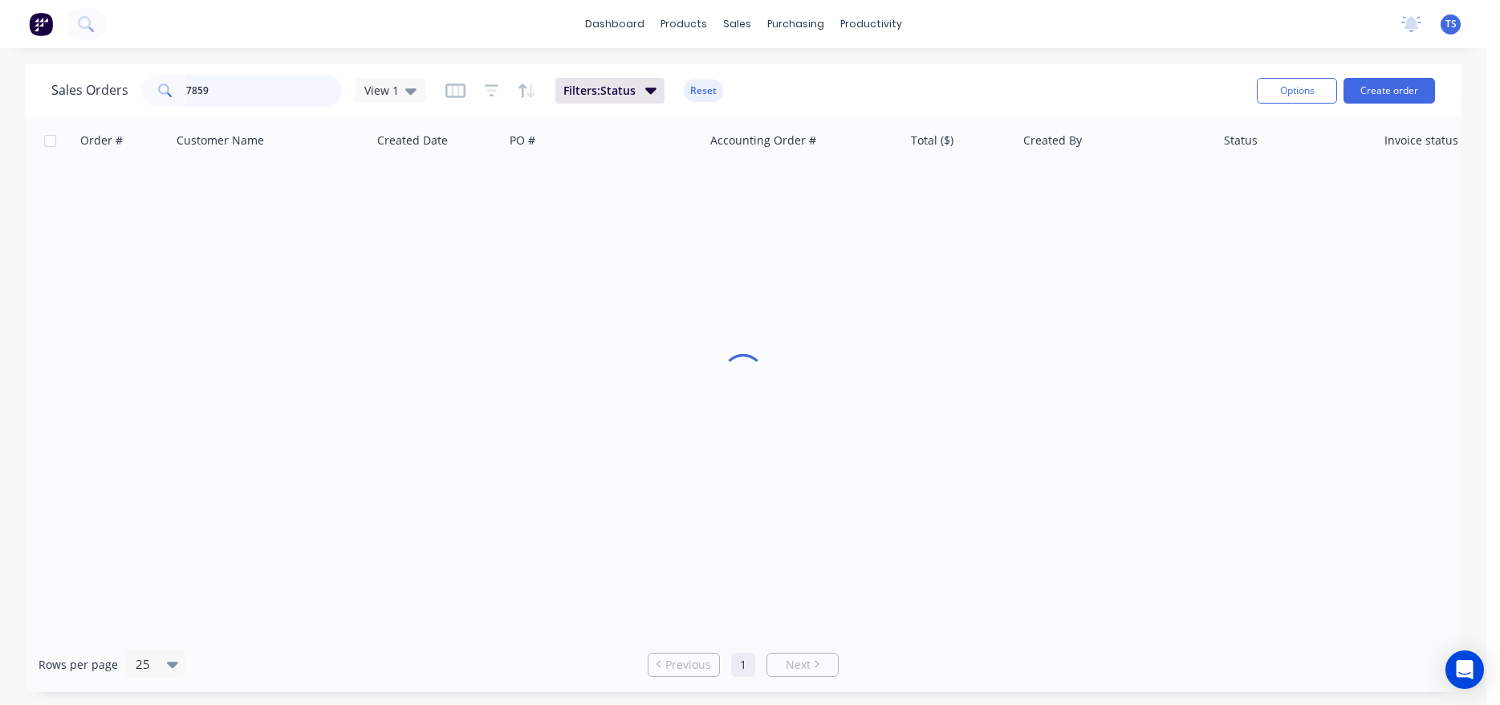
click at [222, 91] on input "7859" at bounding box center [264, 91] width 157 height 32
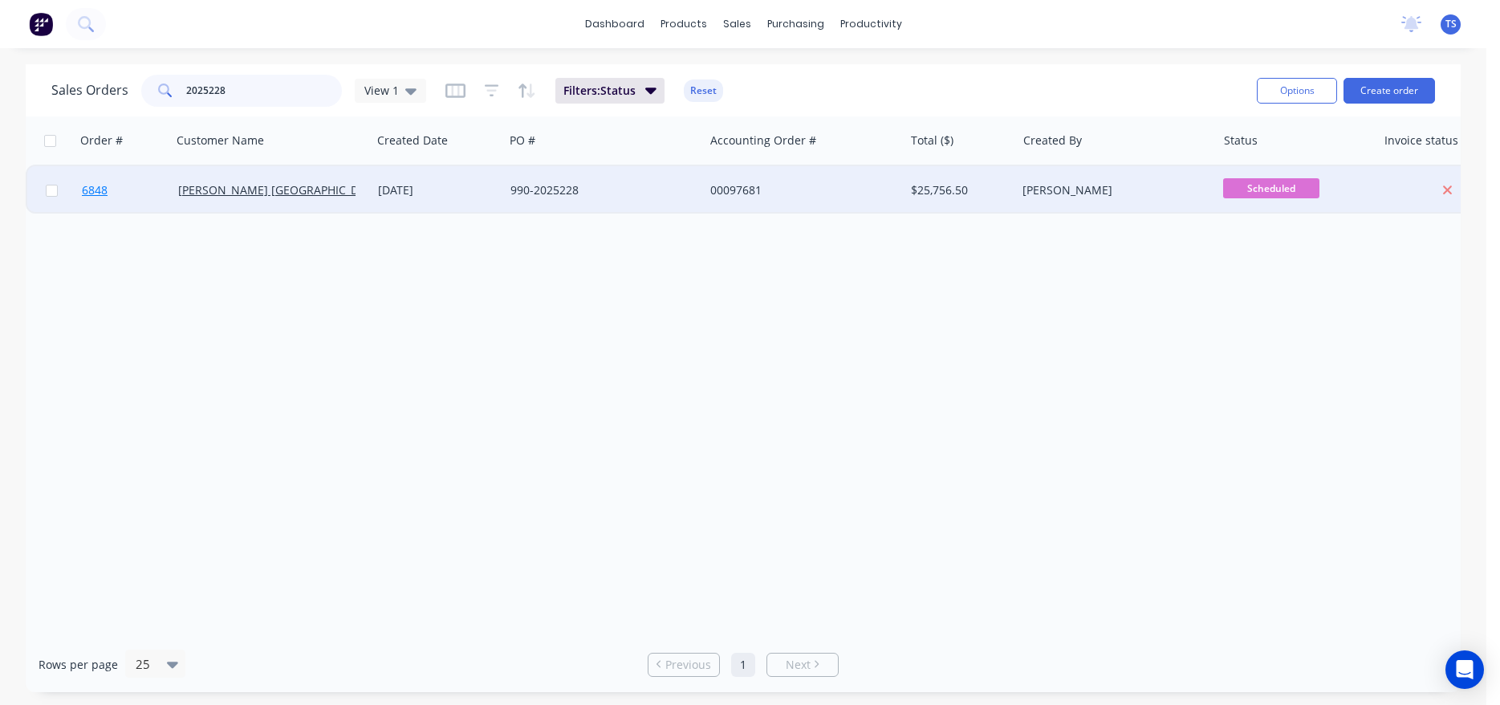
type input "2025228"
click at [136, 191] on link "6848" at bounding box center [130, 190] width 96 height 48
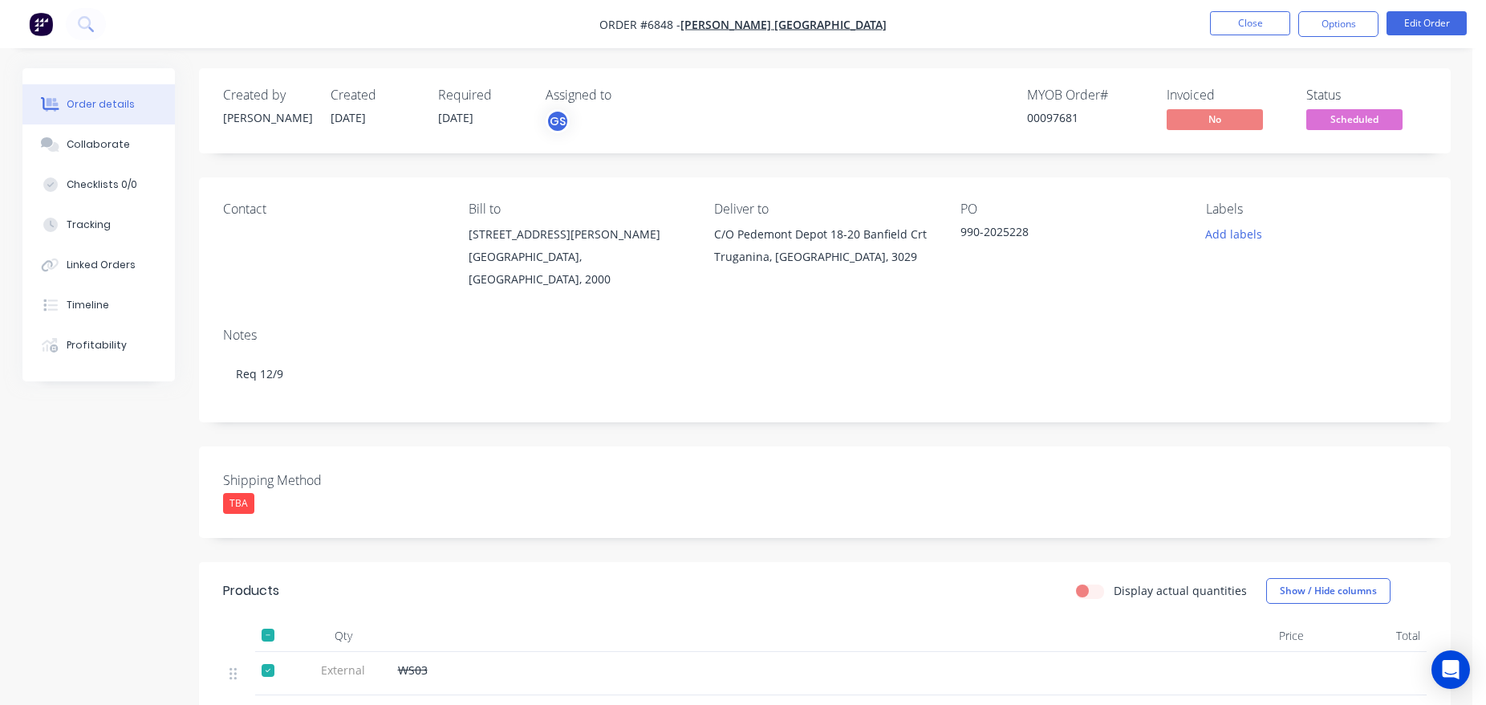
click at [1049, 112] on div "00097681" at bounding box center [1087, 117] width 120 height 17
copy div "00097681"
click at [1234, 34] on button "Close" at bounding box center [1250, 23] width 80 height 24
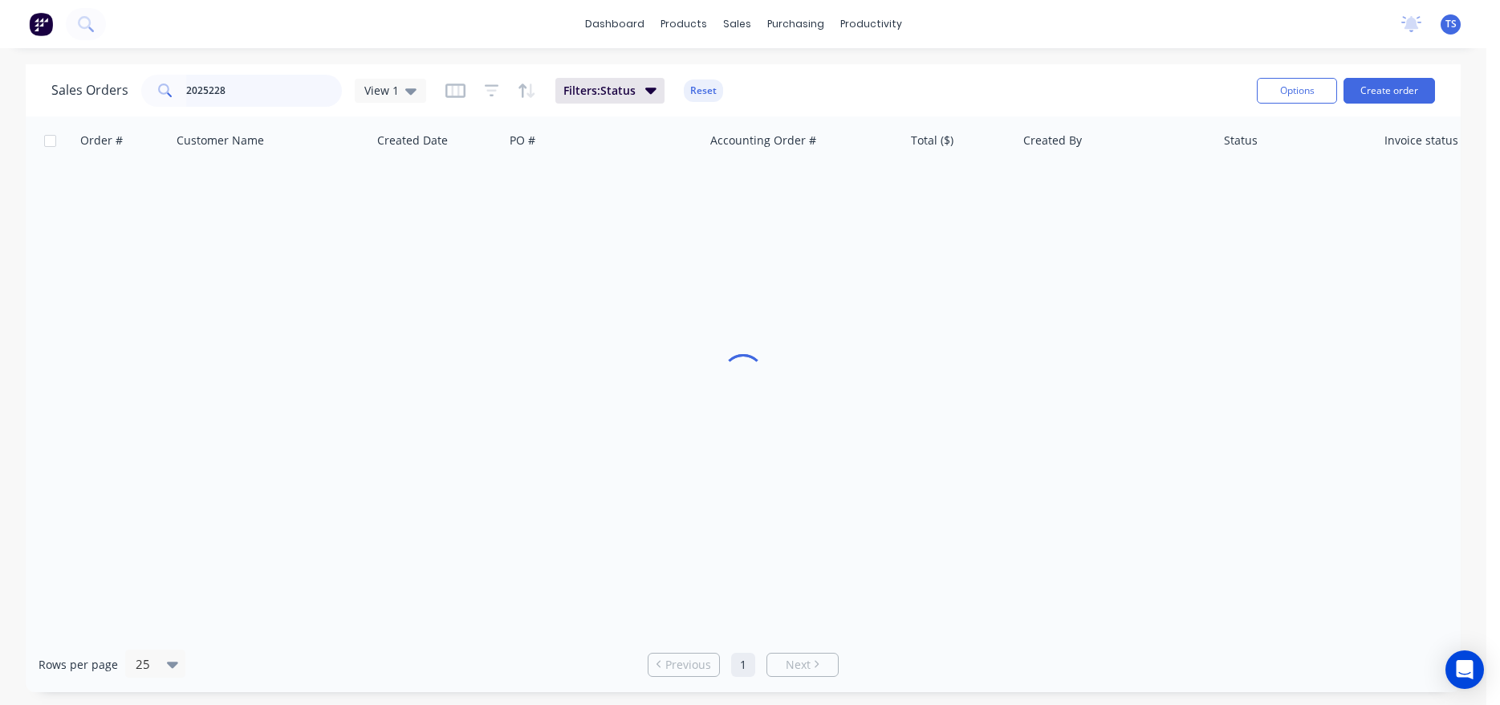
click at [330, 87] on input "2025228" at bounding box center [264, 91] width 157 height 32
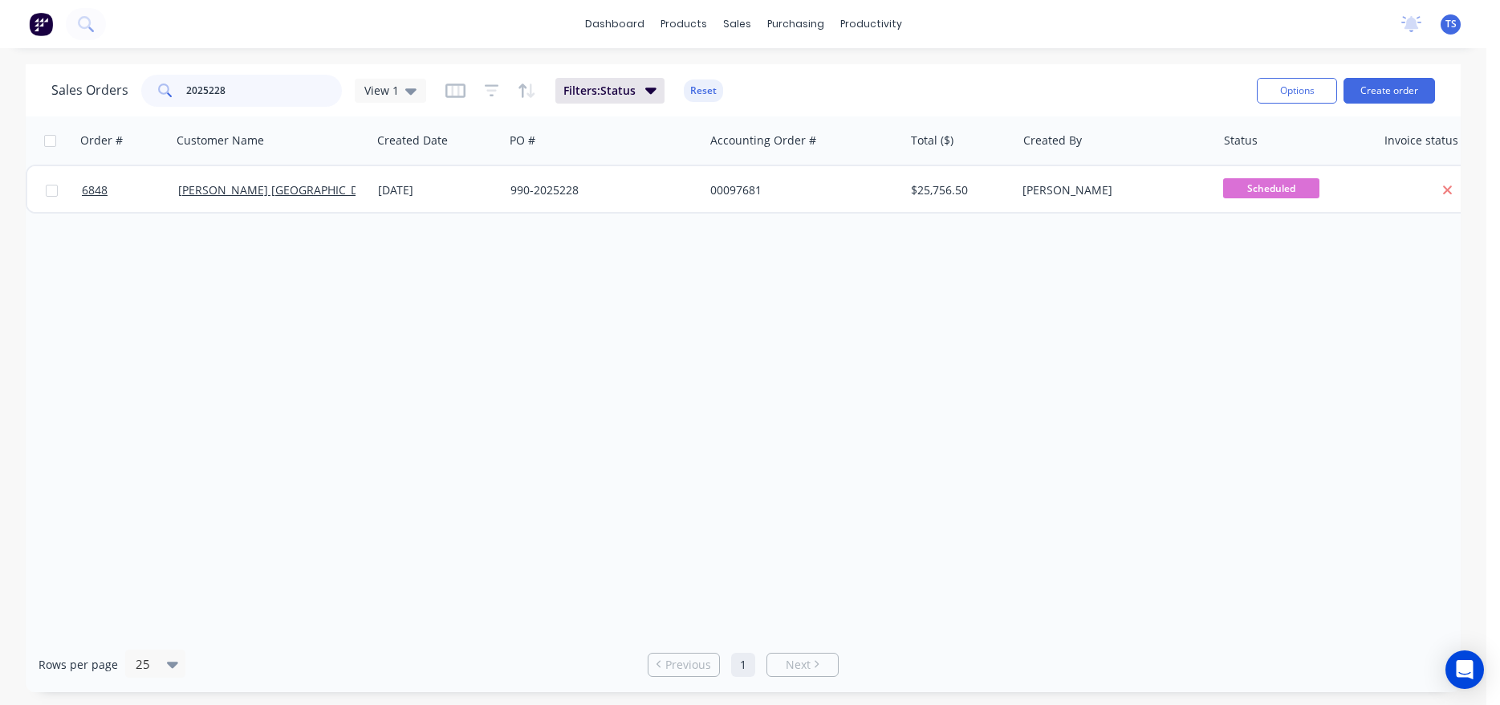
click at [279, 94] on input "2025228" at bounding box center [264, 91] width 157 height 32
type input "98389"
click at [279, 93] on input "98389" at bounding box center [264, 91] width 157 height 32
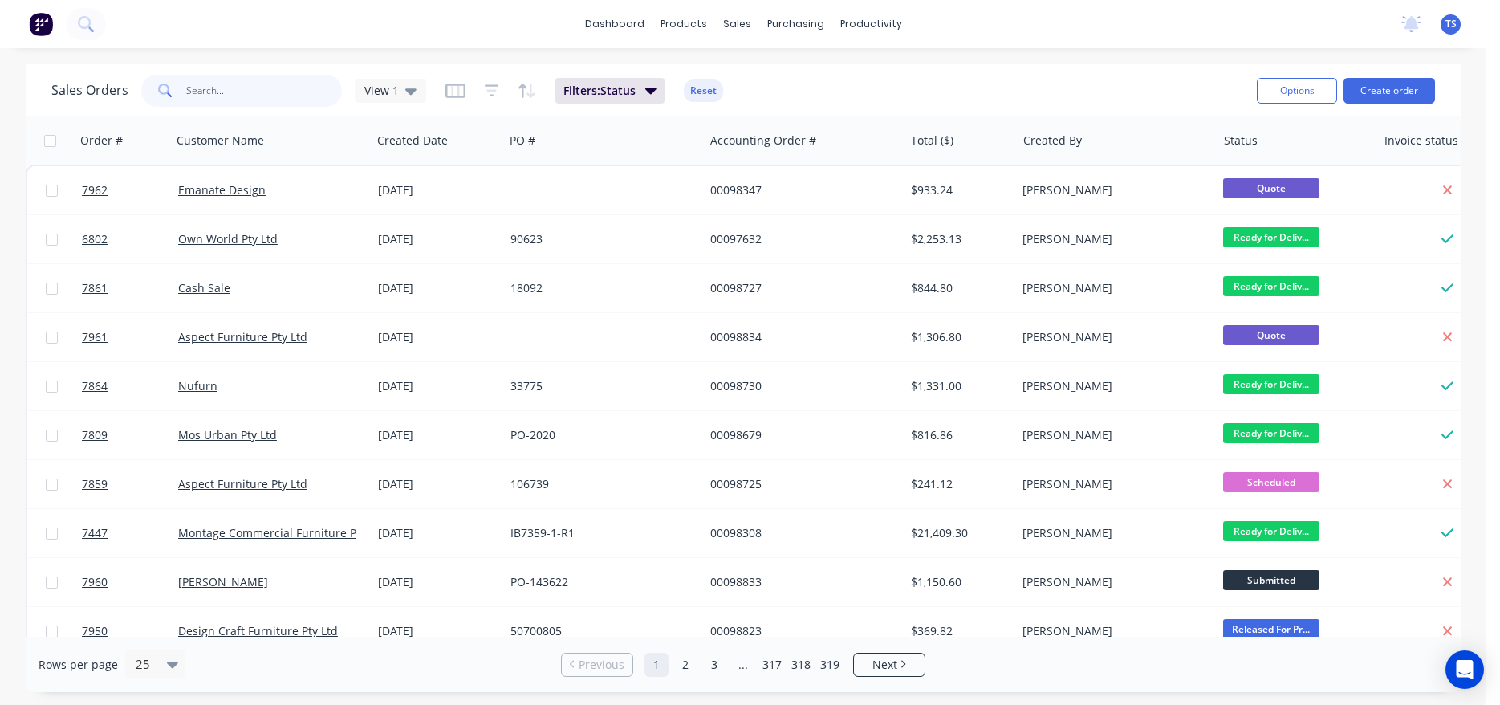
click at [220, 92] on input "text" at bounding box center [264, 91] width 157 height 32
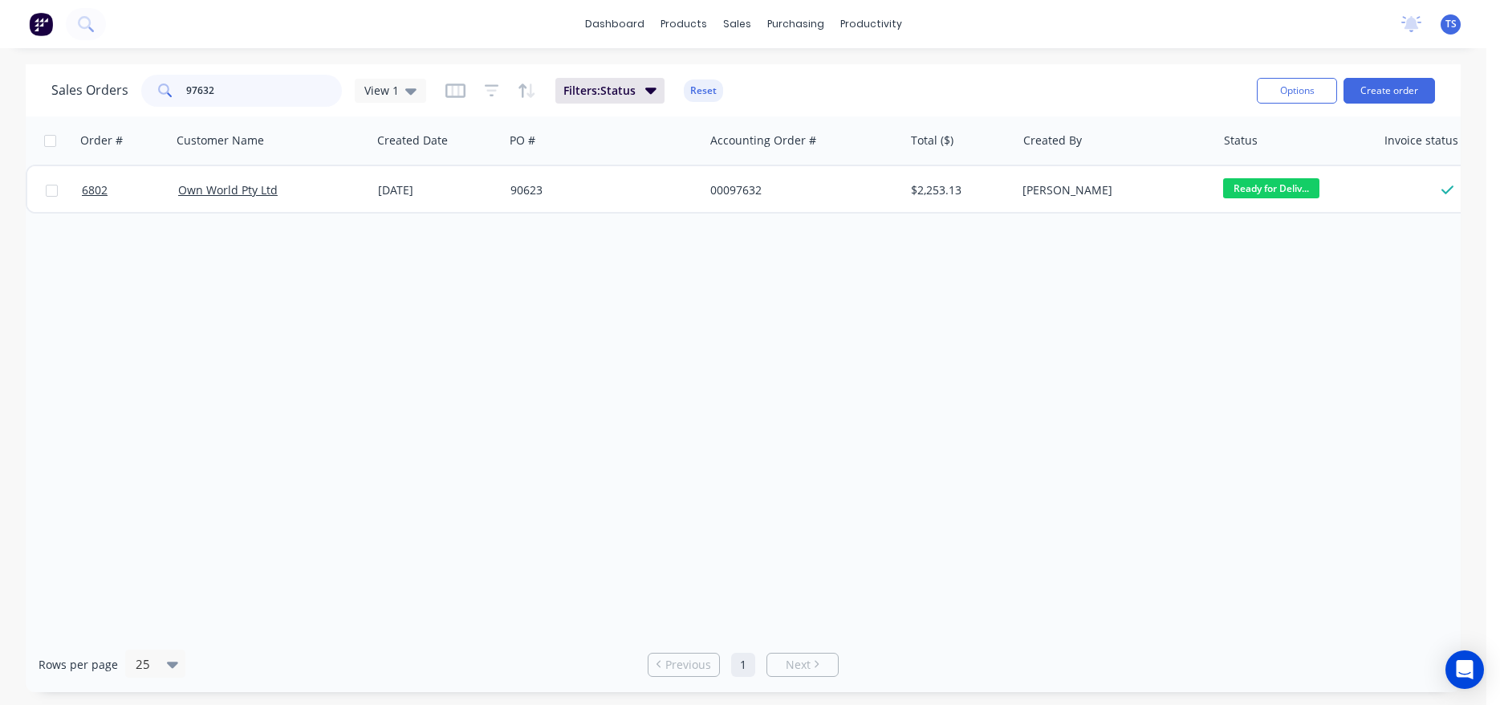
type input "97632"
drag, startPoint x: 164, startPoint y: 220, endPoint x: 155, endPoint y: 213, distance: 11.4
click at [163, 220] on div "Order # Customer Name Created Date PO # Accounting Order # Total ($) Created By…" at bounding box center [743, 376] width 1435 height 520
click at [154, 212] on div "6802 Own World Pty Ltd [DATE] 90623 00097632 $2,253.13 [PERSON_NAME] Ready for …" at bounding box center [776, 189] width 1501 height 49
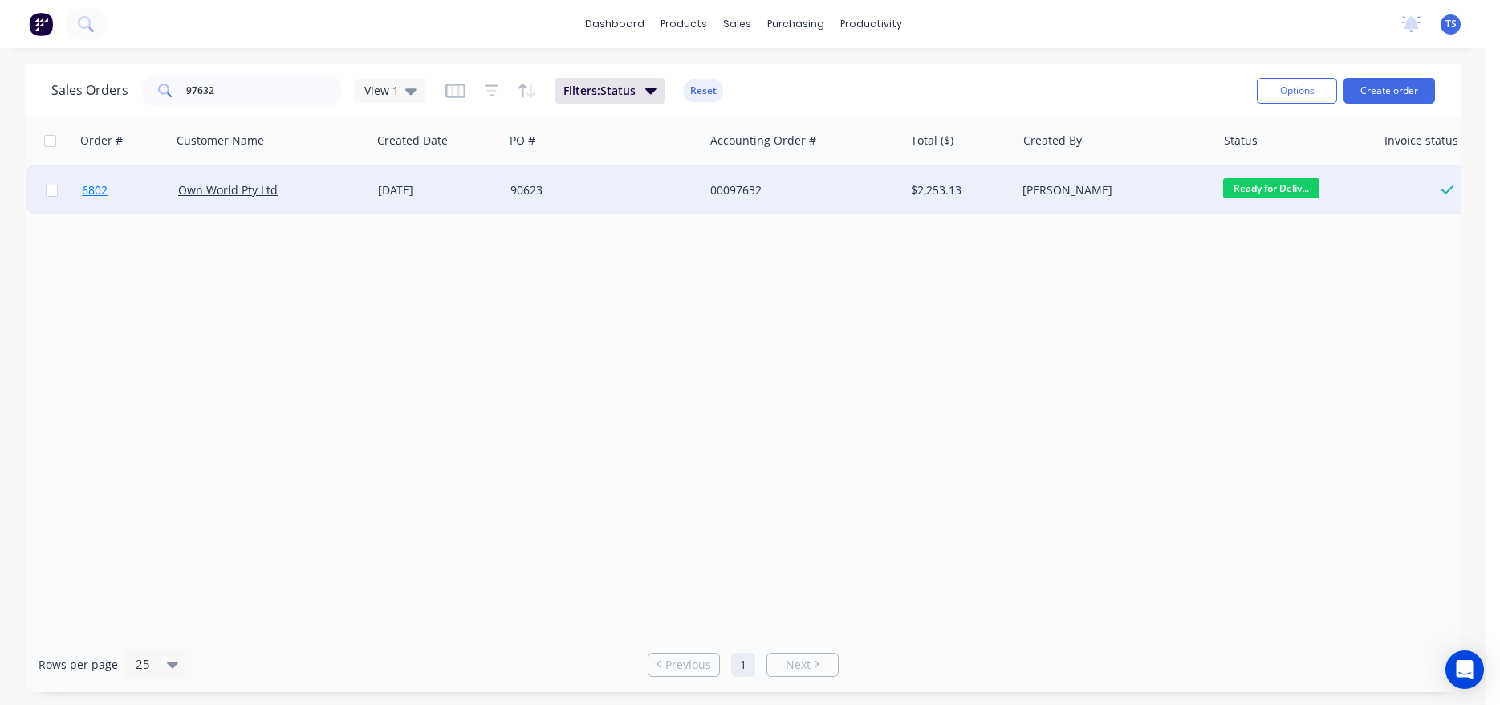
click at [130, 208] on link "6802" at bounding box center [130, 190] width 96 height 48
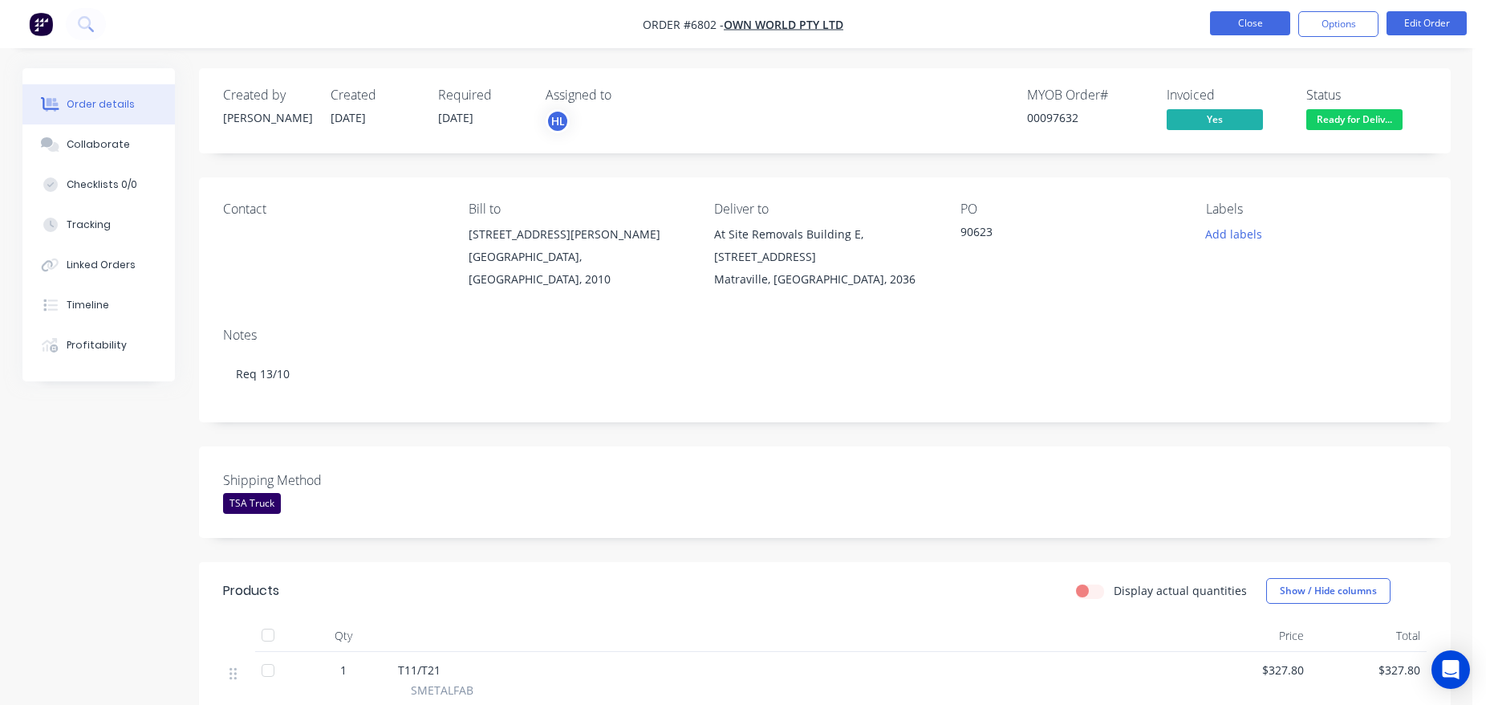
click at [1230, 21] on button "Close" at bounding box center [1250, 23] width 80 height 24
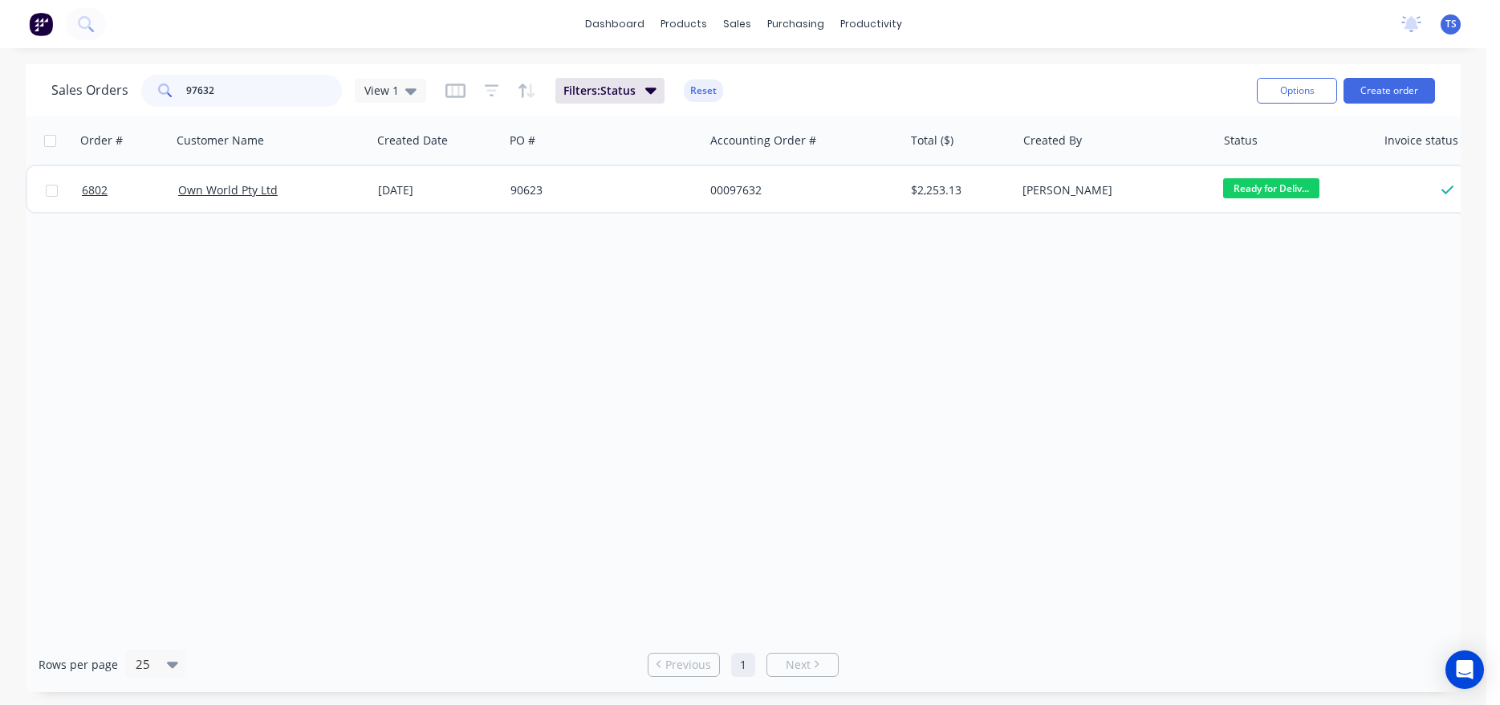
click at [266, 84] on input "97632" at bounding box center [264, 91] width 157 height 32
click at [259, 93] on input "98174" at bounding box center [264, 91] width 157 height 32
click at [252, 93] on input "98215" at bounding box center [264, 91] width 157 height 32
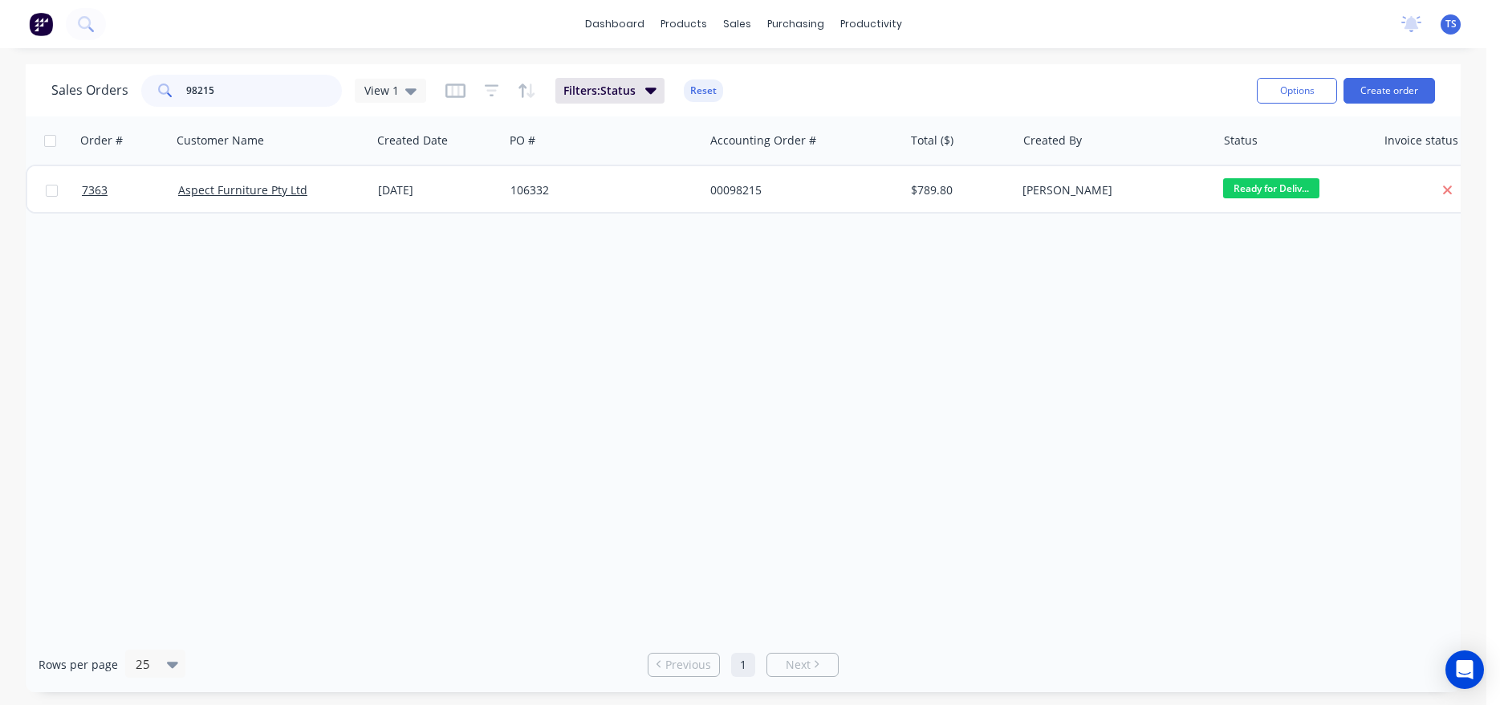
click at [252, 93] on input "98215" at bounding box center [264, 91] width 157 height 32
type input "98215"
